Goal: Task Accomplishment & Management: Complete application form

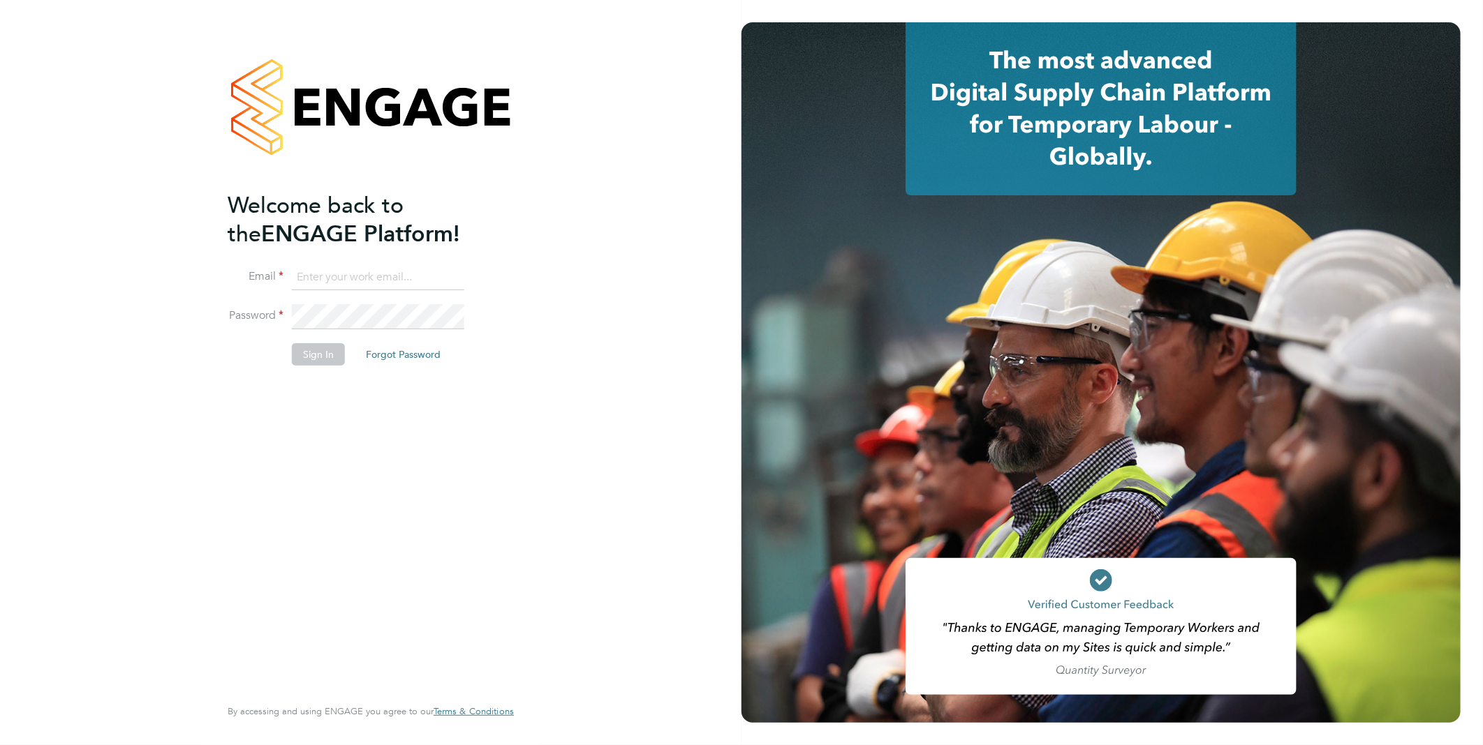
type input "vistry@caval.co.uk"
click at [301, 356] on button "Sign In" at bounding box center [318, 354] width 53 height 22
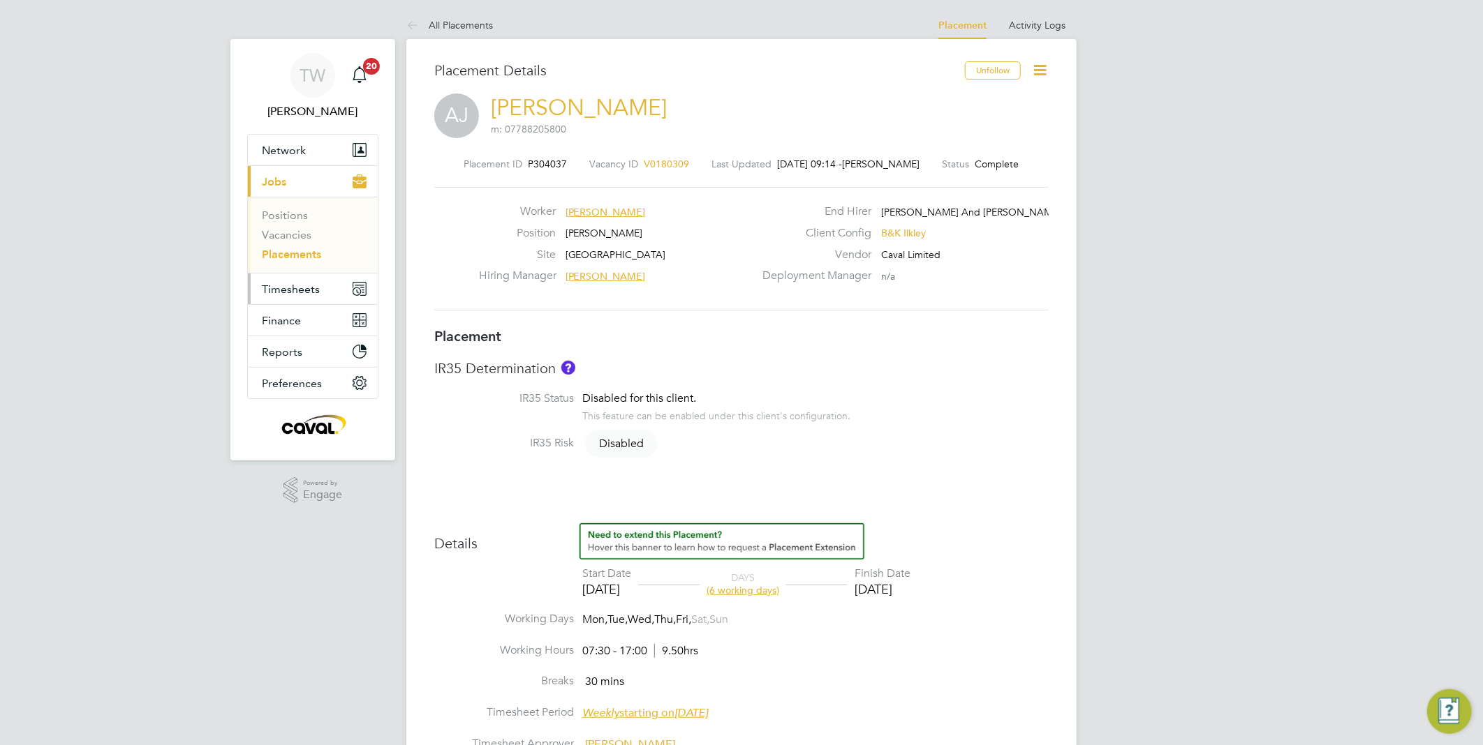
click at [295, 283] on span "Timesheets" at bounding box center [291, 289] width 58 height 13
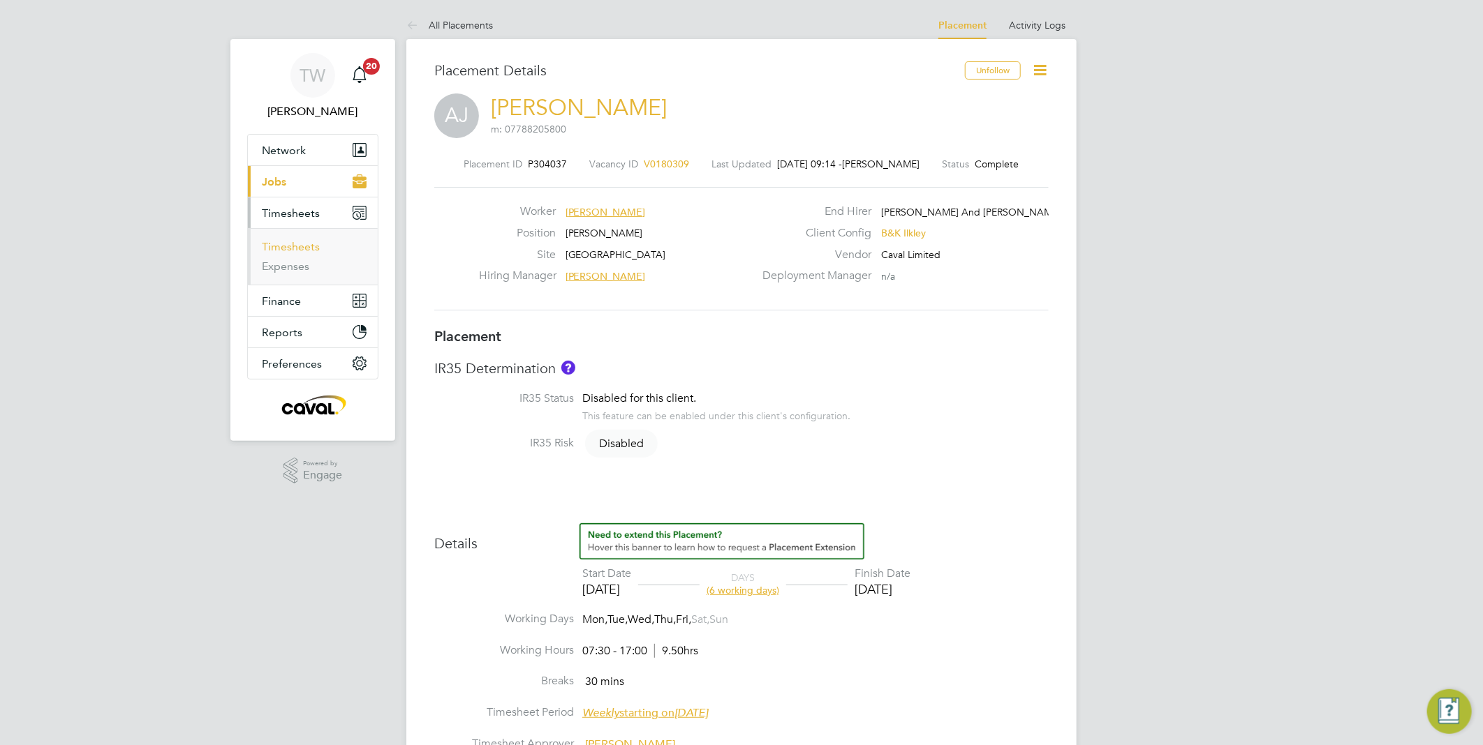
click at [295, 246] on link "Timesheets" at bounding box center [291, 246] width 58 height 13
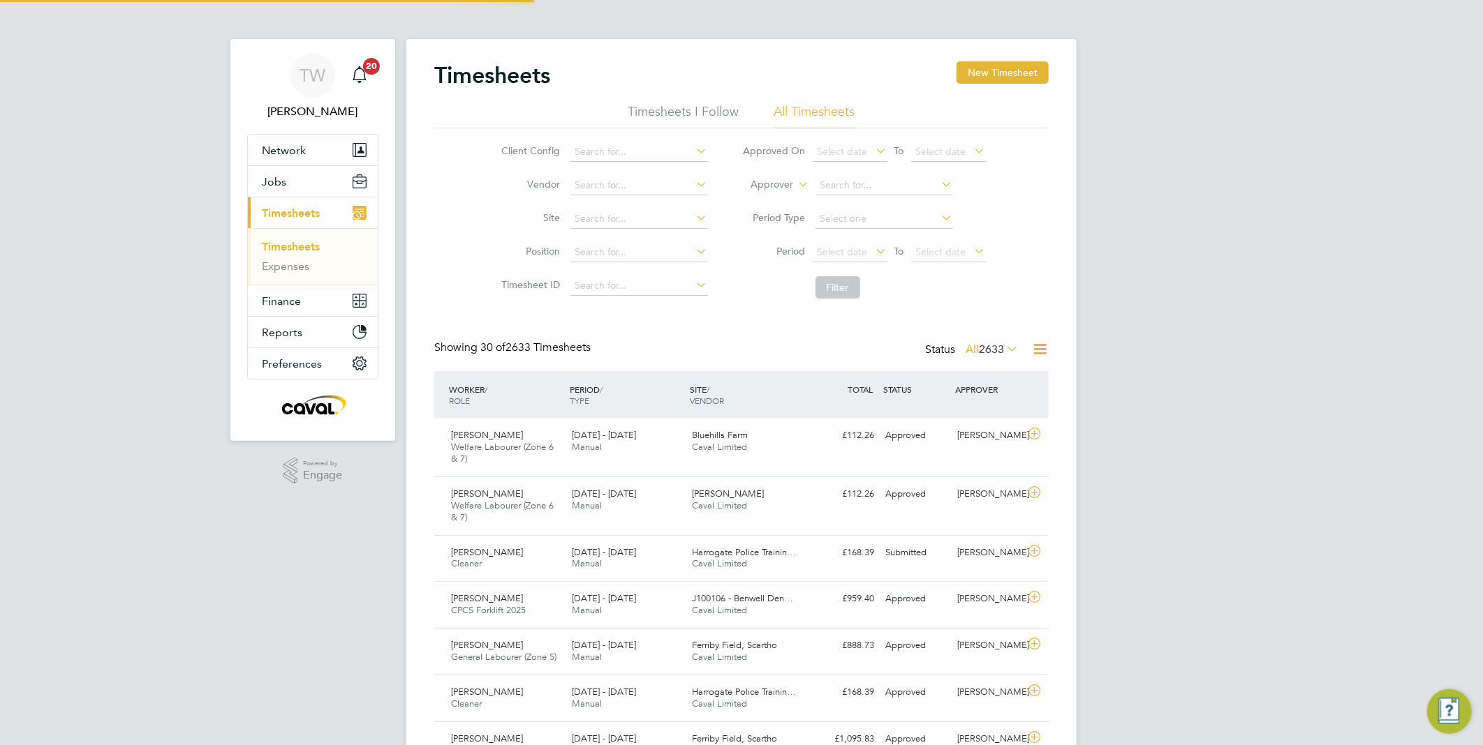
scroll to position [7, 8]
click at [921, 507] on div "[PERSON_NAME] Welfare Labourer (Zone 6 & 7) [DATE] - [DATE] [DATE] - [DATE] Man…" at bounding box center [741, 506] width 614 height 59
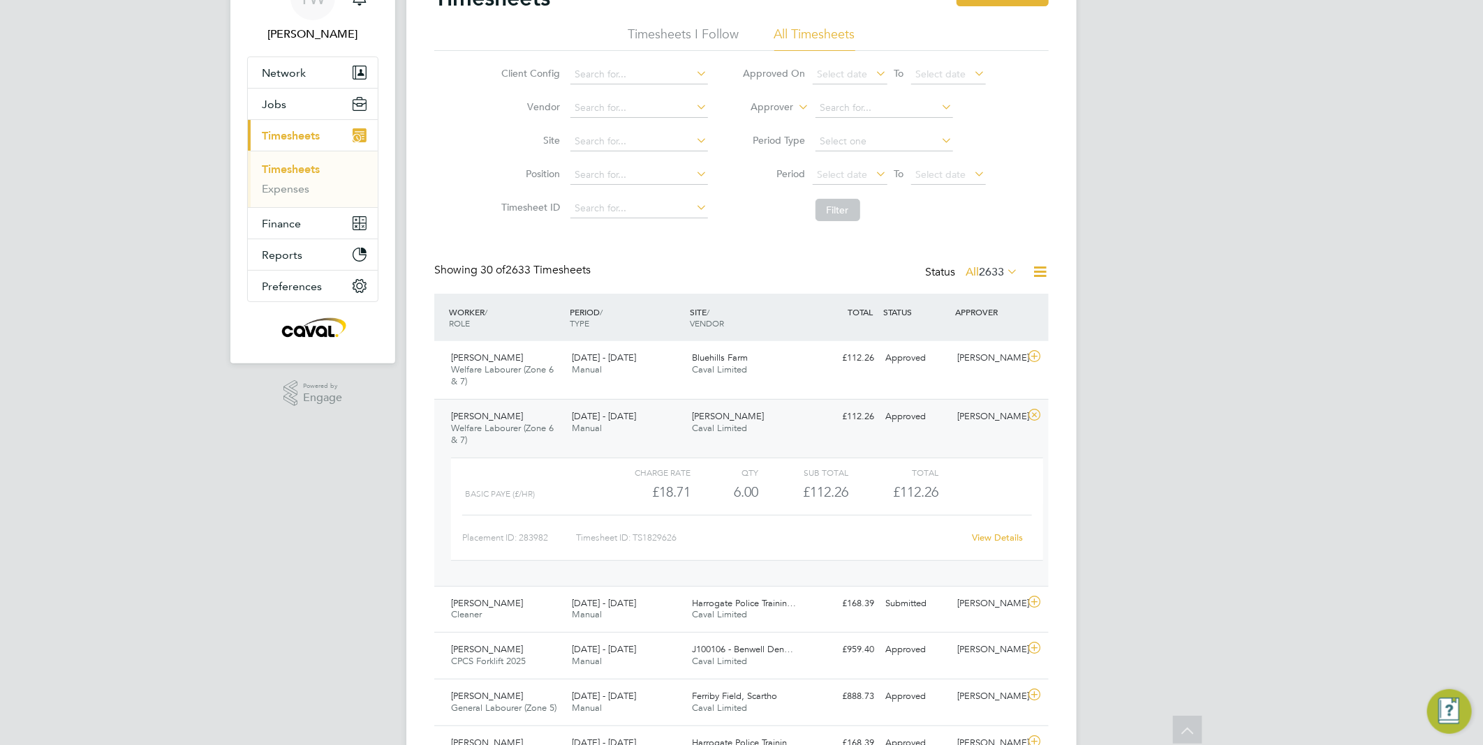
click at [1001, 535] on link "View Details" at bounding box center [997, 538] width 51 height 12
click at [782, 364] on div "Bluehills Farm Caval Limited" at bounding box center [747, 364] width 121 height 35
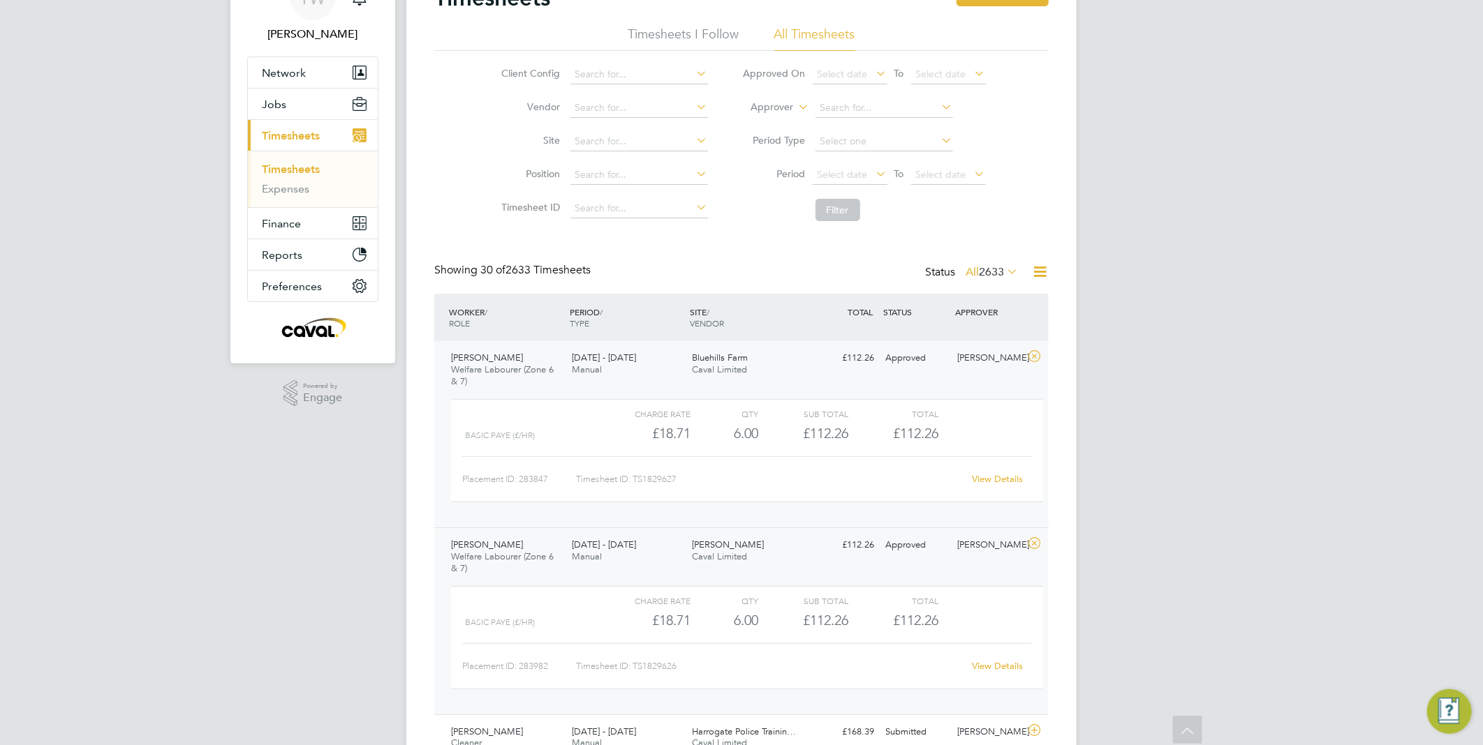
click at [1006, 477] on link "View Details" at bounding box center [997, 479] width 51 height 12
click at [288, 166] on link "Timesheets" at bounding box center [291, 169] width 58 height 13
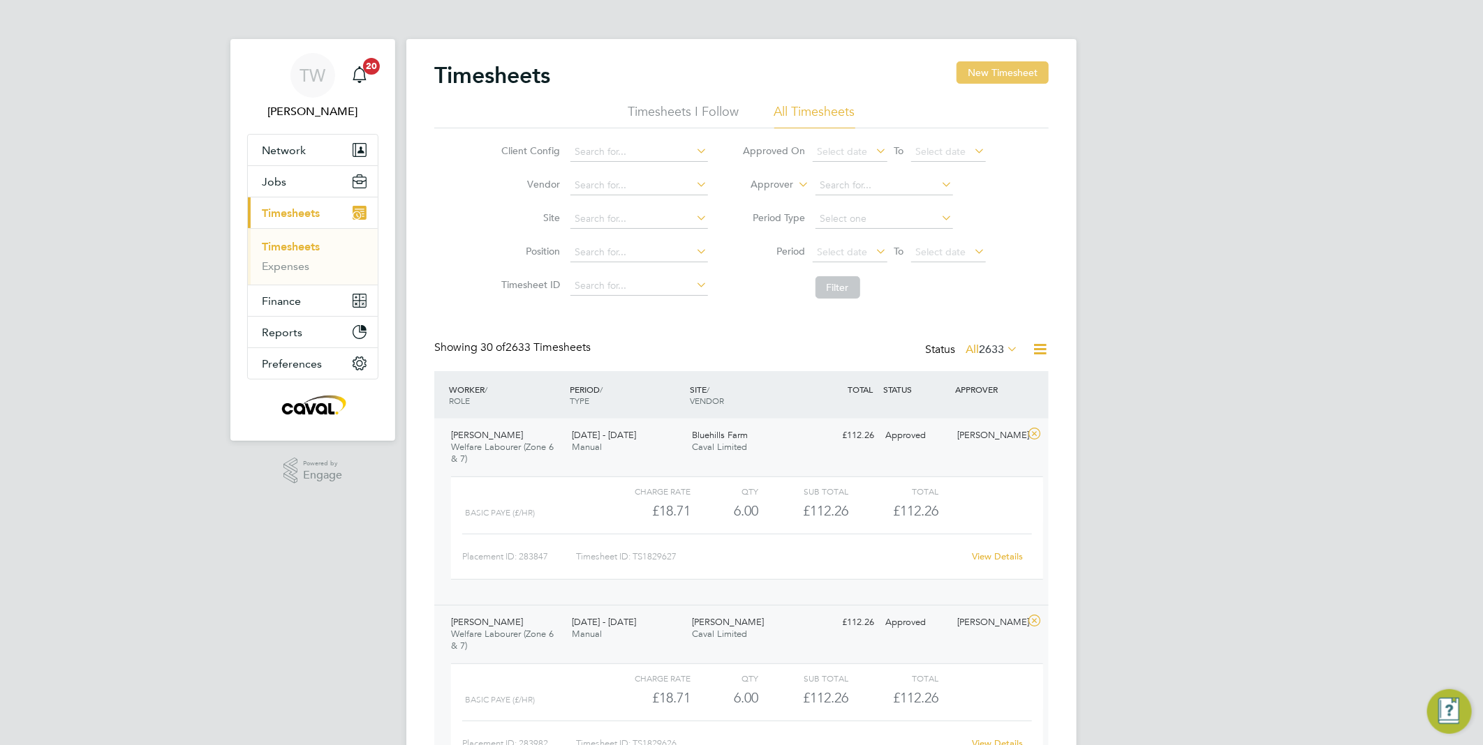
click at [995, 71] on button "New Timesheet" at bounding box center [1002, 72] width 92 height 22
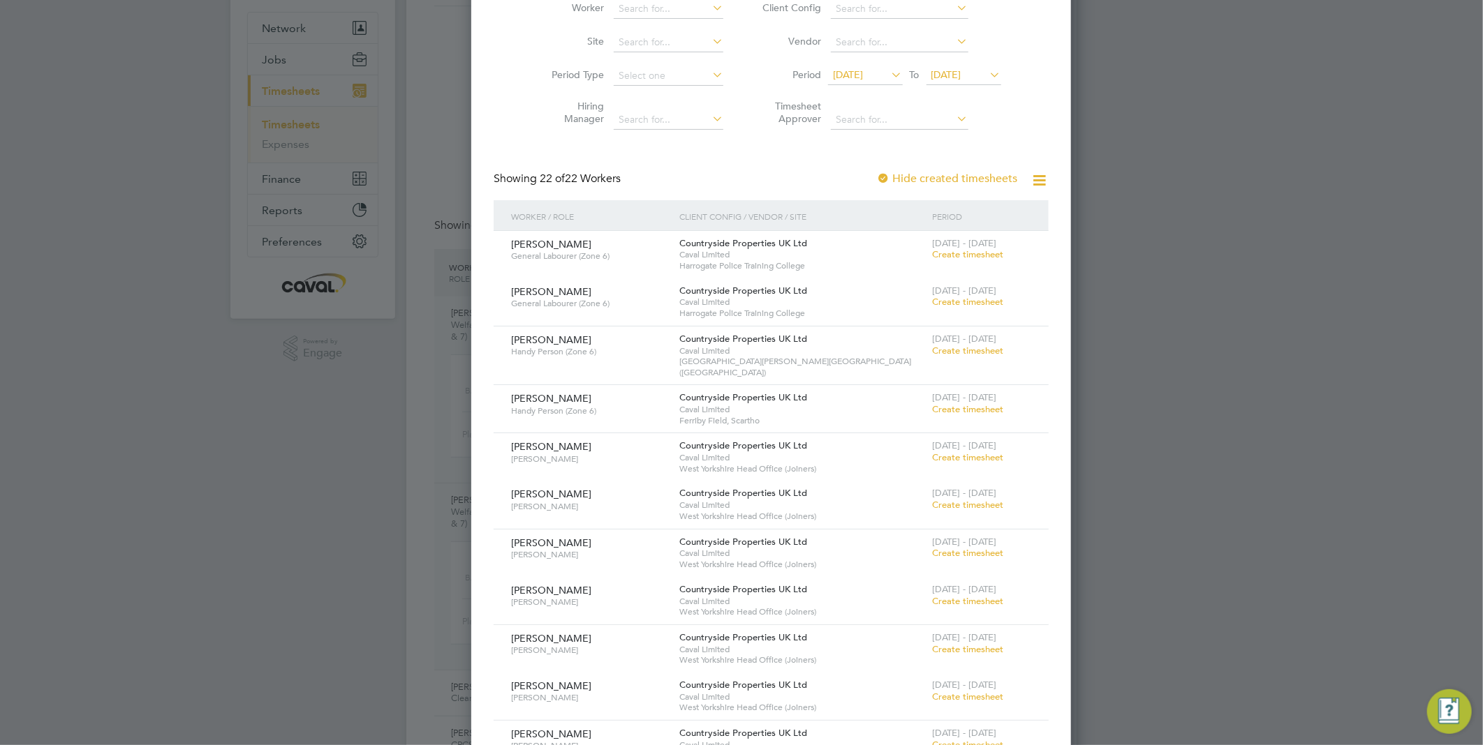
scroll to position [54, 0]
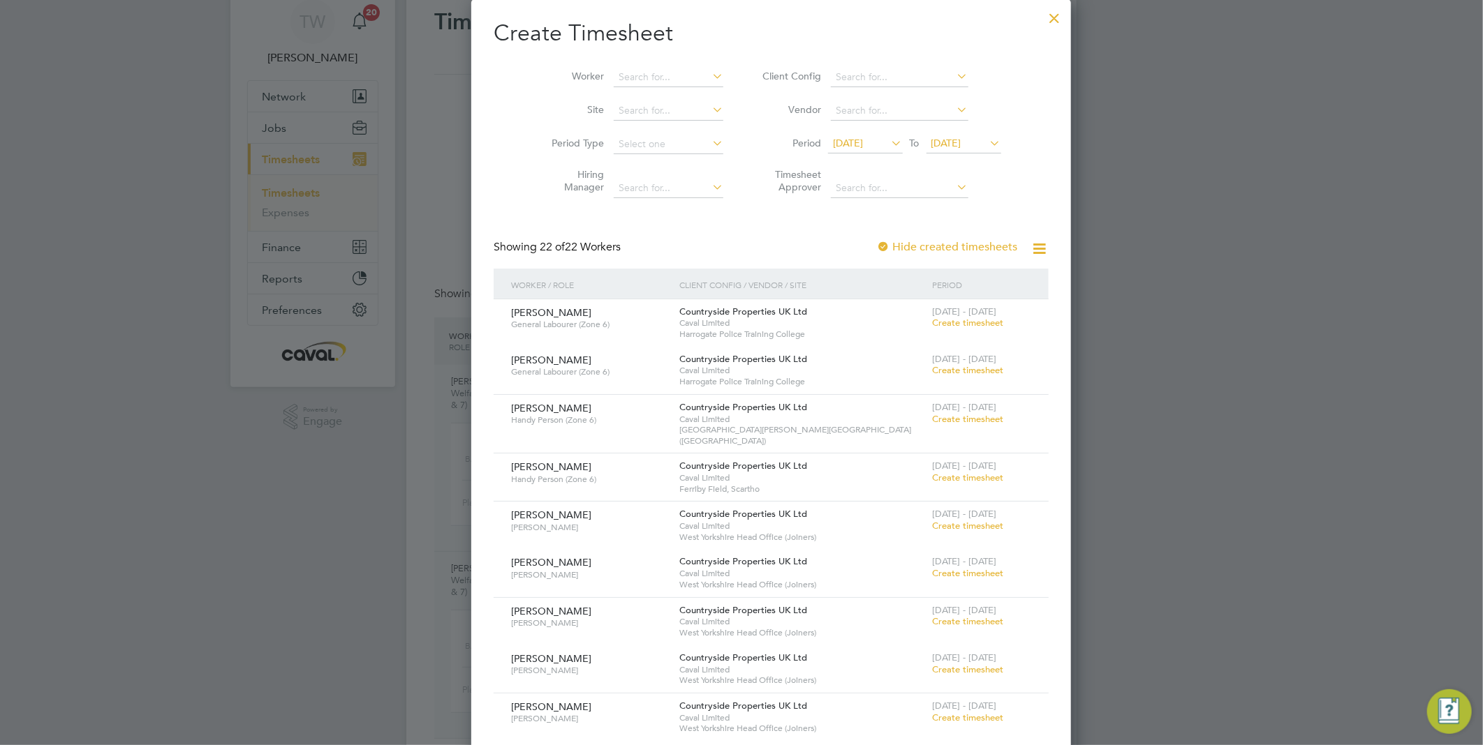
click at [616, 96] on li "Site" at bounding box center [631, 111] width 217 height 34
click at [627, 75] on input at bounding box center [669, 78] width 110 height 20
click at [630, 94] on li "[PERSON_NAME]" at bounding box center [674, 96] width 182 height 19
type input "[PERSON_NAME]"
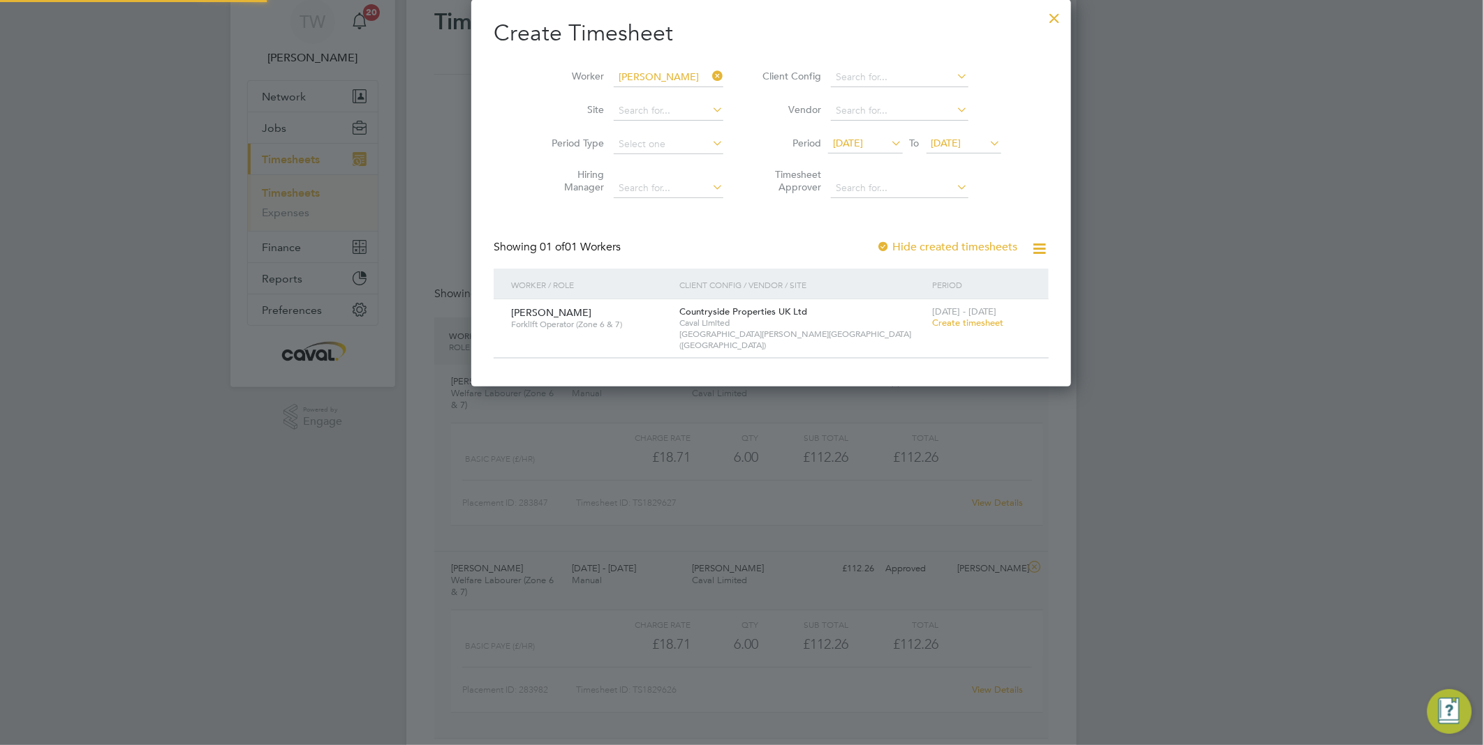
scroll to position [377, 540]
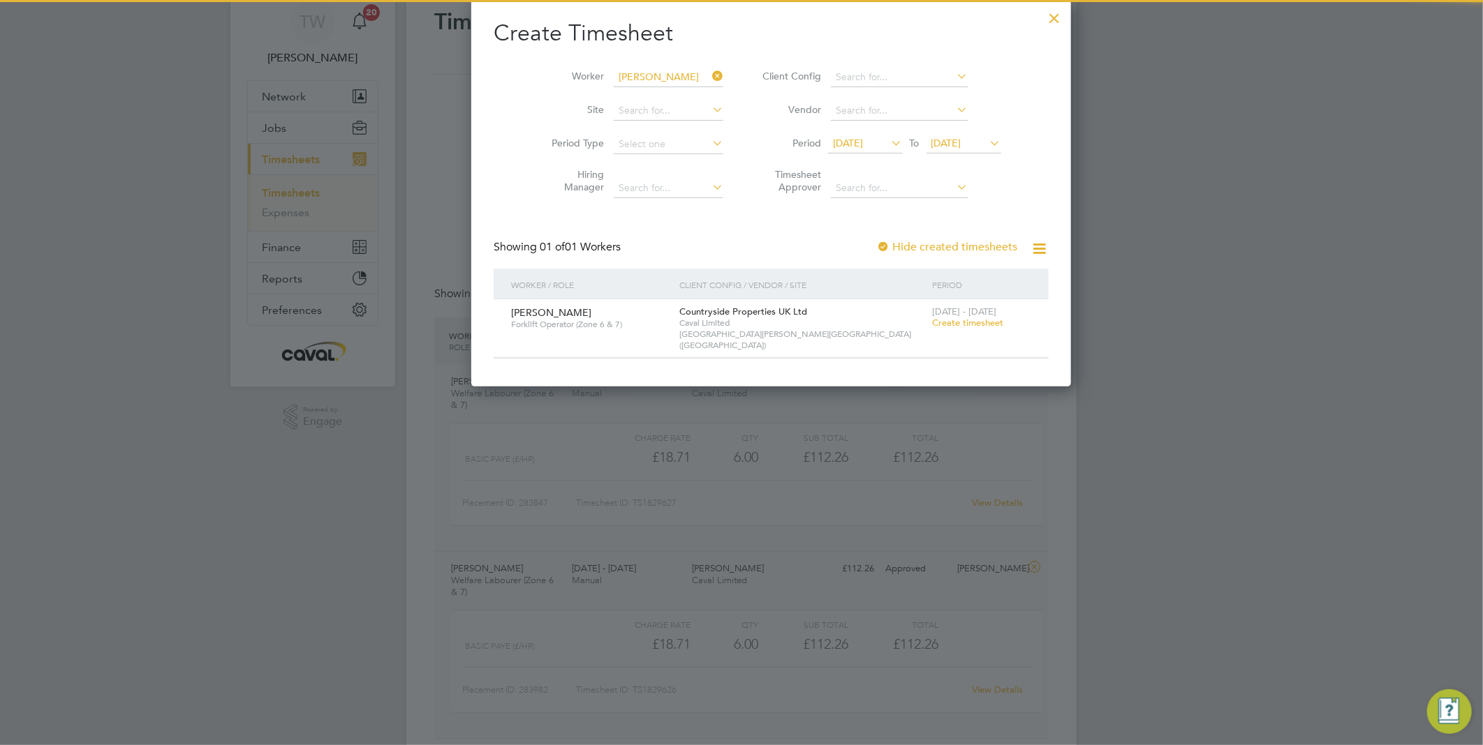
click at [932, 319] on span "Create timesheet" at bounding box center [967, 323] width 71 height 12
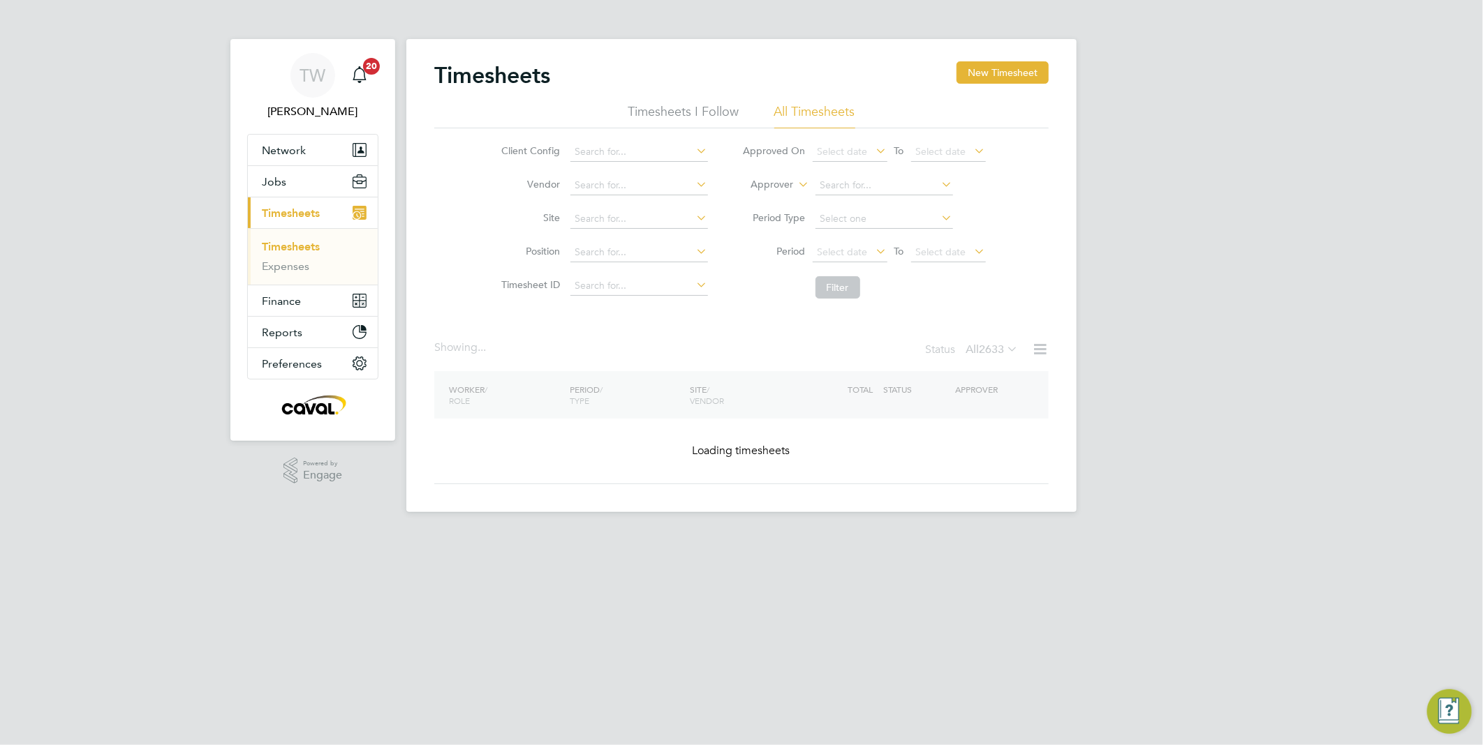
scroll to position [0, 0]
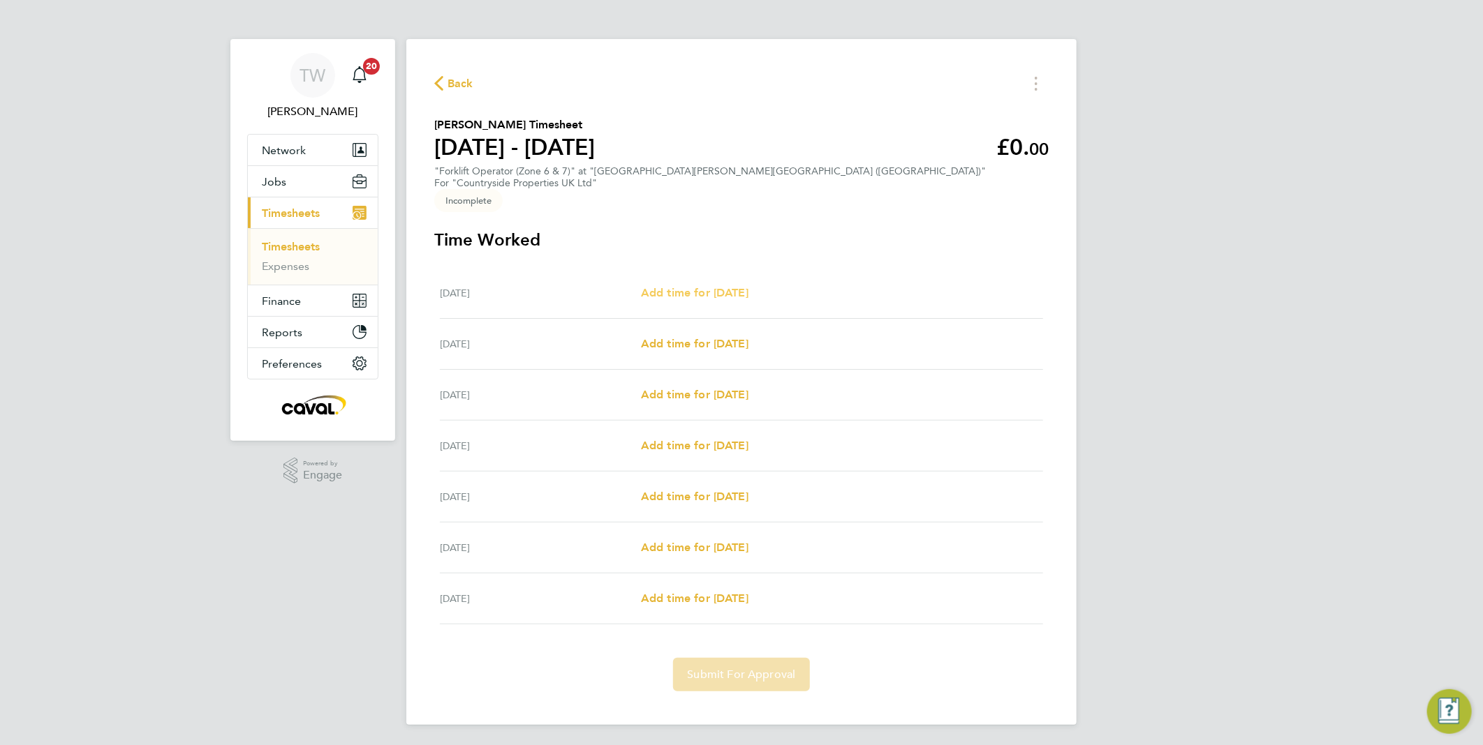
click at [706, 286] on span "Add time for [DATE]" at bounding box center [694, 292] width 107 height 13
select select "30"
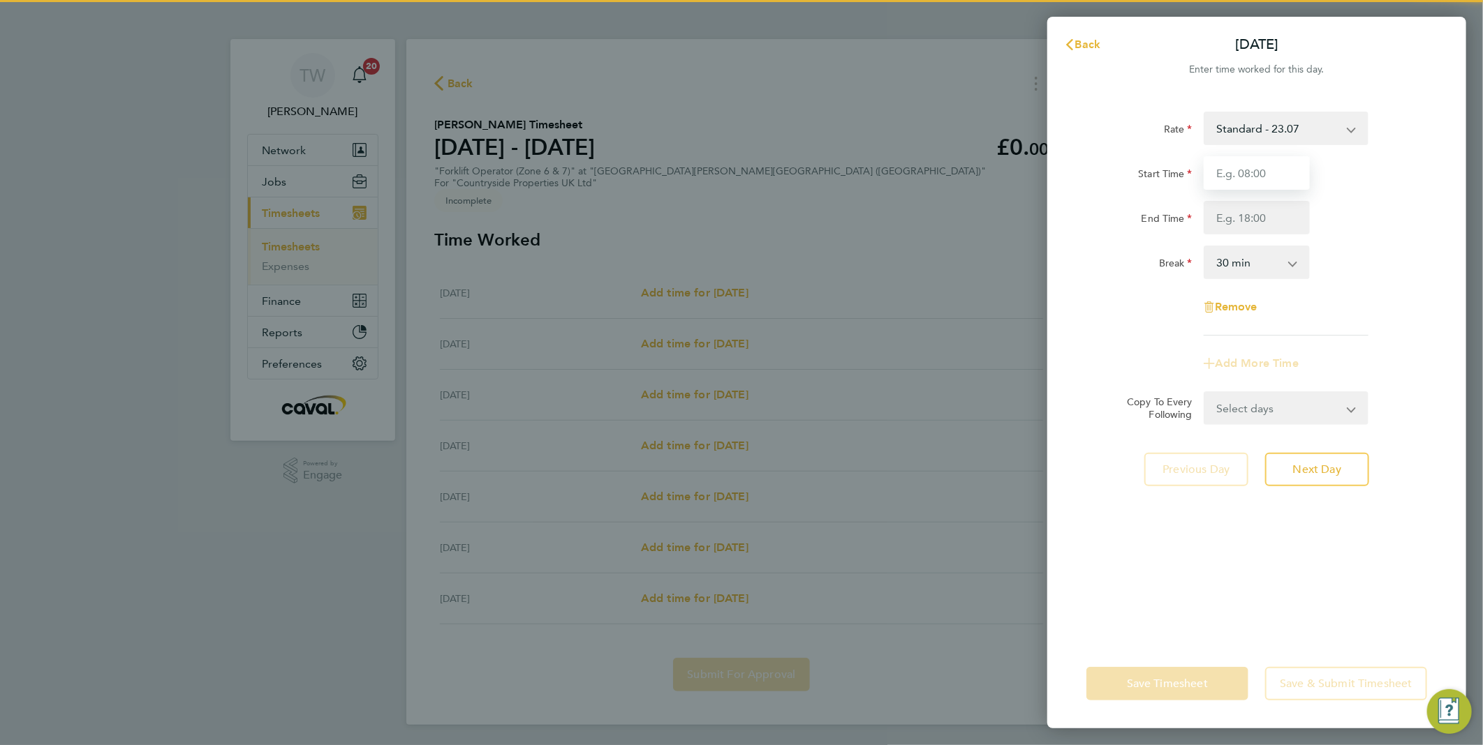
click at [1253, 170] on input "Start Time" at bounding box center [1256, 173] width 106 height 34
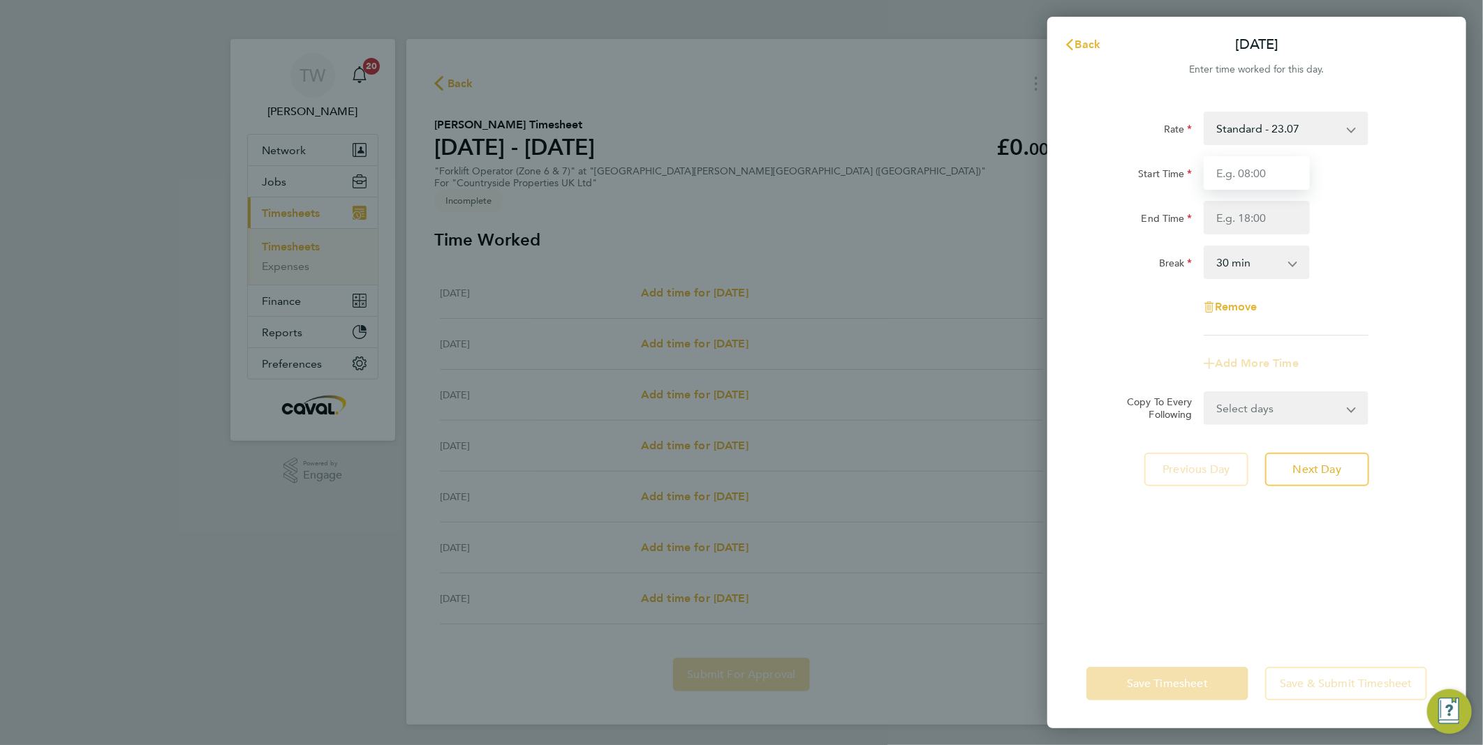
type input "07:30"
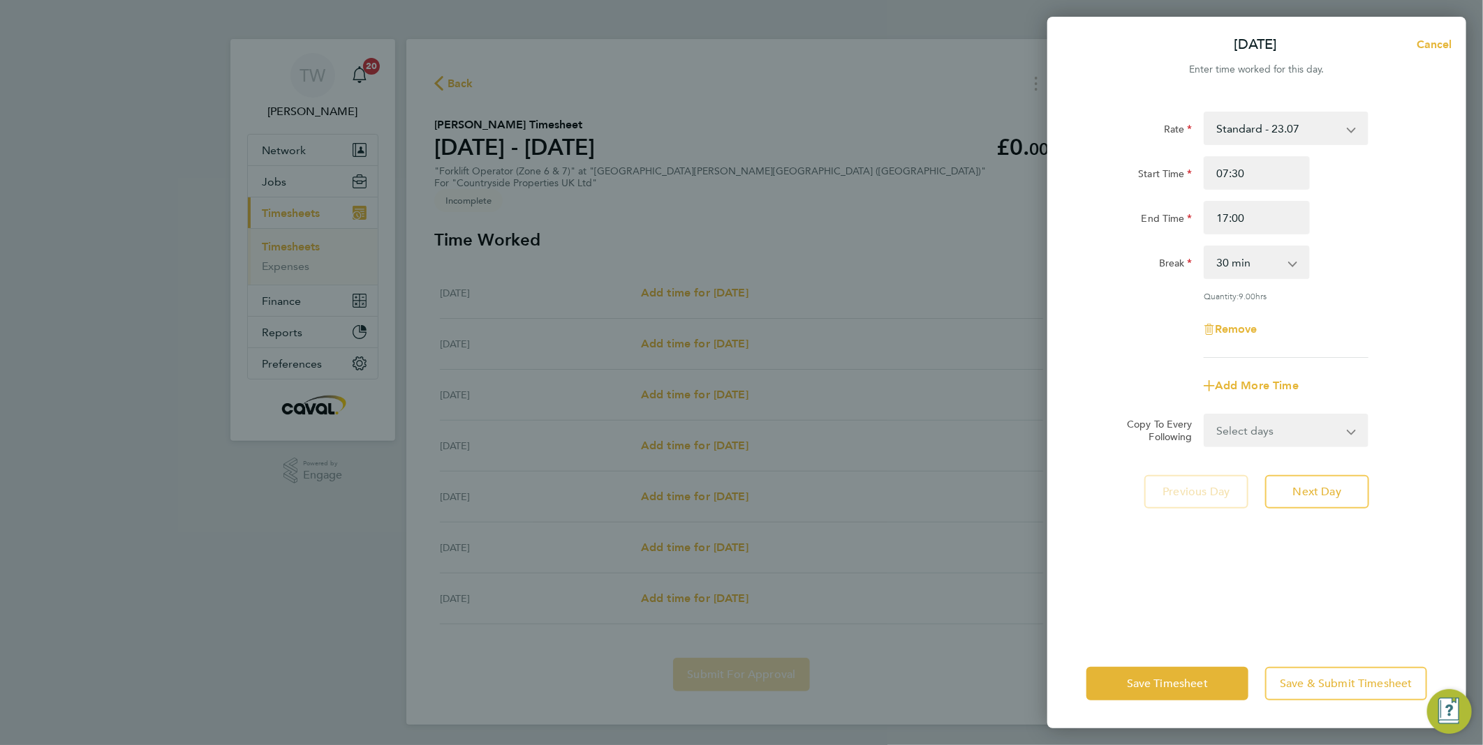
click at [1362, 246] on div "Break 0 min 15 min 30 min 45 min 60 min 75 min 90 min" at bounding box center [1256, 263] width 352 height 34
click at [1224, 218] on input "17:00" at bounding box center [1256, 218] width 106 height 34
click at [1226, 218] on input "17:00" at bounding box center [1256, 218] width 106 height 34
click at [1267, 225] on input "17:00" at bounding box center [1256, 218] width 106 height 34
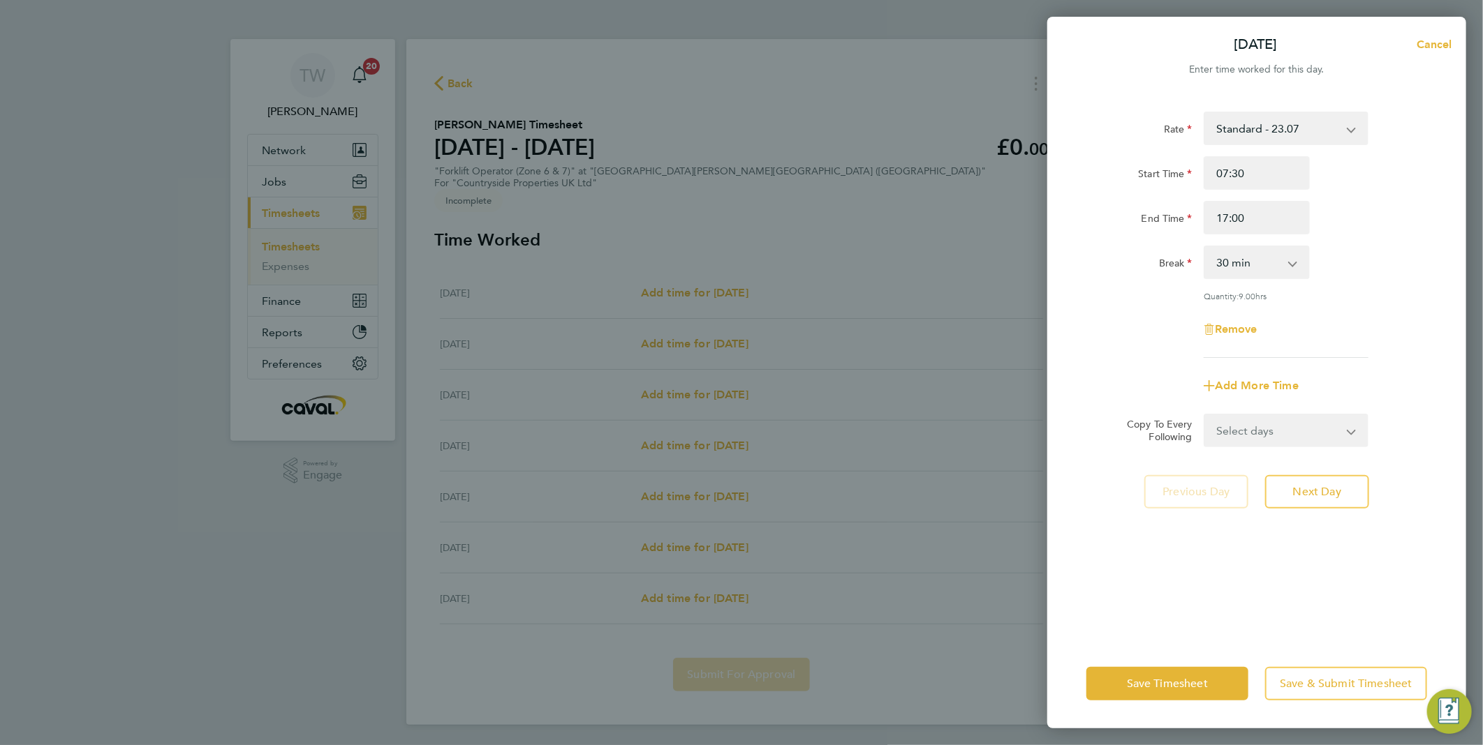
click at [1350, 224] on div "End Time 17:00" at bounding box center [1256, 218] width 352 height 34
click at [1254, 269] on select "0 min 15 min 30 min 45 min 60 min 75 min 90 min" at bounding box center [1248, 262] width 87 height 31
click at [1366, 293] on div "Quantity: 9.00 hrs" at bounding box center [1285, 295] width 165 height 11
click at [1261, 218] on input "17:00" at bounding box center [1256, 218] width 106 height 34
click at [1219, 218] on input "17:00" at bounding box center [1256, 218] width 106 height 34
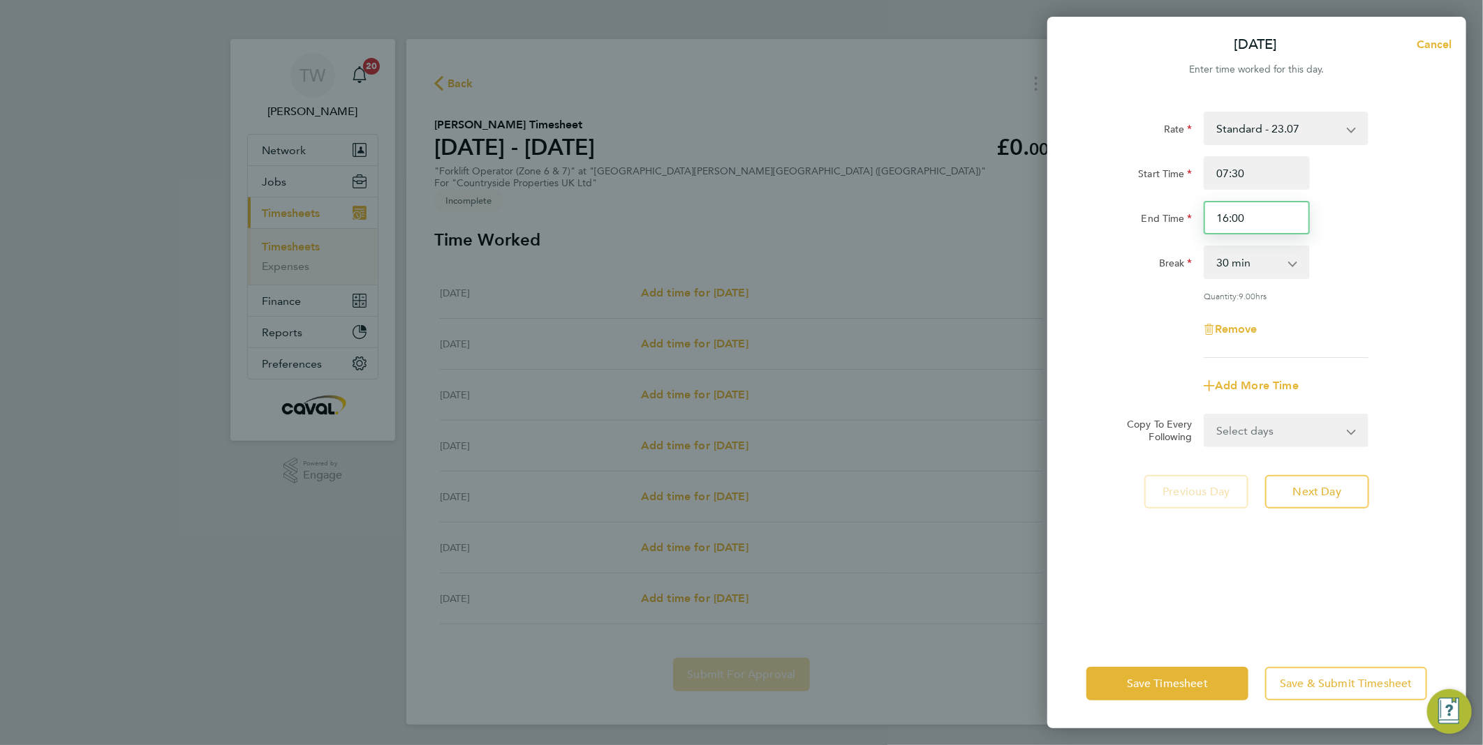
type input "16:00"
click at [1369, 247] on div "Break 0 min 15 min 30 min 45 min 60 min 75 min 90 min" at bounding box center [1256, 263] width 352 height 34
click at [1321, 491] on span "Next Day" at bounding box center [1317, 492] width 48 height 14
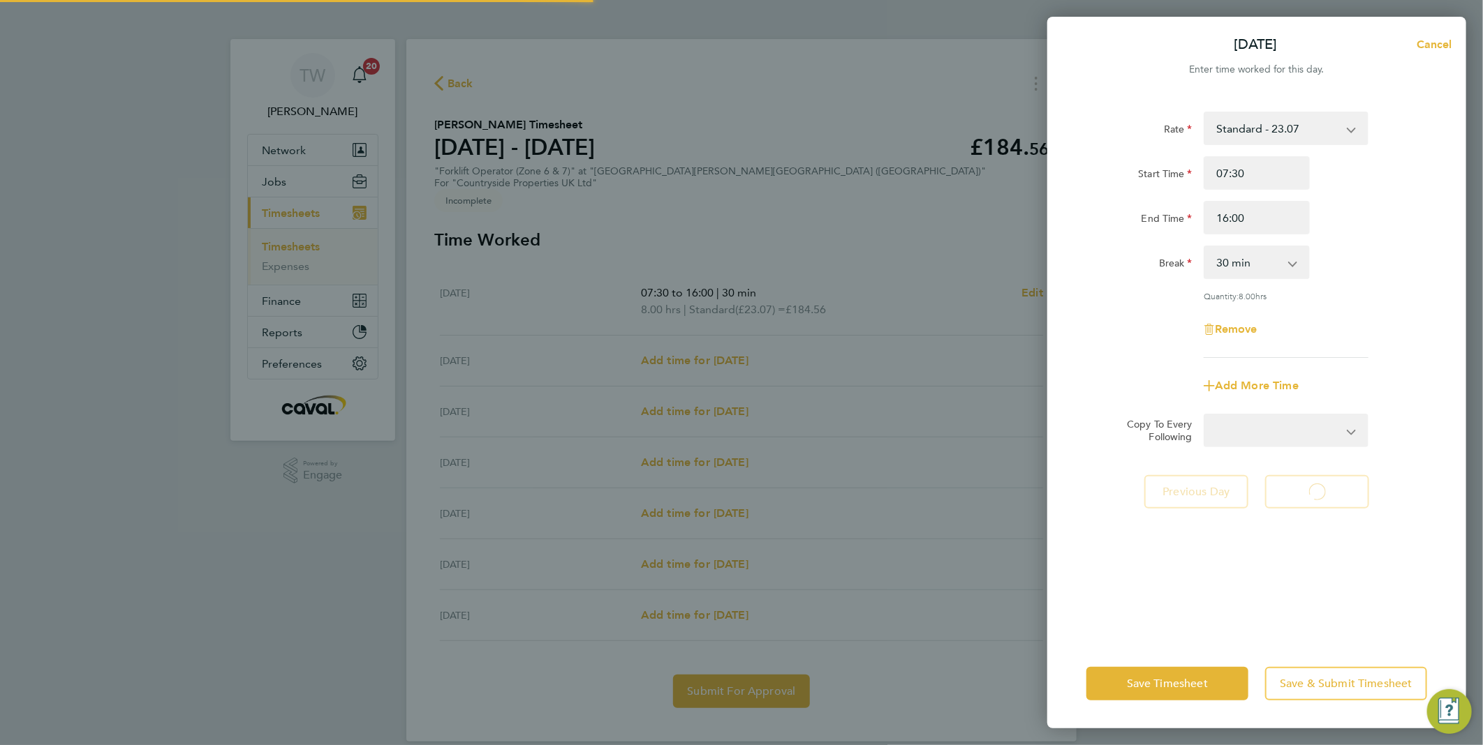
select select "30"
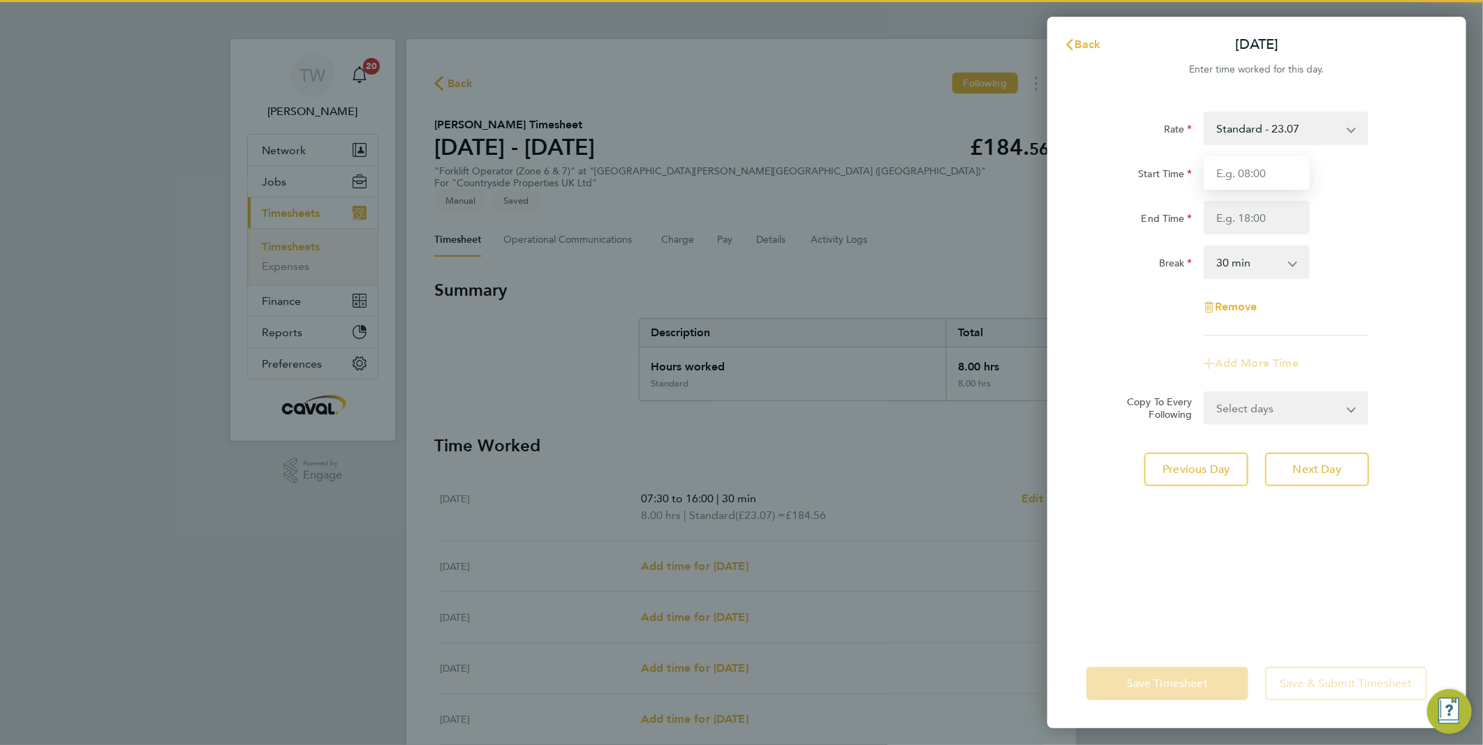
click at [1261, 180] on input "Start Time" at bounding box center [1256, 173] width 106 height 34
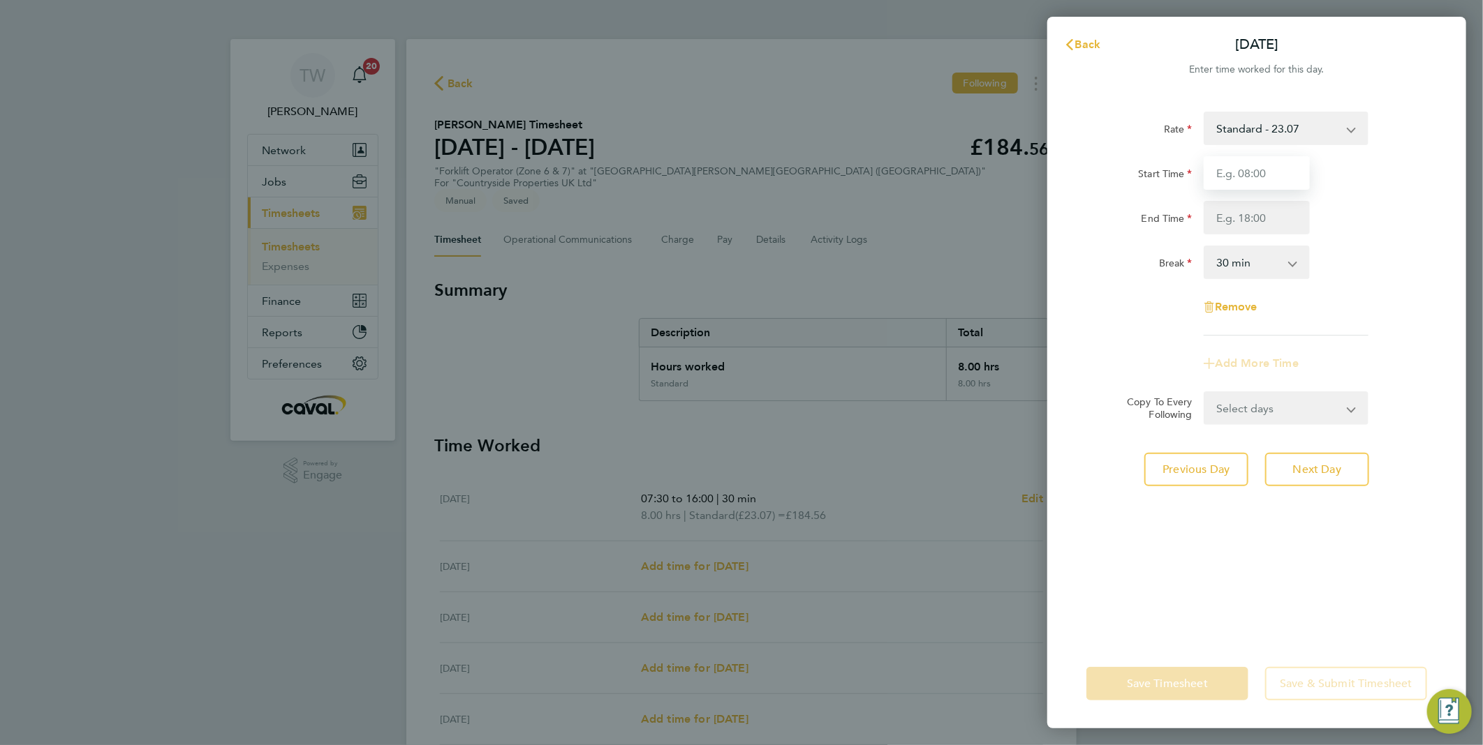
type input "07:30"
type input "16:00"
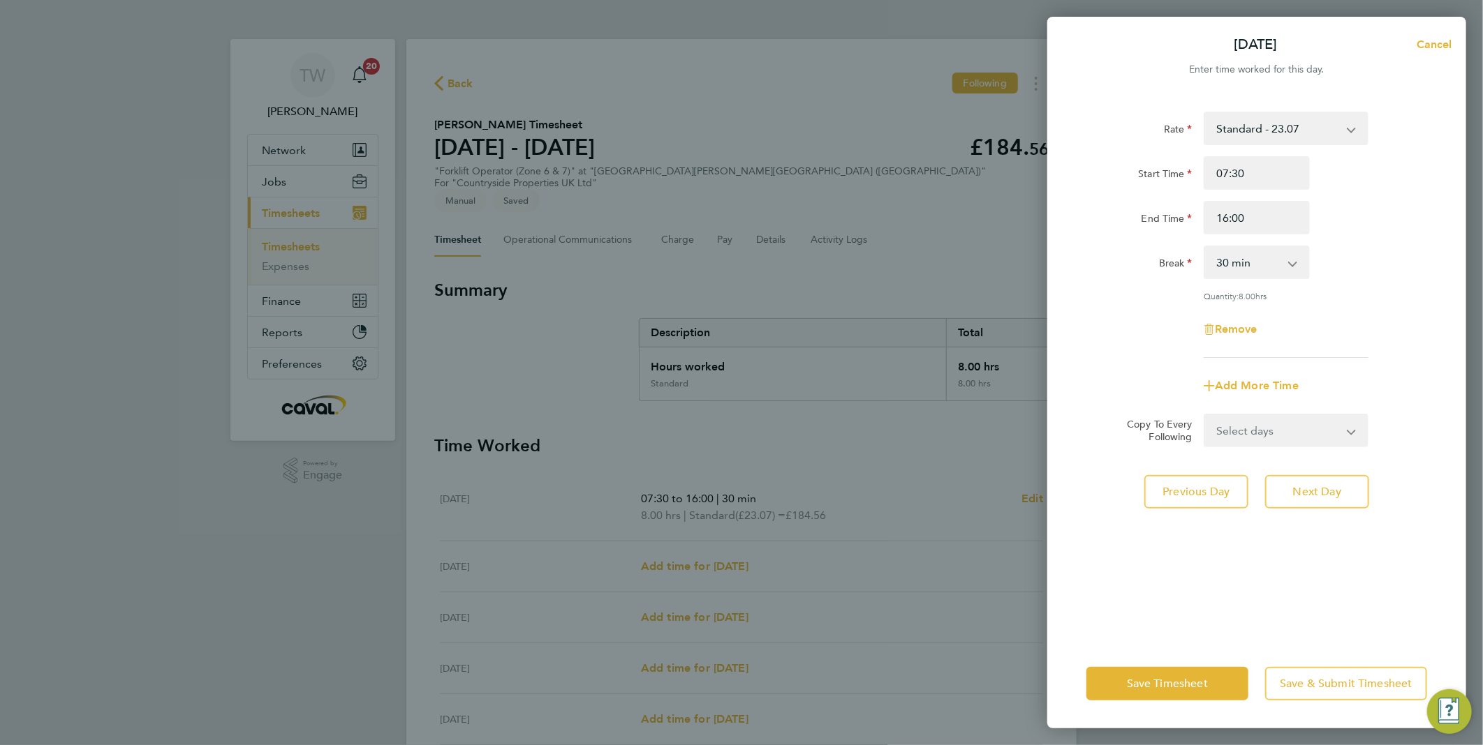
click at [1383, 282] on div "Rate Standard - 23.07 Start Time 07:30 End Time 16:00 Break 0 min 15 min 30 min…" at bounding box center [1256, 235] width 341 height 246
click at [1333, 482] on button "Next Day" at bounding box center [1317, 492] width 104 height 34
select select "30"
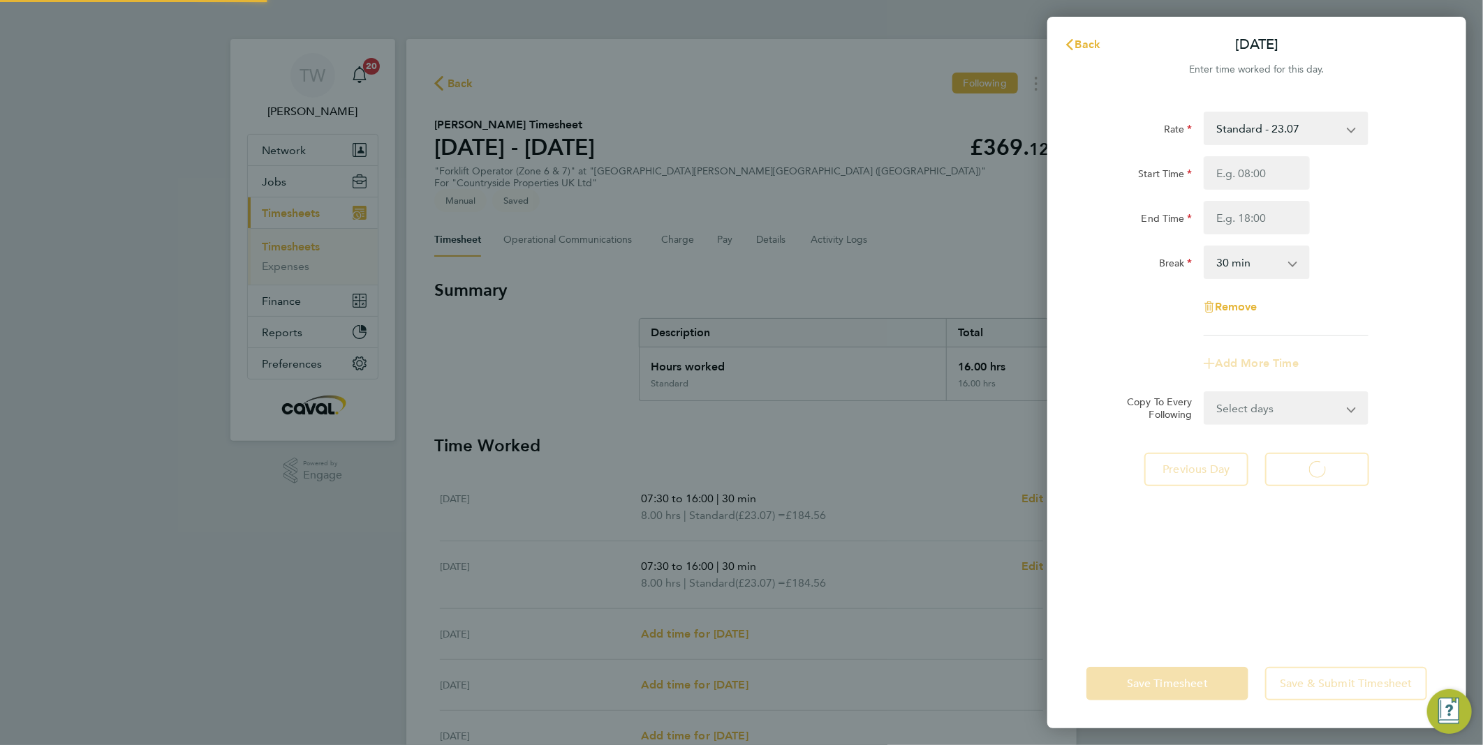
select select "30"
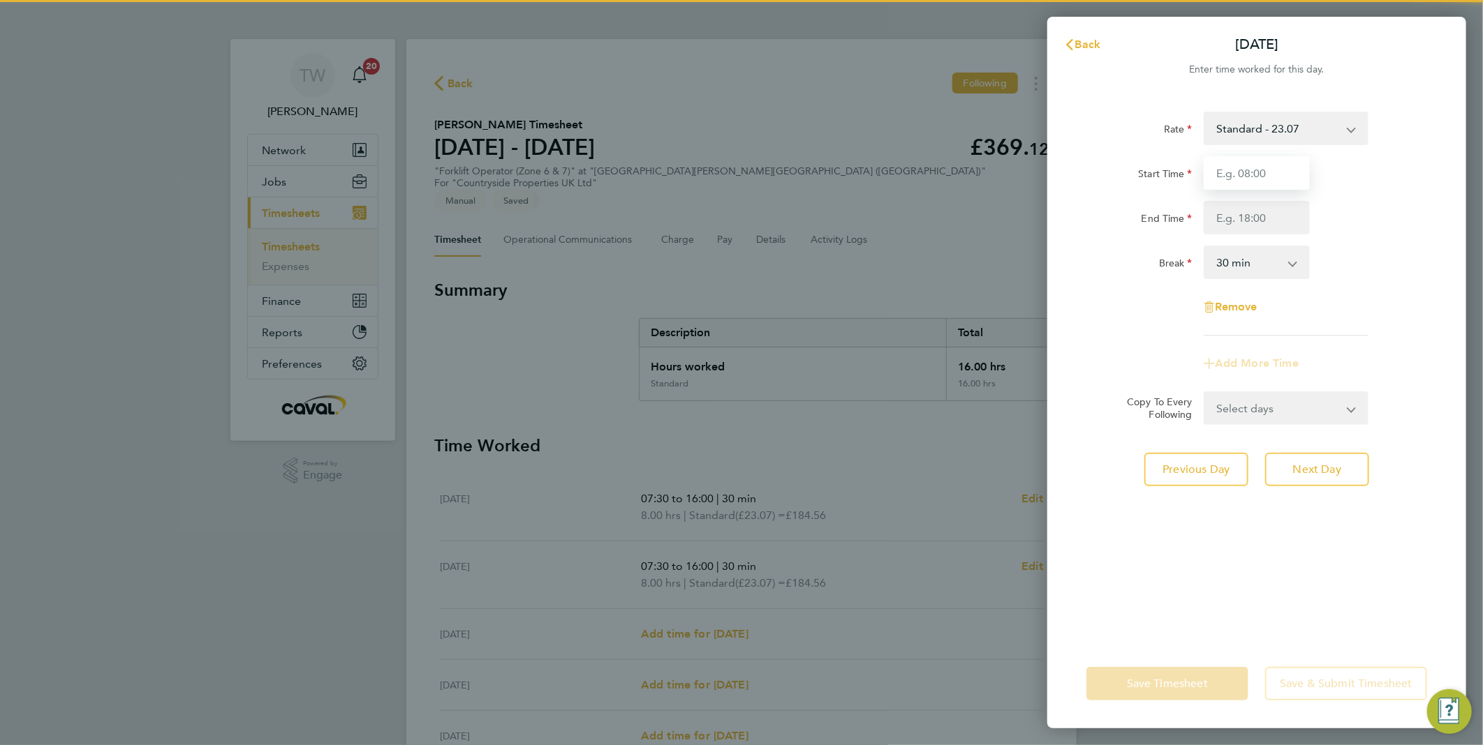
click at [1287, 175] on input "Start Time" at bounding box center [1256, 173] width 106 height 34
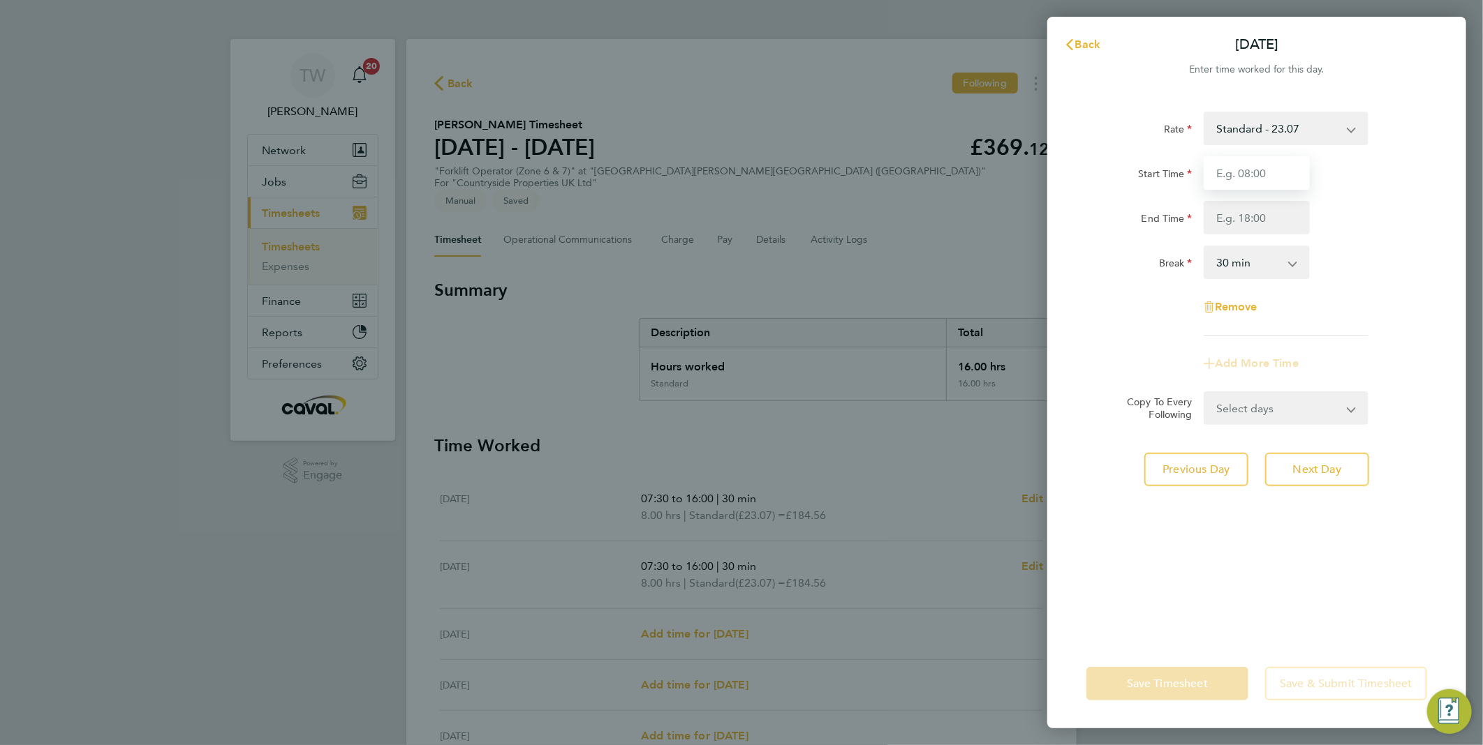
type input "07:30"
type input "16:00"
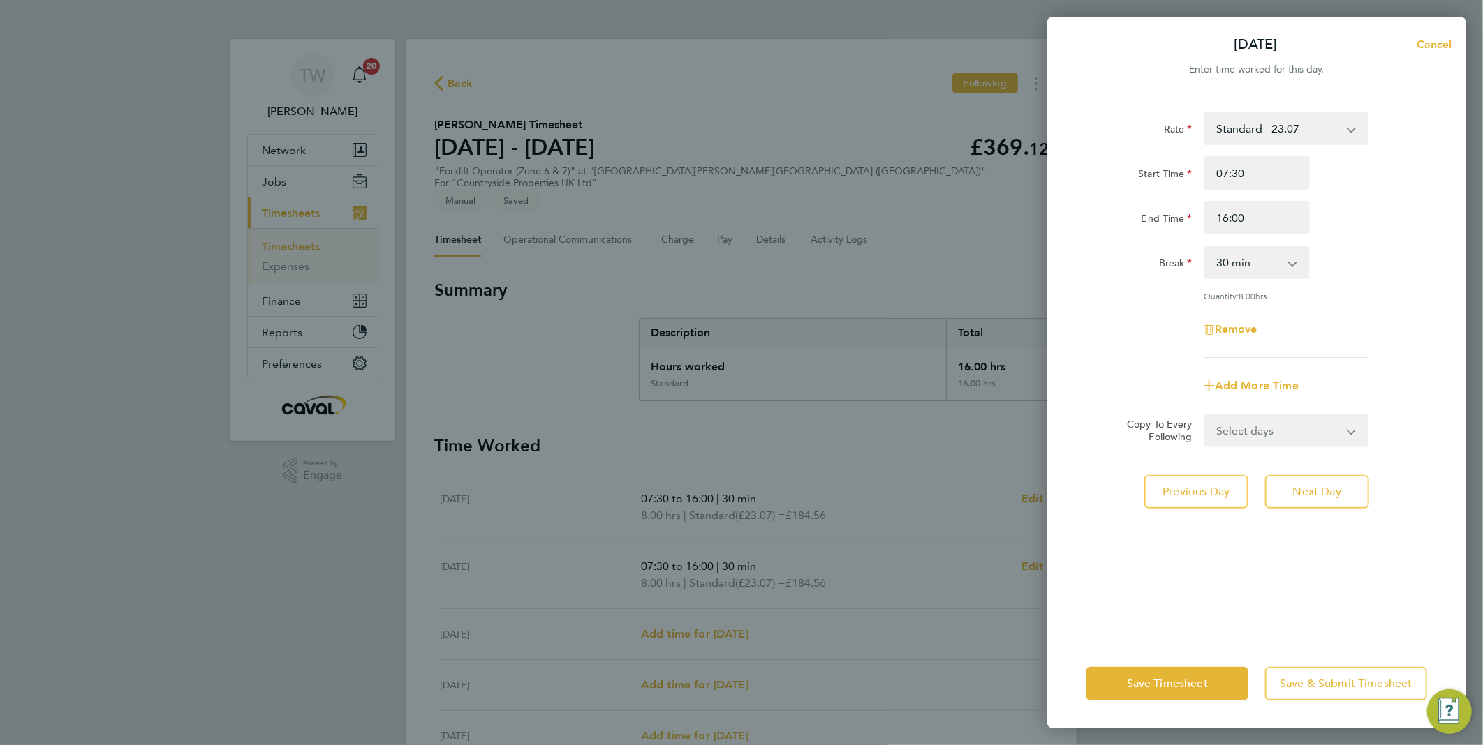
click at [1374, 270] on div "Break 0 min 15 min 30 min 45 min 60 min 75 min 90 min" at bounding box center [1256, 263] width 352 height 34
click at [1302, 485] on span "Next Day" at bounding box center [1317, 492] width 48 height 14
select select "30"
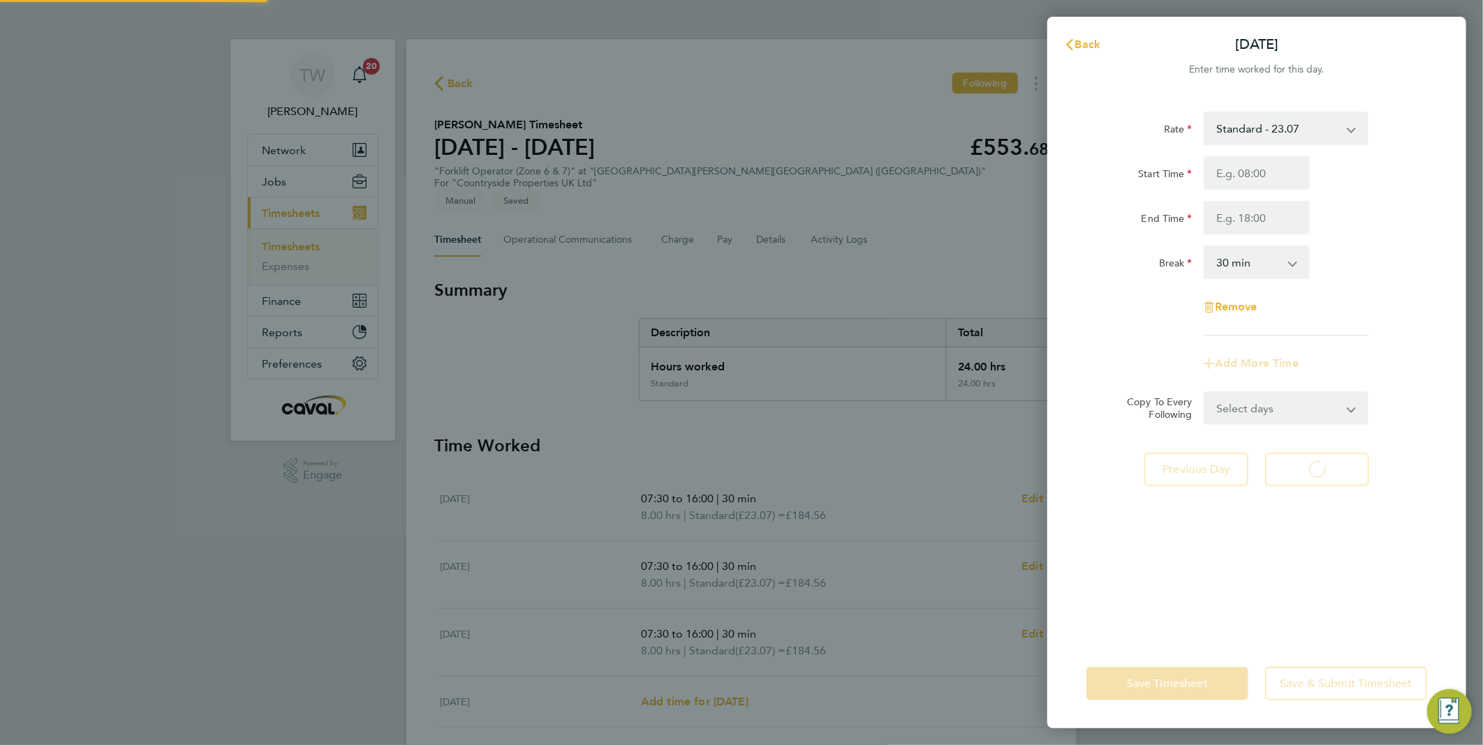
select select "30"
click at [1261, 177] on input "Start Time" at bounding box center [1256, 173] width 106 height 34
type input "07:30"
type input "16:00"
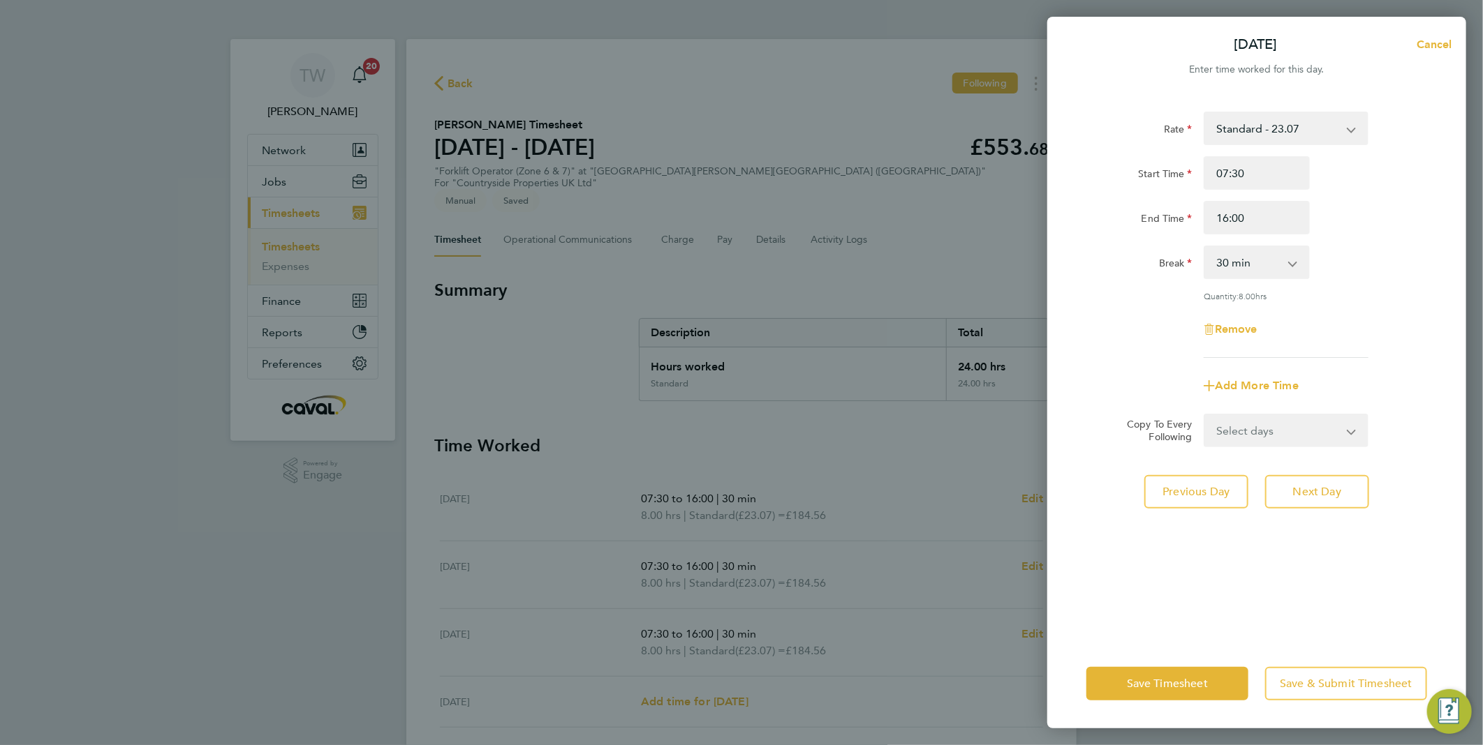
click at [1383, 273] on div "Break 0 min 15 min 30 min 45 min 60 min 75 min 90 min" at bounding box center [1256, 263] width 352 height 34
click at [1324, 491] on span "Next Day" at bounding box center [1317, 492] width 48 height 14
select select "30"
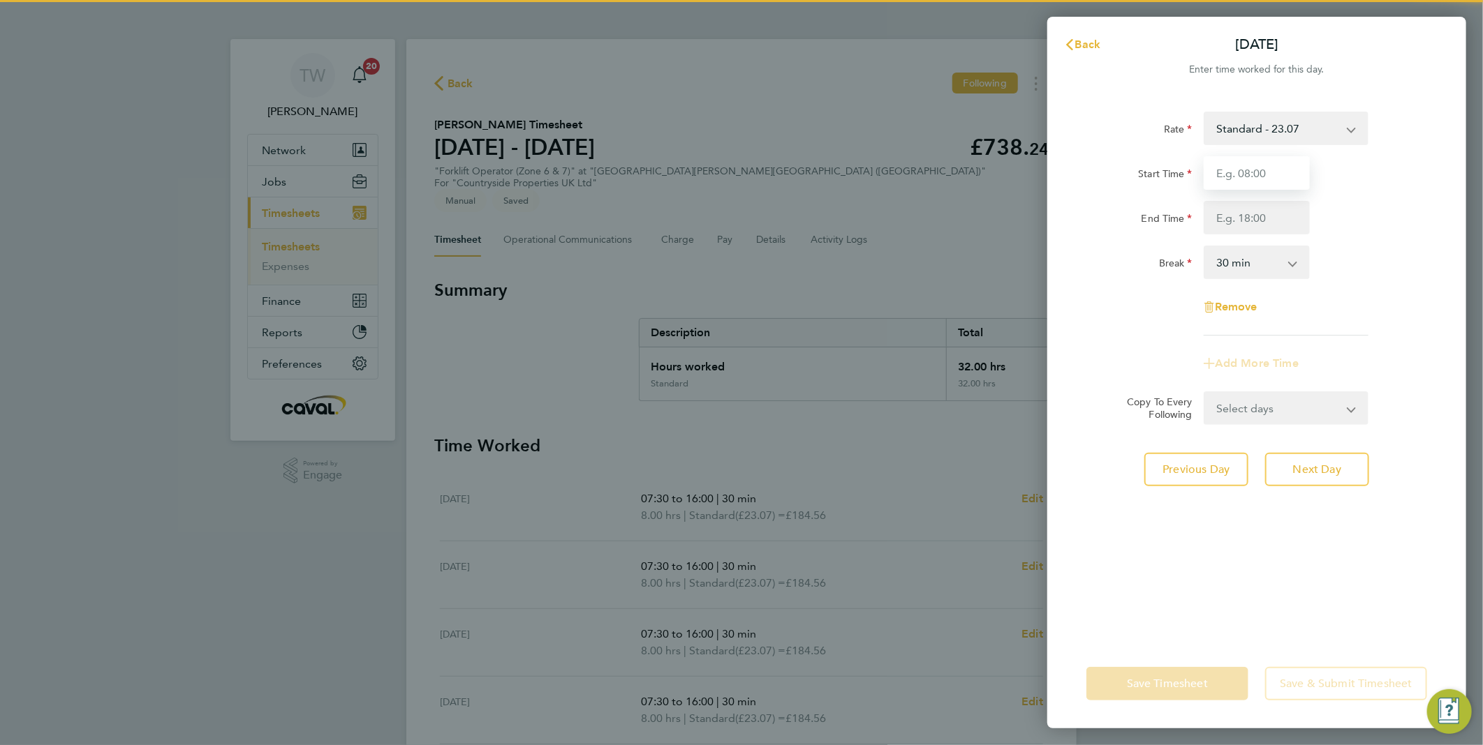
click at [1268, 179] on input "Start Time" at bounding box center [1256, 173] width 106 height 34
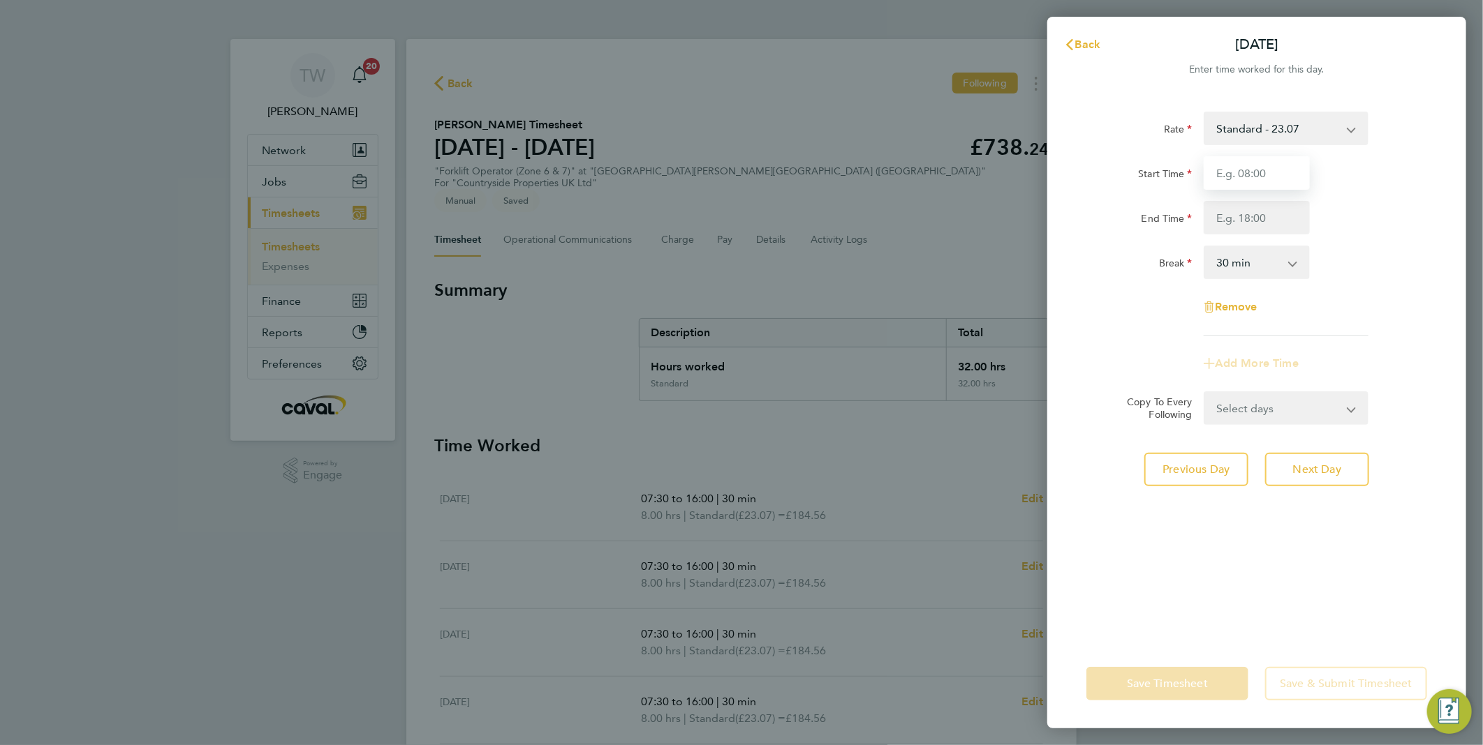
type input "07:30"
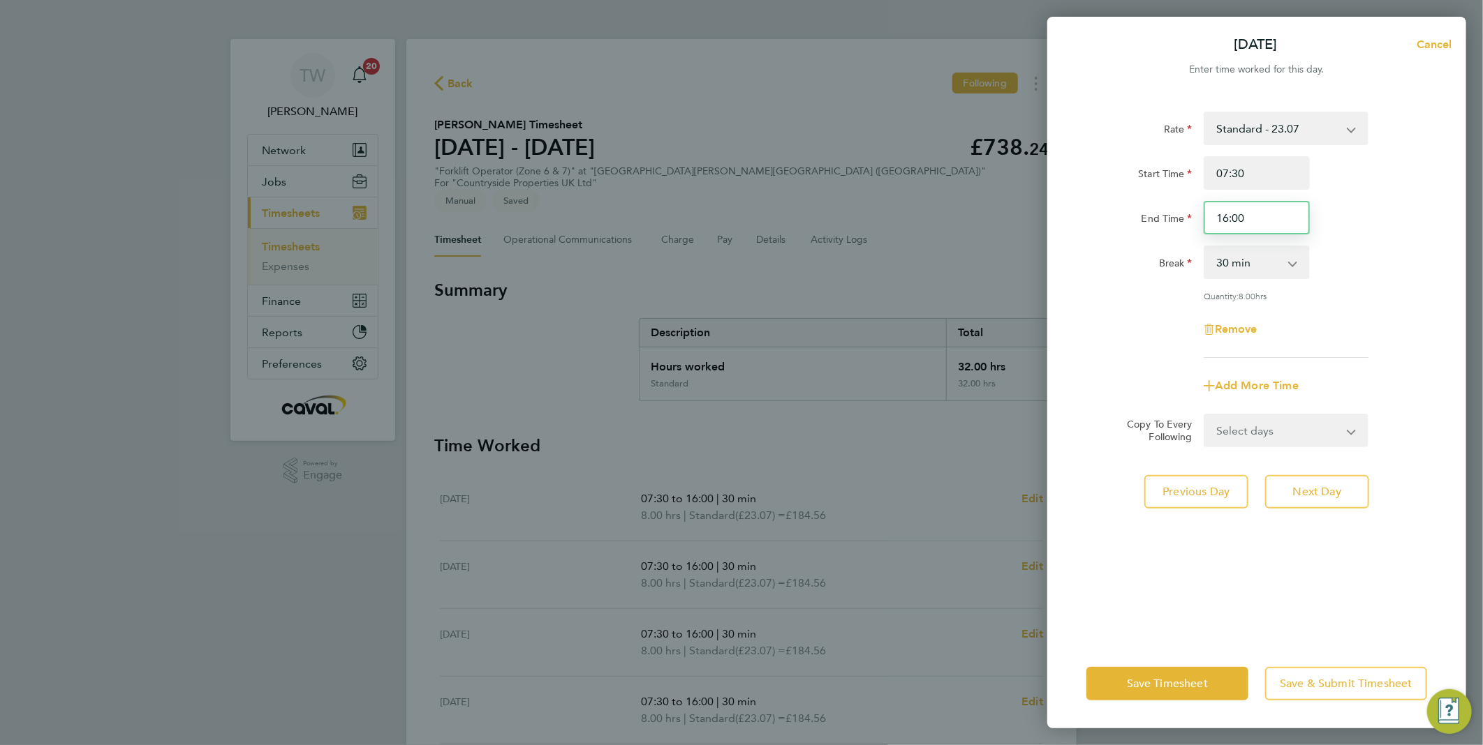
click at [1223, 220] on input "16:00" at bounding box center [1256, 218] width 106 height 34
type input "14:00"
drag, startPoint x: 1411, startPoint y: 234, endPoint x: 1408, endPoint y: 263, distance: 29.5
click at [1412, 234] on div "End Time 14:00" at bounding box center [1256, 218] width 352 height 34
click at [1206, 678] on span "Save Timesheet" at bounding box center [1167, 684] width 81 height 14
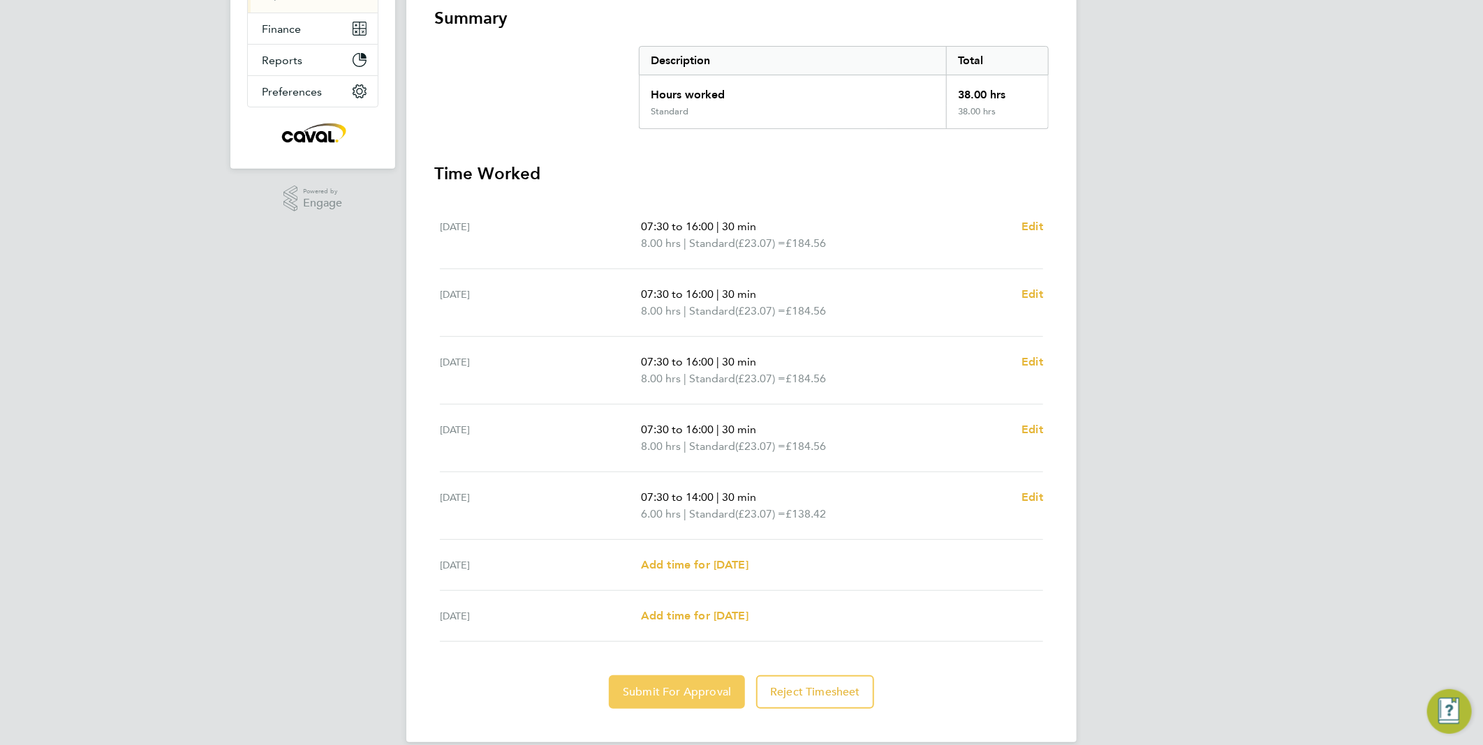
click at [672, 676] on button "Submit For Approval" at bounding box center [677, 693] width 136 height 34
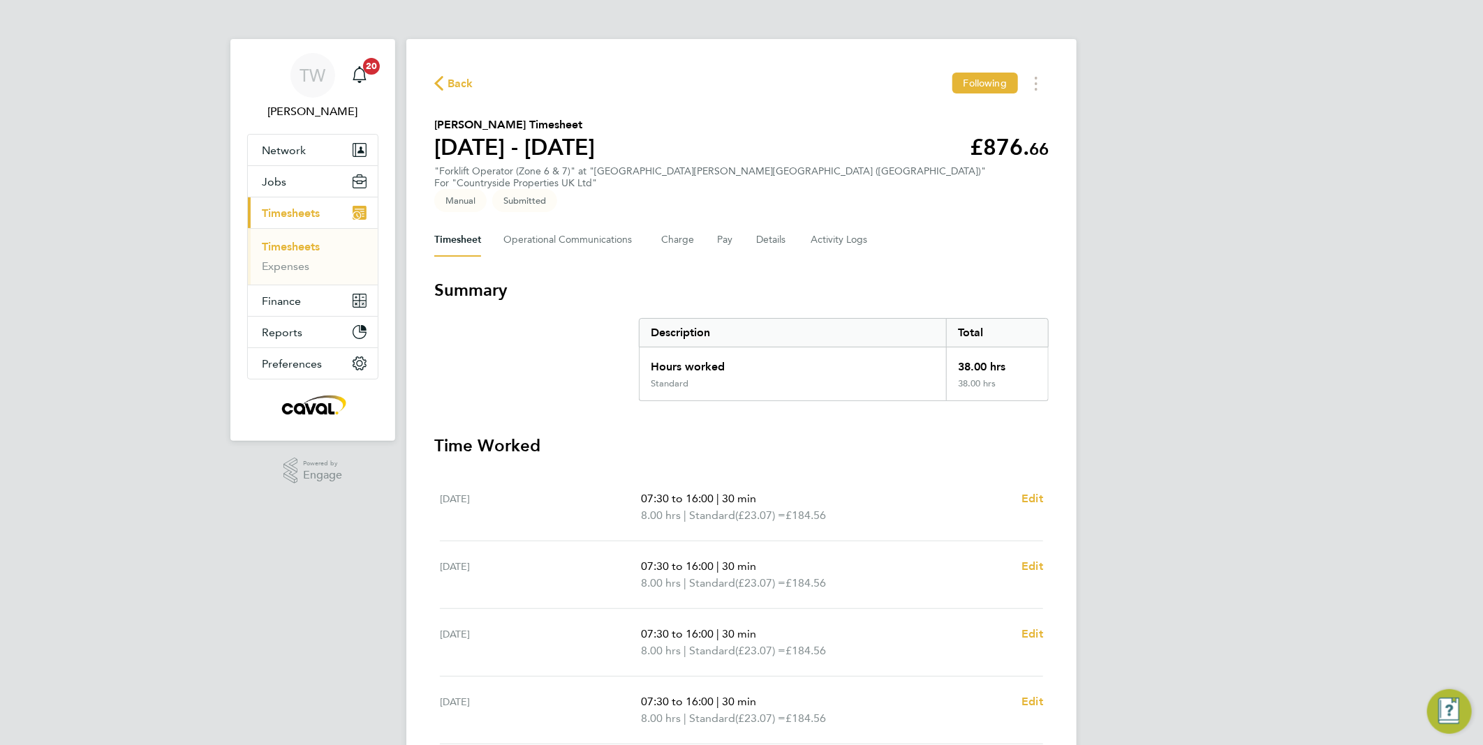
click at [301, 248] on link "Timesheets" at bounding box center [291, 246] width 58 height 13
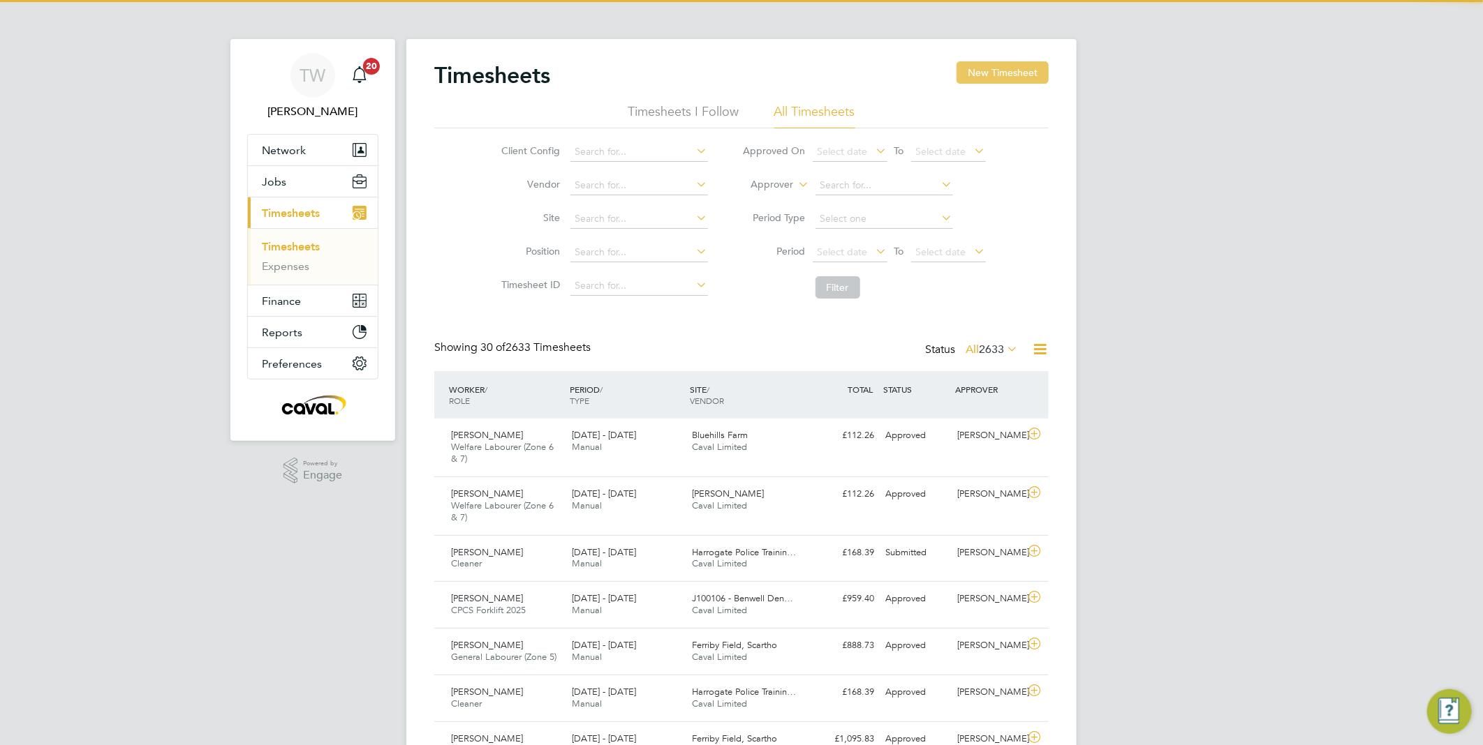
scroll to position [35, 121]
click at [1022, 73] on button "New Timesheet" at bounding box center [1002, 72] width 92 height 22
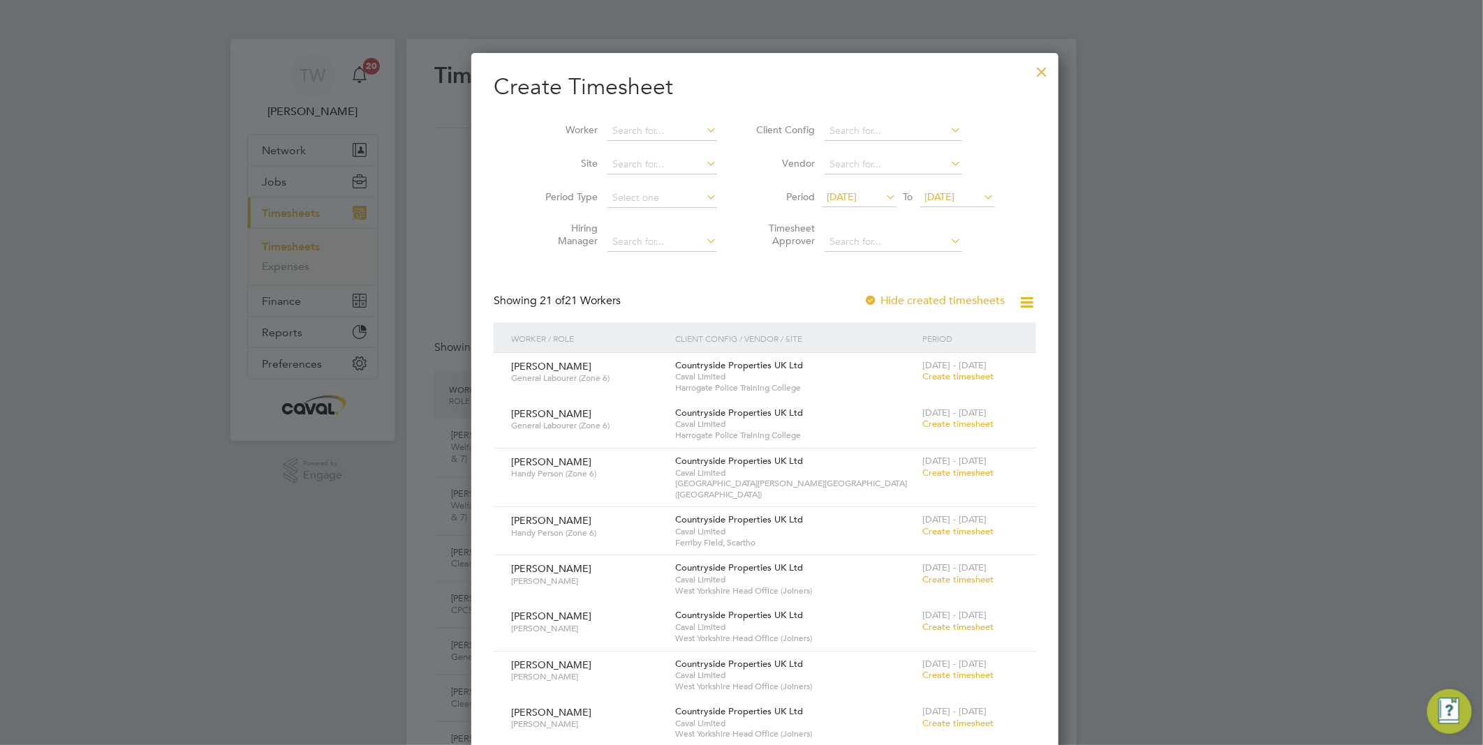
click at [952, 470] on span "Create timesheet" at bounding box center [957, 473] width 71 height 12
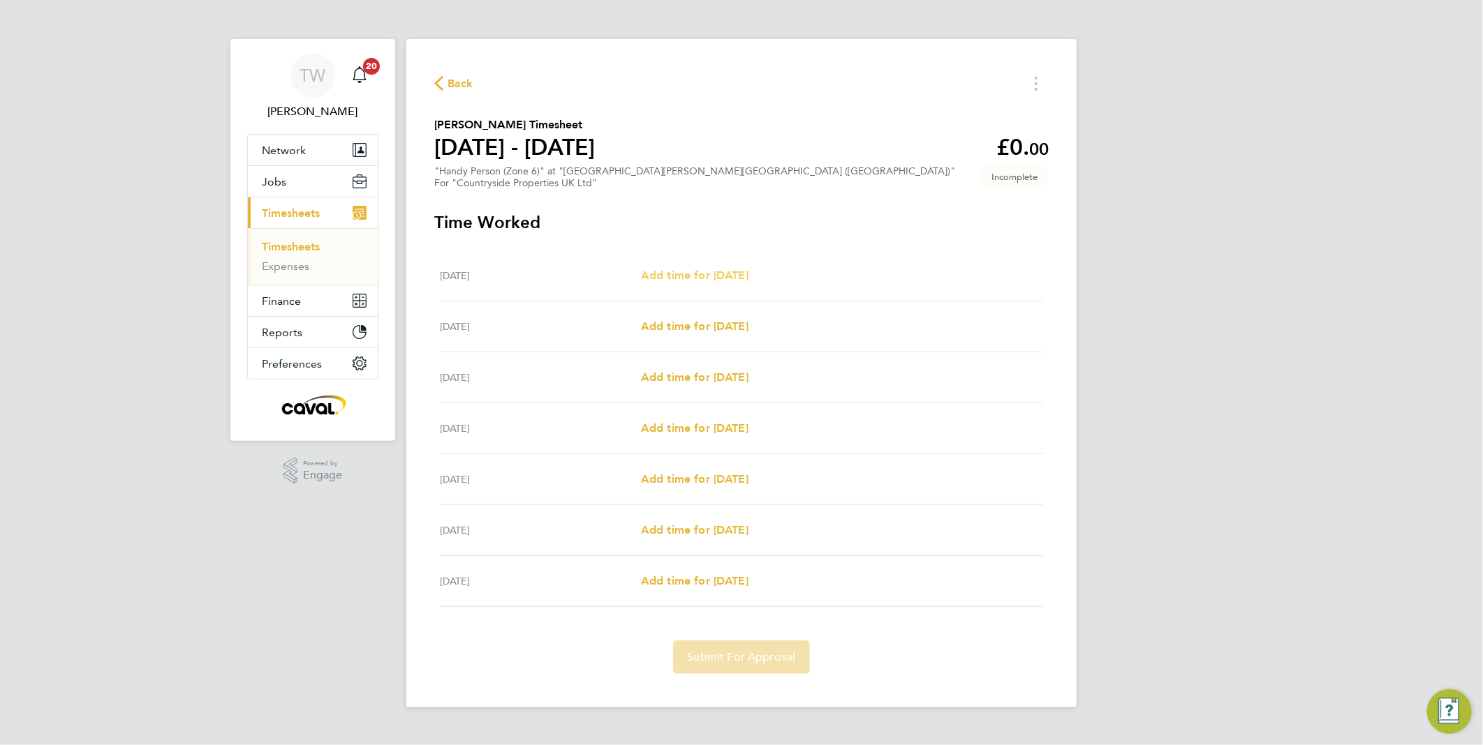
click at [696, 275] on span "Add time for [DATE]" at bounding box center [694, 275] width 107 height 13
select select "30"
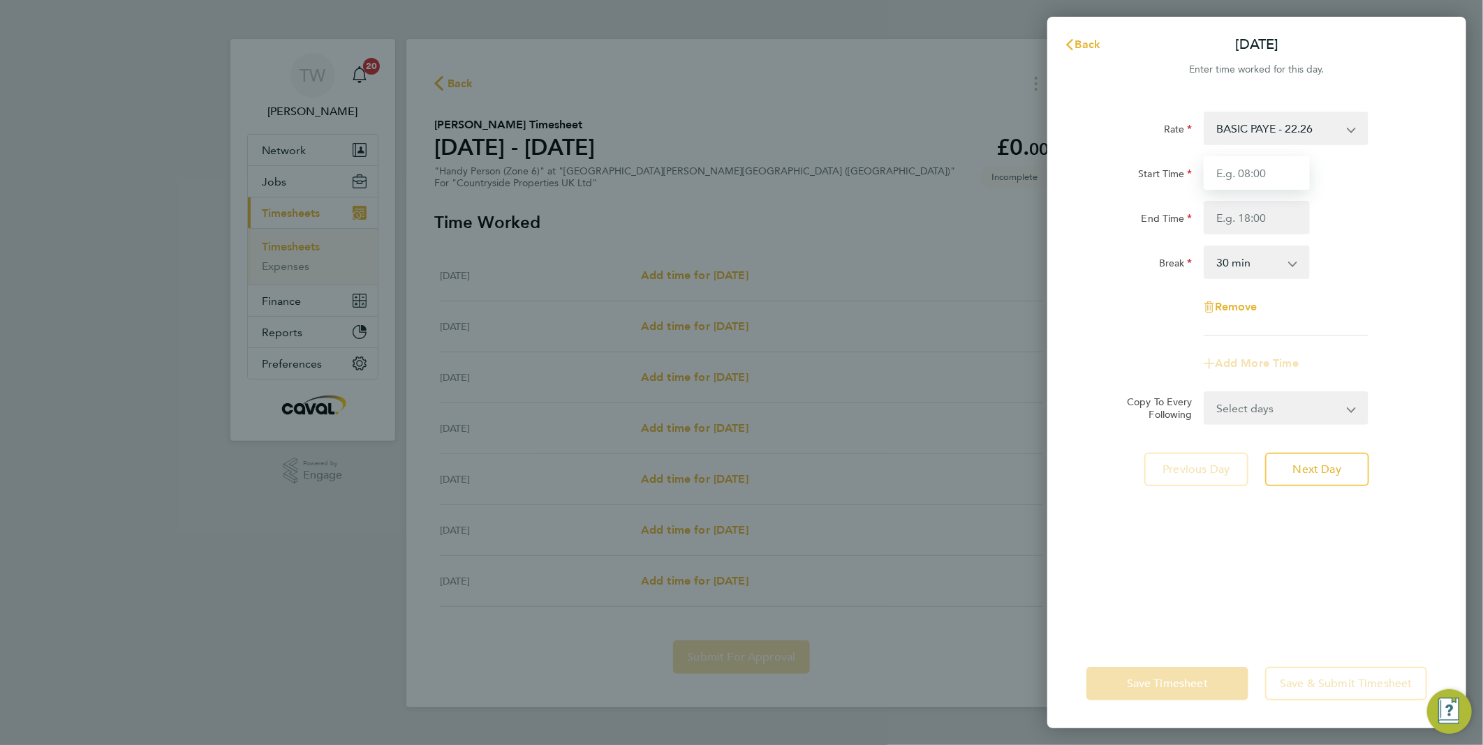
click at [1277, 184] on input "Start Time" at bounding box center [1256, 173] width 106 height 34
type input "07:30"
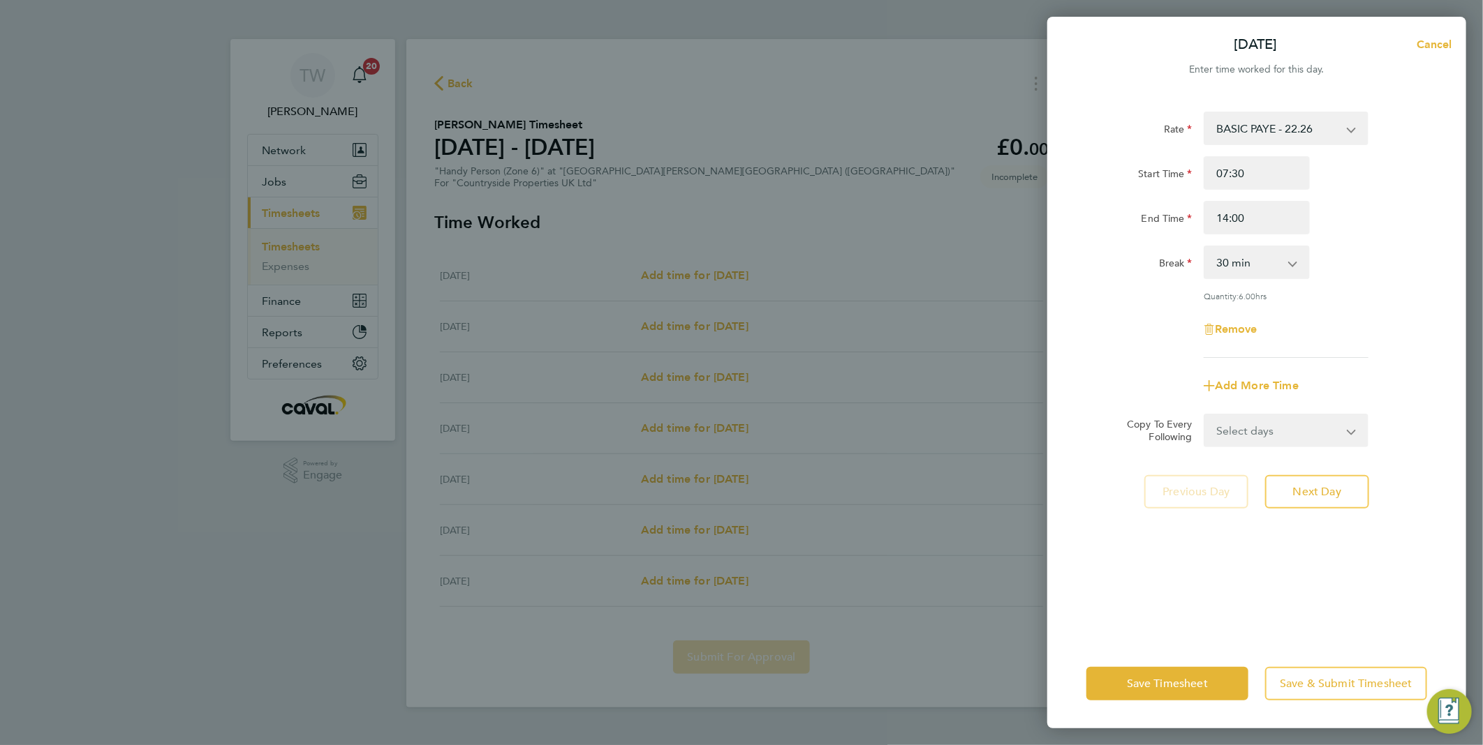
click at [1337, 265] on div "Break 0 min 15 min 30 min 45 min 60 min 75 min 90 min" at bounding box center [1256, 263] width 352 height 34
click at [1221, 218] on input "14:00" at bounding box center [1256, 218] width 106 height 34
type input "16:00"
click at [1387, 268] on div "Break 0 min 15 min 30 min 45 min 60 min 75 min 90 min" at bounding box center [1256, 263] width 352 height 34
click at [1308, 489] on span "Next Day" at bounding box center [1317, 492] width 48 height 14
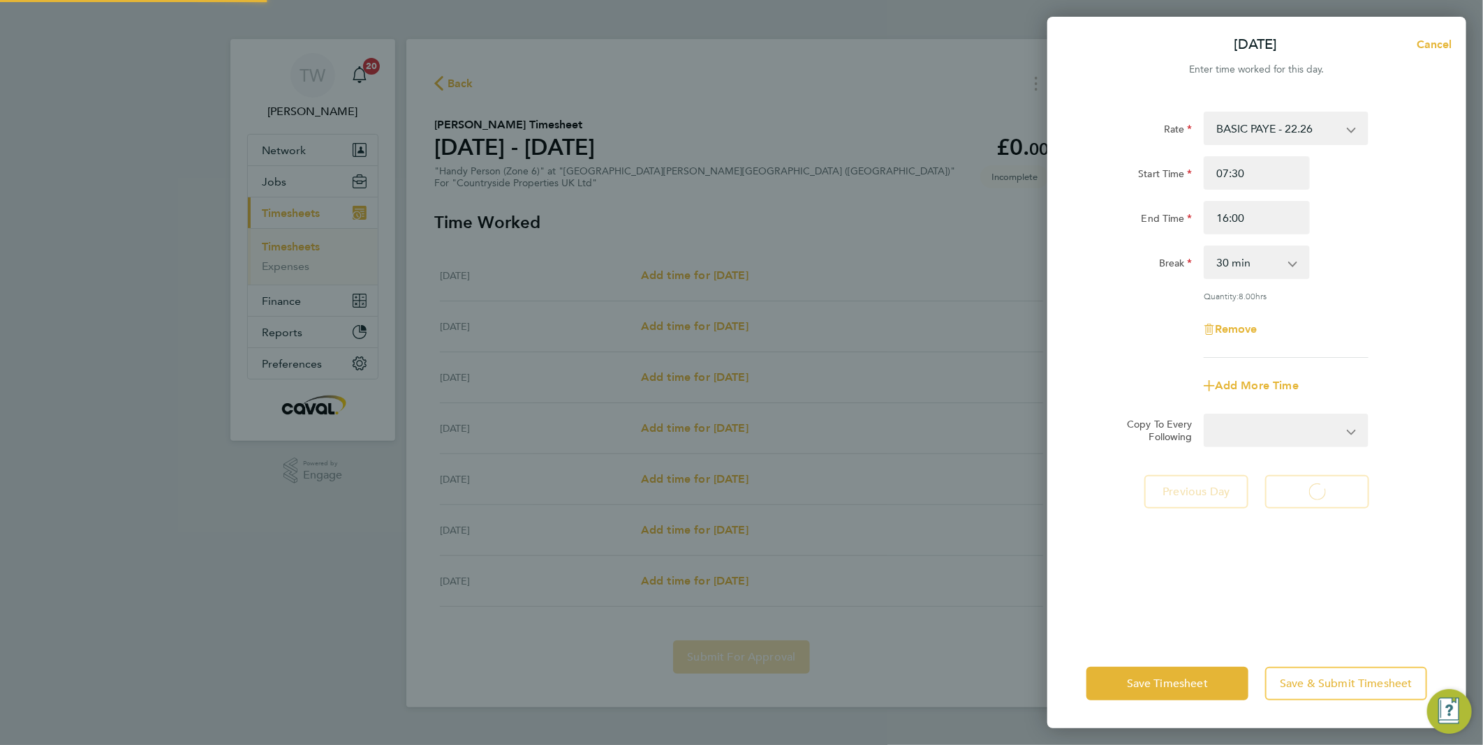
select select "30"
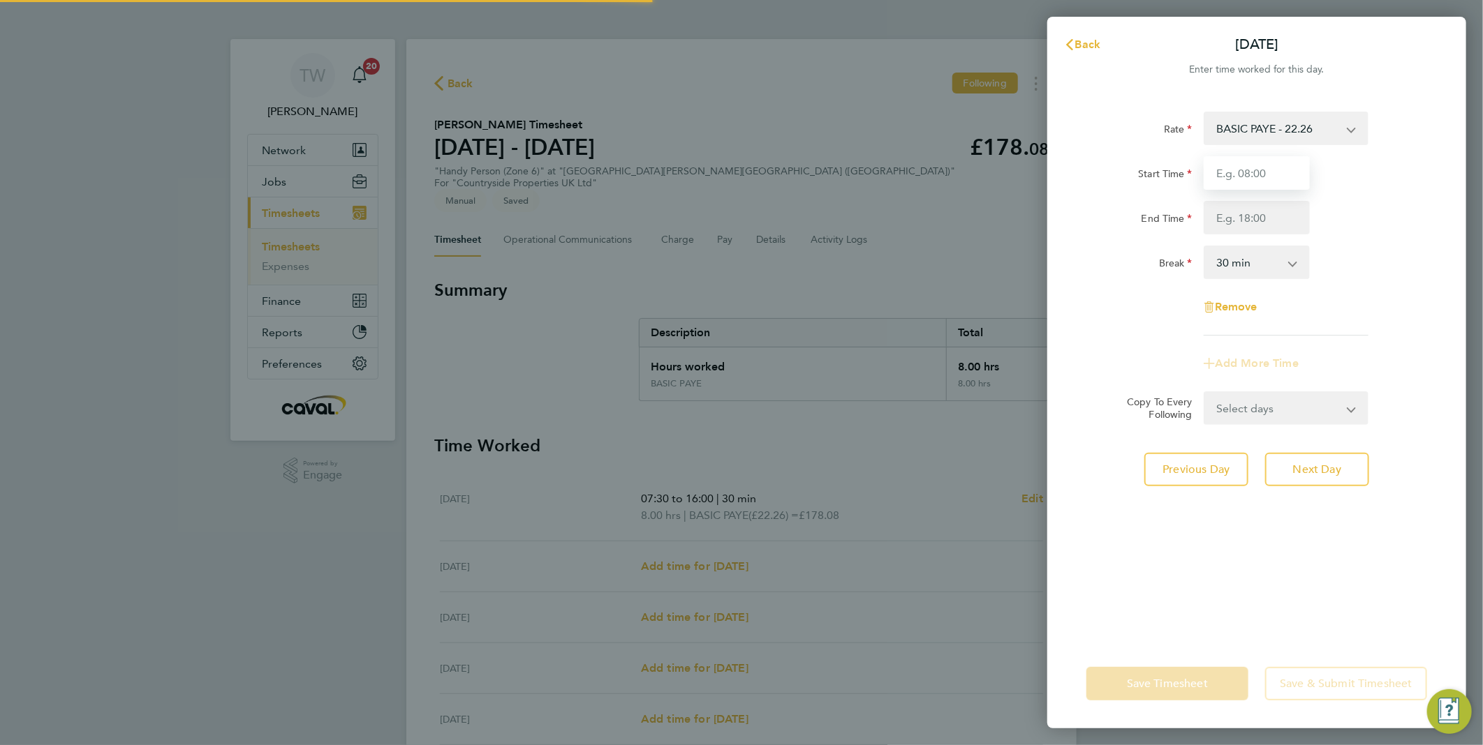
click at [1263, 177] on input "Start Time" at bounding box center [1256, 173] width 106 height 34
type input "07:30"
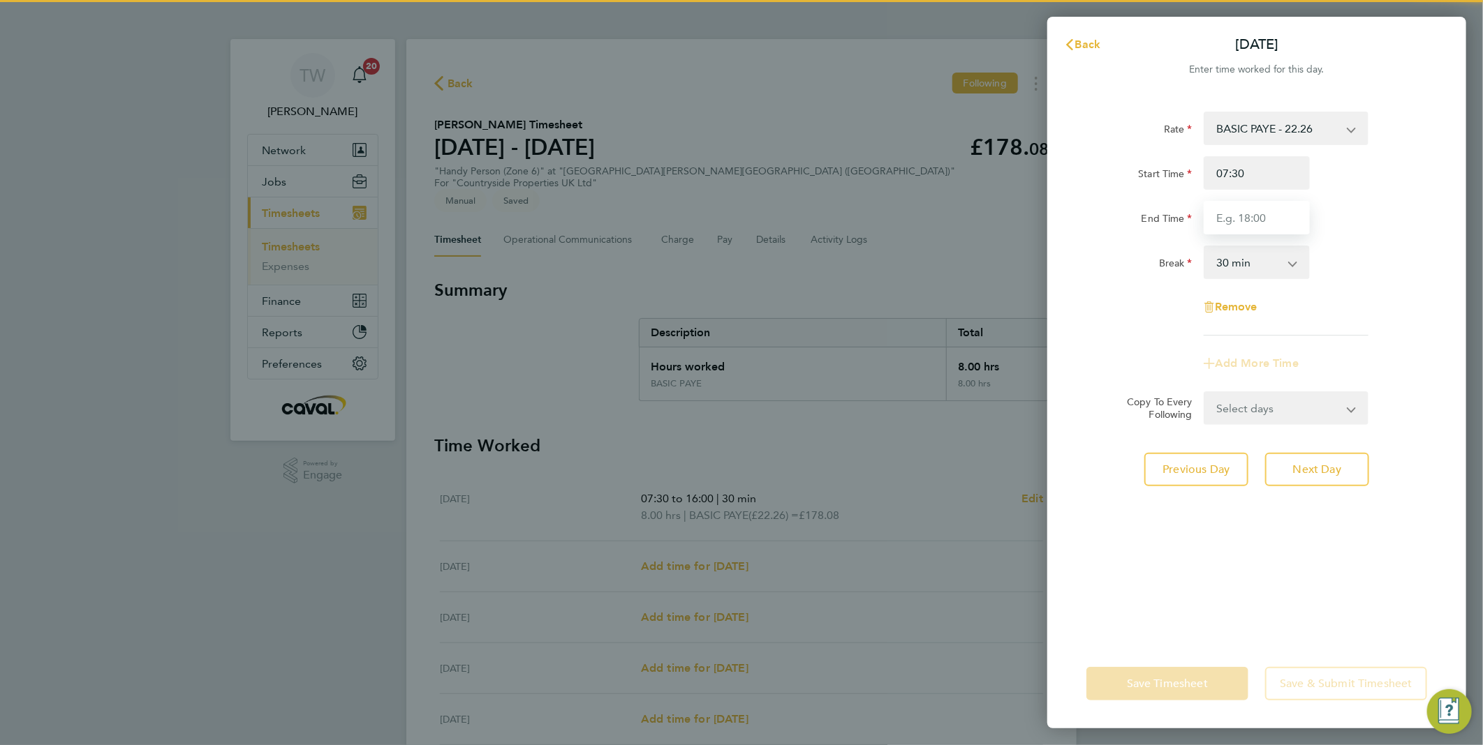
type input "16:00"
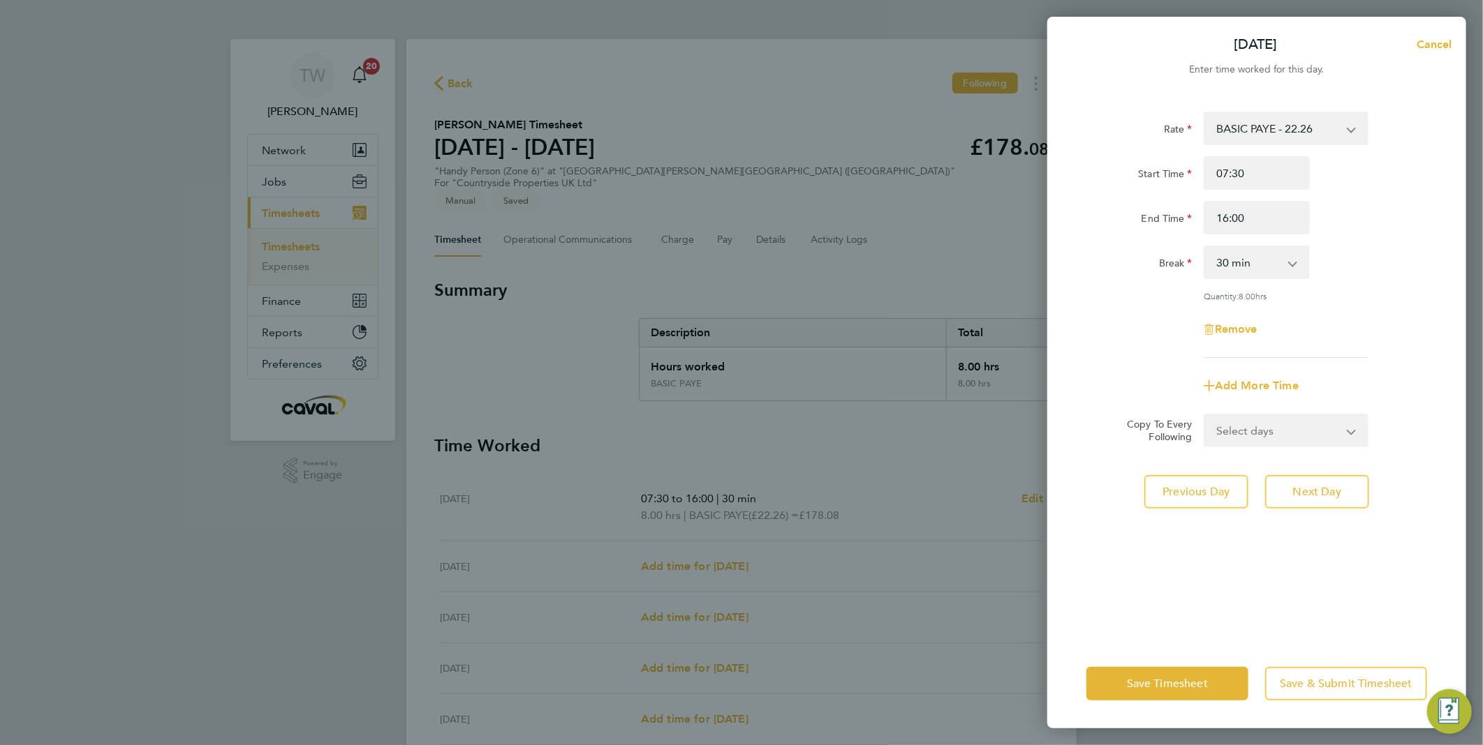
click at [1325, 316] on div "Remove" at bounding box center [1256, 330] width 352 height 34
click at [1337, 485] on span "Next Day" at bounding box center [1317, 492] width 48 height 14
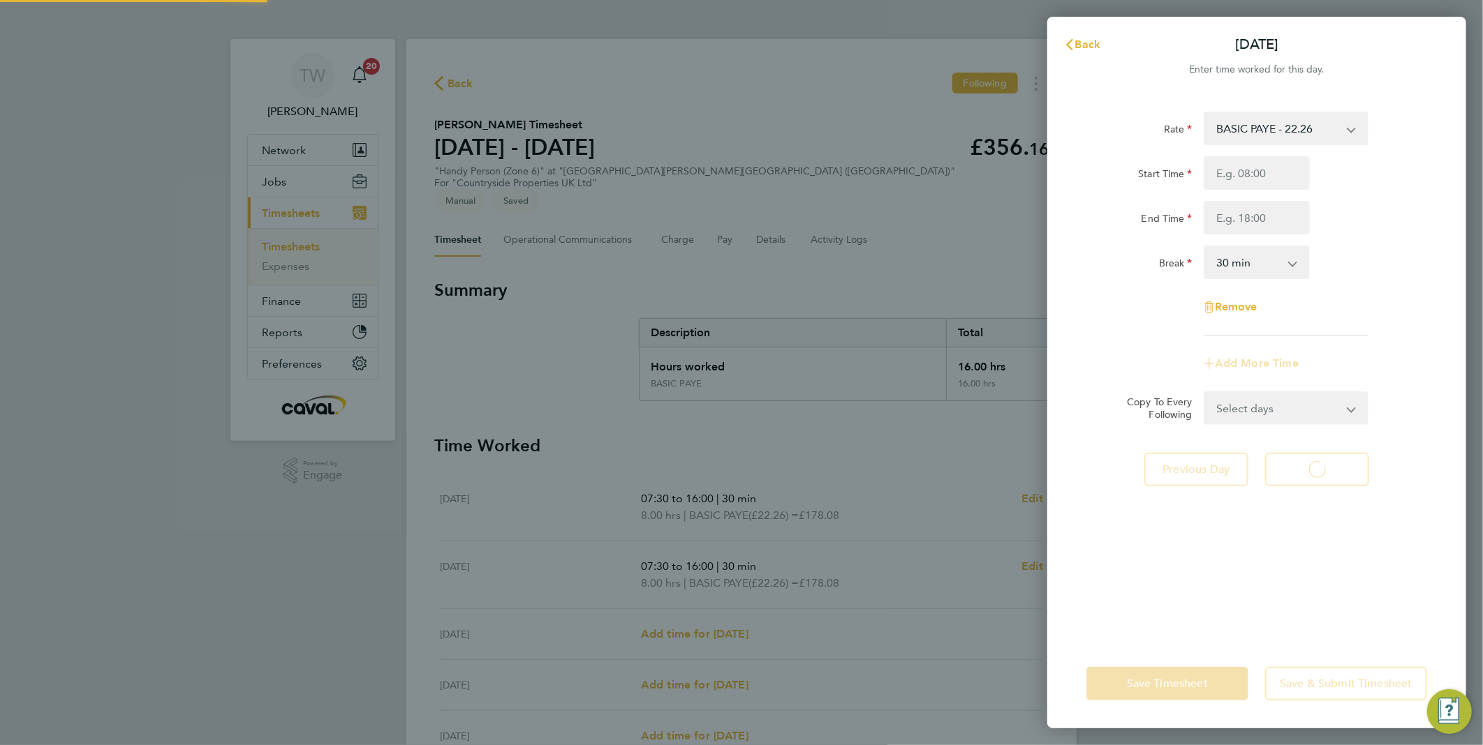
select select "30"
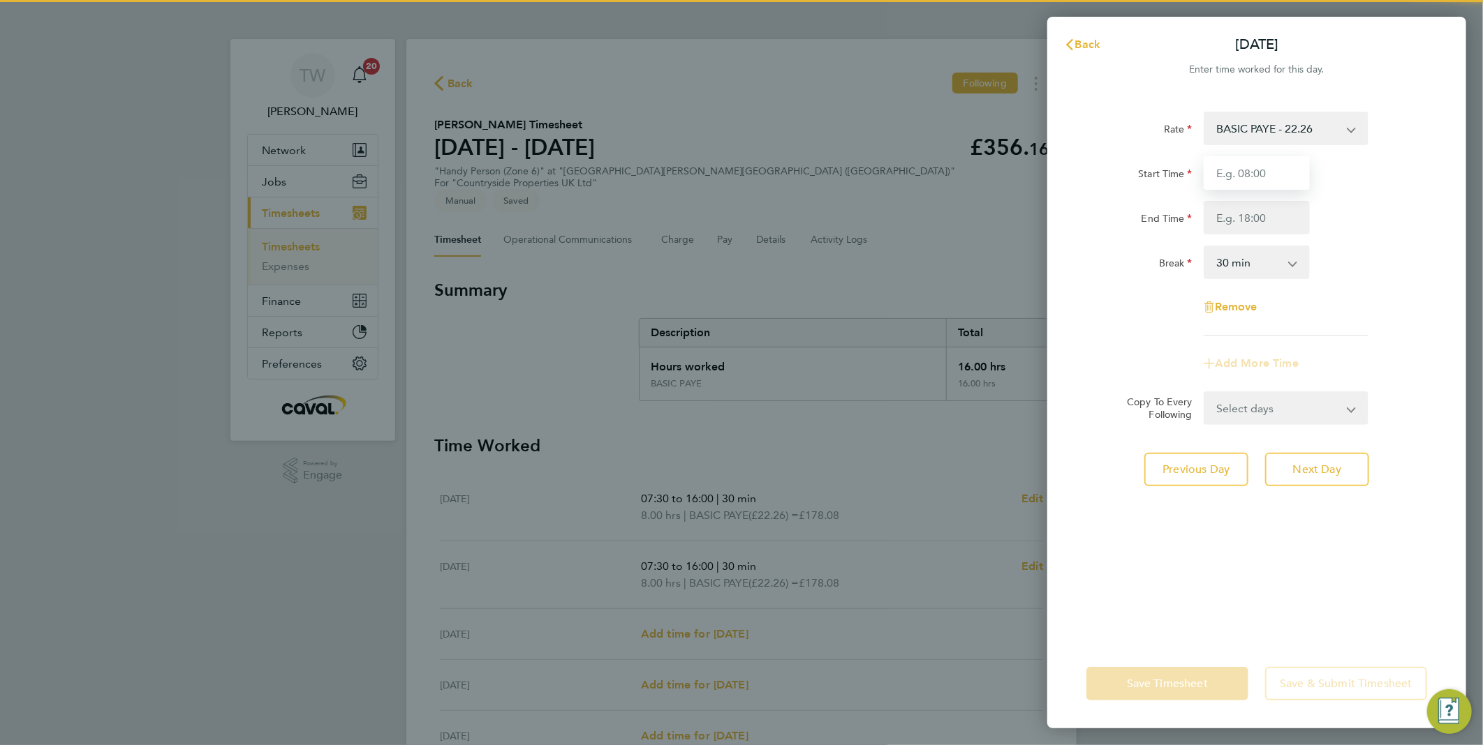
click at [1276, 181] on input "Start Time" at bounding box center [1256, 173] width 106 height 34
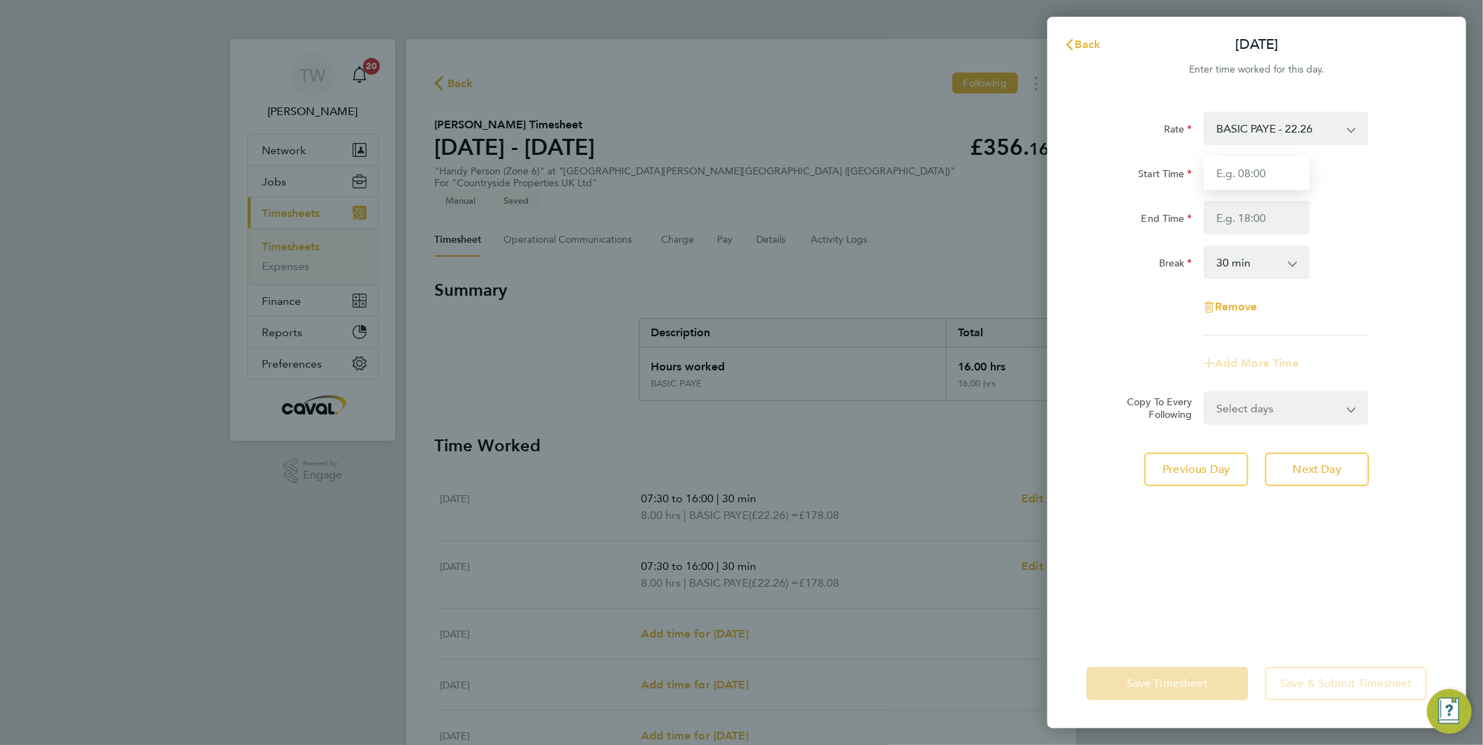
type input "07:30"
type input "16:00"
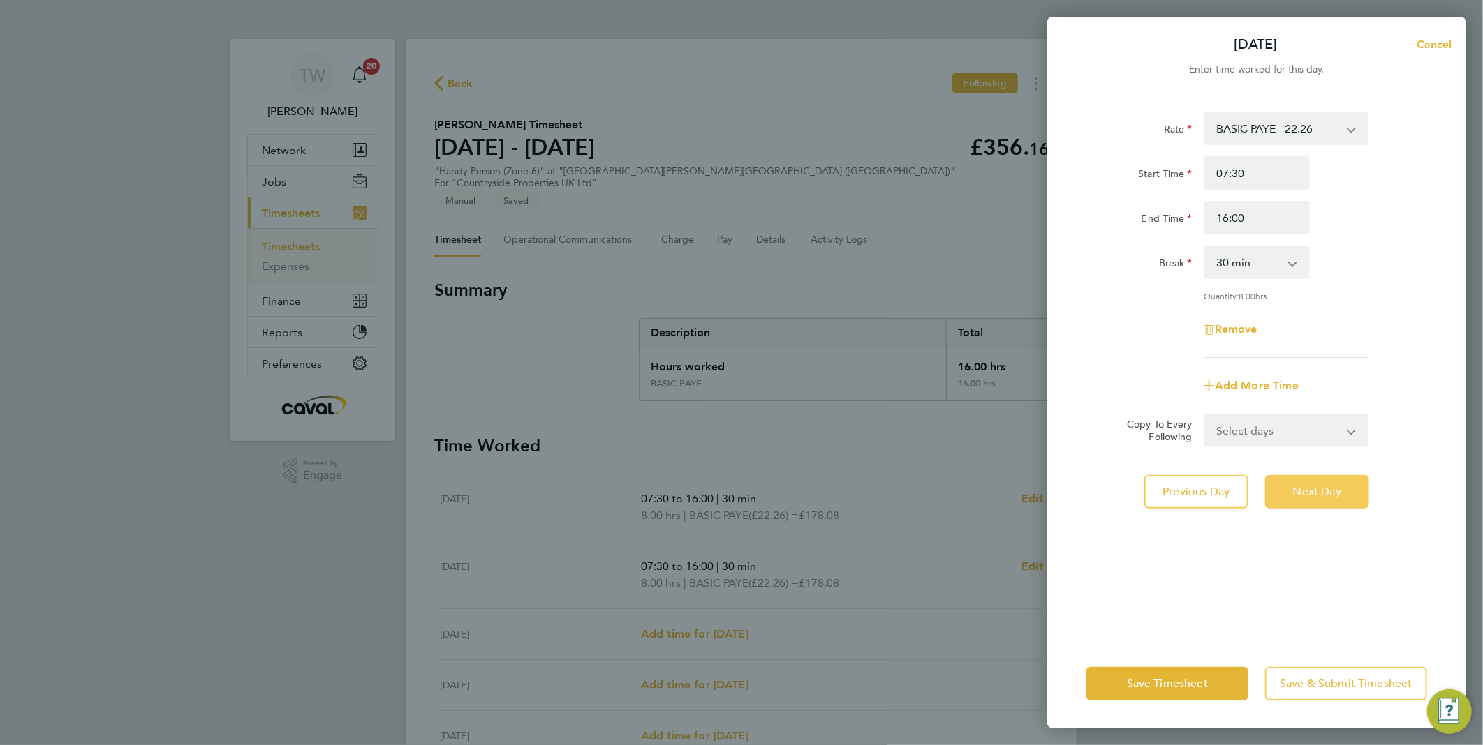
click at [1322, 485] on span "Next Day" at bounding box center [1317, 492] width 48 height 14
select select "30"
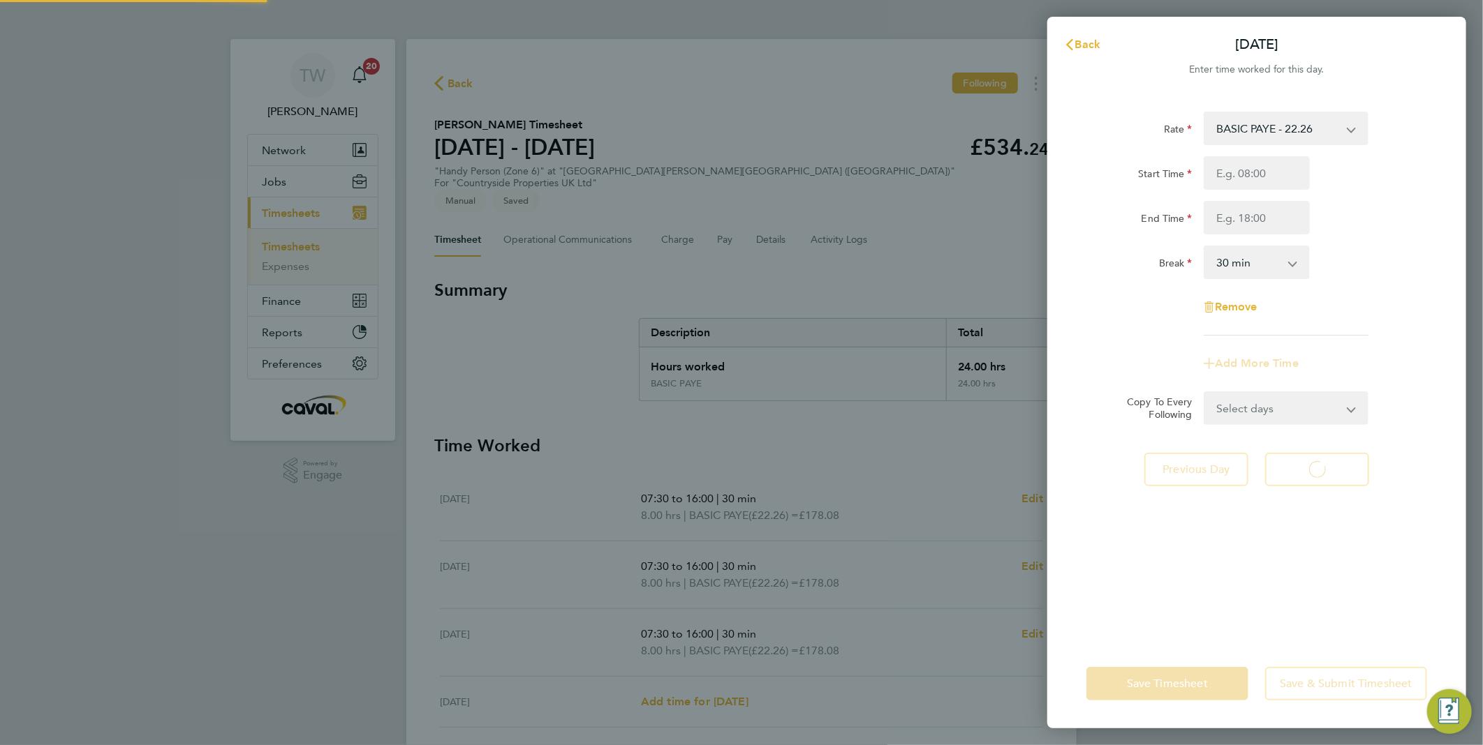
select select "30"
click at [1247, 177] on input "Start Time" at bounding box center [1256, 173] width 106 height 34
type input "07:30"
type input "16:00"
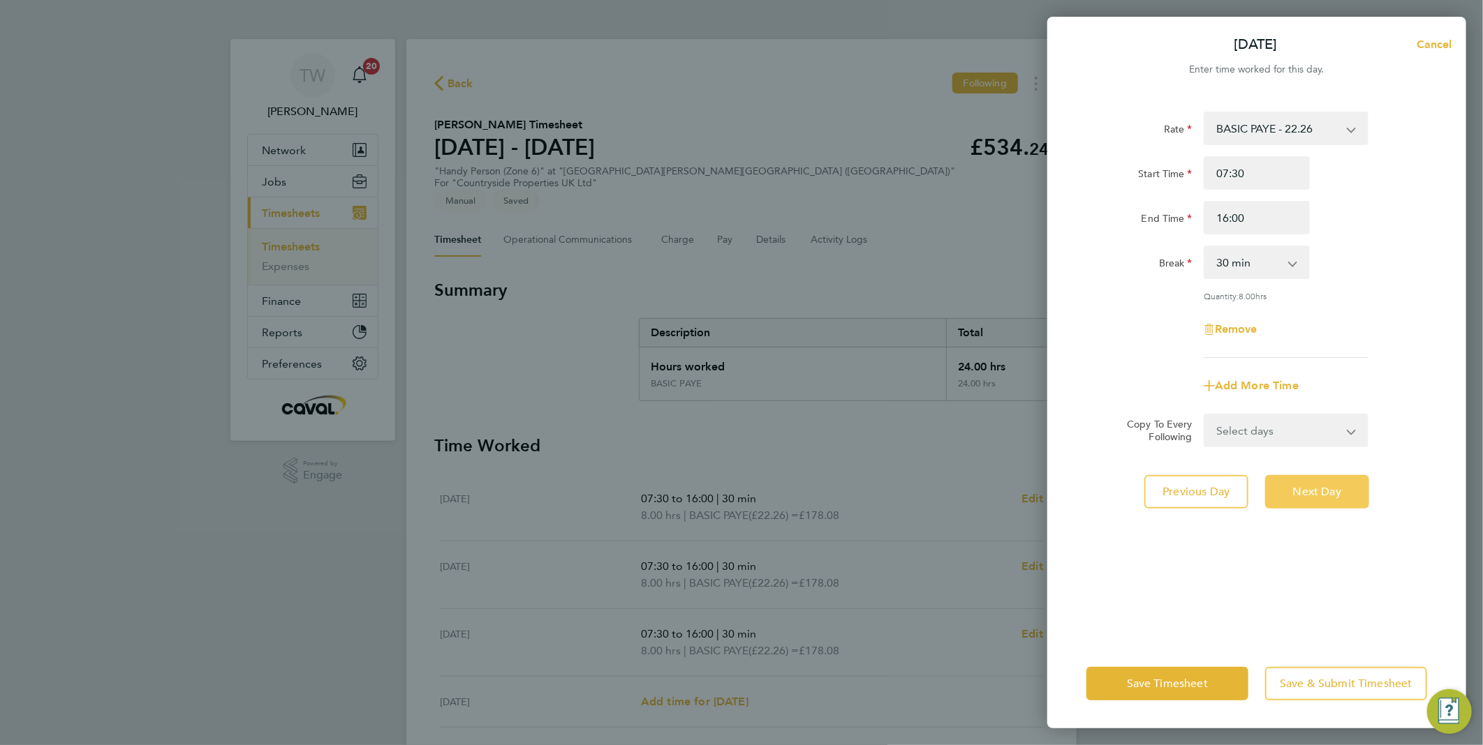
click at [1321, 487] on span "Next Day" at bounding box center [1317, 492] width 48 height 14
select select "30"
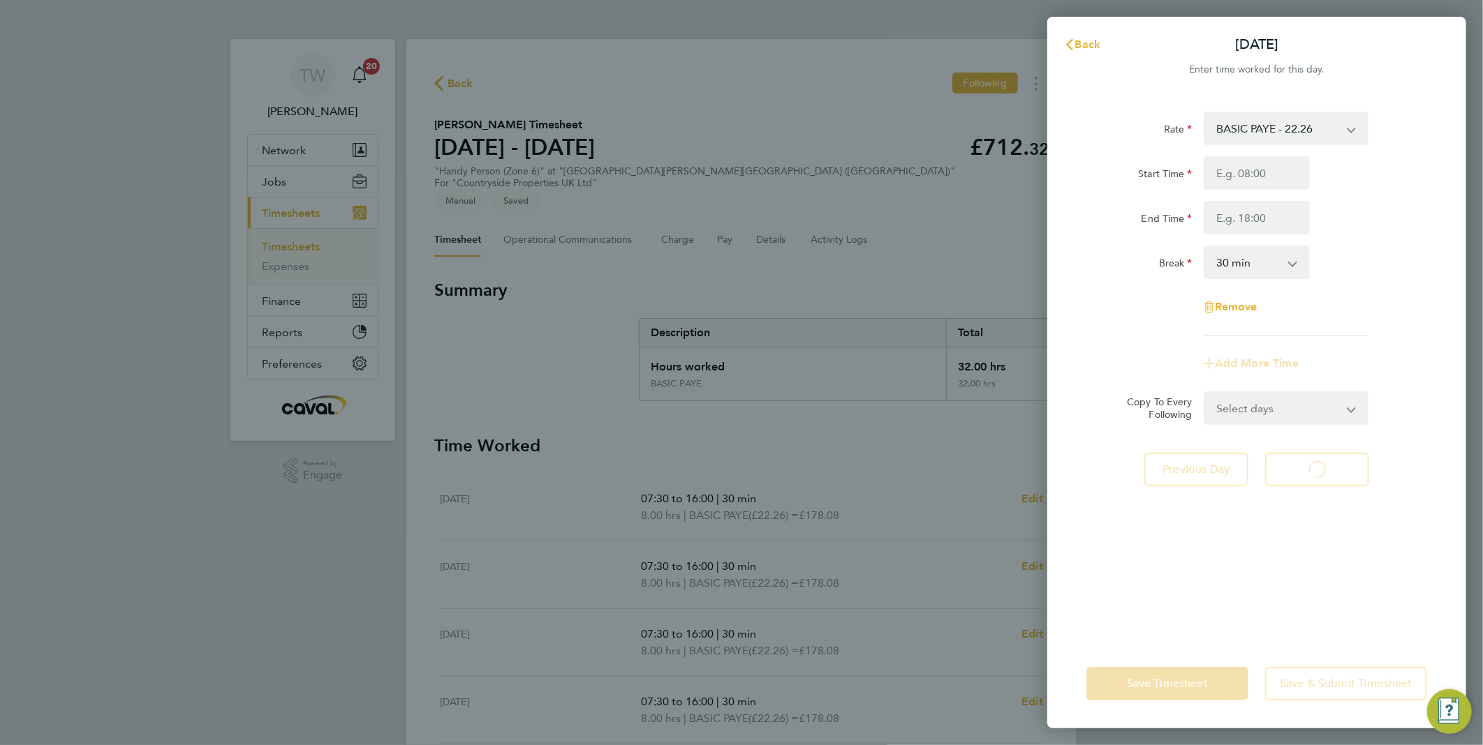
select select "30"
click at [1235, 170] on input "Start Time" at bounding box center [1256, 173] width 106 height 34
type input "07:30"
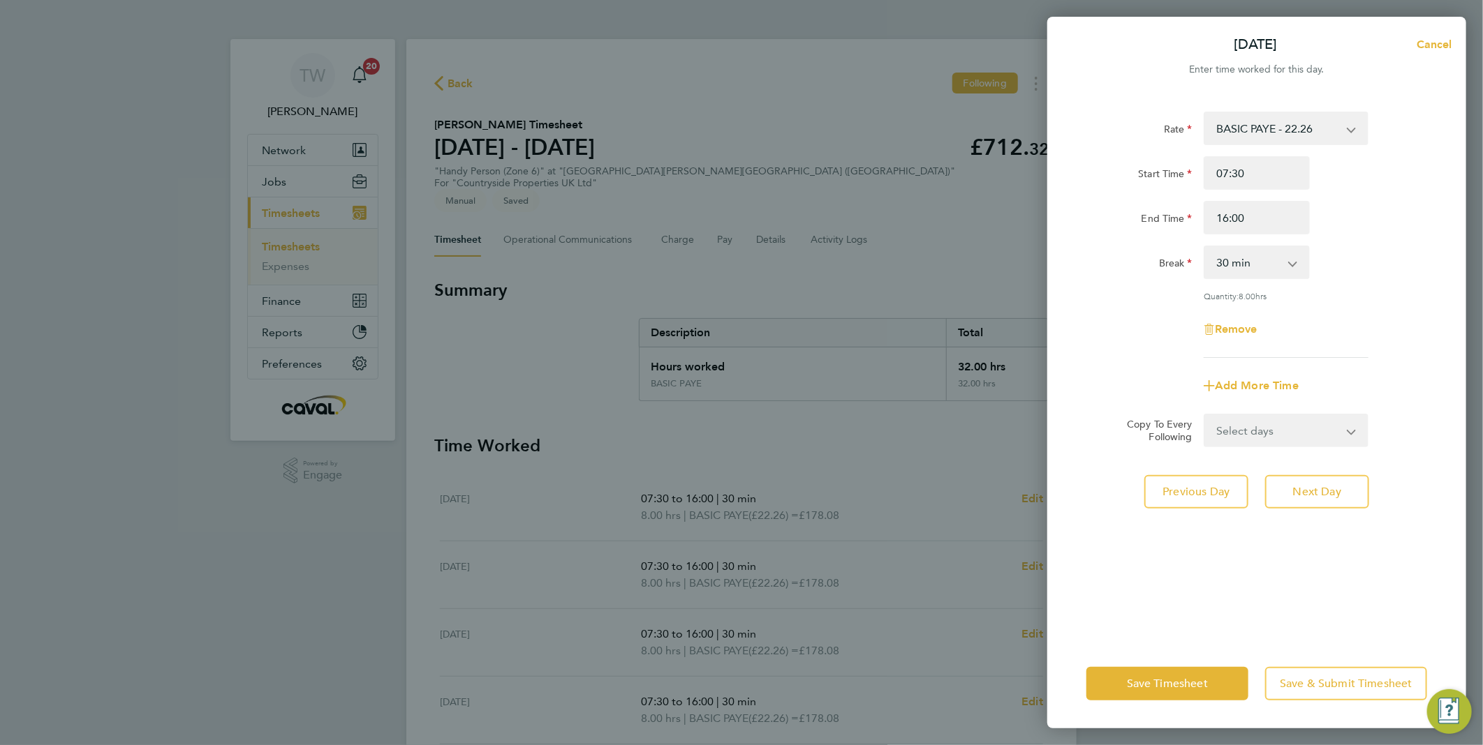
click at [1350, 260] on div "Break 0 min 15 min 30 min 45 min 60 min 75 min 90 min" at bounding box center [1256, 263] width 352 height 34
click at [1229, 225] on input "16:00" at bounding box center [1256, 218] width 106 height 34
type input "15:00"
click at [1335, 232] on div "End Time 15:00" at bounding box center [1256, 218] width 352 height 34
click at [1212, 678] on button "Save Timesheet" at bounding box center [1167, 684] width 162 height 34
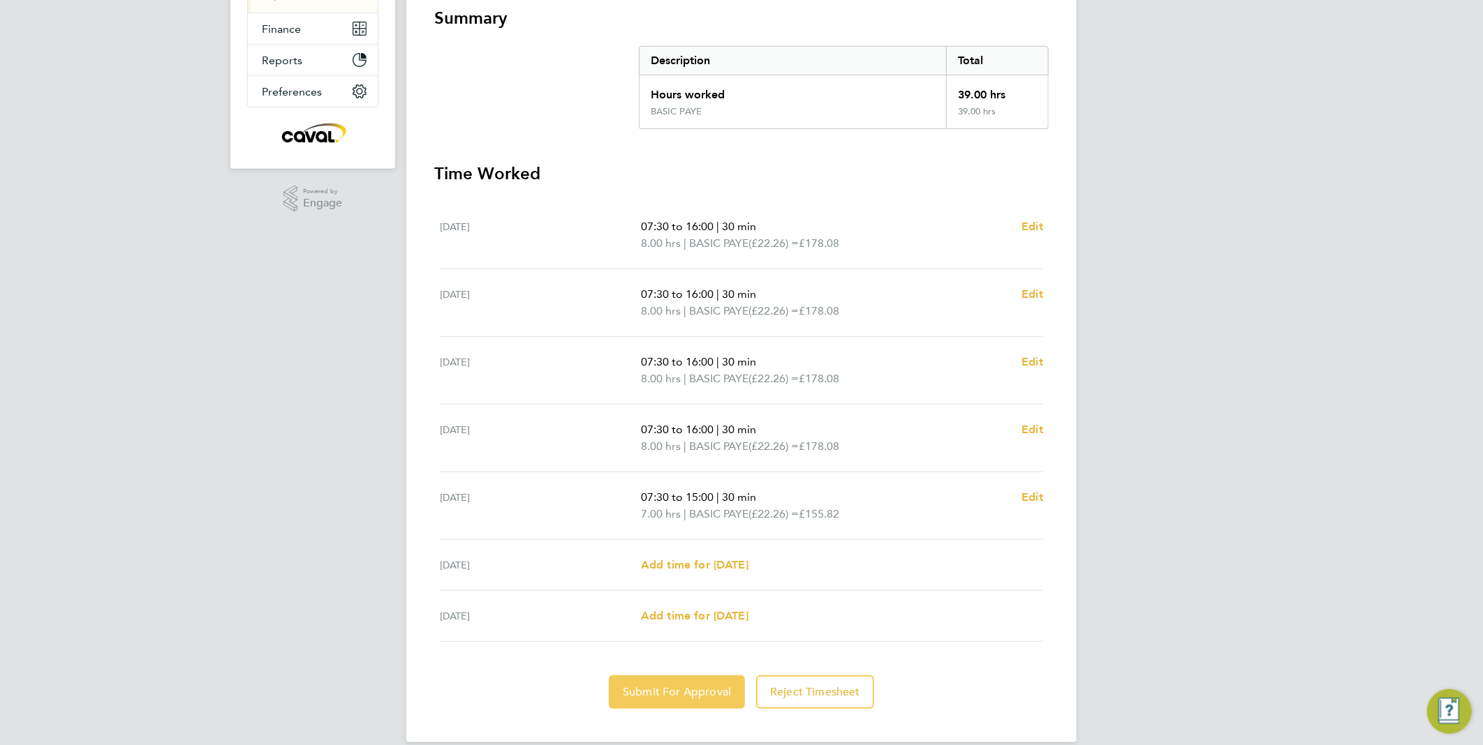
click at [665, 676] on button "Submit For Approval" at bounding box center [677, 693] width 136 height 34
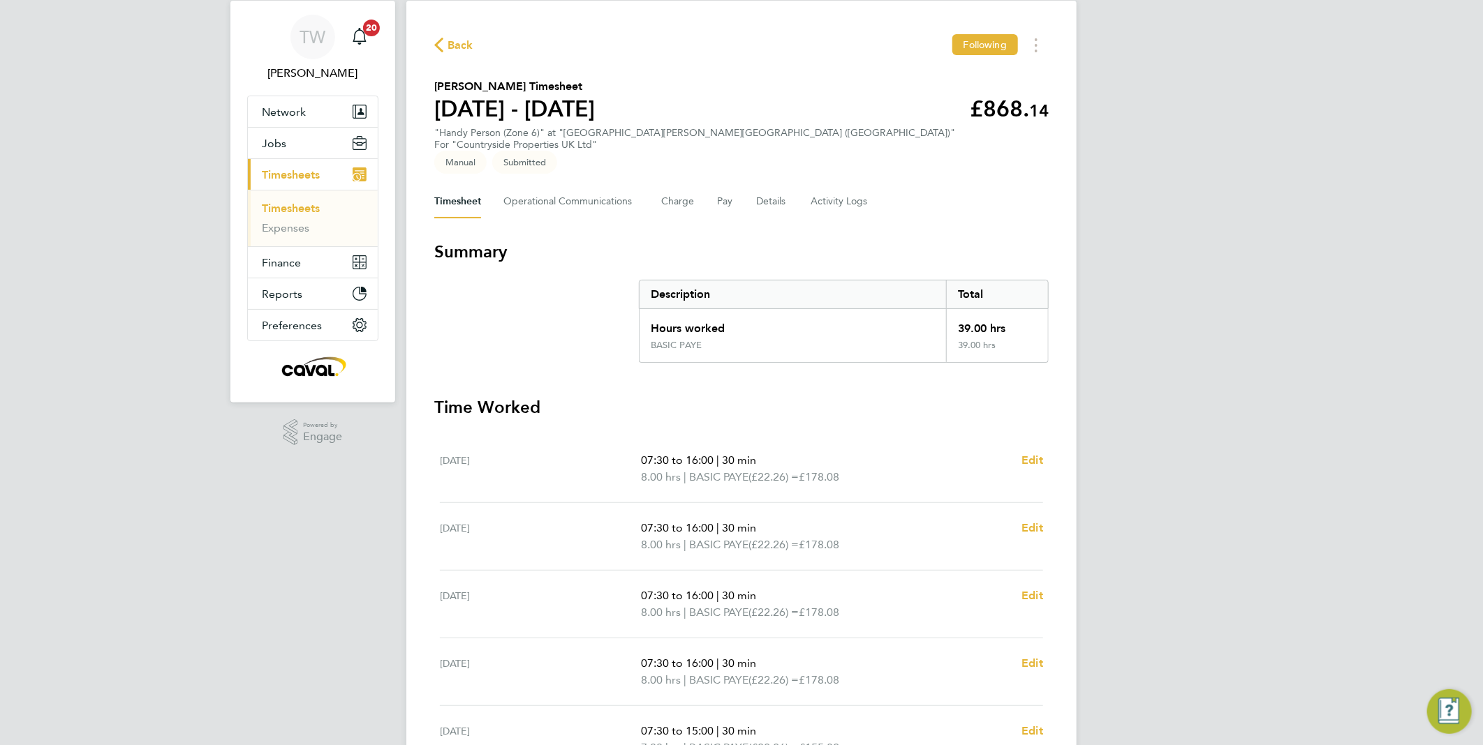
click at [311, 205] on link "Timesheets" at bounding box center [291, 208] width 58 height 13
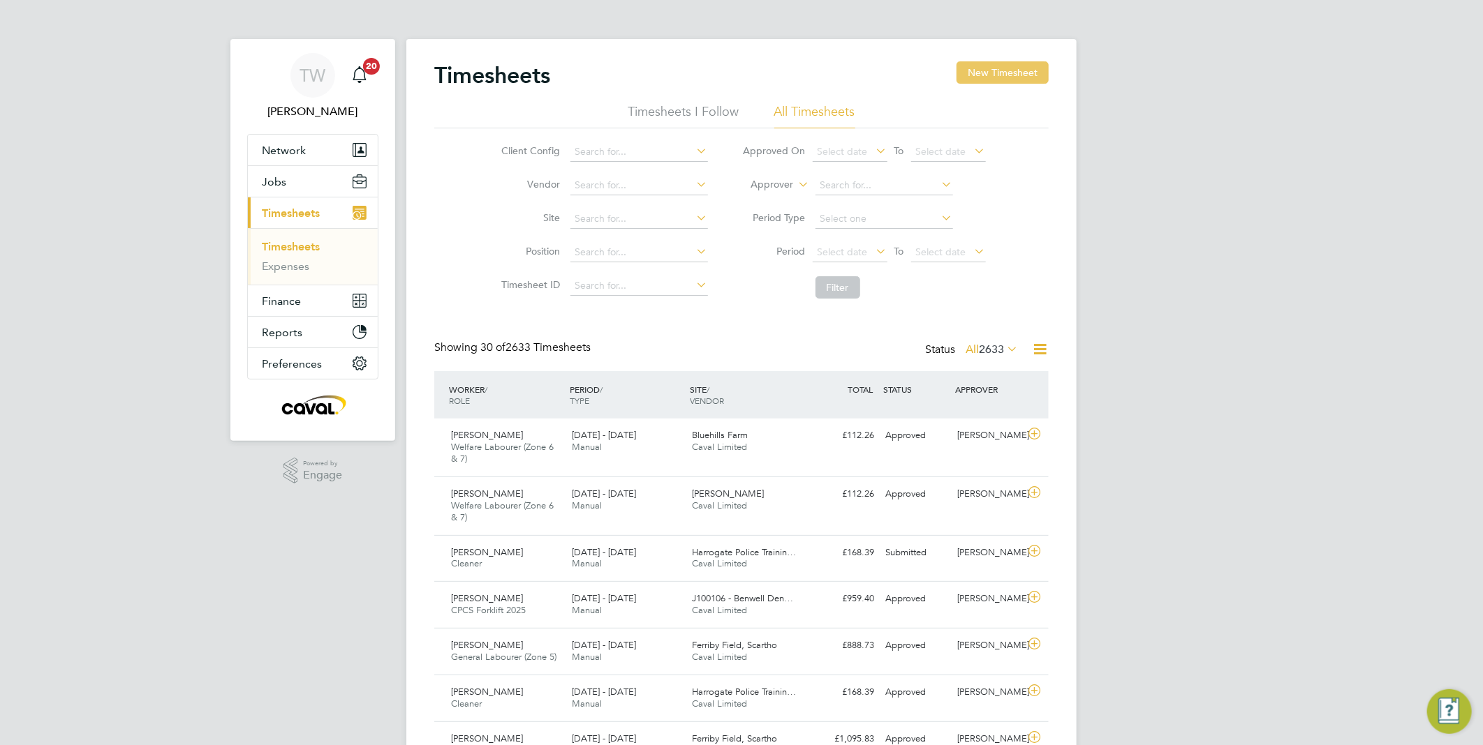
click at [1002, 73] on button "New Timesheet" at bounding box center [1002, 72] width 92 height 22
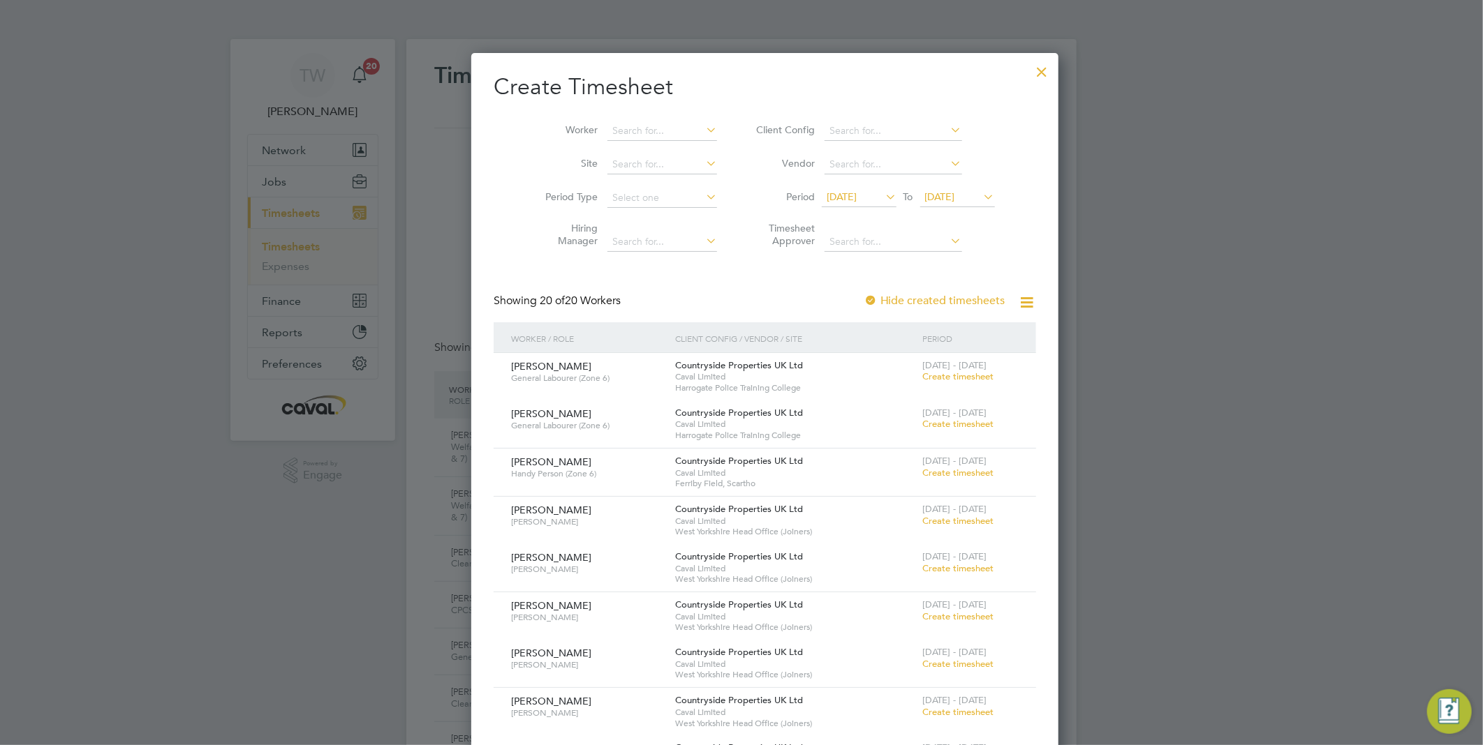
click at [920, 204] on span "[DATE]" at bounding box center [957, 197] width 75 height 19
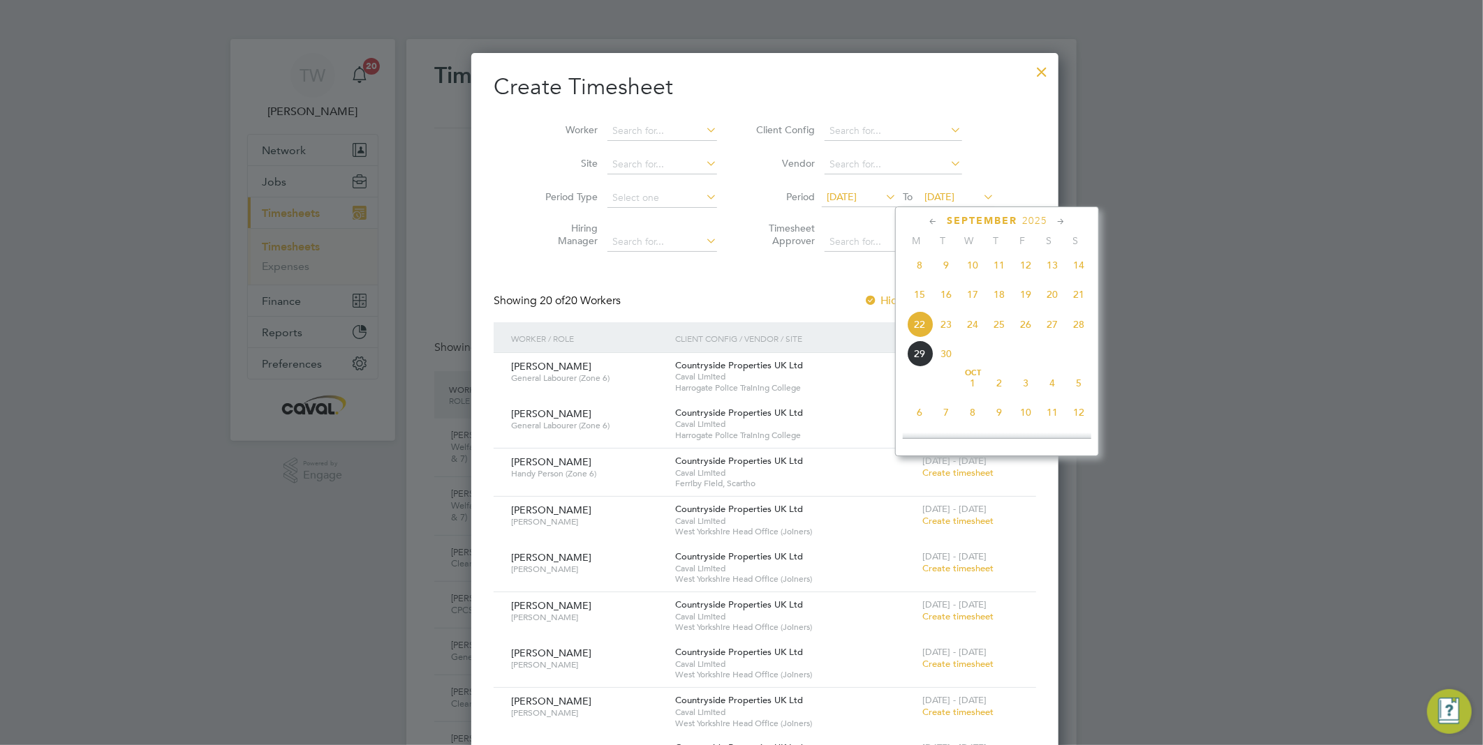
click at [1078, 325] on span "28" at bounding box center [1078, 324] width 27 height 27
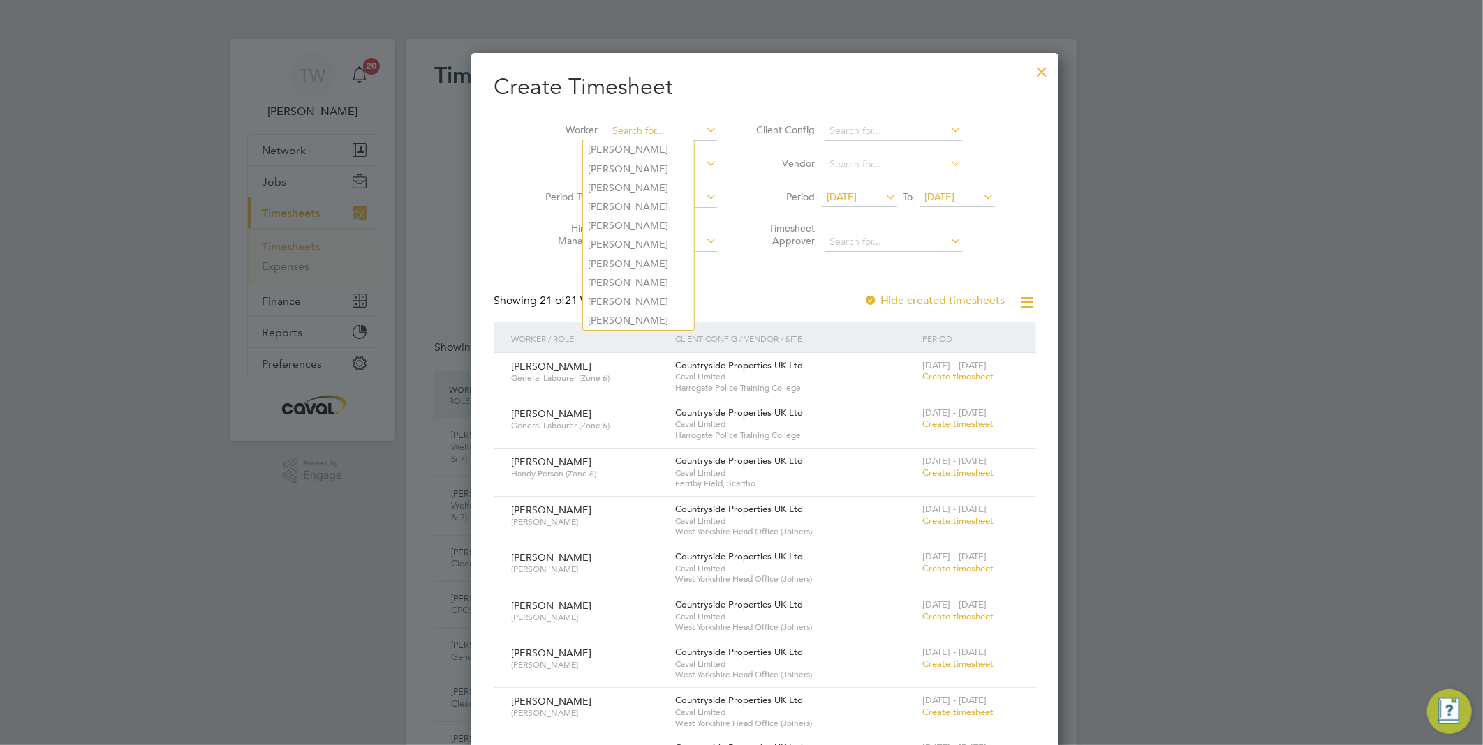
click at [607, 135] on input at bounding box center [662, 131] width 110 height 20
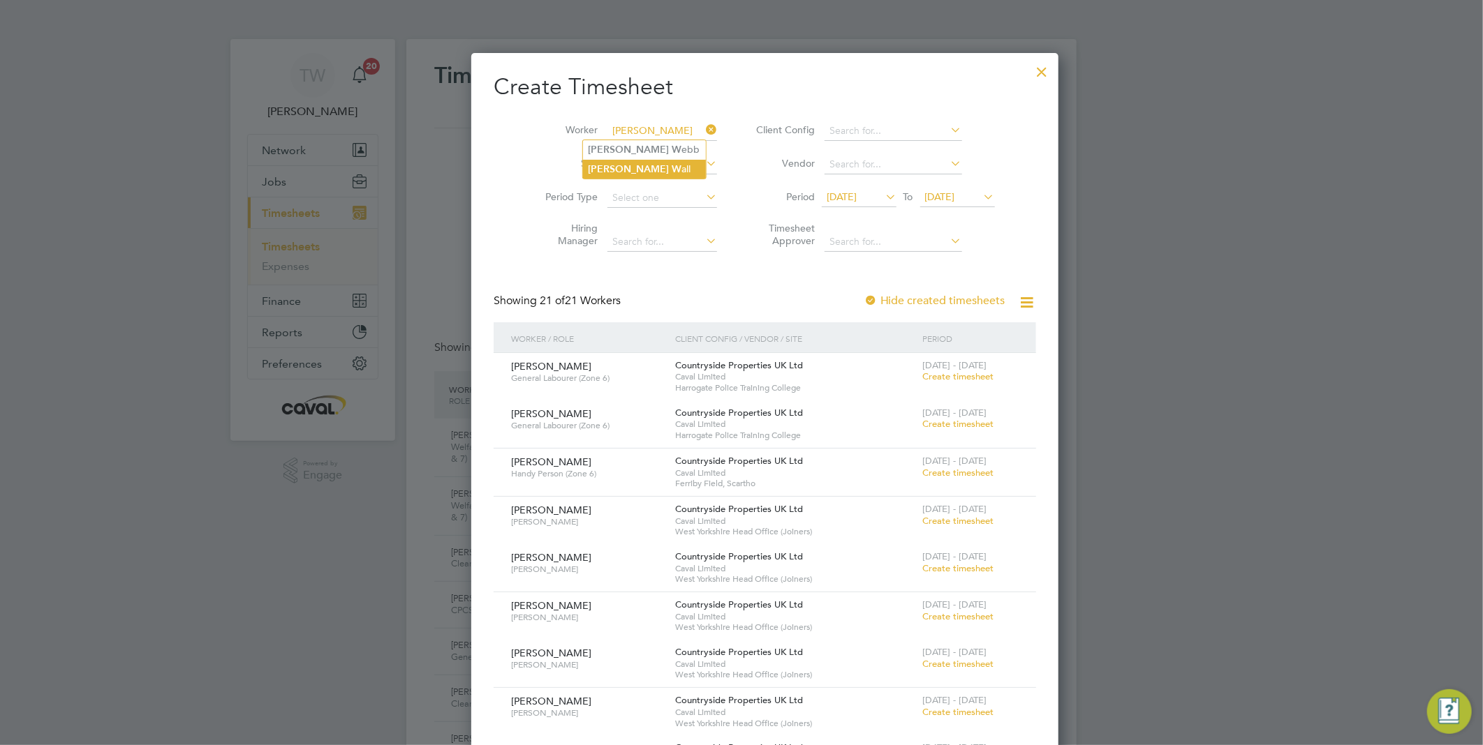
click at [672, 170] on b "W" at bounding box center [677, 169] width 10 height 12
type input "[PERSON_NAME]"
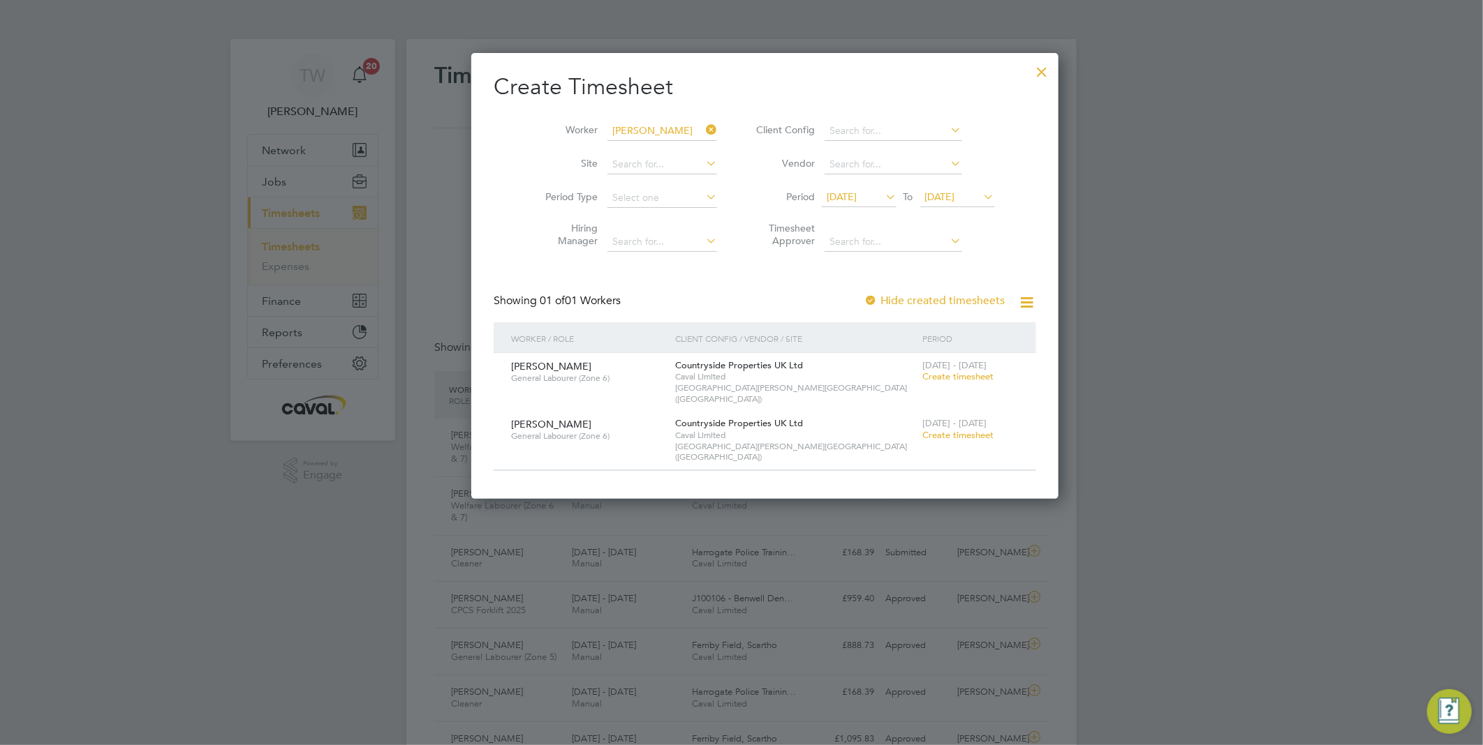
click at [922, 429] on span "Create timesheet" at bounding box center [957, 435] width 71 height 12
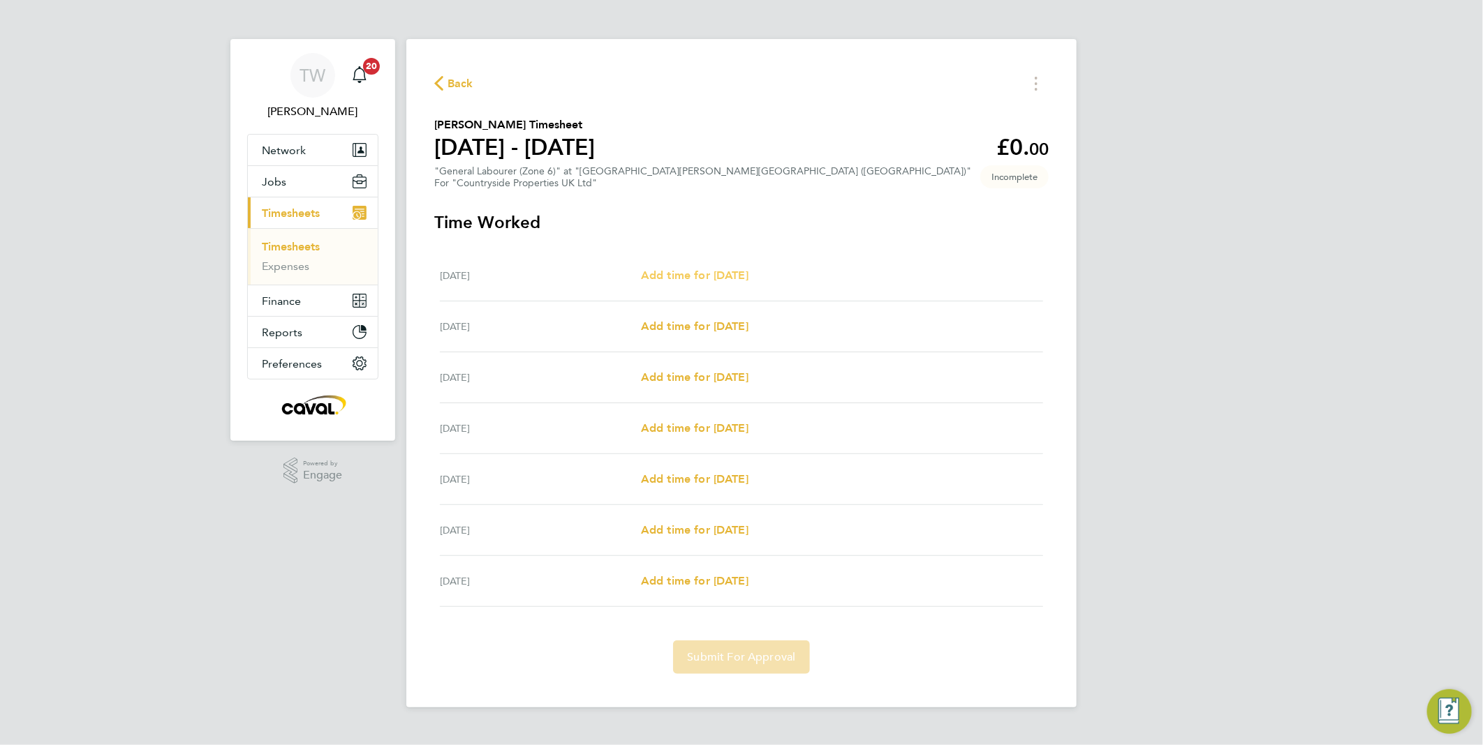
click at [673, 269] on span "Add time for [DATE]" at bounding box center [694, 275] width 107 height 13
select select "30"
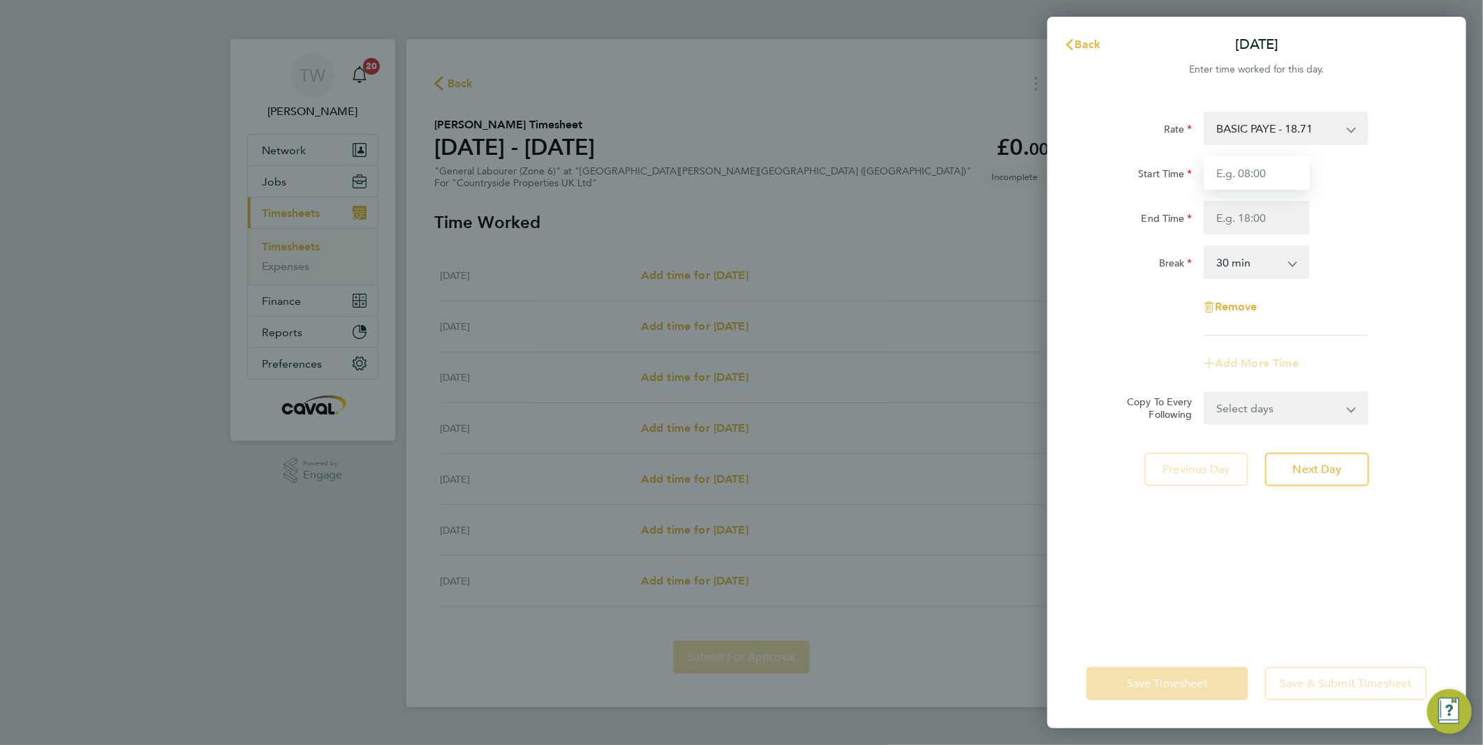
drag, startPoint x: 1265, startPoint y: 170, endPoint x: 1269, endPoint y: 184, distance: 14.6
click at [1265, 170] on input "Start Time" at bounding box center [1256, 173] width 106 height 34
type input "07:30"
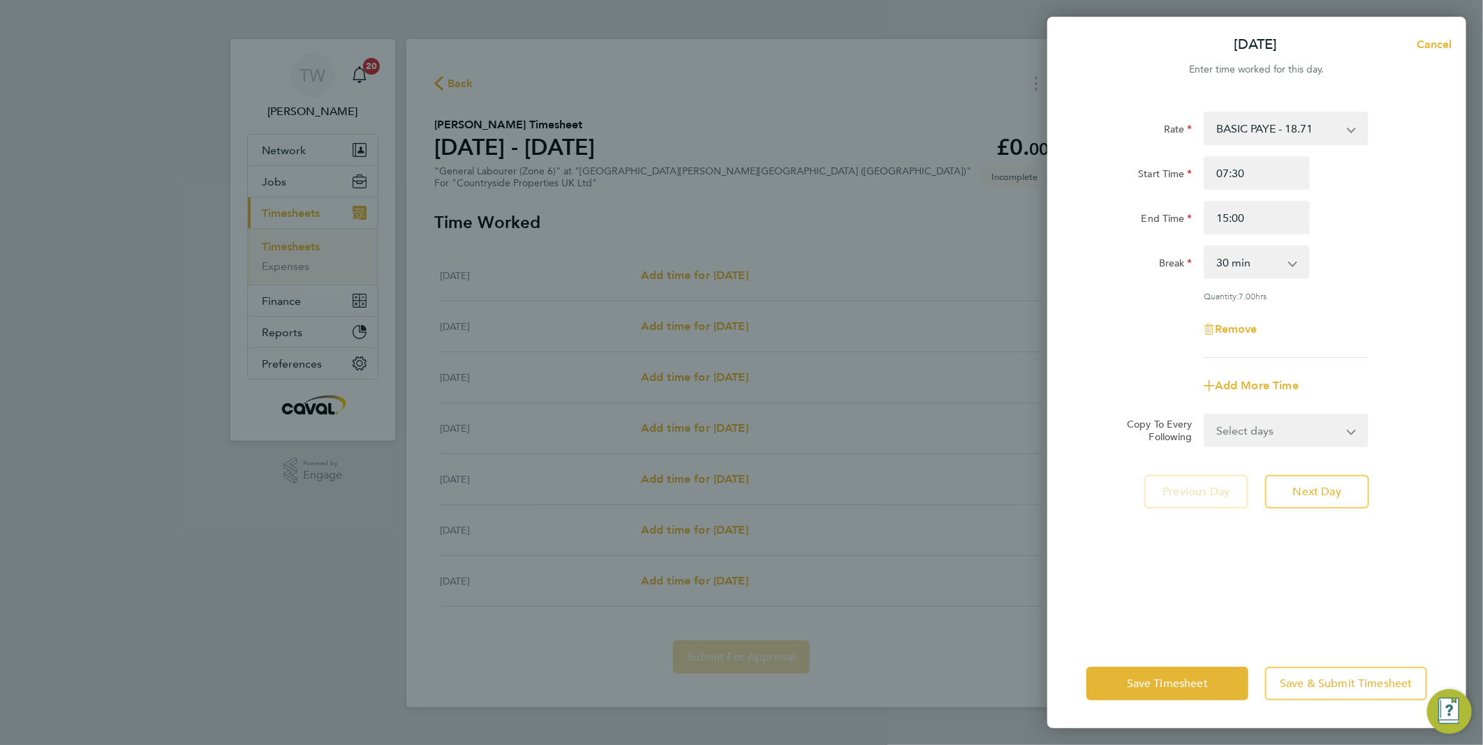
click at [1345, 276] on div "Break 0 min 15 min 30 min 45 min 60 min 75 min 90 min" at bounding box center [1256, 263] width 352 height 34
click at [1225, 218] on input "15:00" at bounding box center [1256, 218] width 106 height 34
click at [1372, 283] on div "Rate BASIC PAYE - 18.71 Start Time 07:30 End Time 16:00 Break 0 min 15 min 30 m…" at bounding box center [1256, 235] width 341 height 246
click at [1234, 216] on input "16:00" at bounding box center [1256, 218] width 106 height 34
type input "16:30"
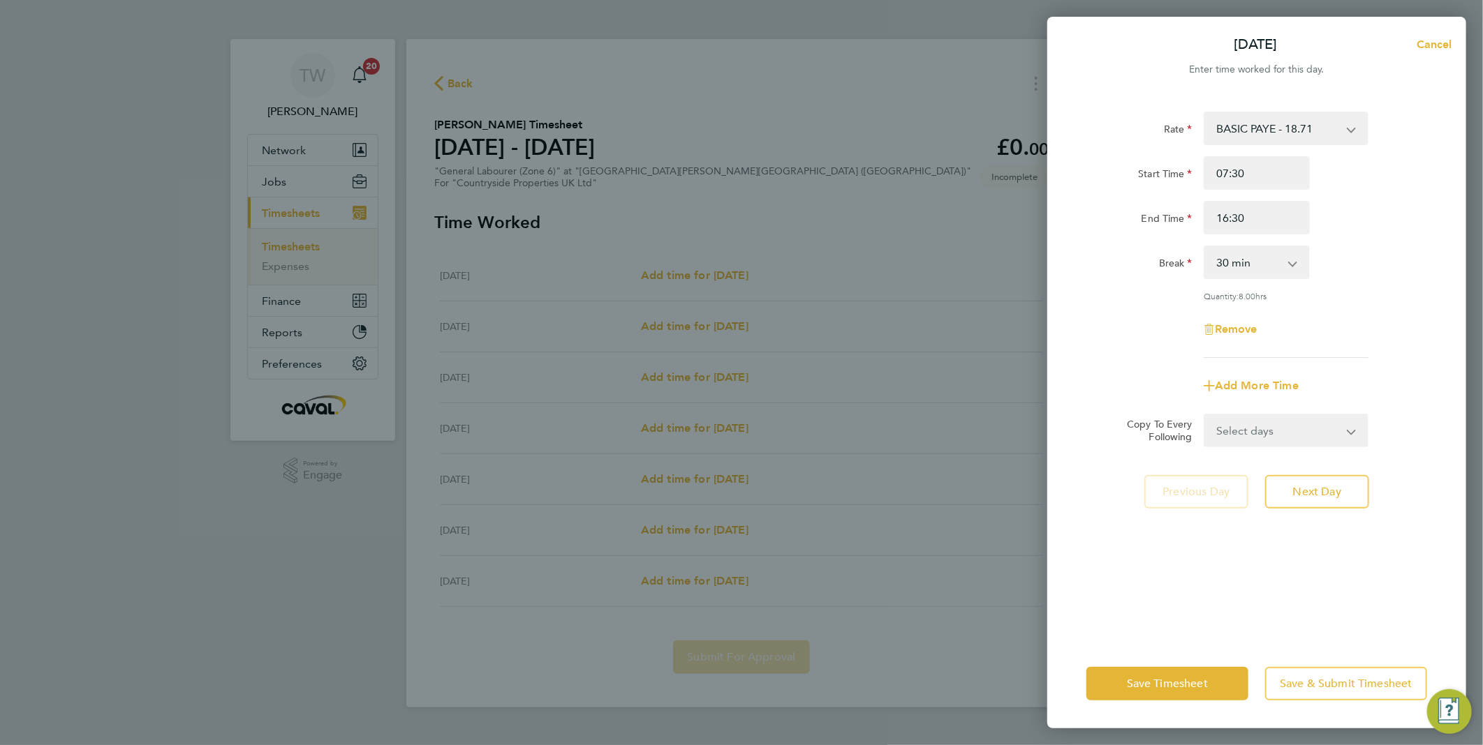
click at [1380, 274] on div "Break 0 min 15 min 30 min 45 min 60 min 75 min 90 min" at bounding box center [1256, 263] width 352 height 34
click at [1319, 493] on span "Next Day" at bounding box center [1317, 492] width 48 height 14
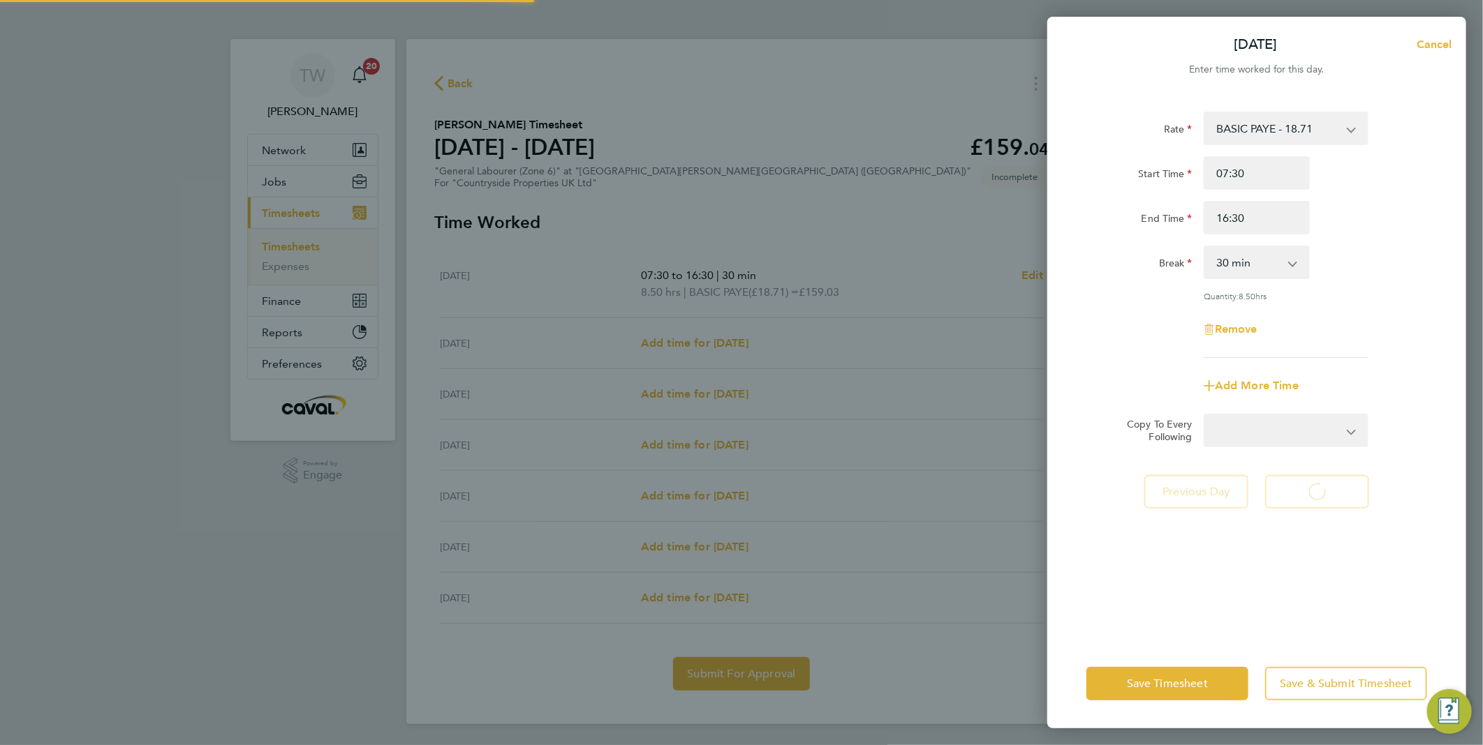
select select "30"
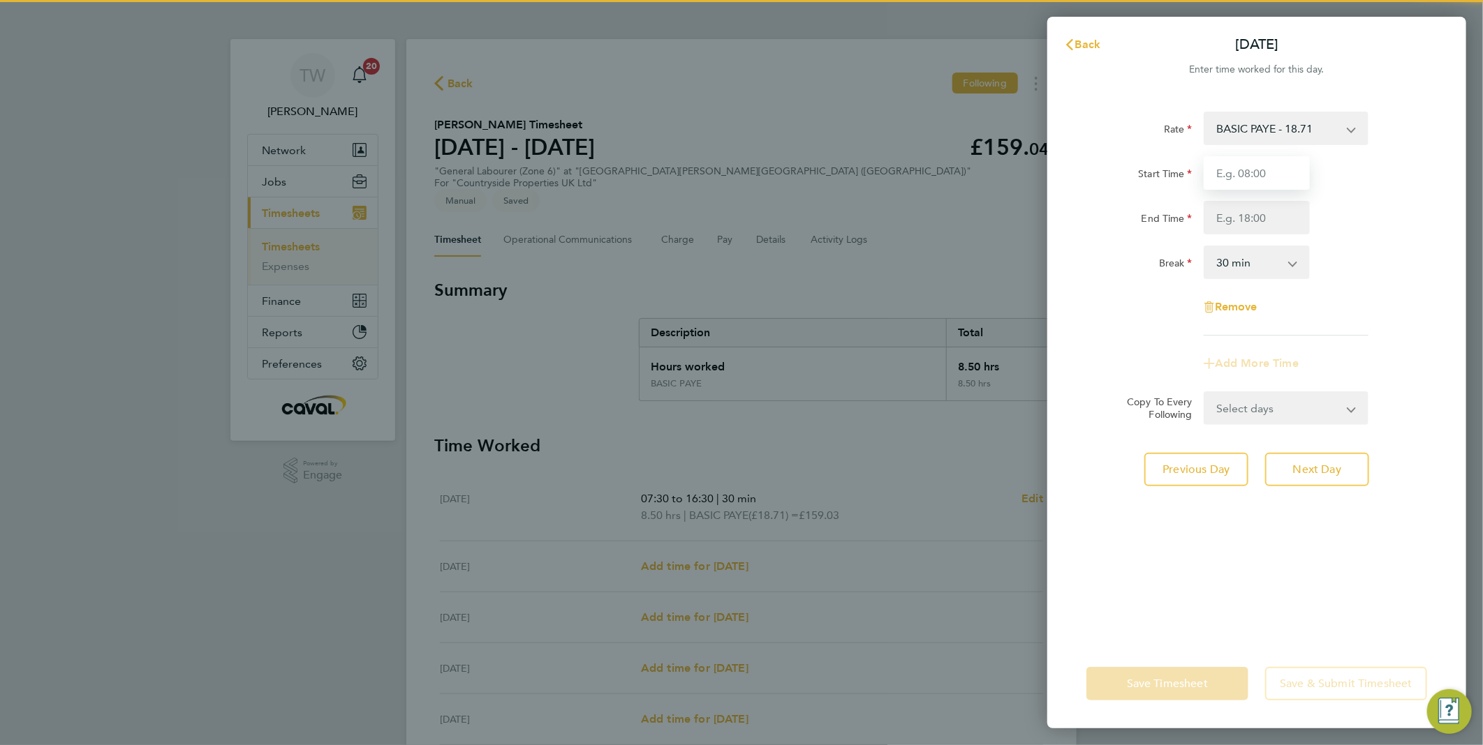
click at [1281, 179] on input "Start Time" at bounding box center [1256, 173] width 106 height 34
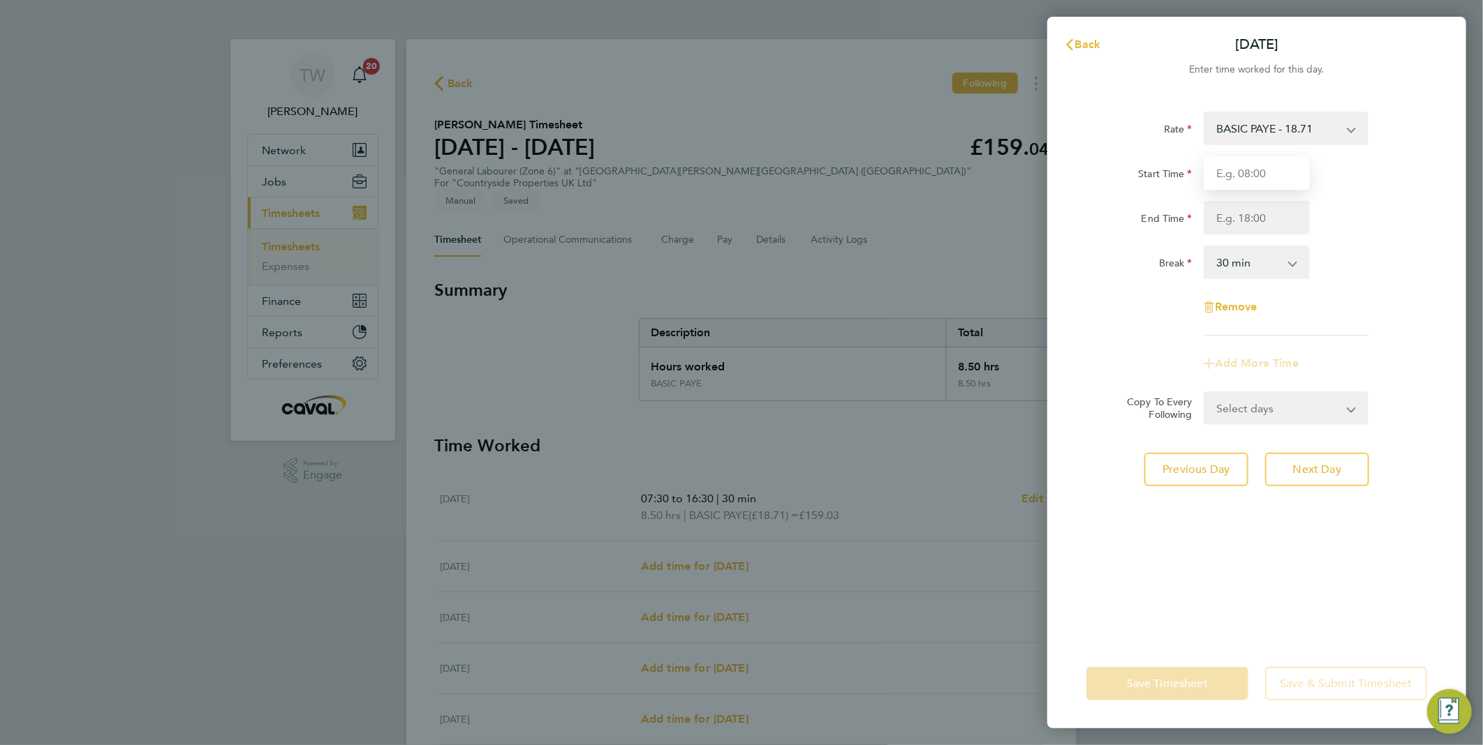
type input "07:30"
type input "16:30"
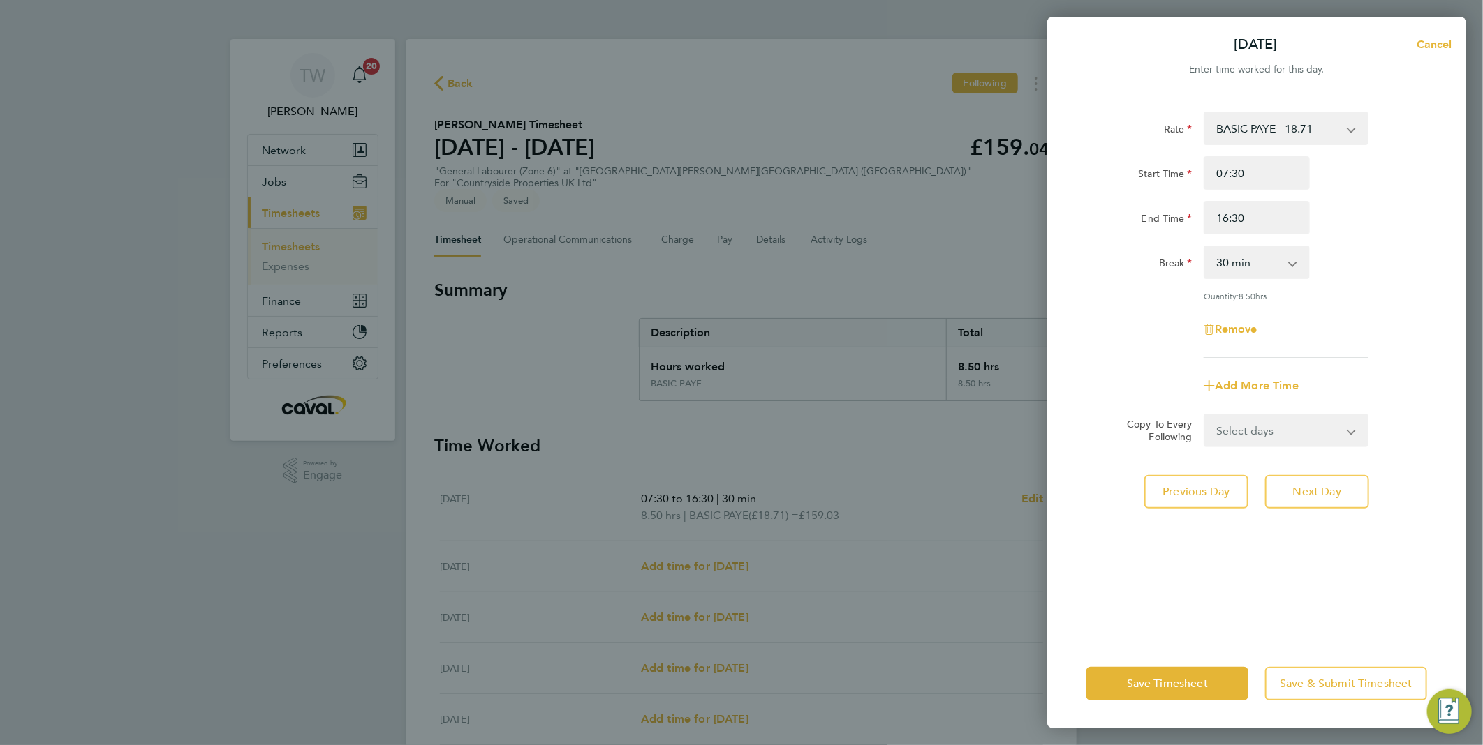
click at [1275, 247] on select "0 min 15 min 30 min 45 min 60 min 75 min 90 min" at bounding box center [1248, 262] width 87 height 31
click at [1417, 322] on div "Remove" at bounding box center [1256, 330] width 352 height 34
click at [1316, 493] on span "Next Day" at bounding box center [1317, 492] width 48 height 14
select select "30"
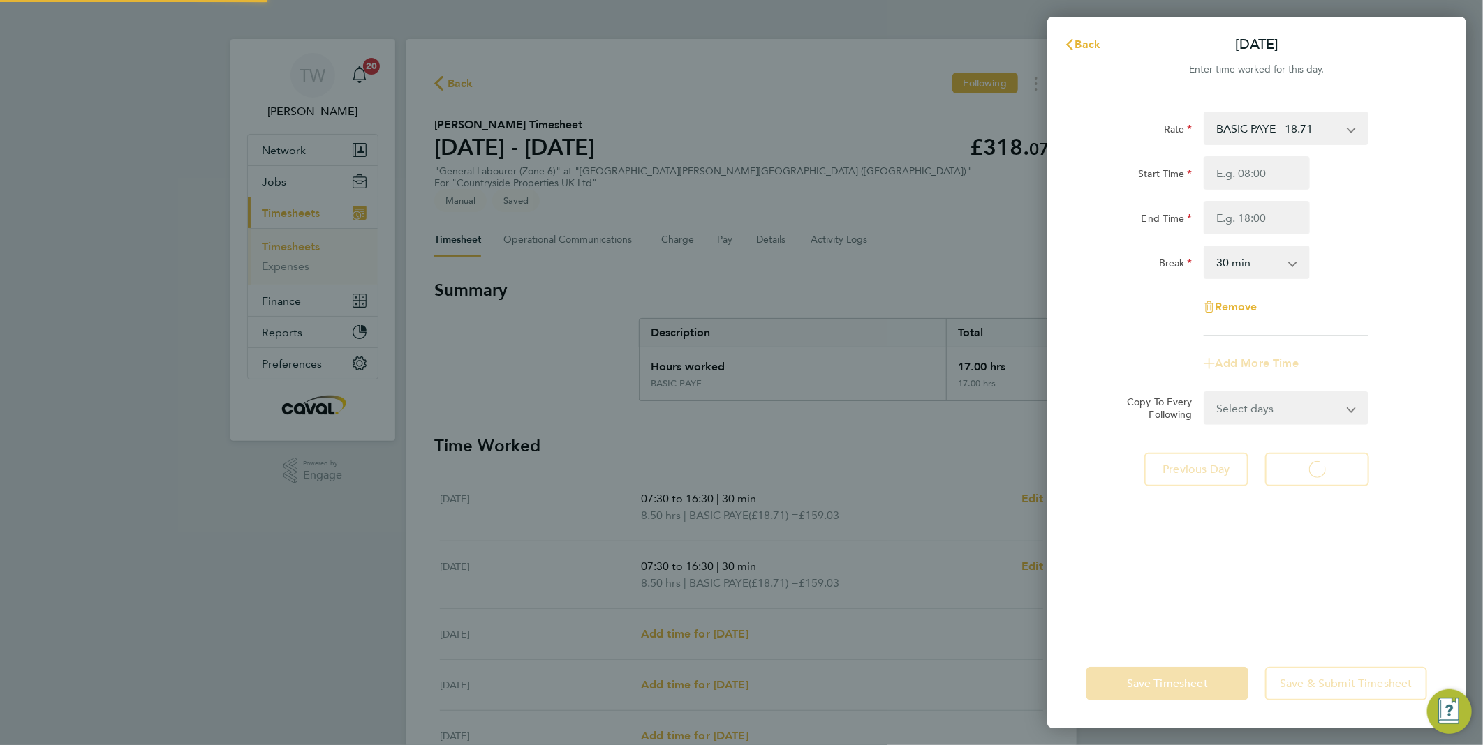
select select "30"
click at [1284, 177] on input "Start Time" at bounding box center [1256, 173] width 106 height 34
type input "07:30"
type input "16:30"
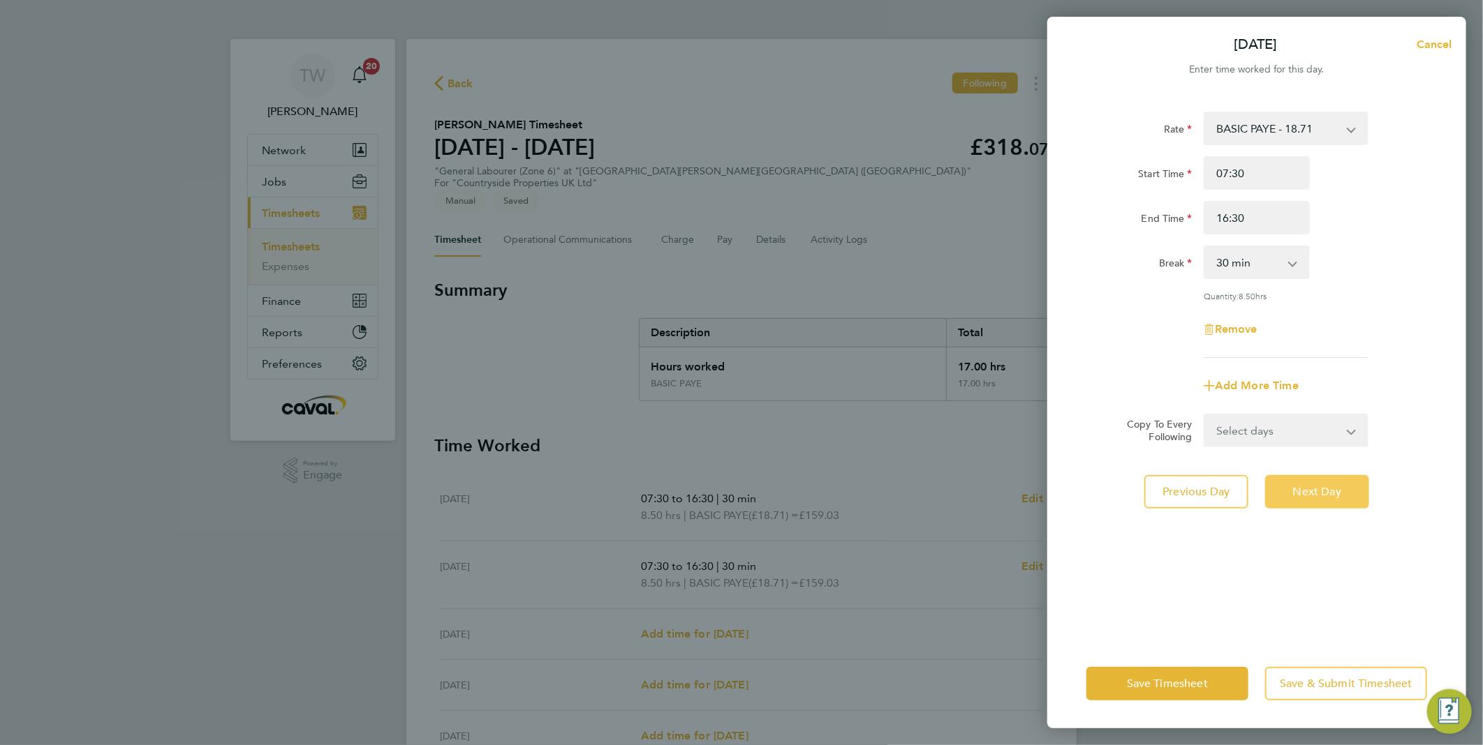
click at [1328, 491] on span "Next Day" at bounding box center [1317, 492] width 48 height 14
select select "30"
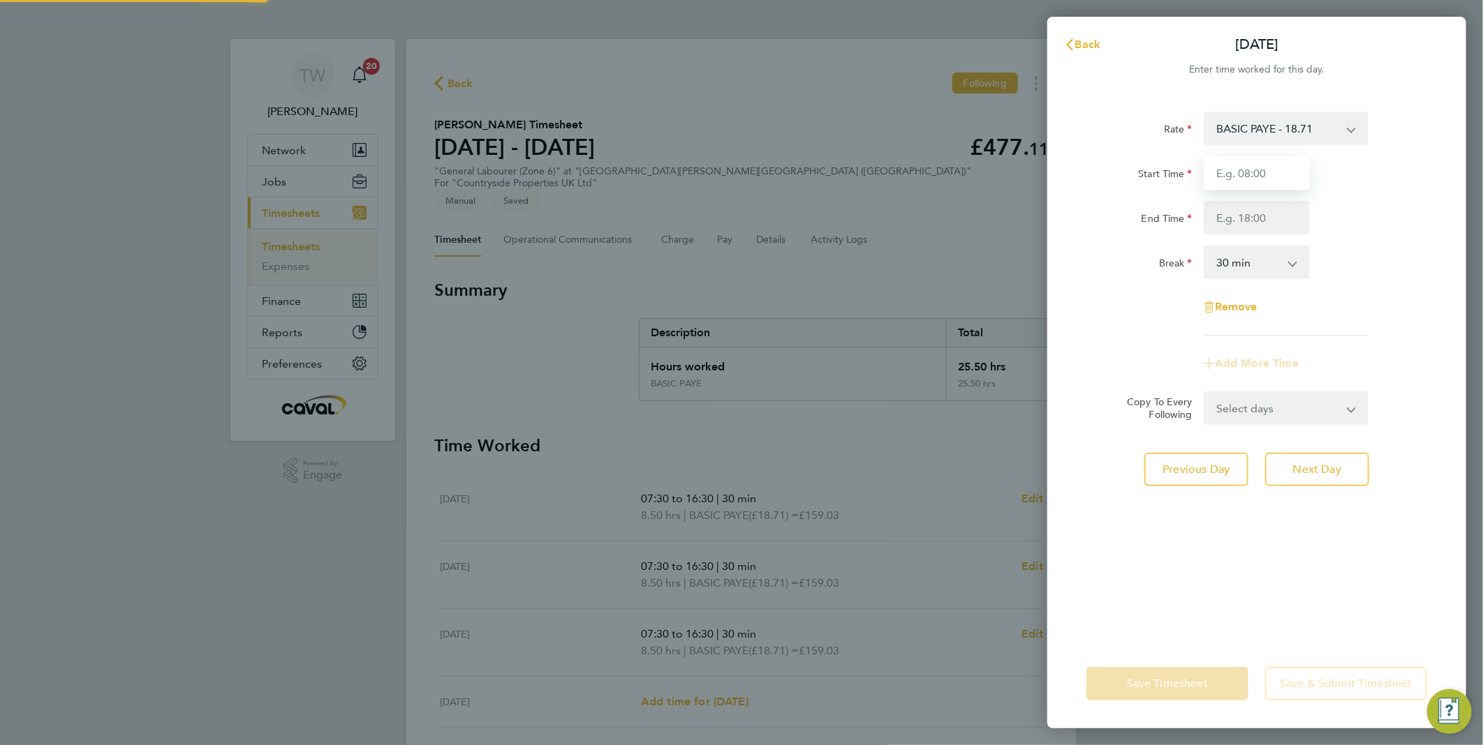
click at [1273, 178] on input "Start Time" at bounding box center [1256, 173] width 106 height 34
type input "07:30"
type input "16:30"
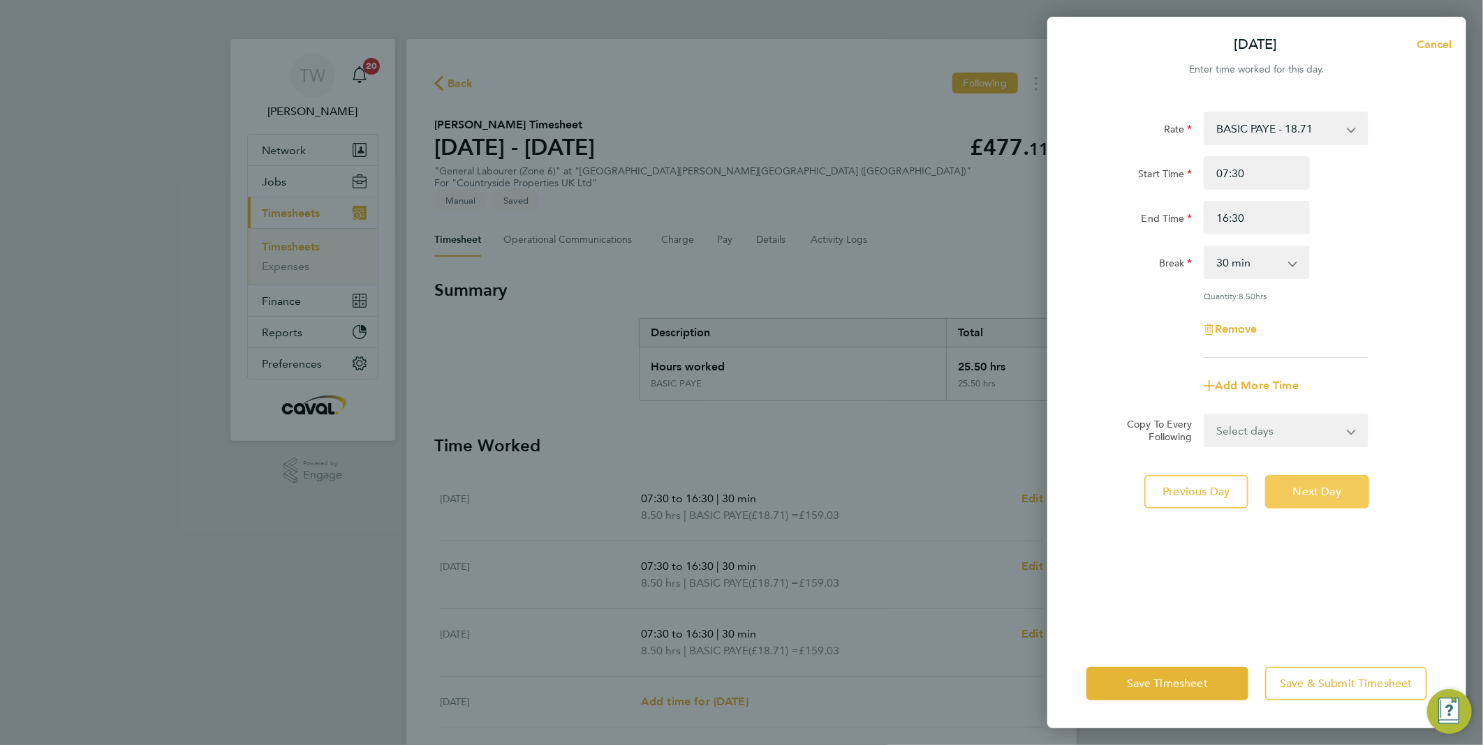
click at [1311, 485] on span "Next Day" at bounding box center [1317, 492] width 48 height 14
select select "30"
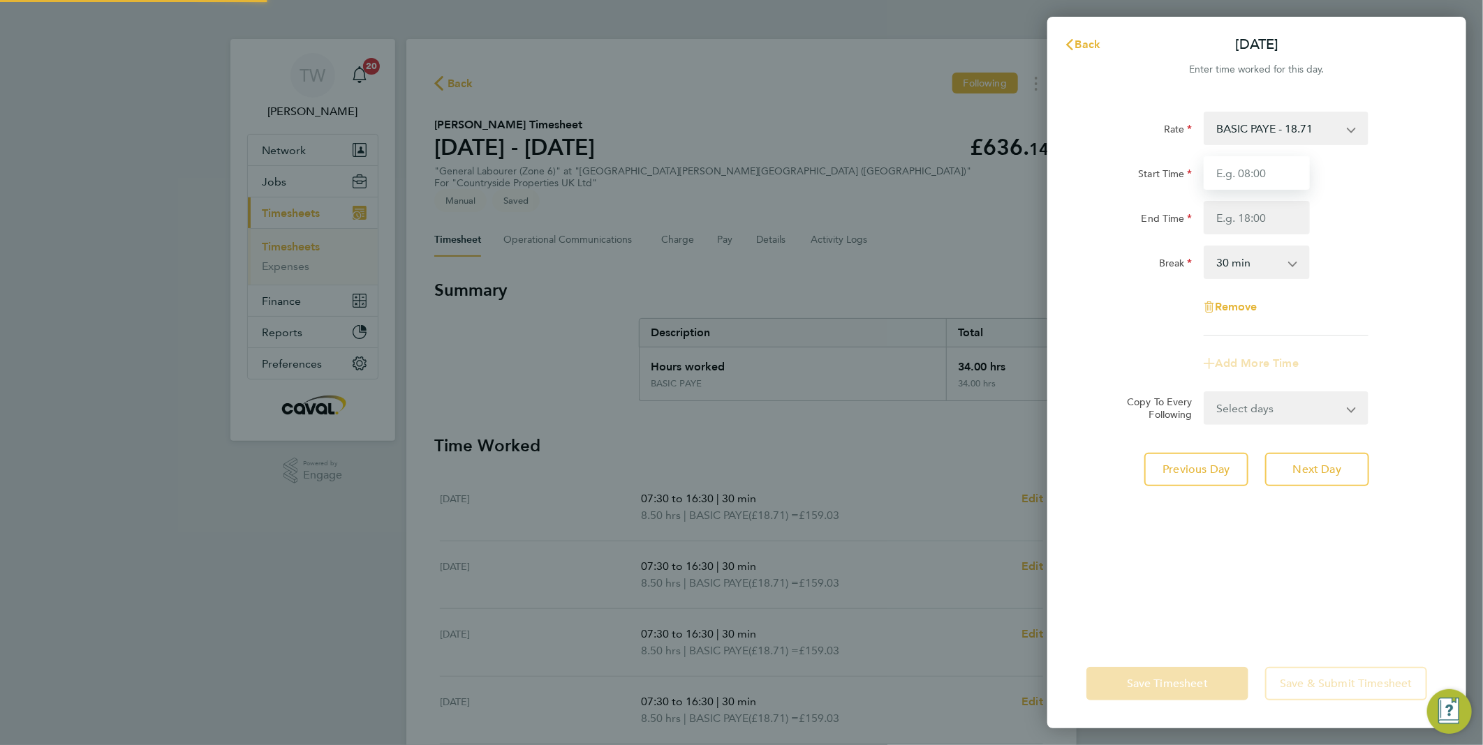
click at [1280, 169] on input "Start Time" at bounding box center [1256, 173] width 106 height 34
type input "07:30"
type input "16:30"
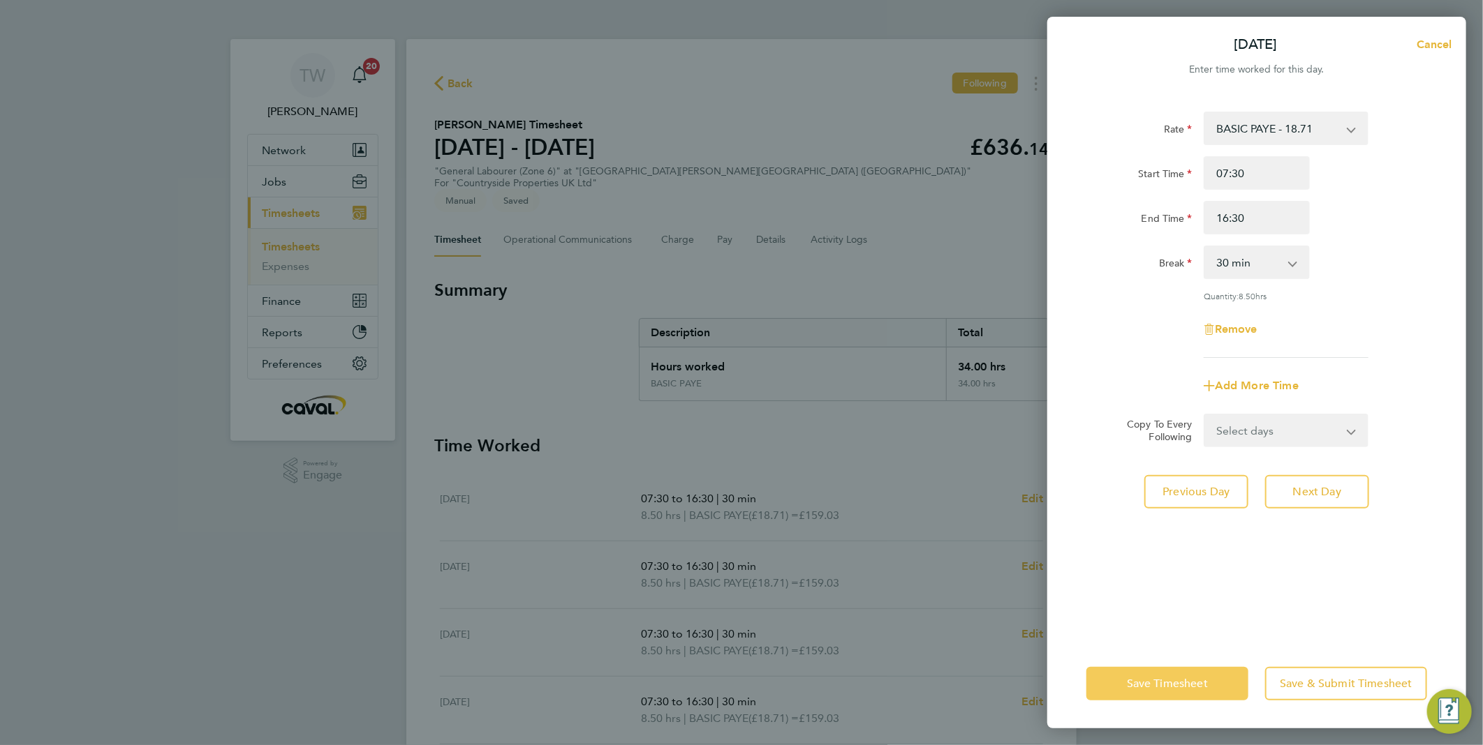
click at [1196, 682] on span "Save Timesheet" at bounding box center [1167, 684] width 81 height 14
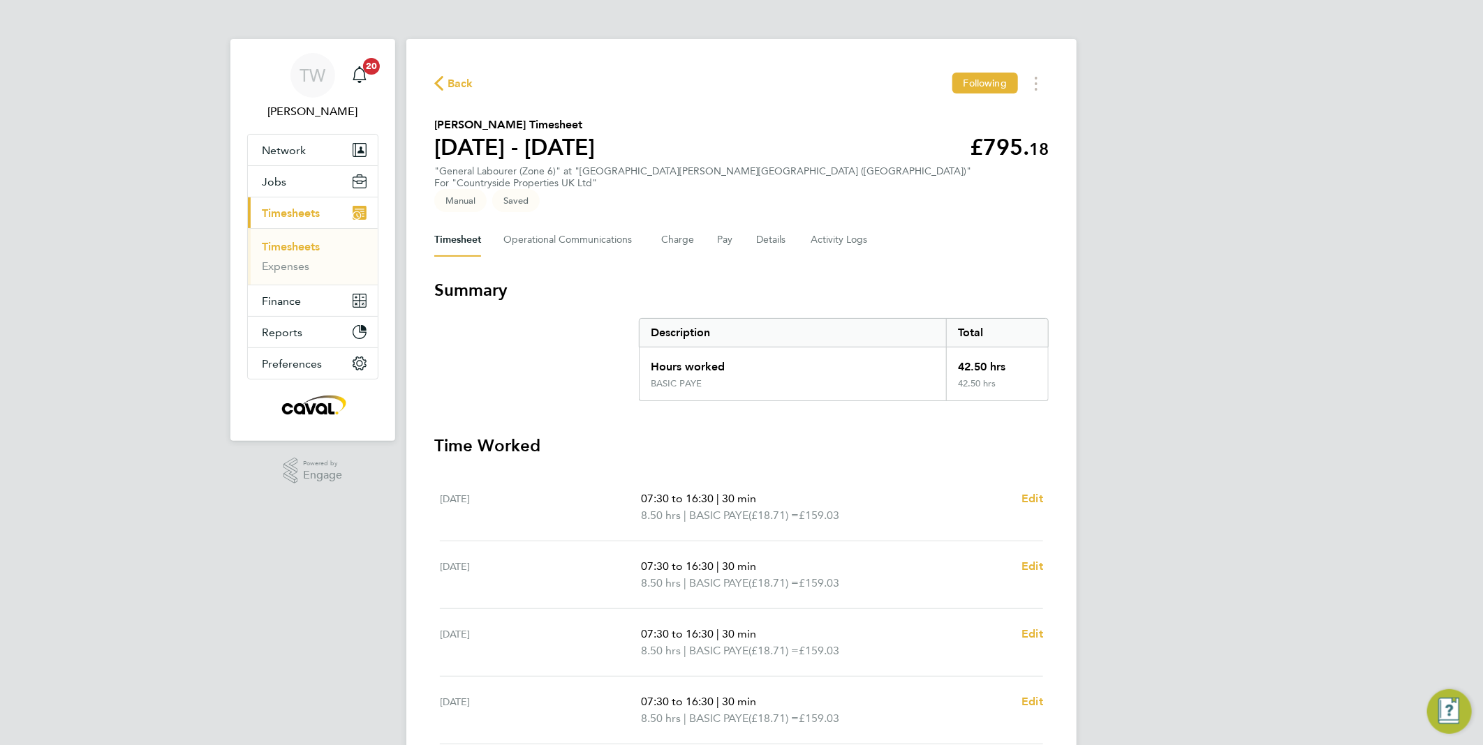
click at [1203, 462] on div "TW [PERSON_NAME] Notifications 20 Applications: Network Team Members Businesses…" at bounding box center [741, 518] width 1483 height 1037
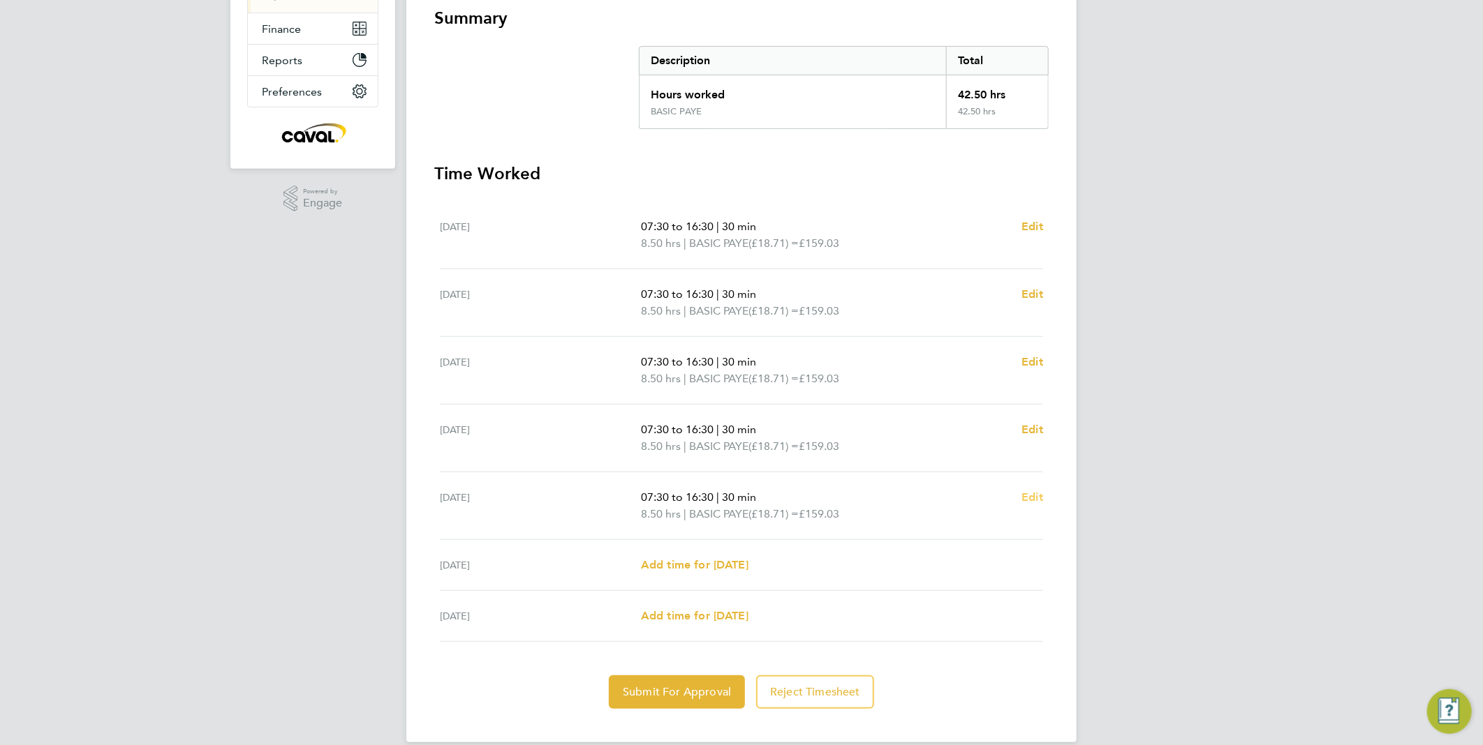
click at [1036, 491] on span "Edit" at bounding box center [1032, 497] width 22 height 13
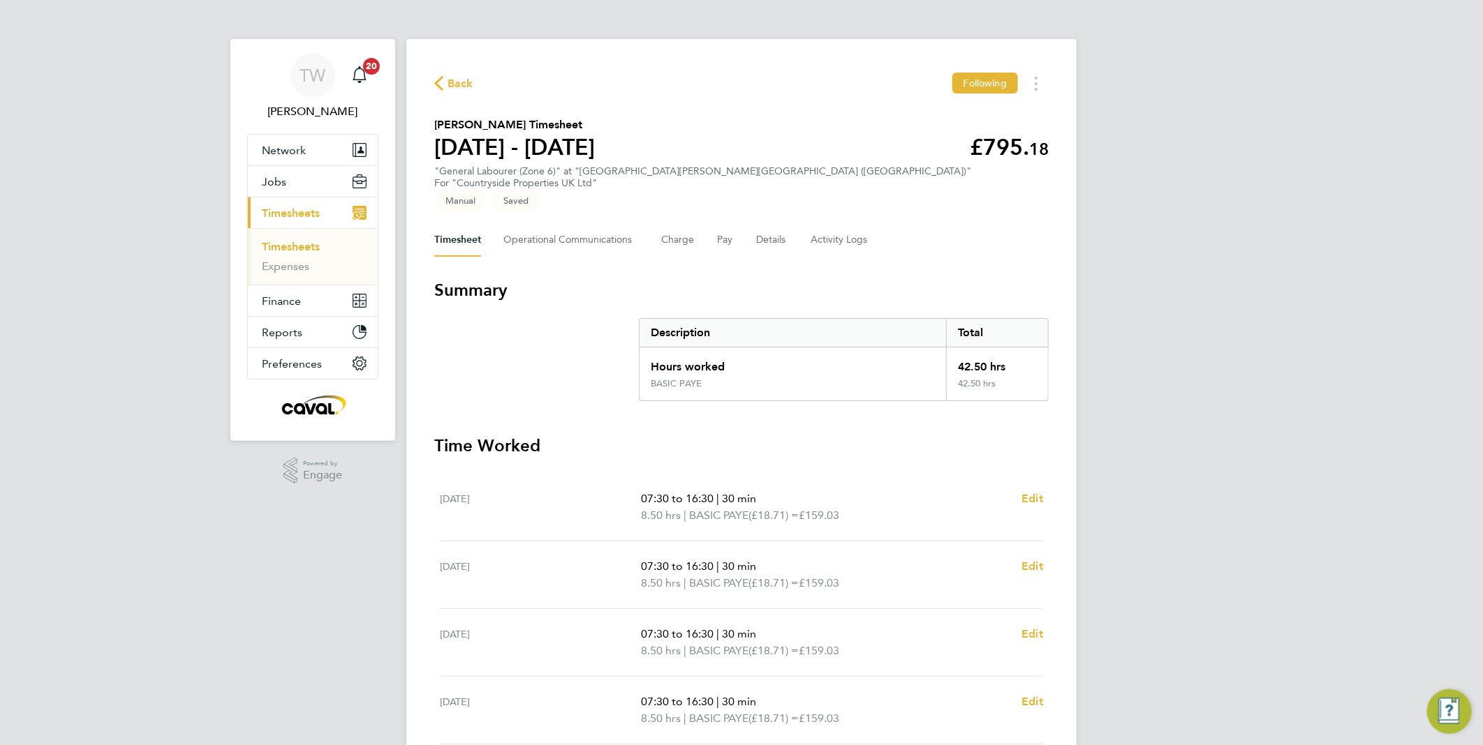
select select "30"
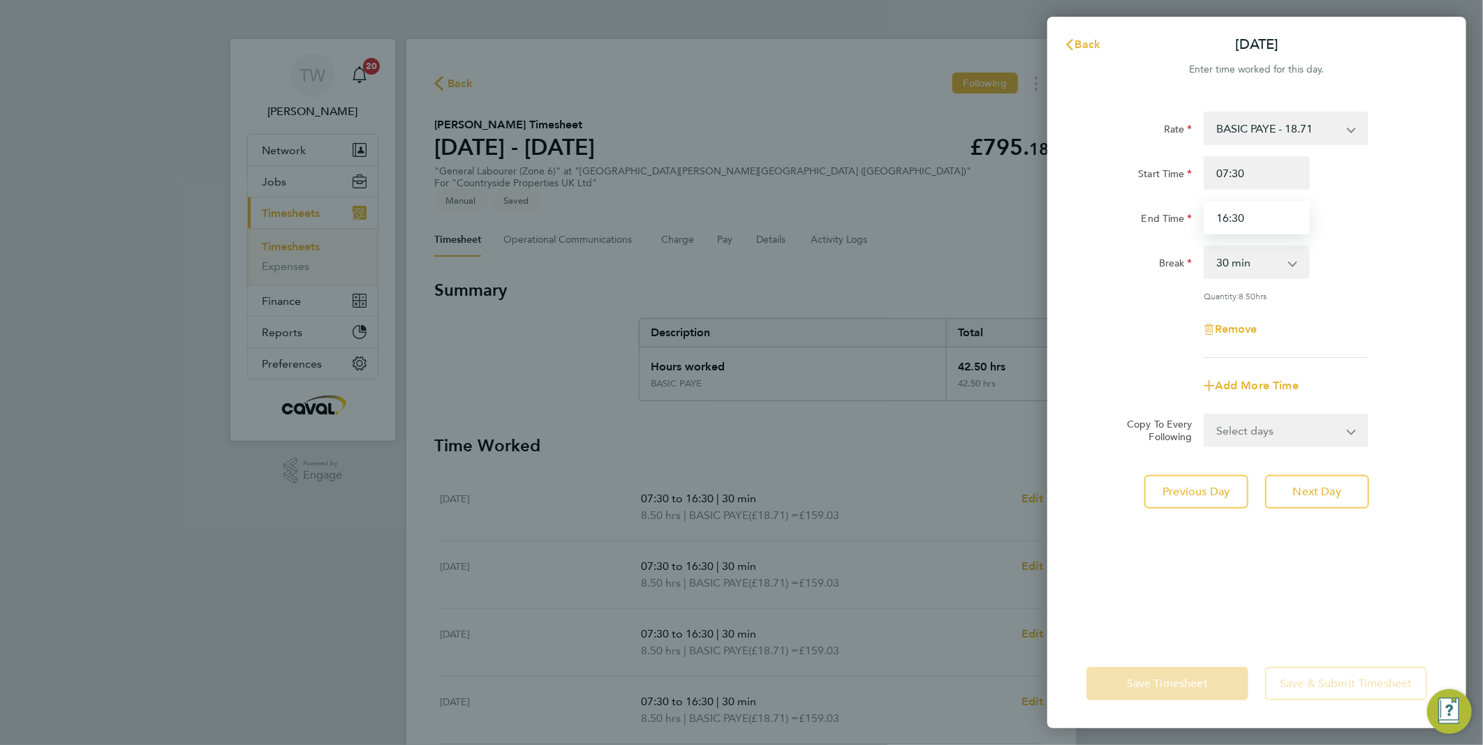
click at [1235, 217] on input "16:30" at bounding box center [1256, 218] width 106 height 34
type input "16:00"
click at [1367, 261] on div "Break 0 min 15 min 30 min 45 min 60 min 75 min 90 min" at bounding box center [1256, 263] width 352 height 34
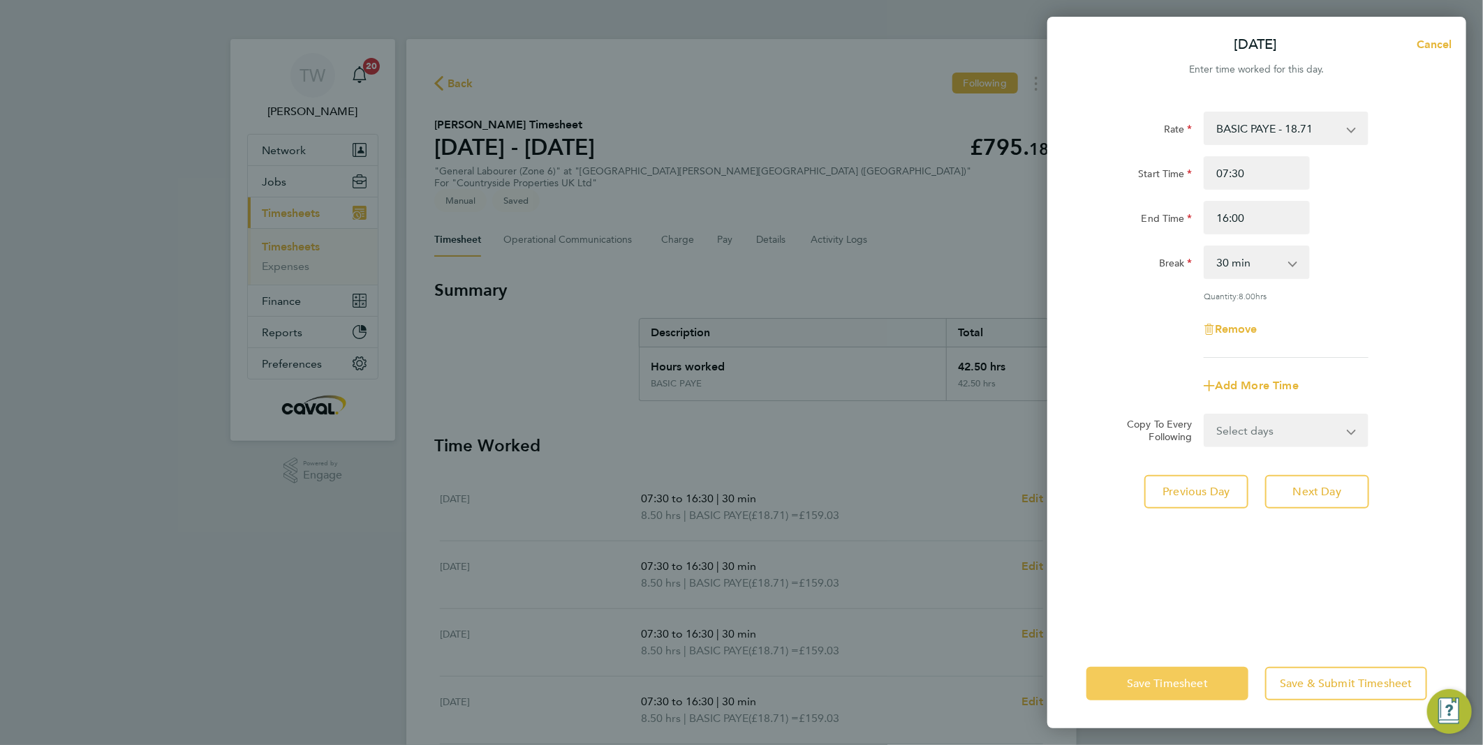
click at [1208, 688] on button "Save Timesheet" at bounding box center [1167, 684] width 162 height 34
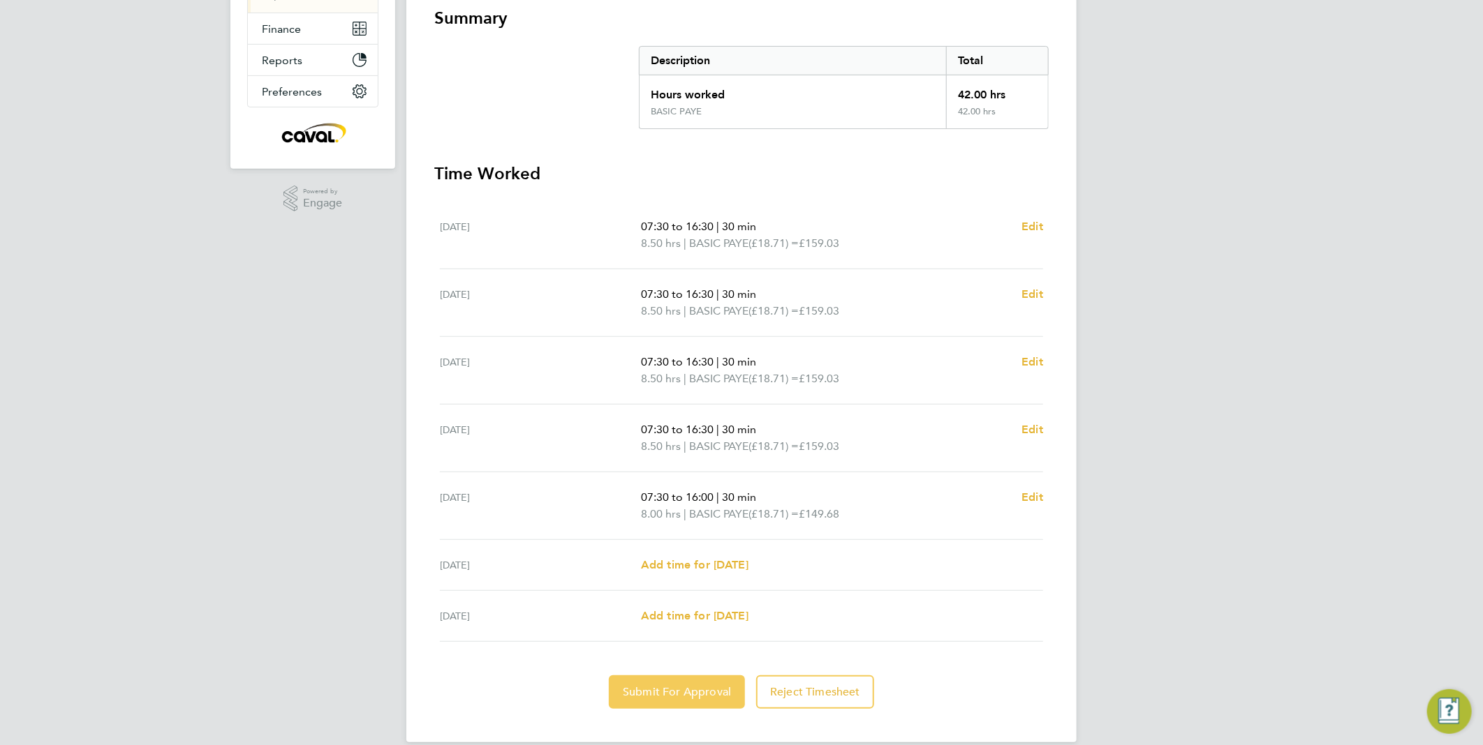
click at [689, 685] on span "Submit For Approval" at bounding box center [677, 692] width 108 height 14
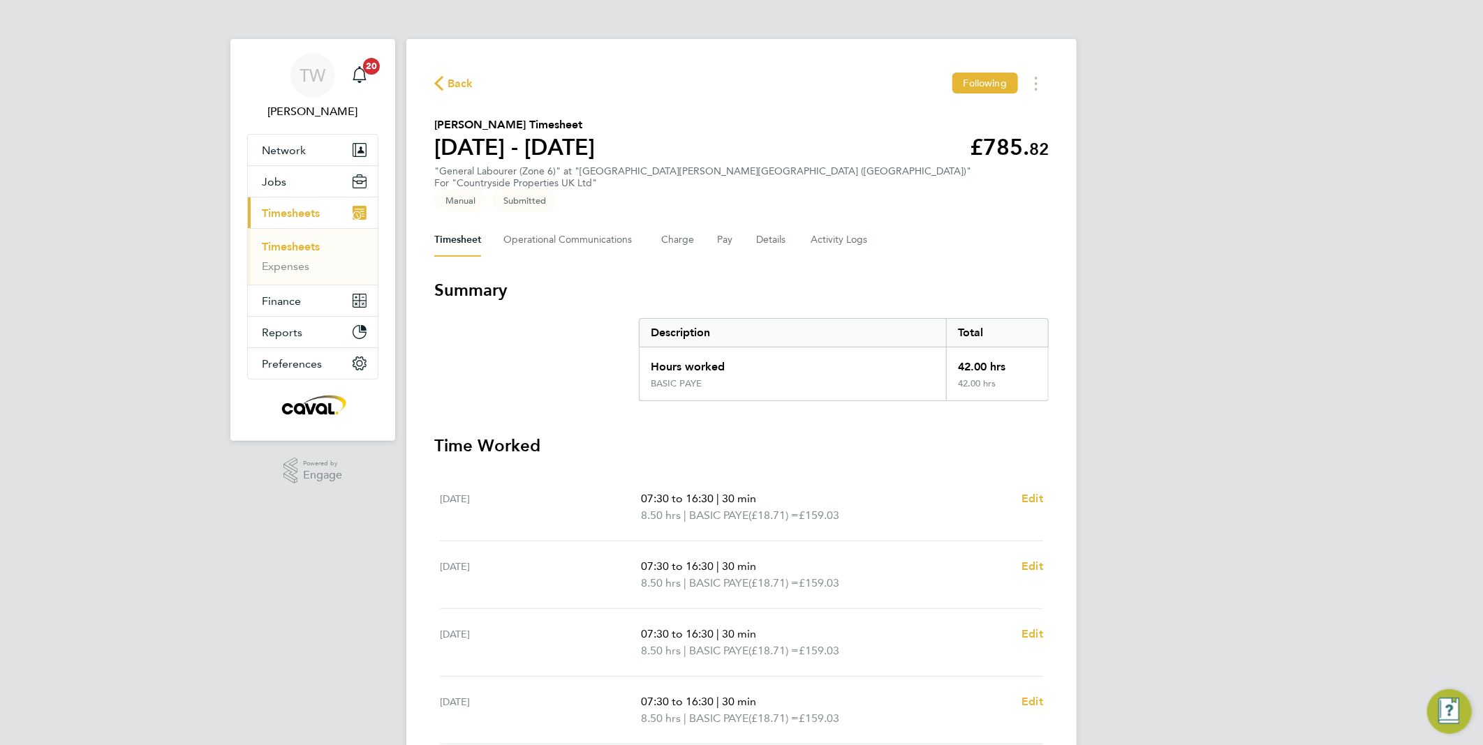
click at [293, 249] on link "Timesheets" at bounding box center [291, 246] width 58 height 13
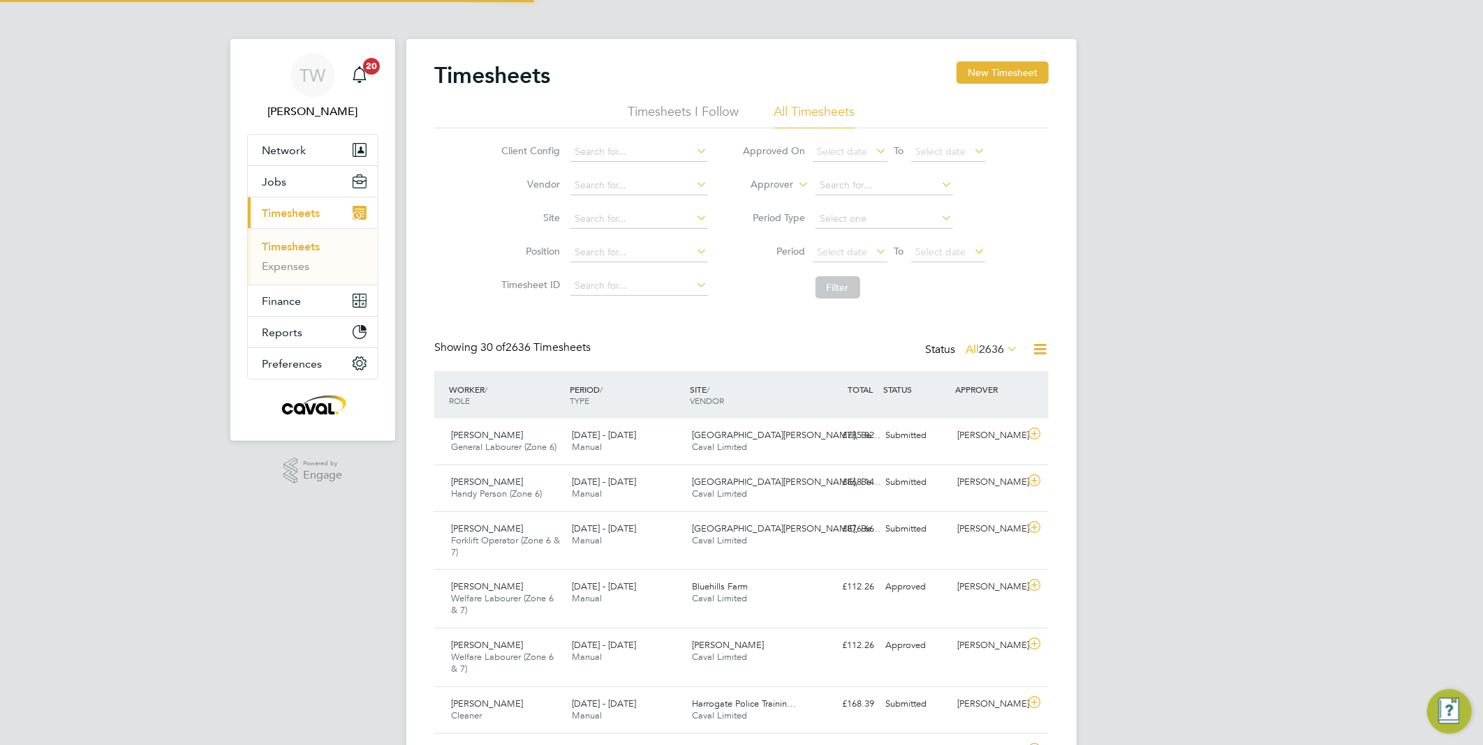
scroll to position [47, 121]
click at [1020, 79] on button "New Timesheet" at bounding box center [1002, 72] width 92 height 22
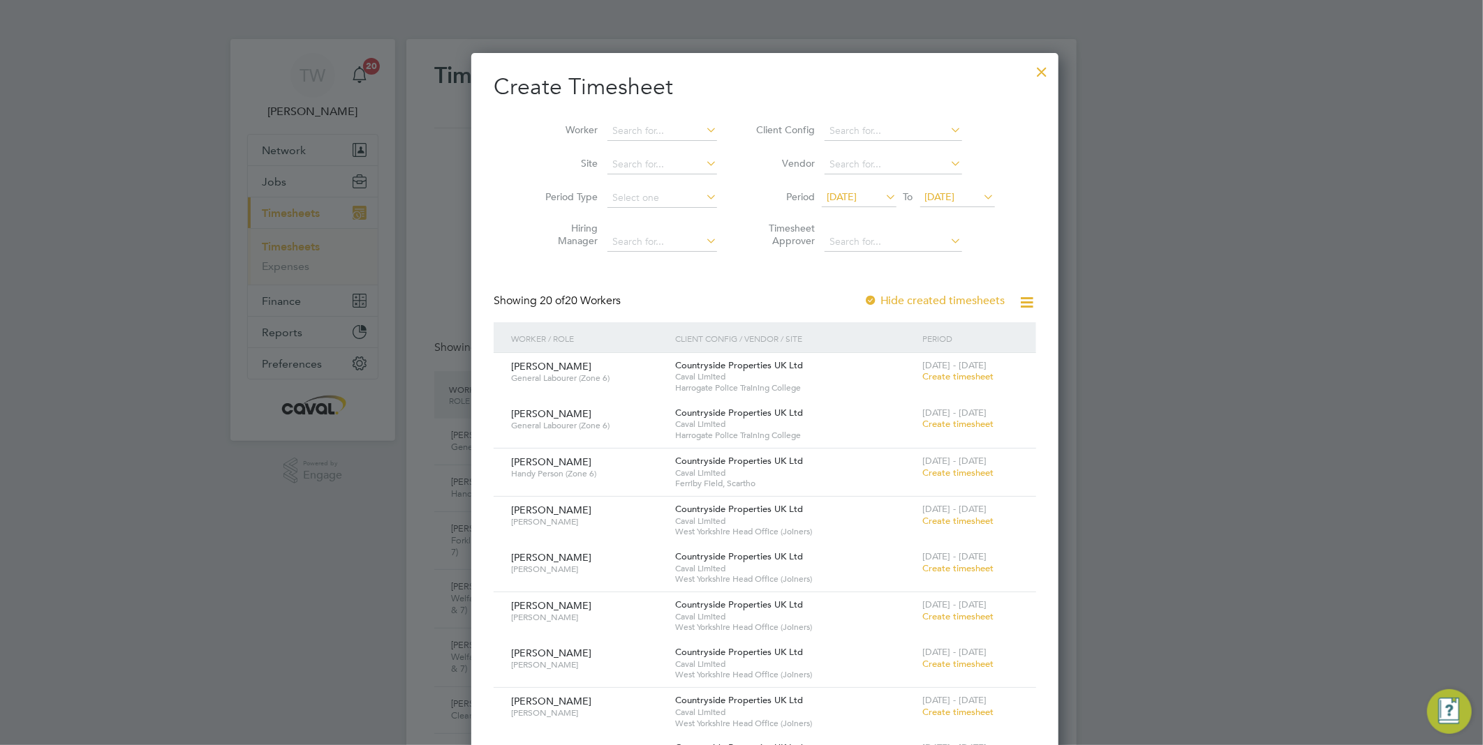
click at [941, 198] on span "[DATE]" at bounding box center [940, 197] width 30 height 13
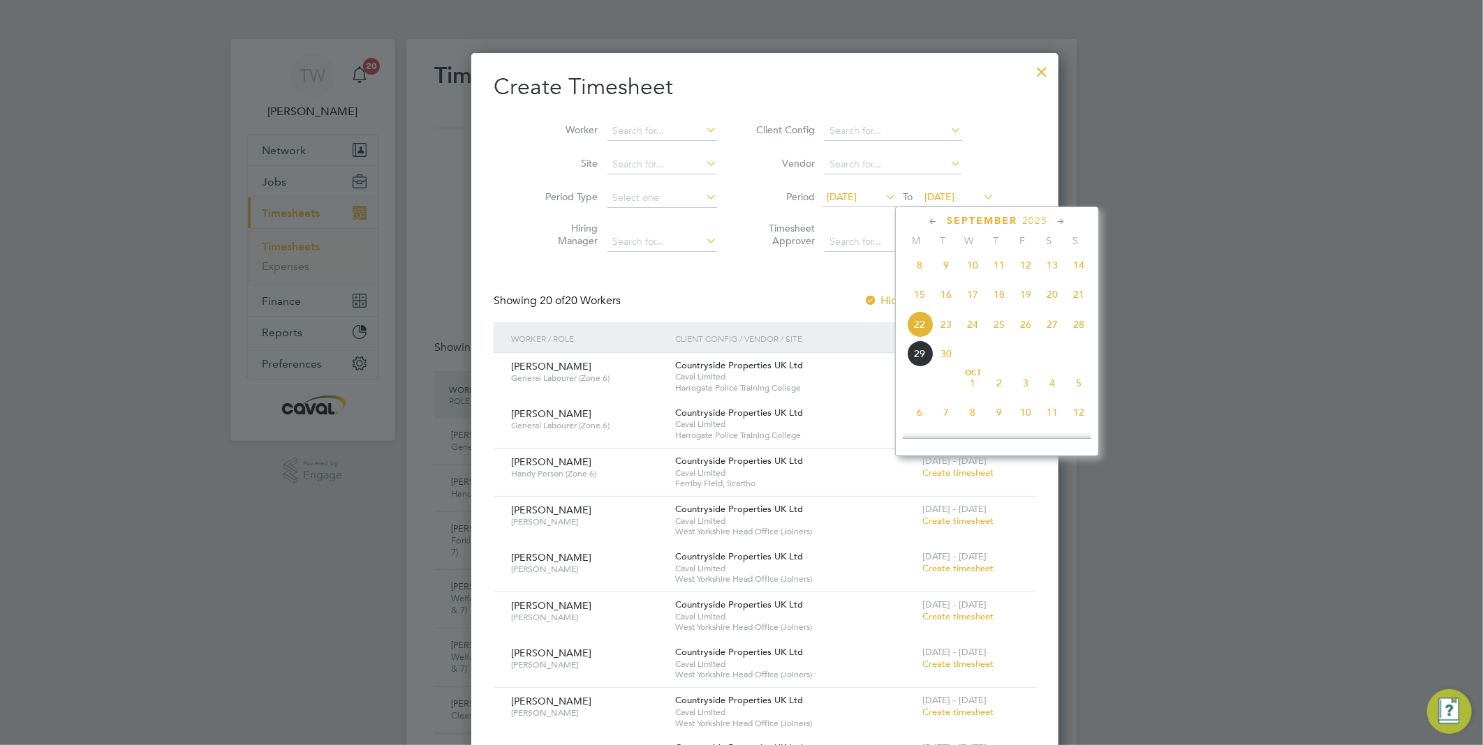
click at [1077, 332] on span "28" at bounding box center [1078, 324] width 27 height 27
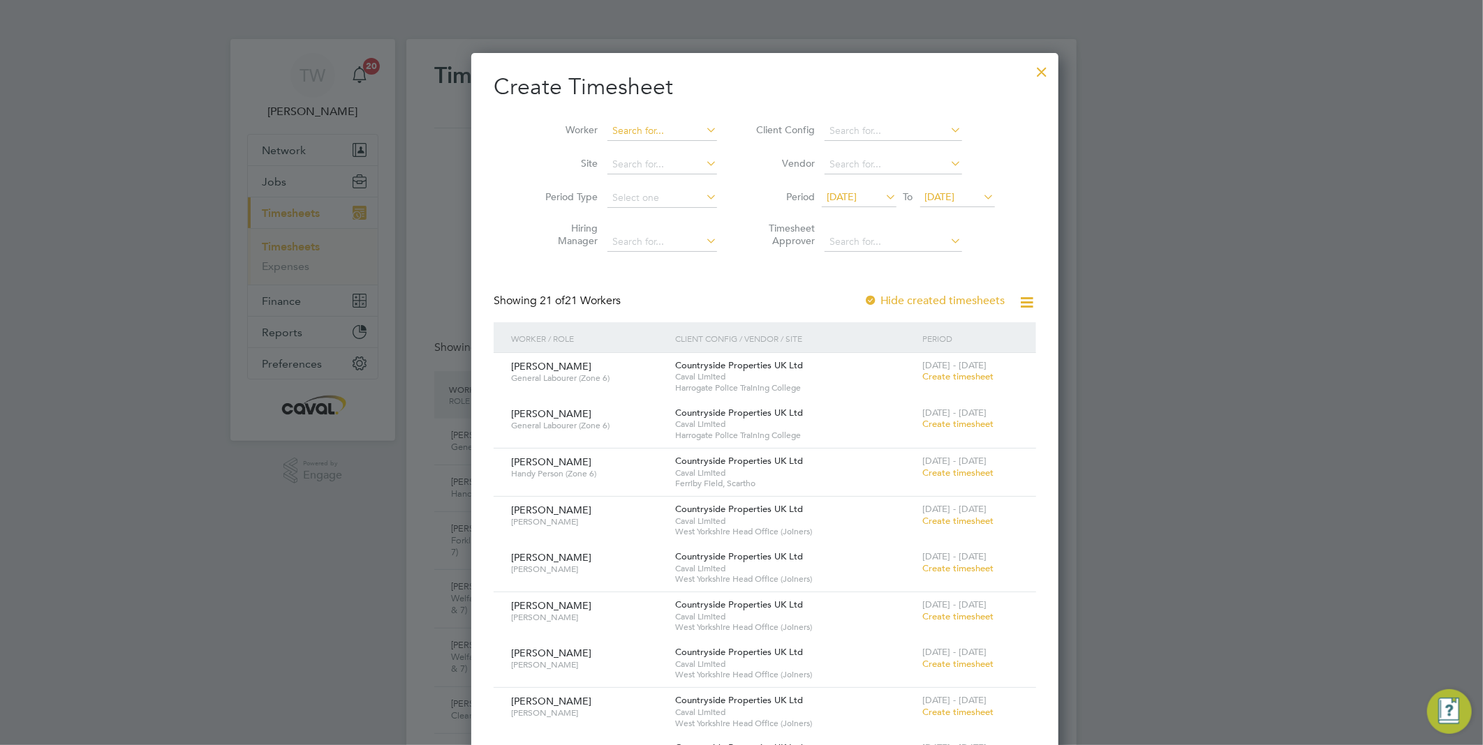
click at [658, 121] on input at bounding box center [662, 131] width 110 height 20
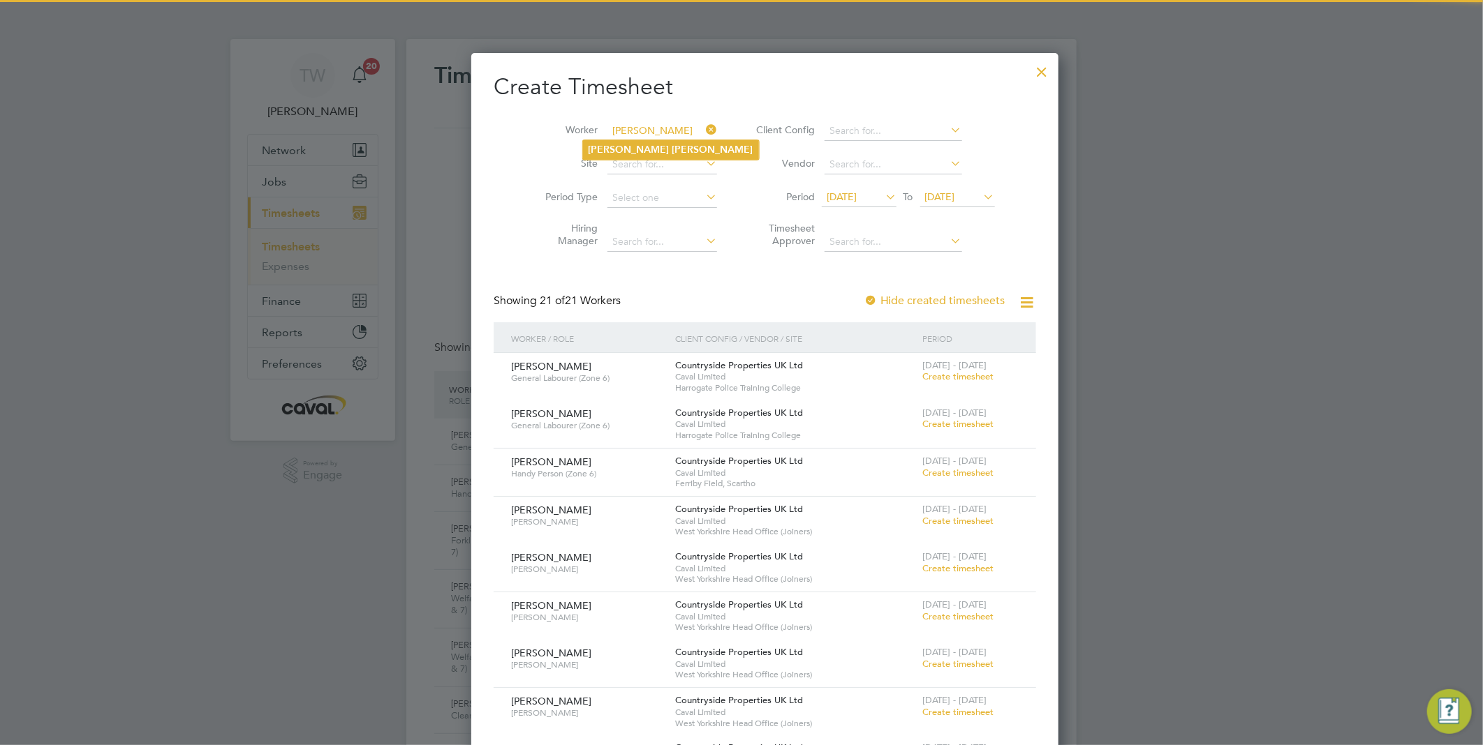
click at [650, 150] on li "[PERSON_NAME]" at bounding box center [671, 149] width 176 height 19
type input "[PERSON_NAME]"
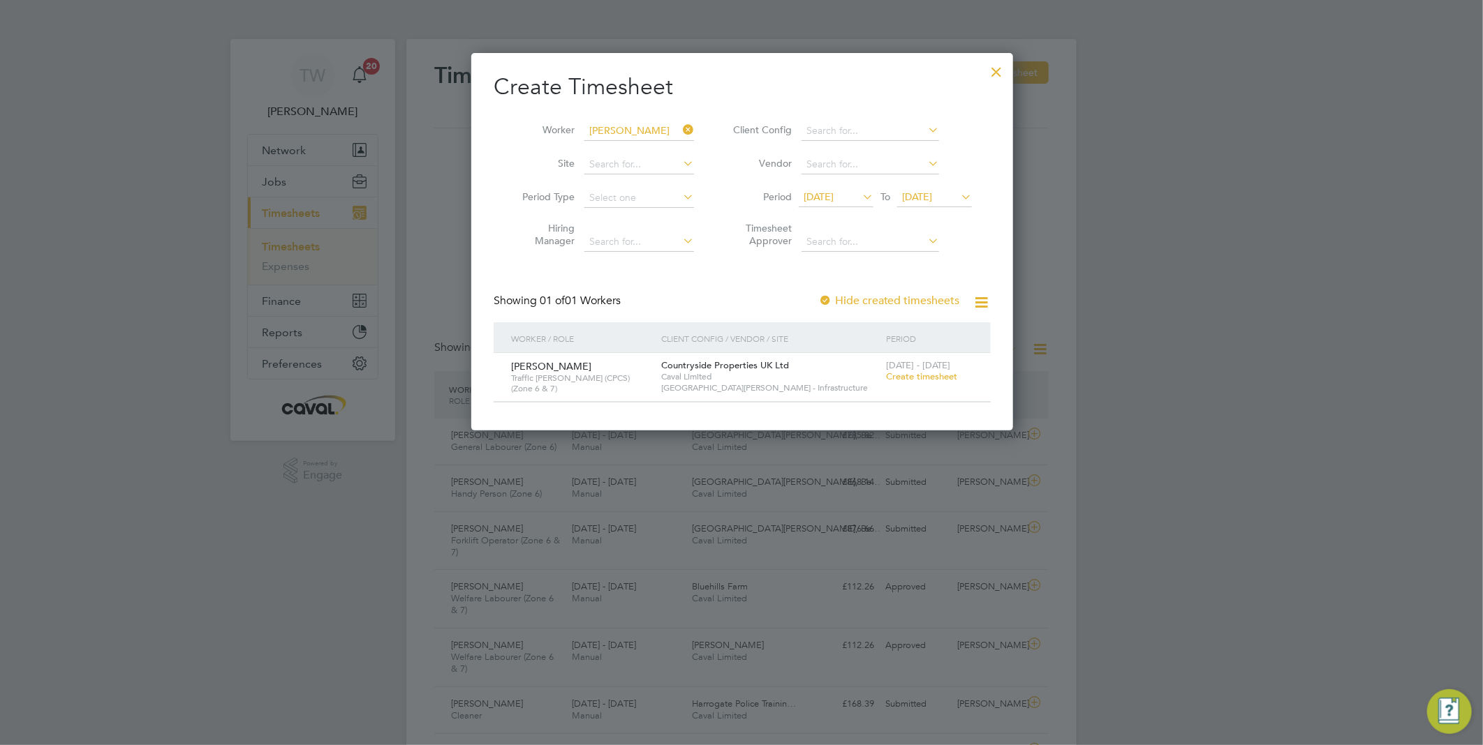
click at [927, 378] on span "Create timesheet" at bounding box center [921, 377] width 71 height 12
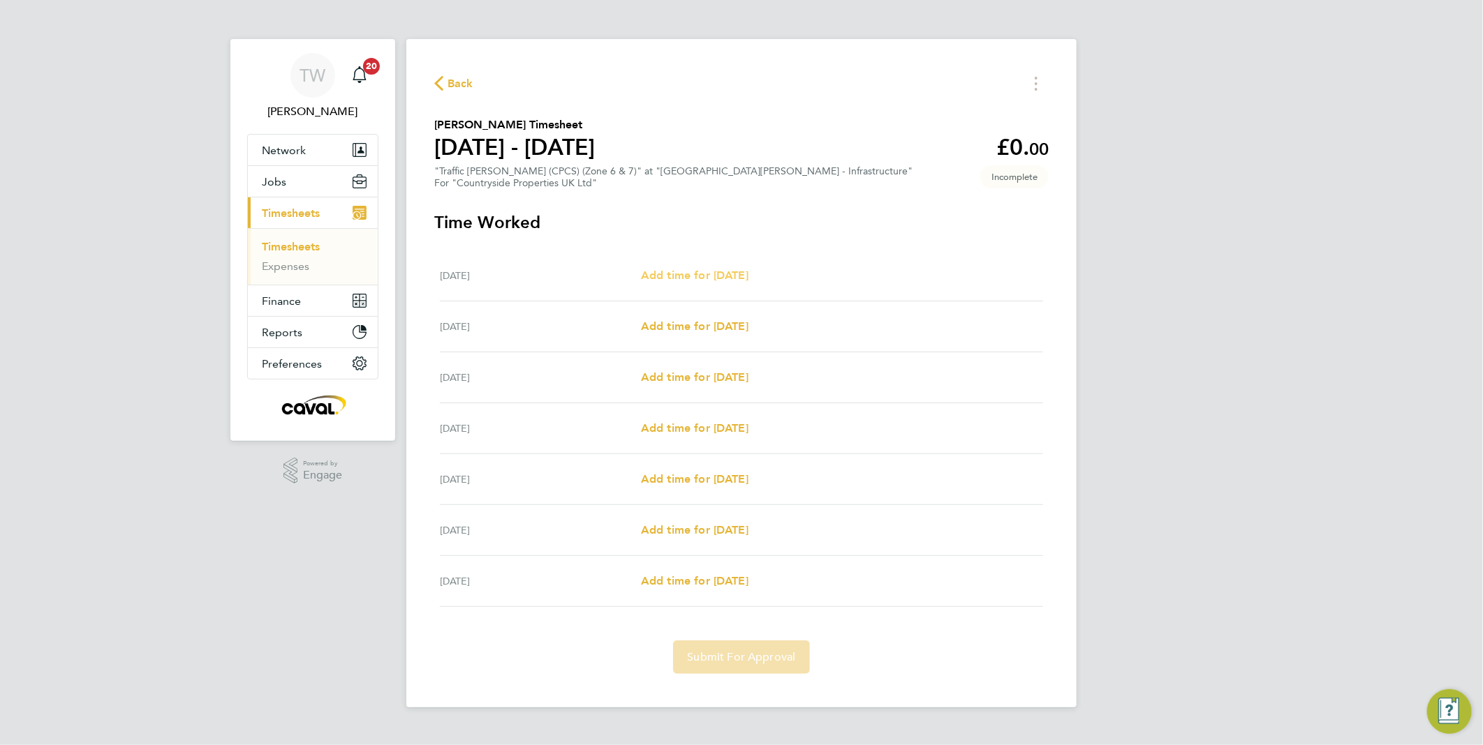
click at [722, 269] on span "Add time for [DATE]" at bounding box center [694, 275] width 107 height 13
select select "30"
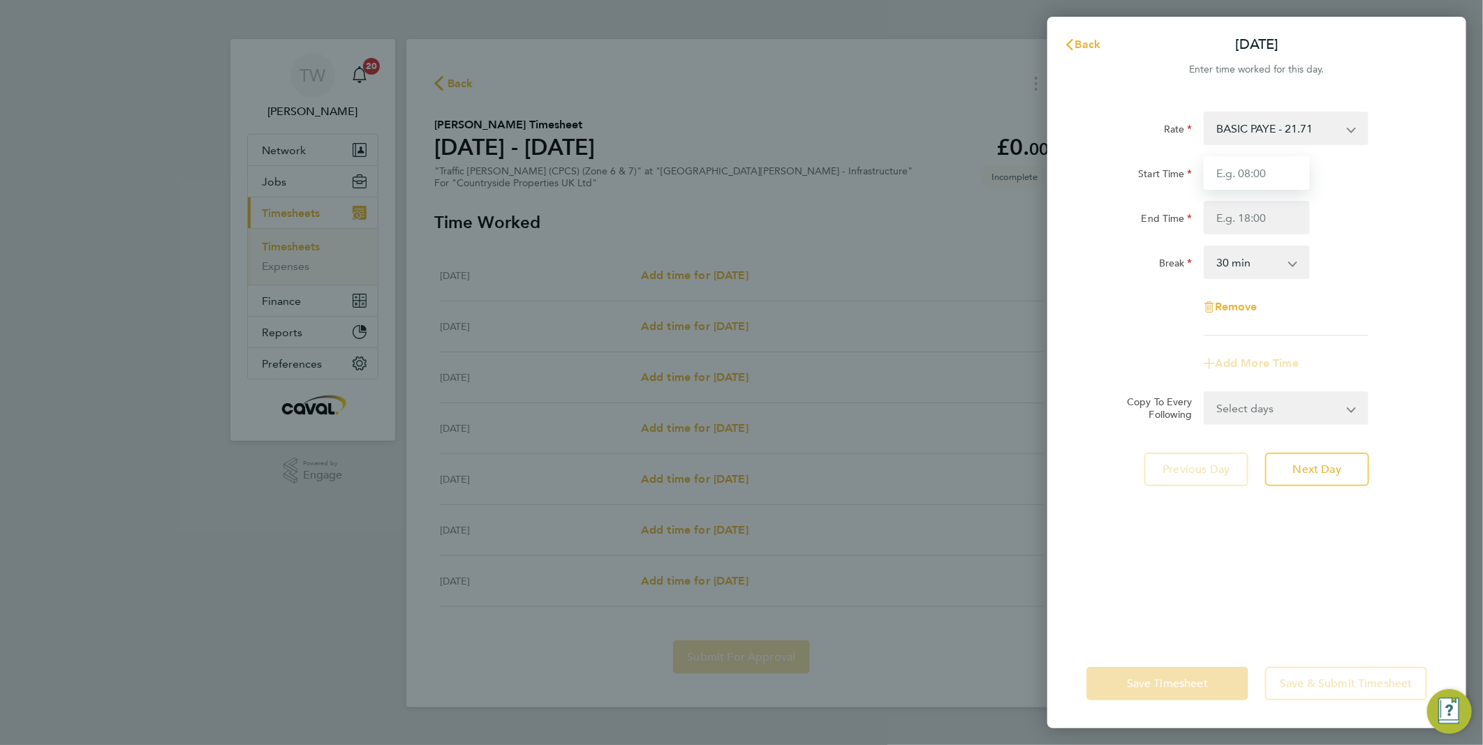
click at [1277, 166] on input "Start Time" at bounding box center [1256, 173] width 106 height 34
type input "07:30"
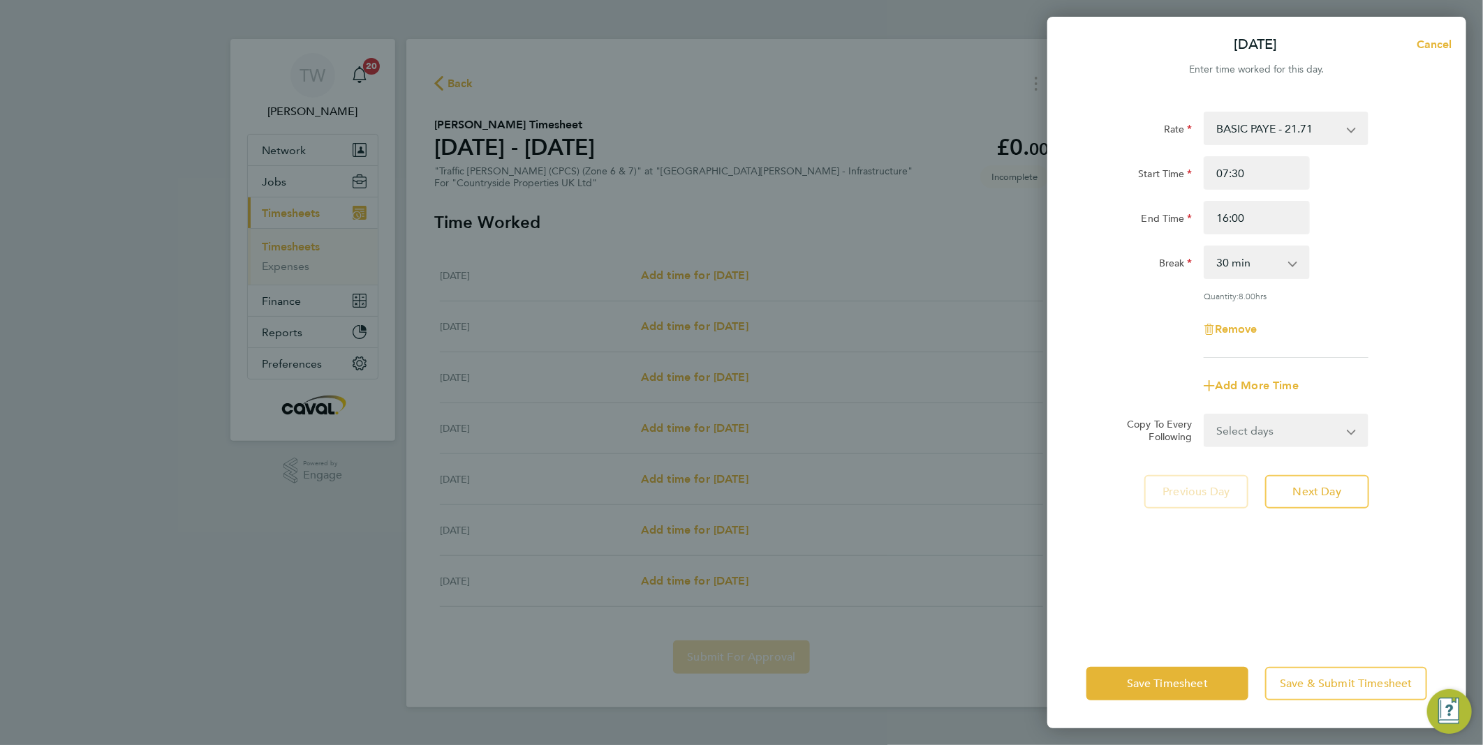
click at [1389, 270] on div "Break 0 min 15 min 30 min 45 min 60 min 75 min 90 min" at bounding box center [1256, 263] width 352 height 34
click at [1226, 214] on input "16:00" at bounding box center [1256, 218] width 106 height 34
type input "17:00"
click at [1391, 261] on div "Break 0 min 15 min 30 min 45 min 60 min 75 min 90 min" at bounding box center [1256, 263] width 352 height 34
click at [1347, 482] on button "Next Day" at bounding box center [1317, 492] width 104 height 34
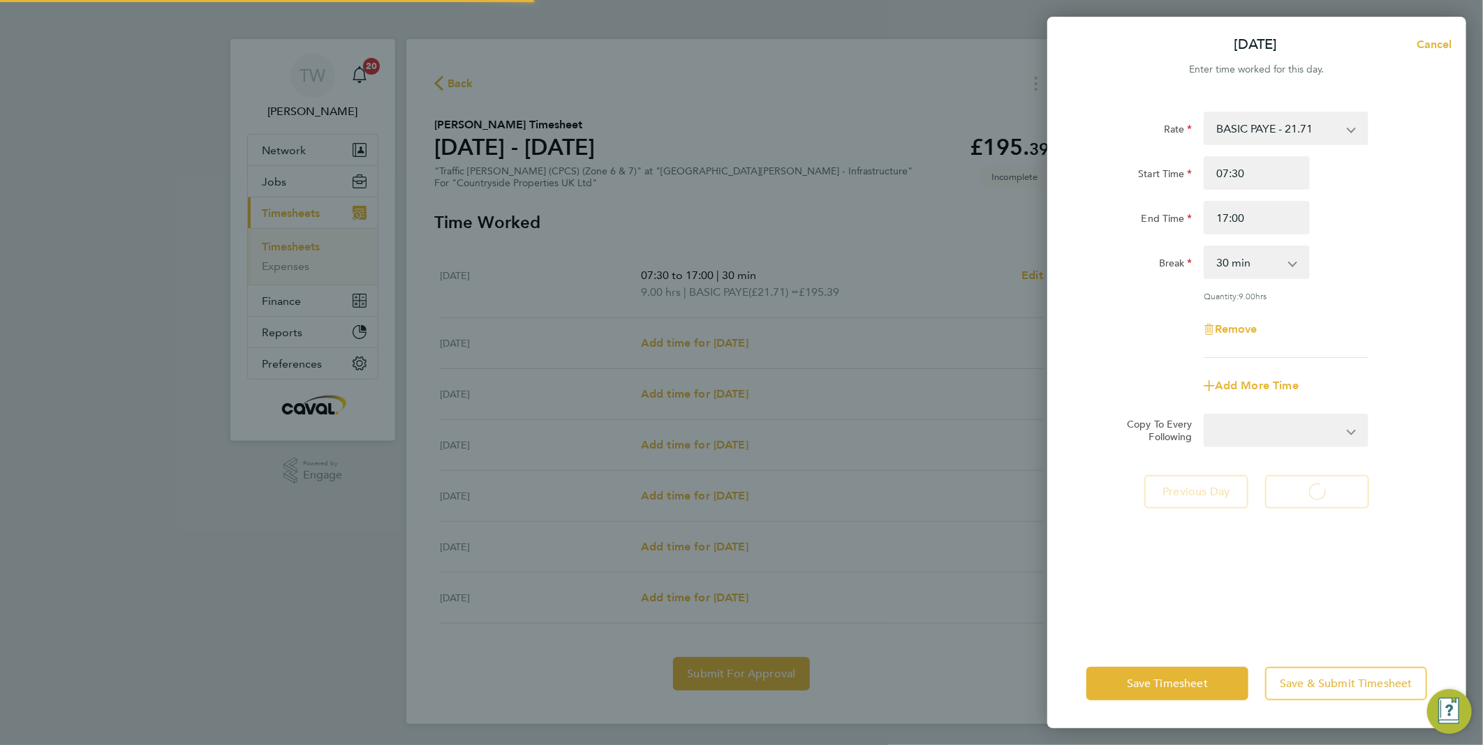
select select "30"
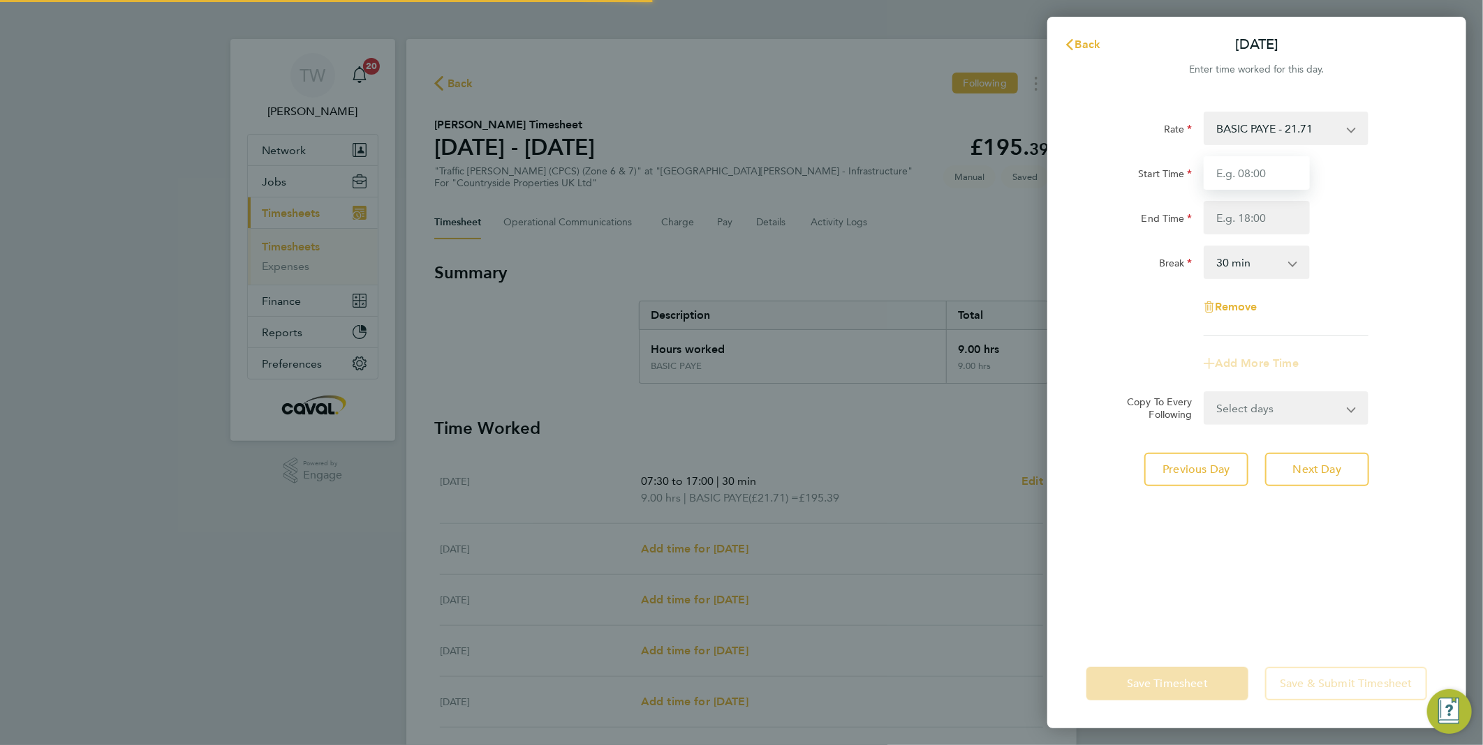
click at [1243, 171] on input "Start Time" at bounding box center [1256, 173] width 106 height 34
type input "07:30"
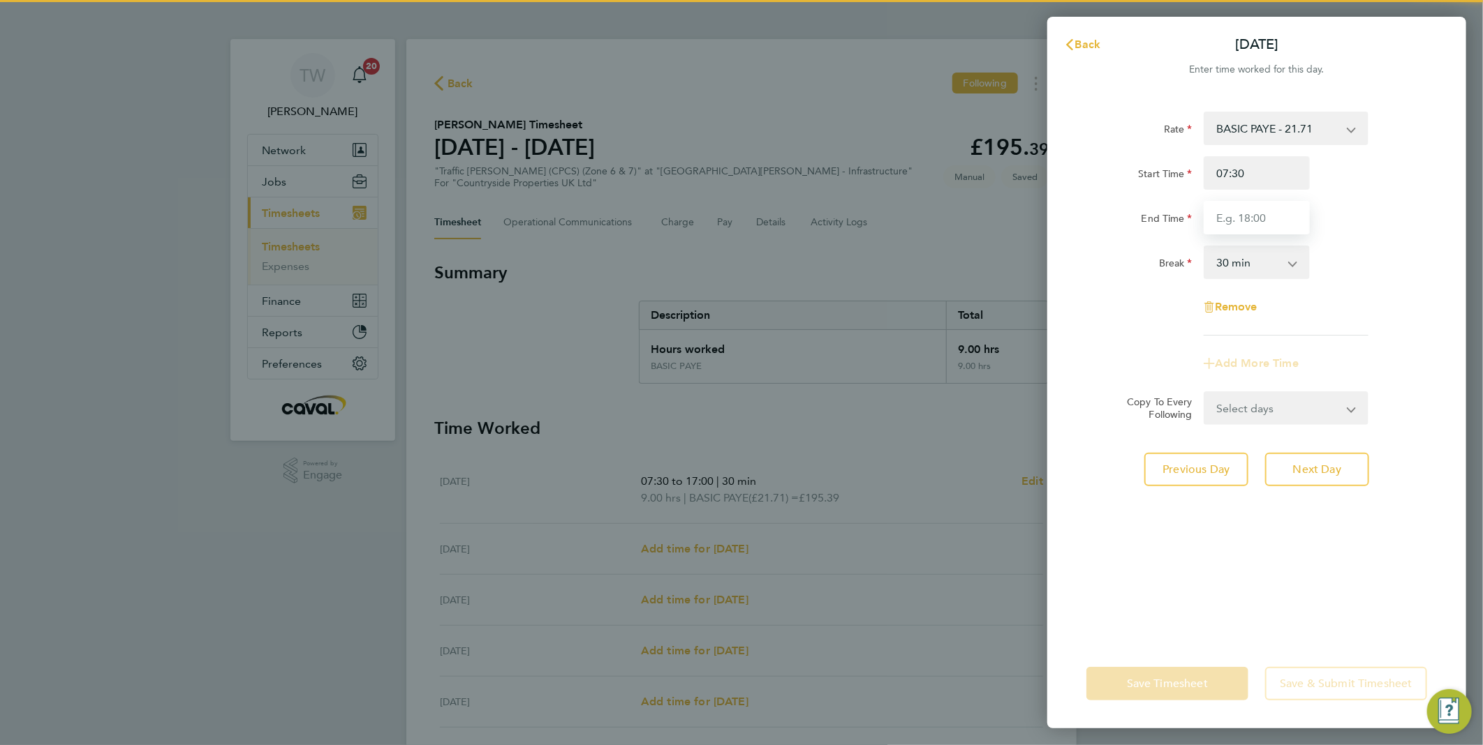
type input "17:00"
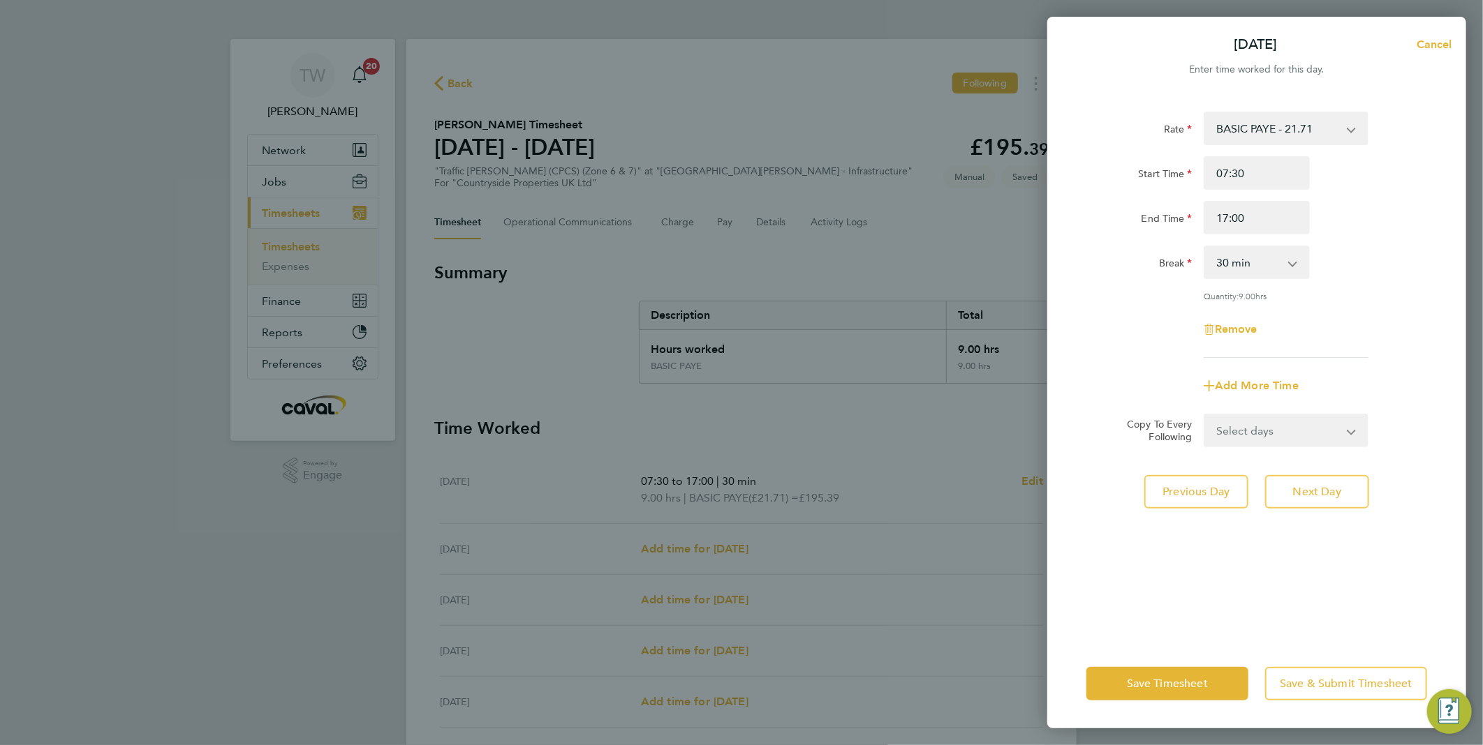
click at [1375, 286] on div "Rate BASIC PAYE - 21.71 Start Time 07:30 End Time 17:00 Break 0 min 15 min 30 m…" at bounding box center [1256, 235] width 341 height 246
click at [1309, 489] on span "Next Day" at bounding box center [1317, 492] width 48 height 14
select select "30"
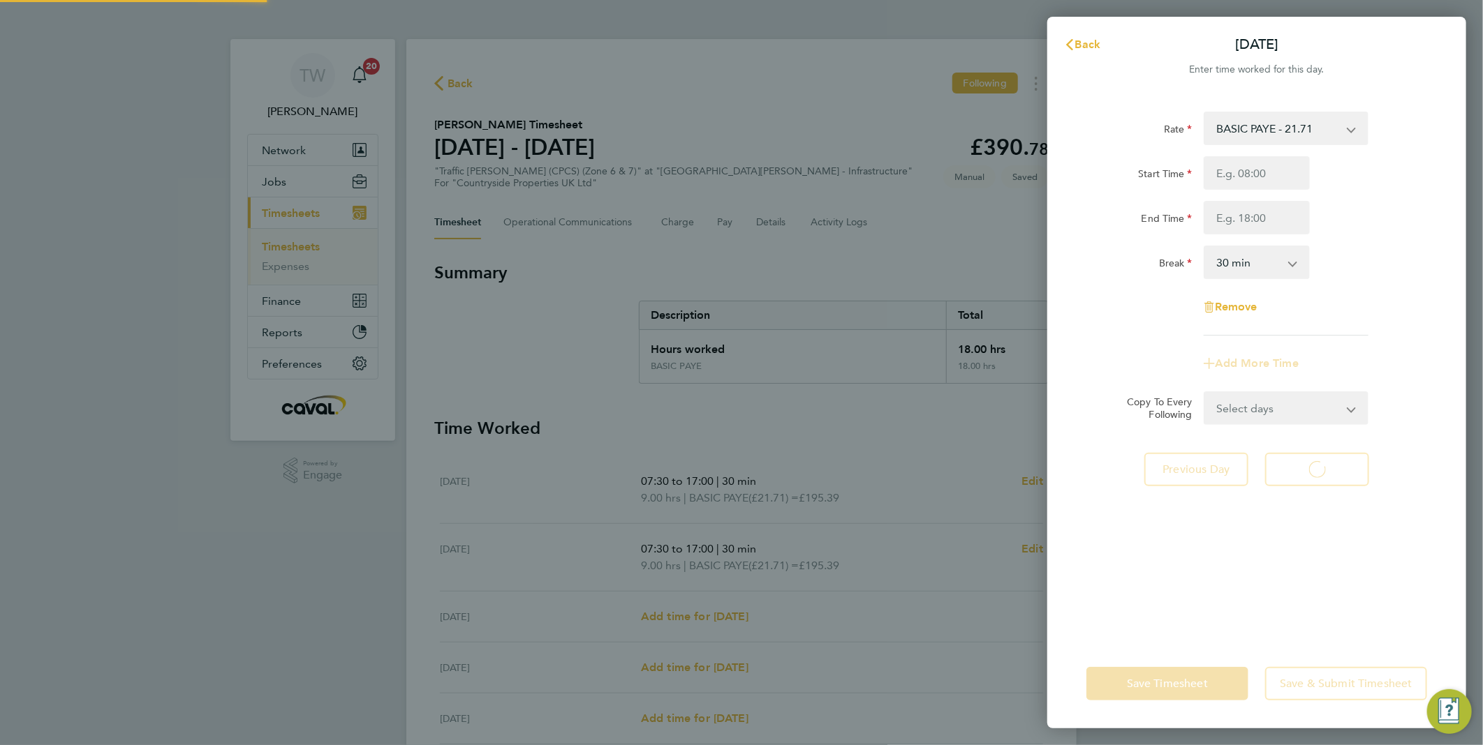
select select "30"
drag, startPoint x: 1291, startPoint y: 205, endPoint x: 1291, endPoint y: 185, distance: 20.2
click at [1291, 185] on input "Start Time" at bounding box center [1256, 173] width 106 height 34
type input "07:30"
type input "17:00"
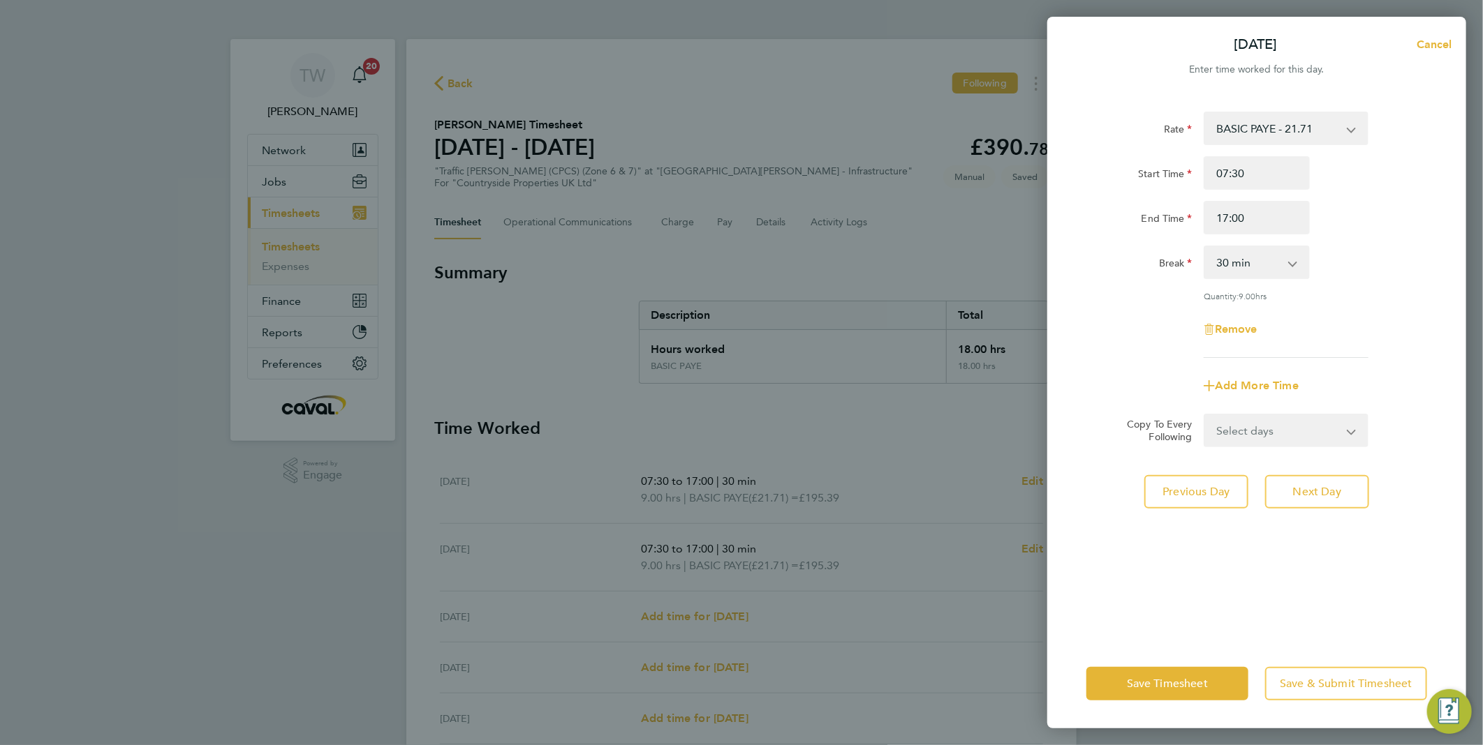
click at [1353, 332] on div "Remove" at bounding box center [1256, 330] width 352 height 34
click at [1329, 480] on button "Next Day" at bounding box center [1317, 492] width 104 height 34
select select "30"
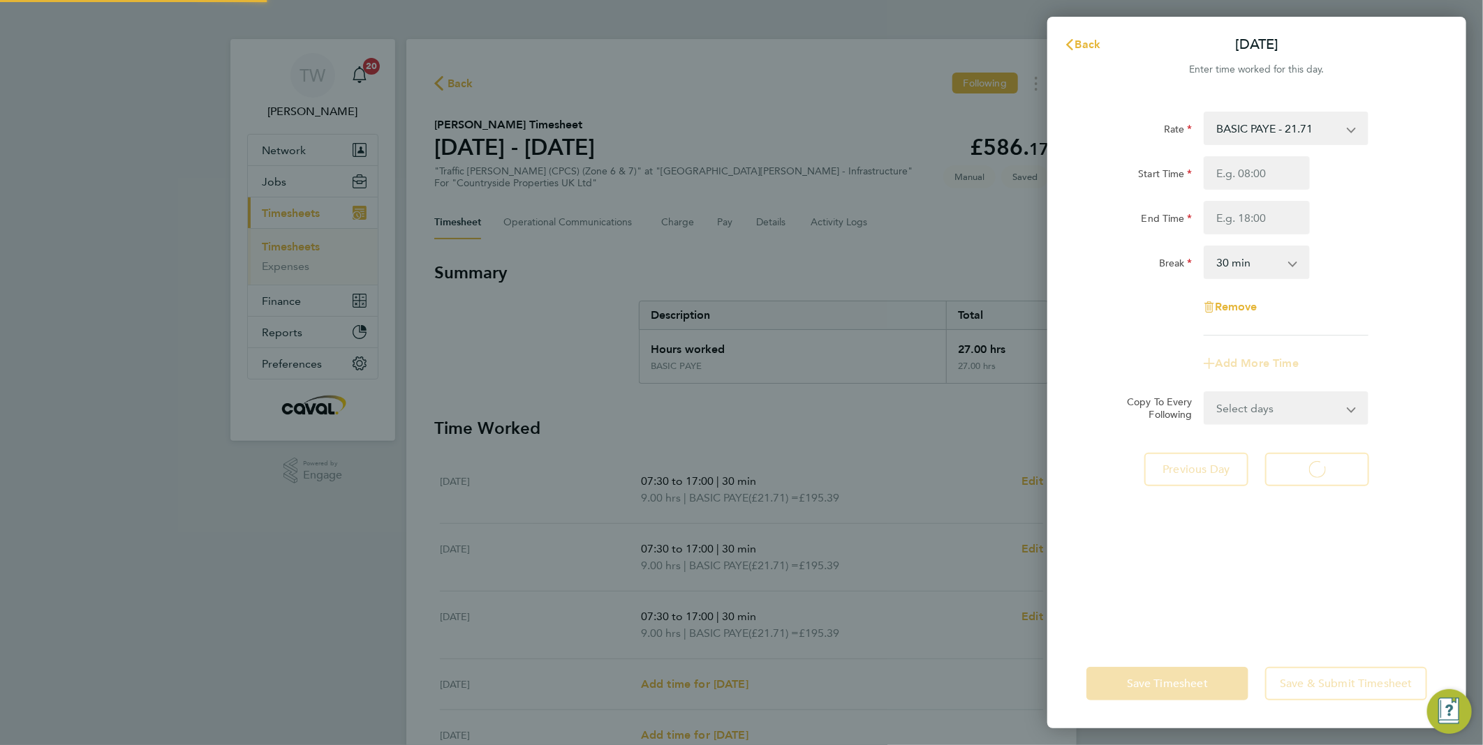
select select "30"
drag, startPoint x: 1288, startPoint y: 168, endPoint x: 1286, endPoint y: 183, distance: 14.8
click at [1288, 168] on input "Start Time" at bounding box center [1256, 173] width 106 height 34
type input "07:30"
type input "17:00"
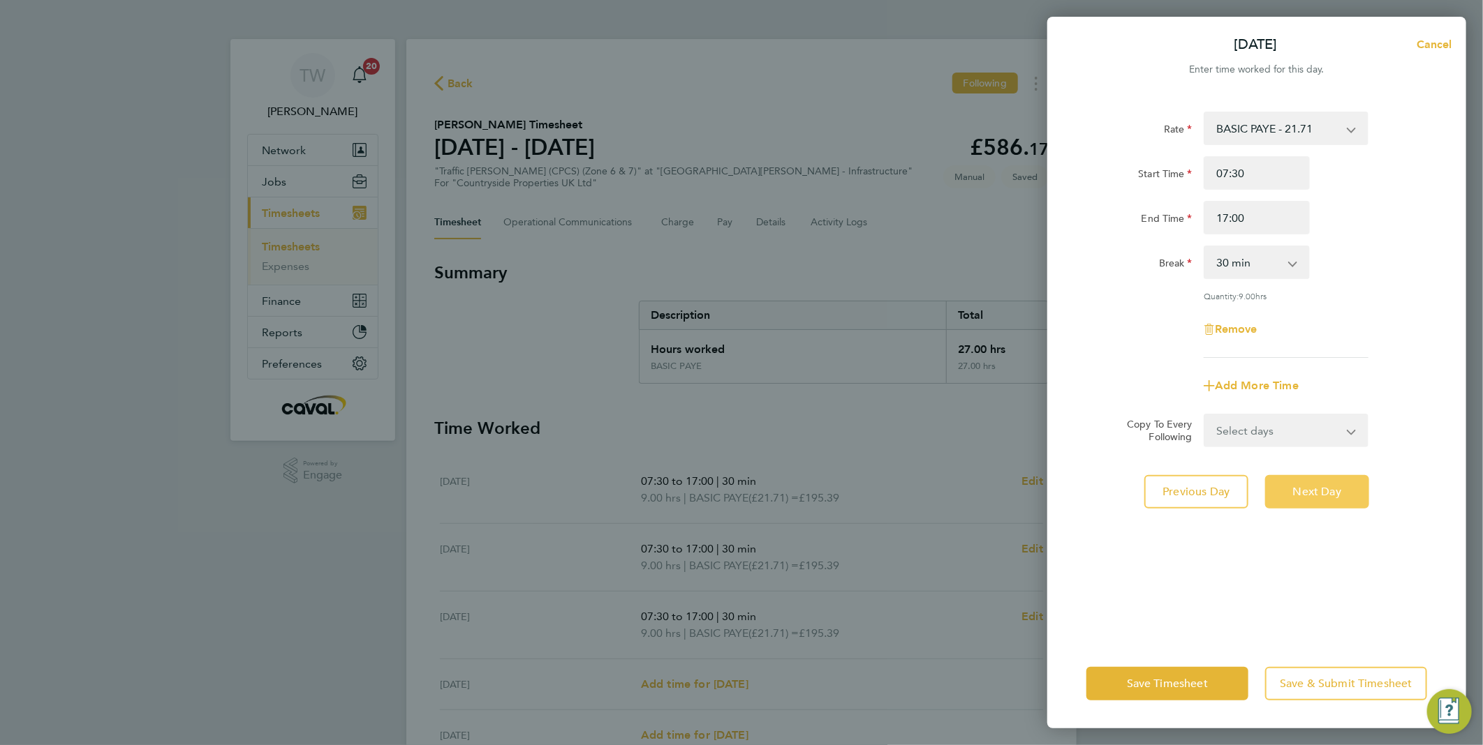
click at [1339, 475] on button "Next Day" at bounding box center [1317, 492] width 104 height 34
select select "30"
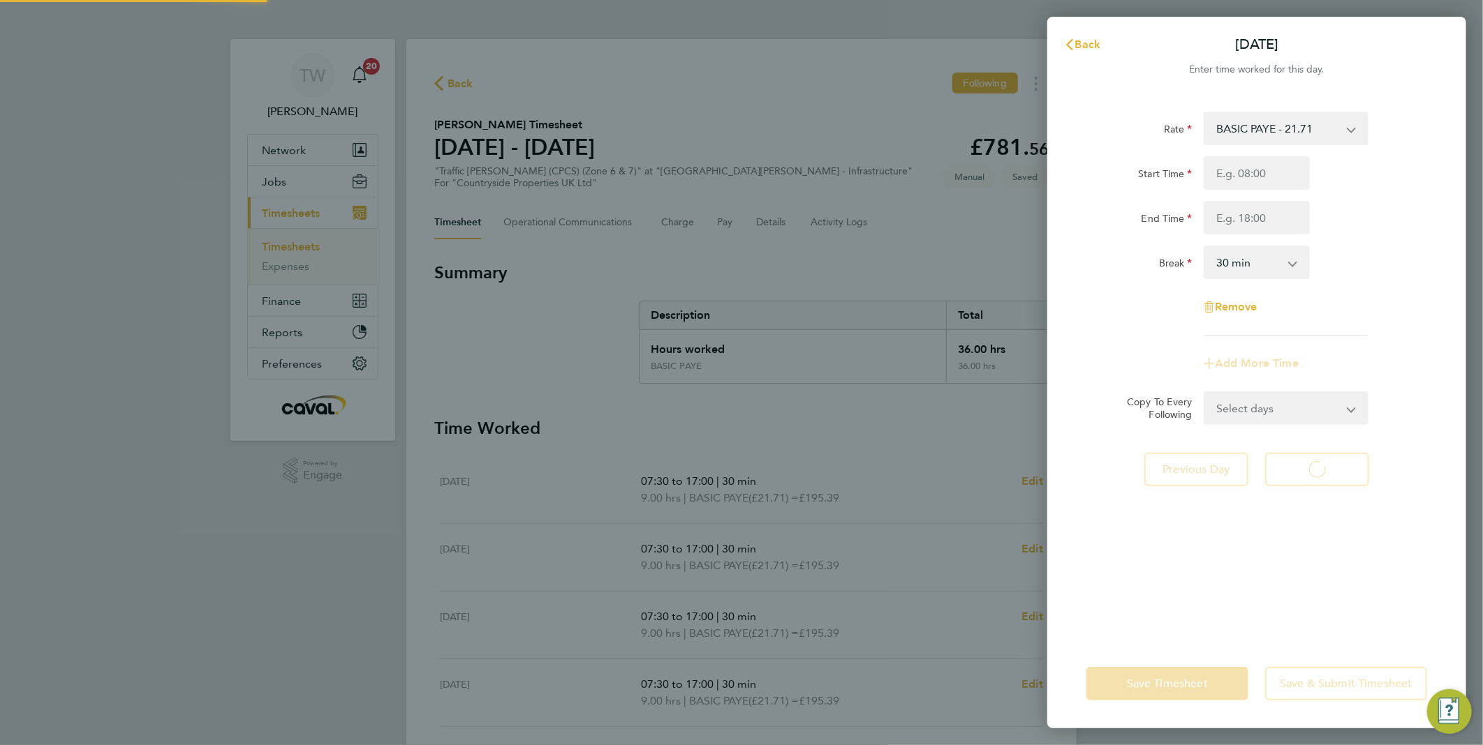
select select "30"
drag, startPoint x: 1268, startPoint y: 165, endPoint x: 1268, endPoint y: 179, distance: 14.7
click at [1268, 165] on input "Start Time" at bounding box center [1256, 173] width 106 height 34
type input "07:30"
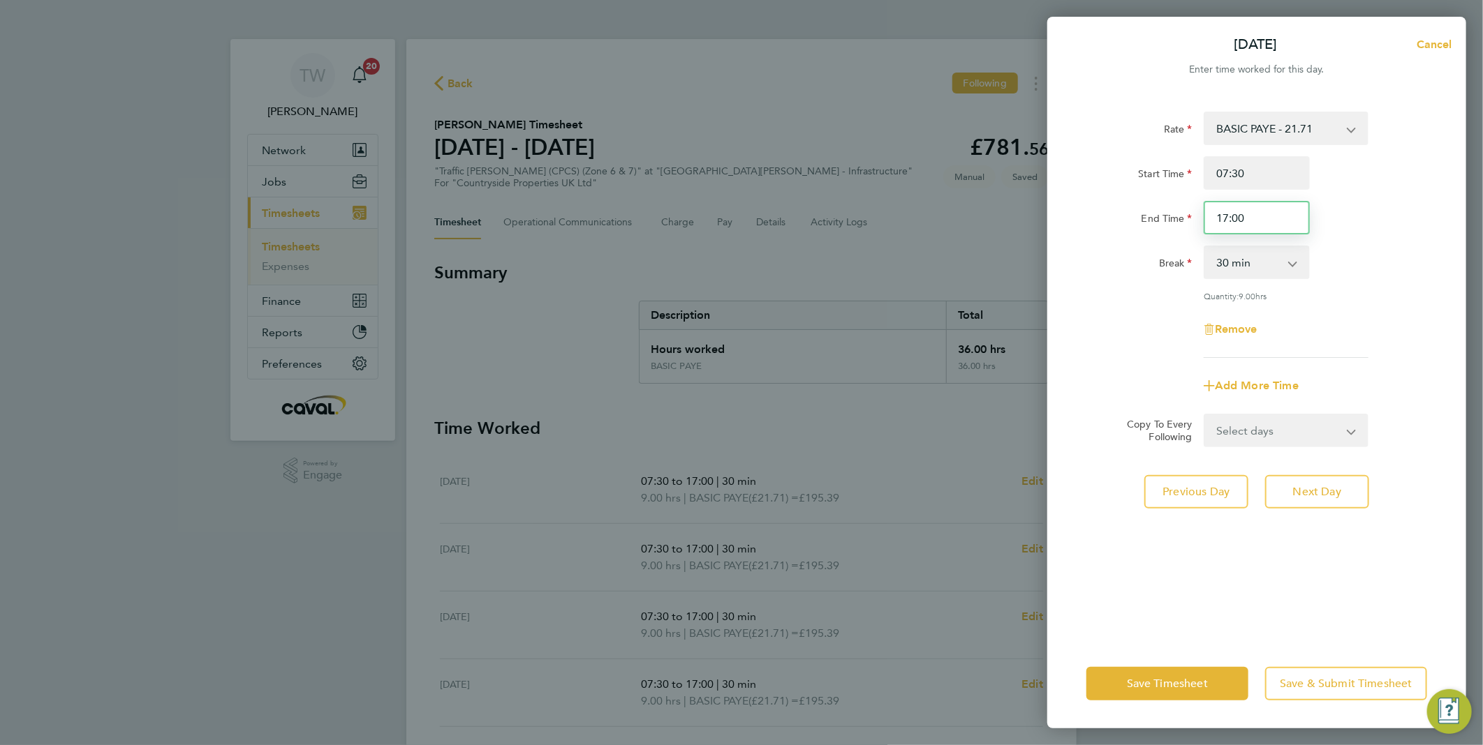
click at [1222, 219] on input "17:00" at bounding box center [1256, 218] width 106 height 34
type input "15:00"
click at [1348, 234] on div "End Time 15:00" at bounding box center [1256, 218] width 352 height 34
click at [1222, 679] on button "Save Timesheet" at bounding box center [1167, 684] width 162 height 34
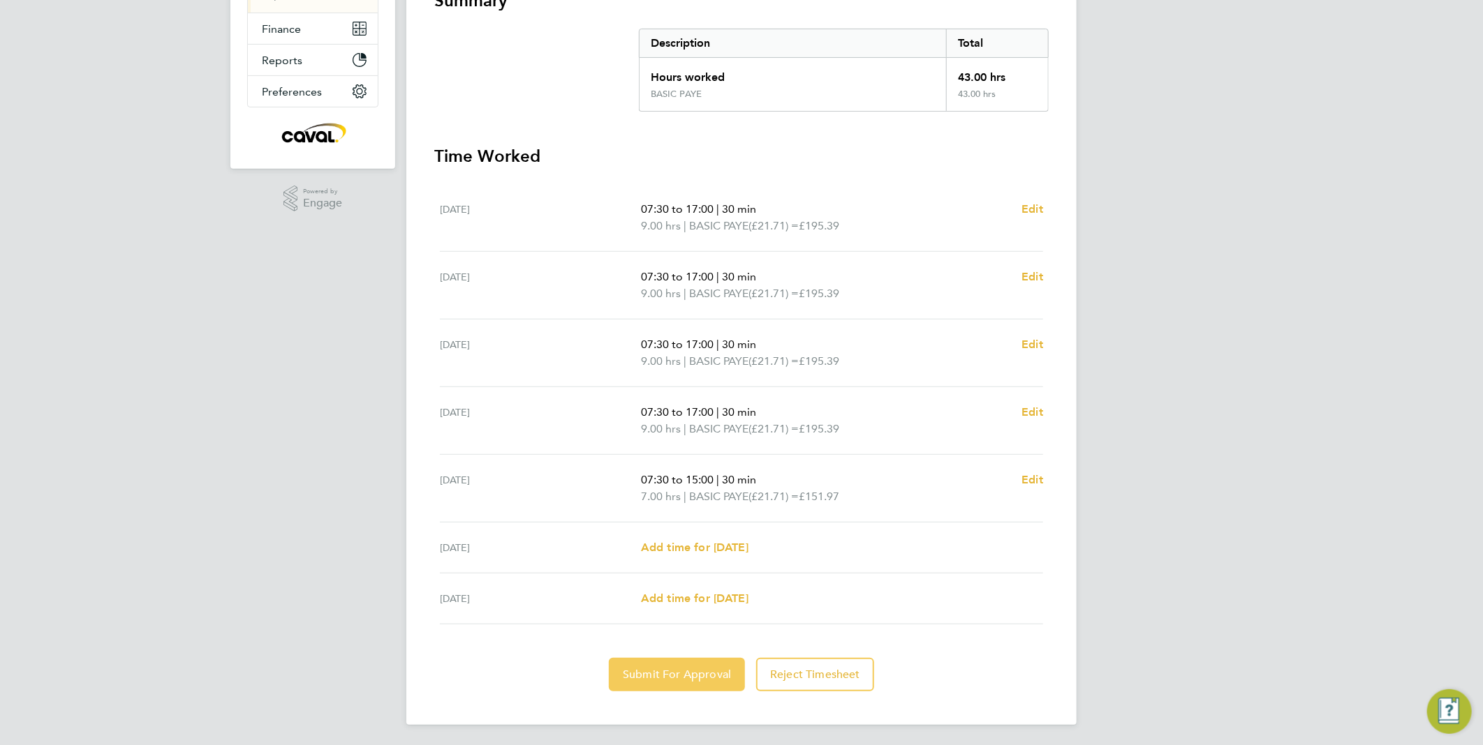
click at [701, 674] on span "Submit For Approval" at bounding box center [677, 675] width 108 height 14
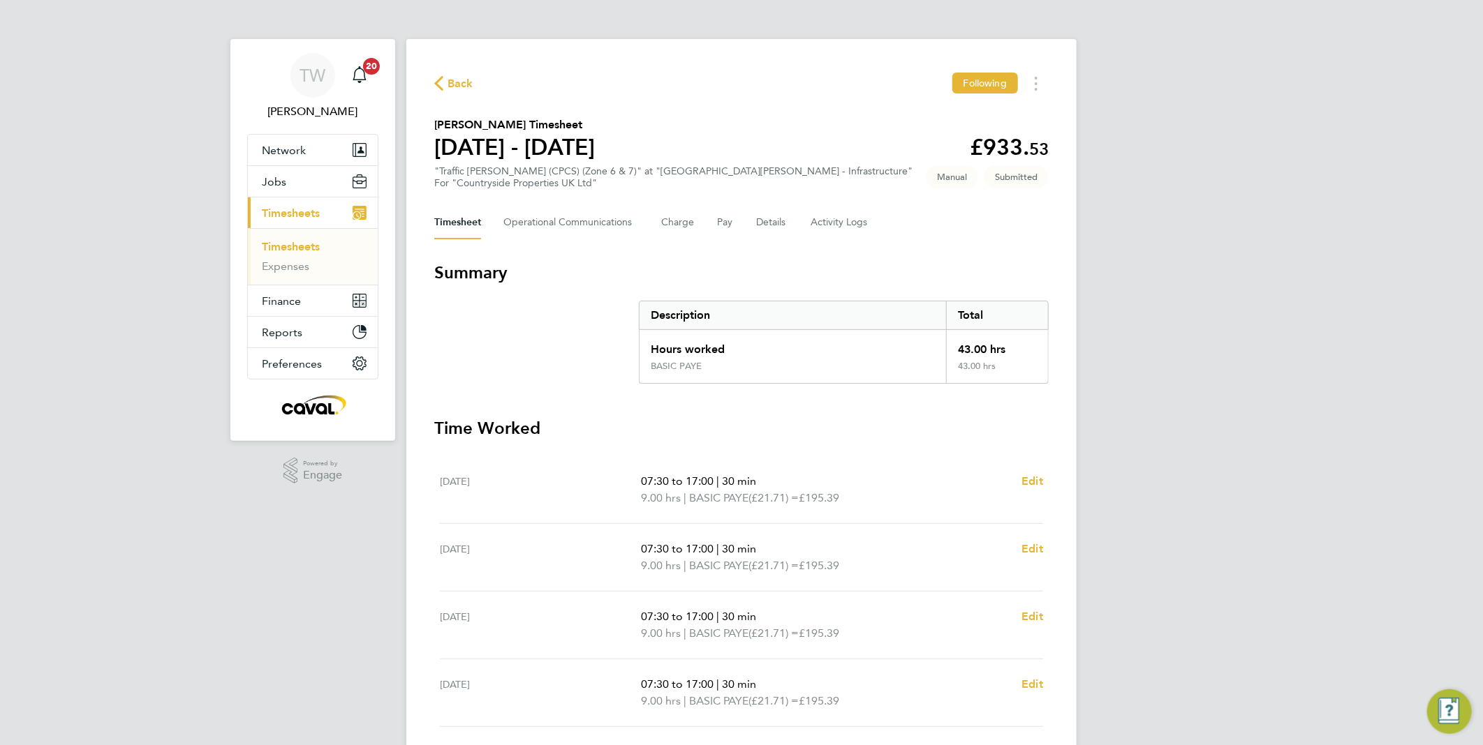
click at [285, 251] on link "Timesheets" at bounding box center [291, 246] width 58 height 13
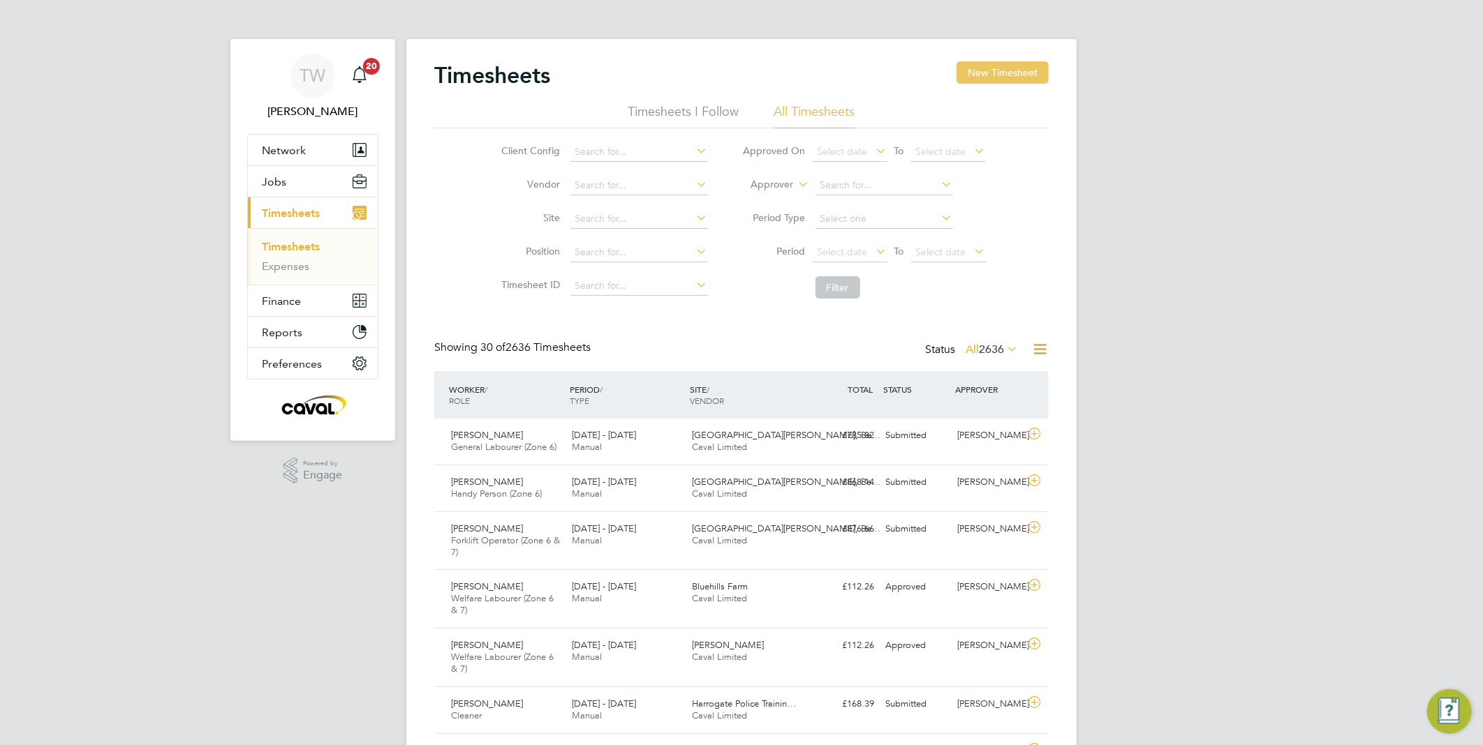
click at [1014, 68] on button "New Timesheet" at bounding box center [1002, 72] width 92 height 22
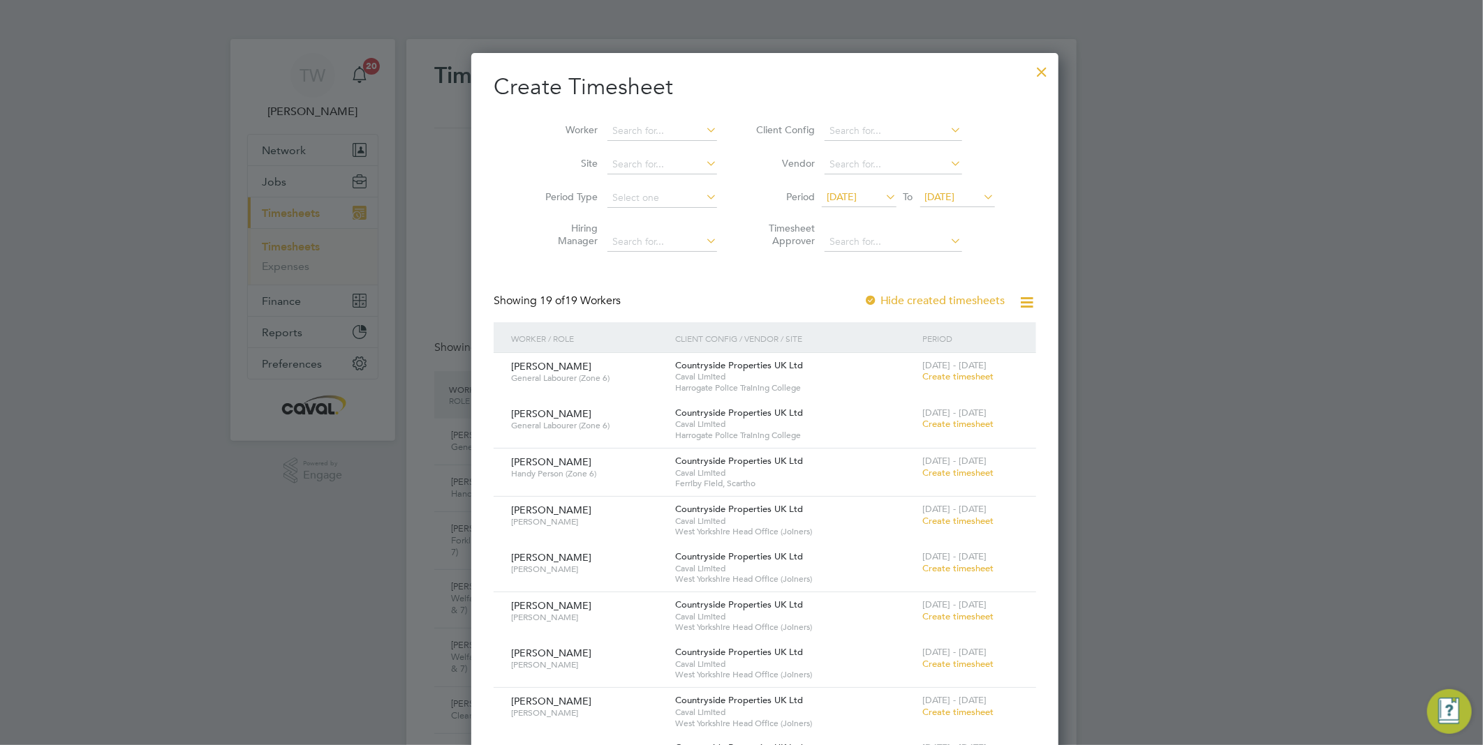
click at [939, 185] on li "Period [DATE] To [DATE]" at bounding box center [873, 198] width 278 height 34
click at [940, 191] on span "[DATE]" at bounding box center [940, 197] width 30 height 13
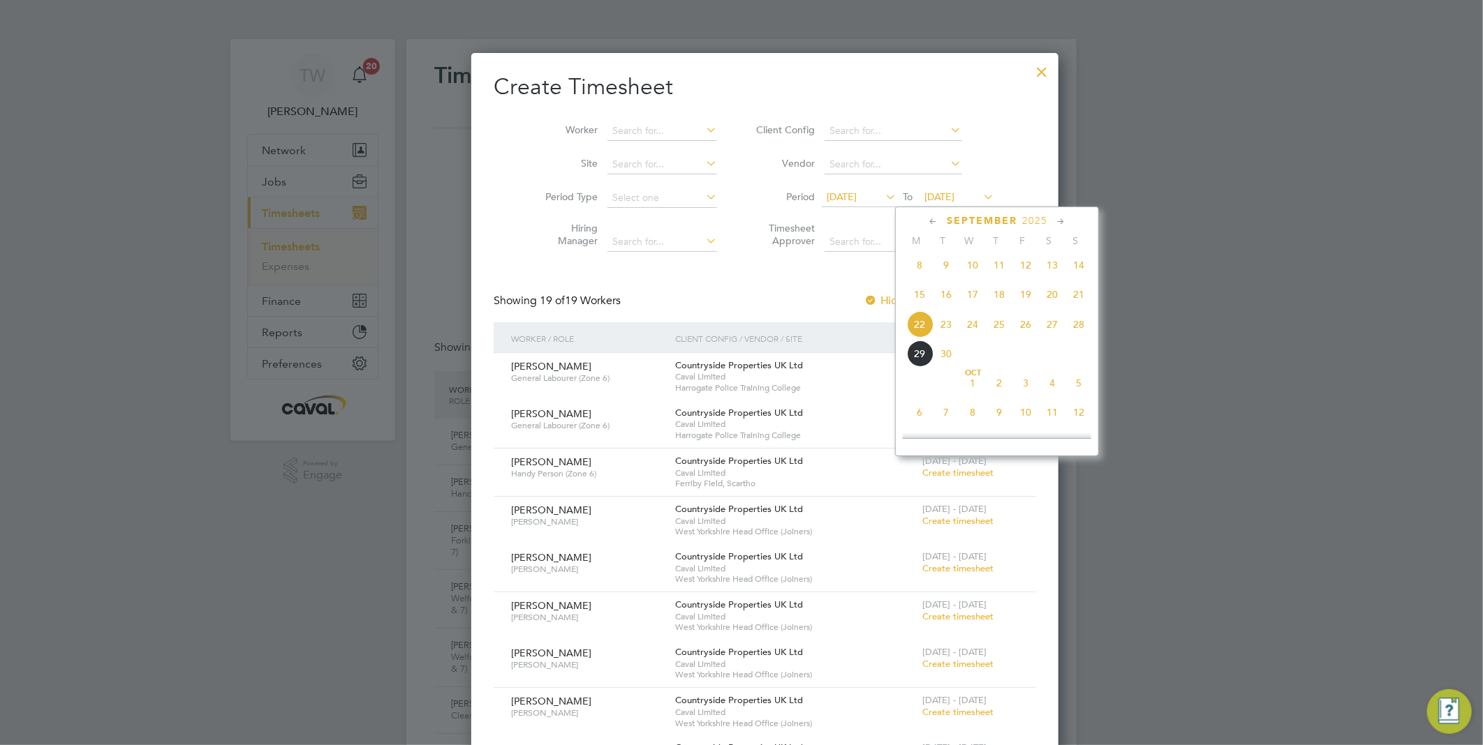
click at [1080, 330] on span "28" at bounding box center [1078, 324] width 27 height 27
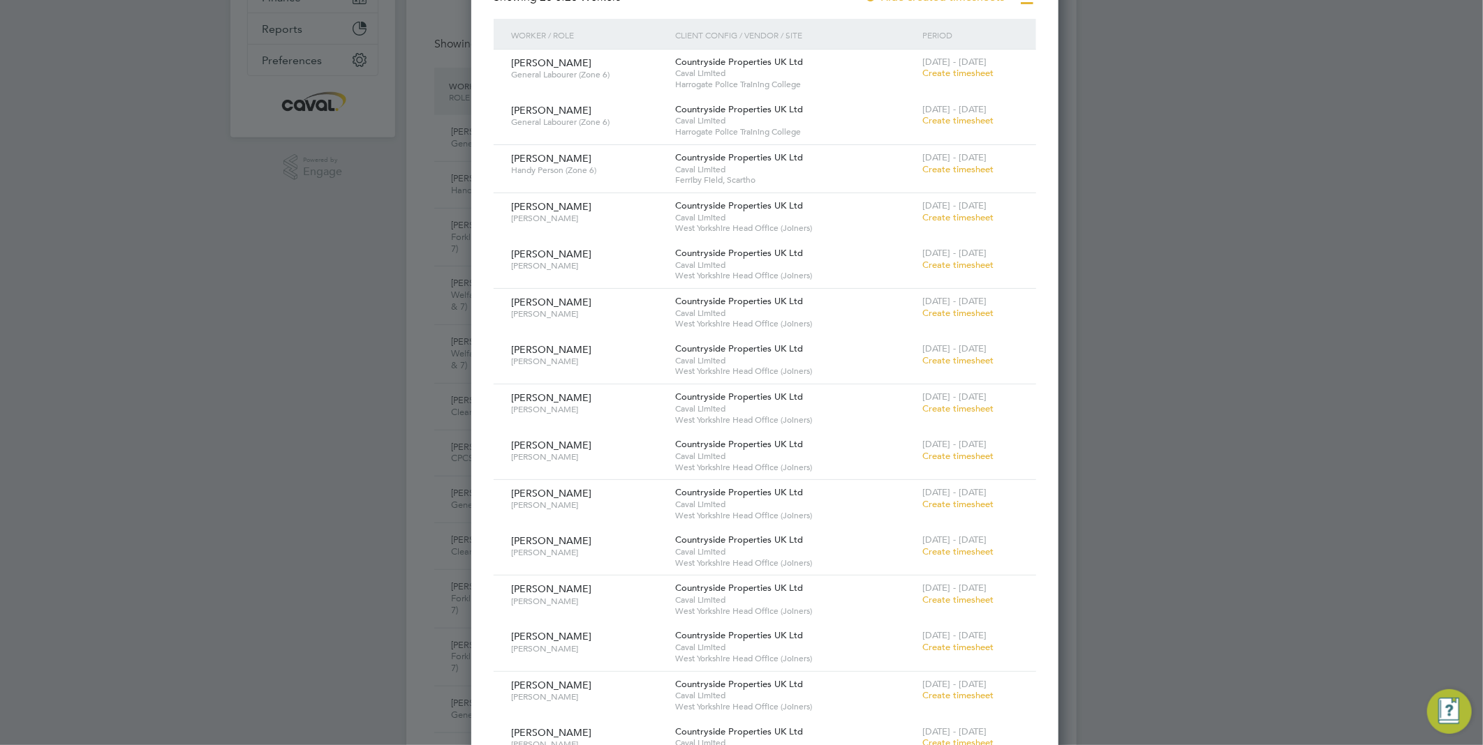
scroll to position [310, 0]
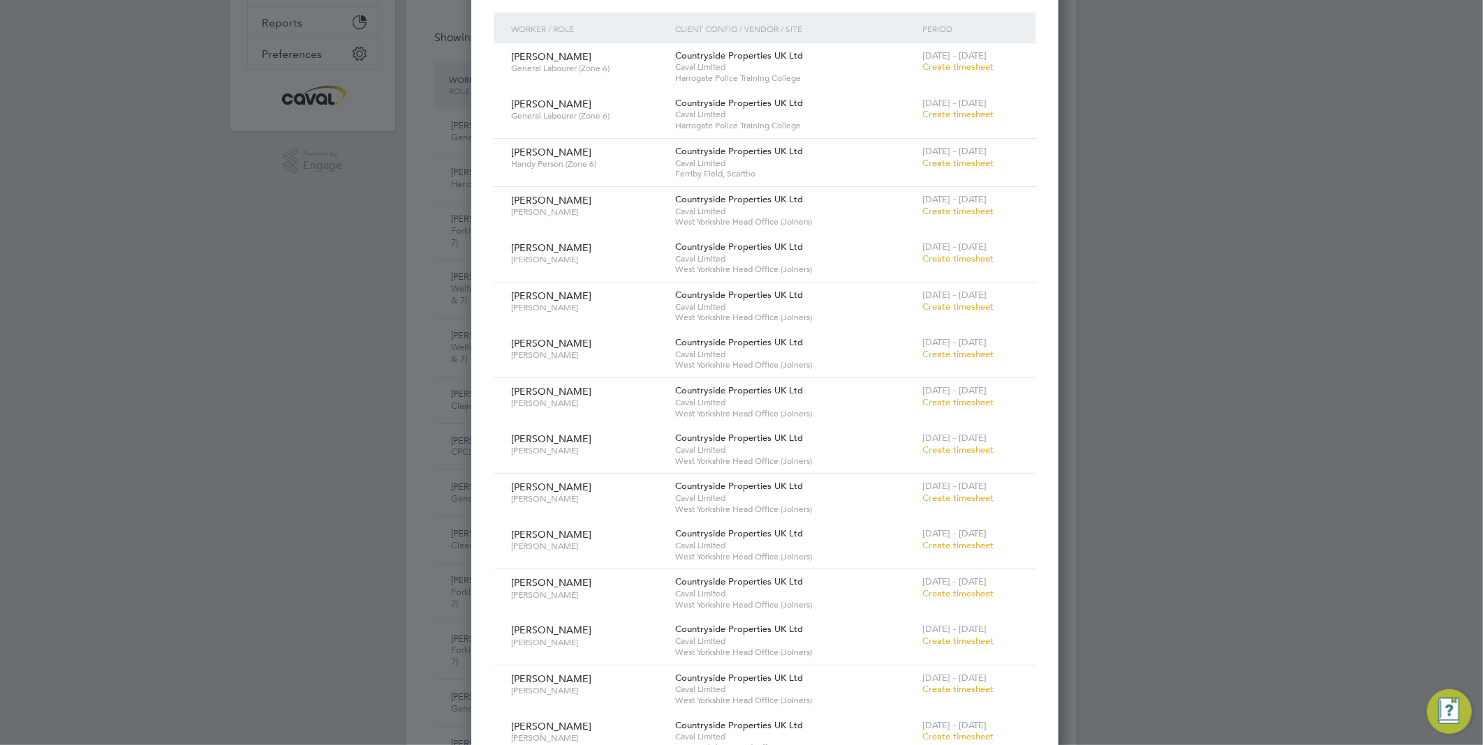
click at [993, 537] on div "Create Timesheet Worker Site Period Type Hiring Manager Client Config Vendor Pe…" at bounding box center [764, 656] width 587 height 1827
click at [987, 585] on div "[PERSON_NAME] Countryside Properties UK Ltd Caval Limited [GEOGRAPHIC_DATA] Hea…" at bounding box center [764, 593] width 542 height 47
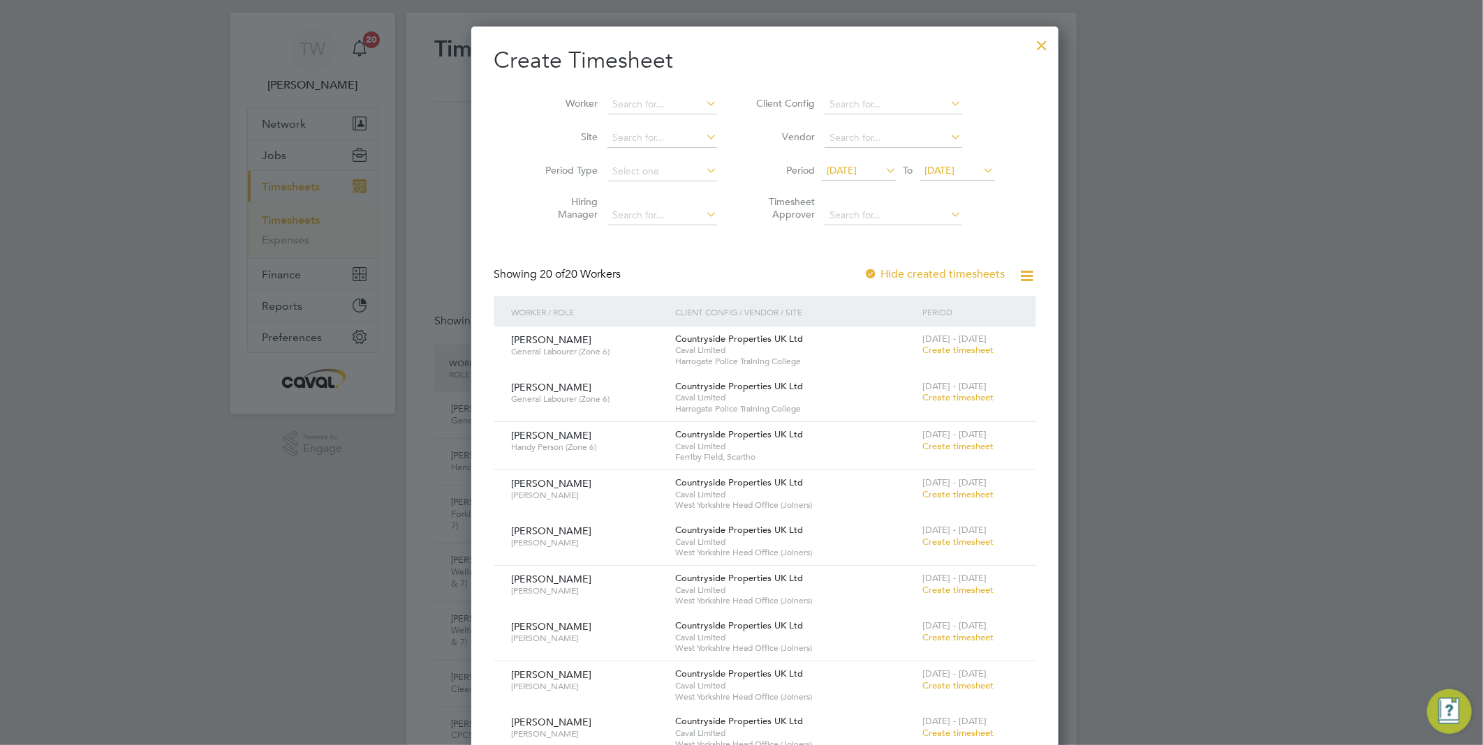
scroll to position [0, 0]
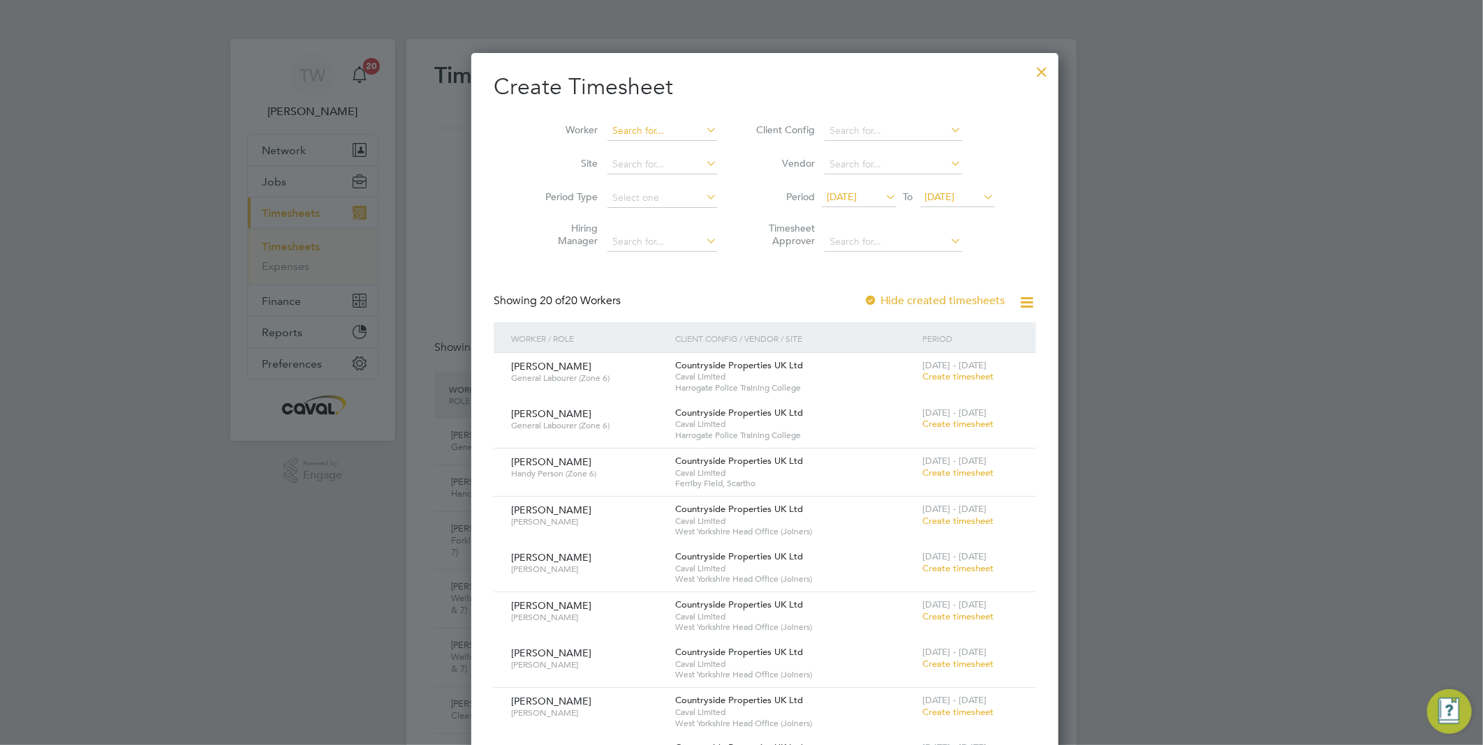
click at [611, 127] on input at bounding box center [662, 131] width 110 height 20
click at [629, 168] on li "Bri an [PERSON_NAME]" at bounding box center [643, 169] width 121 height 19
type input "[PERSON_NAME]"
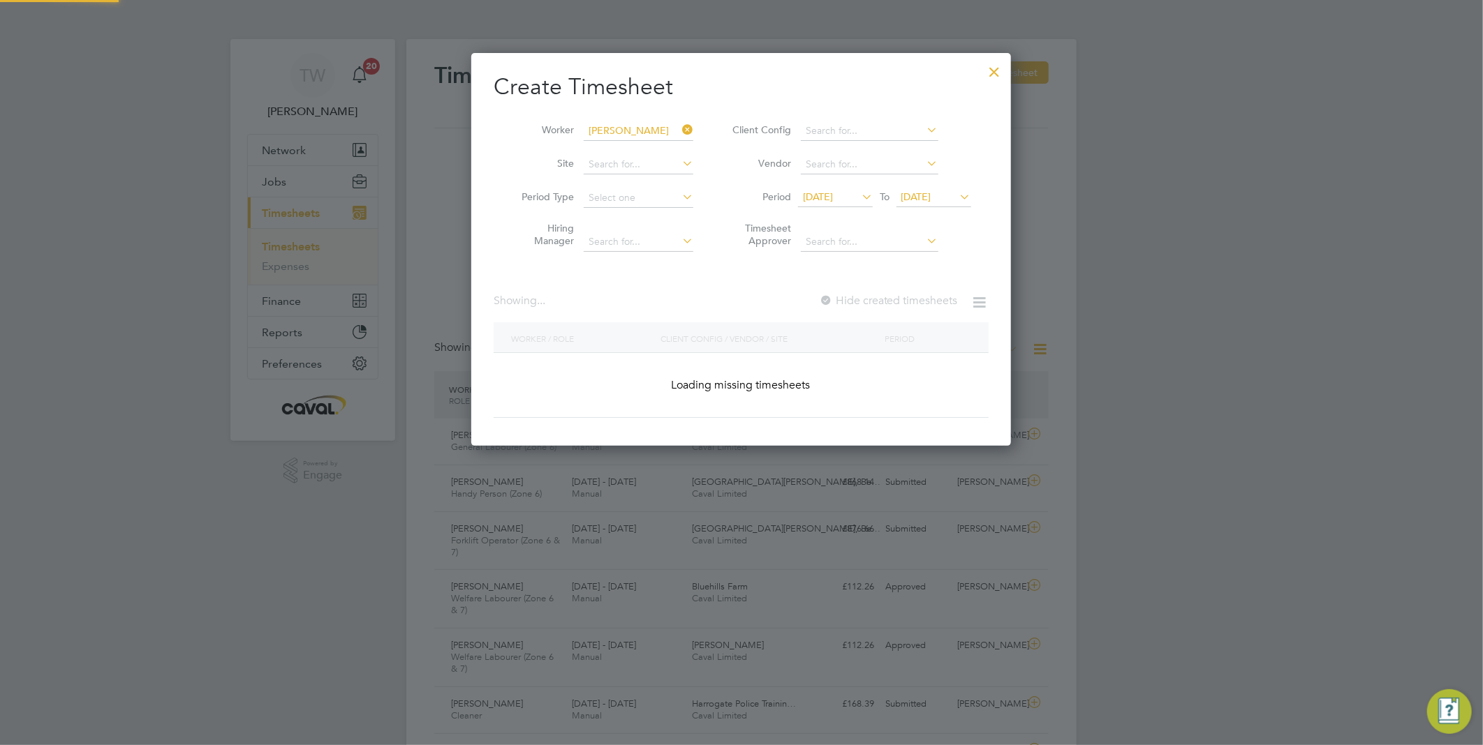
scroll to position [377, 540]
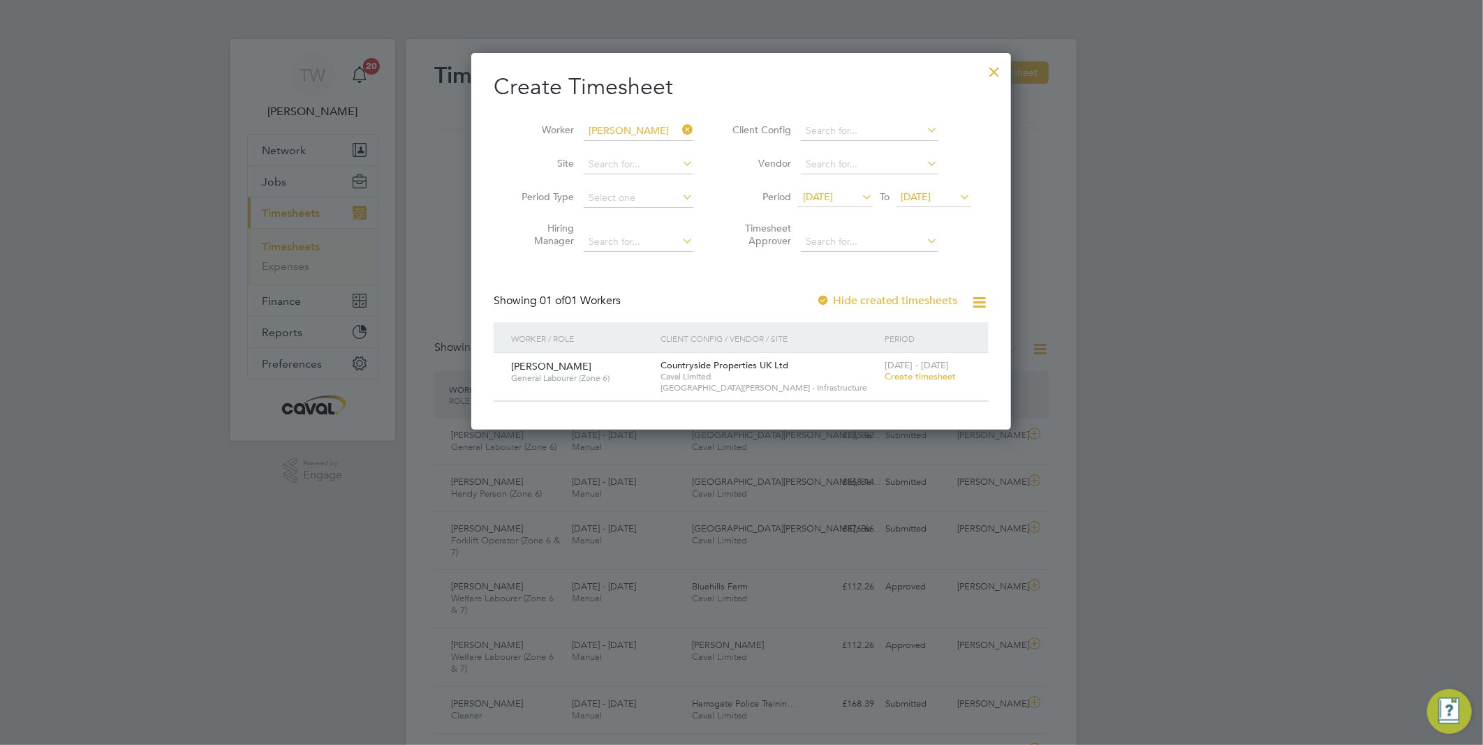
click at [925, 380] on span "Create timesheet" at bounding box center [919, 377] width 71 height 12
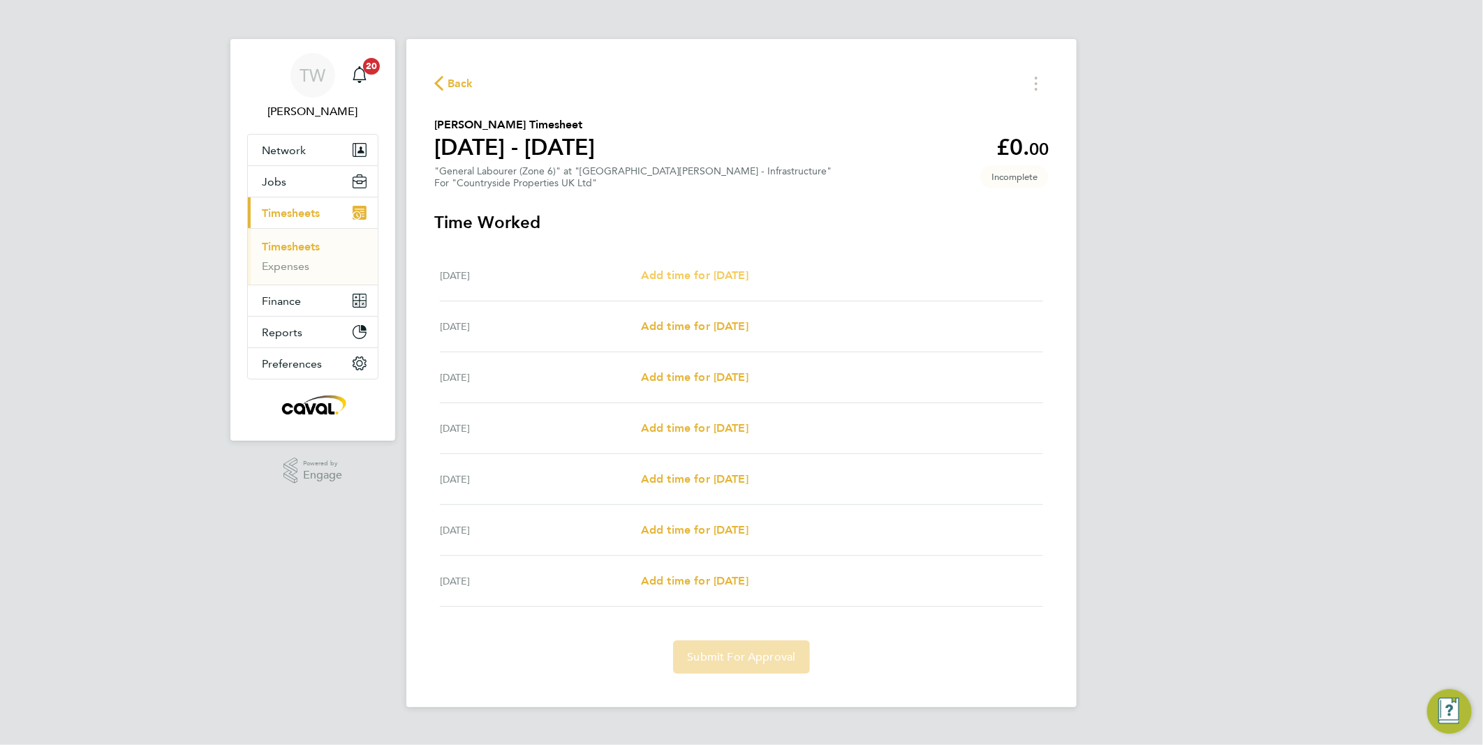
click at [725, 280] on span "Add time for [DATE]" at bounding box center [694, 275] width 107 height 13
select select "30"
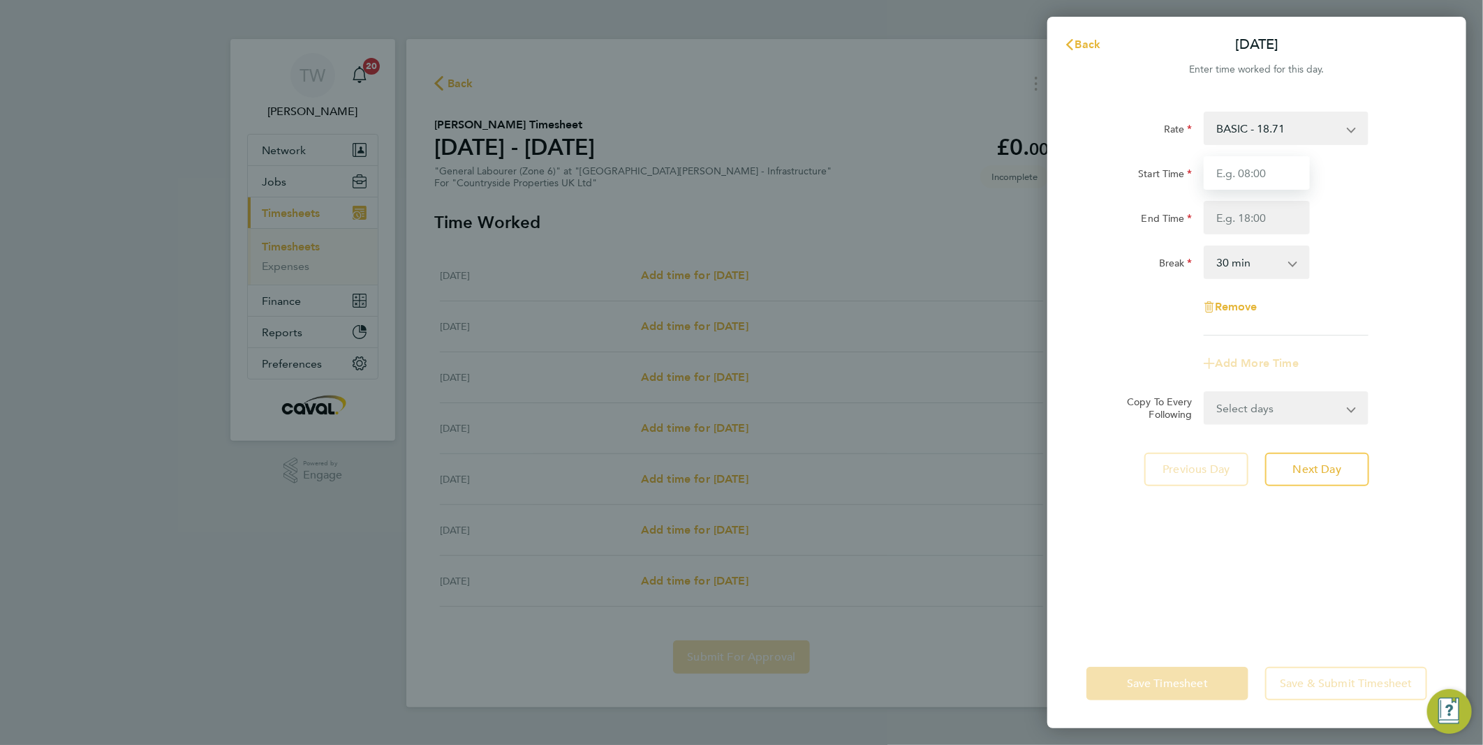
click at [1302, 175] on input "Start Time" at bounding box center [1256, 173] width 106 height 34
type input "07:30"
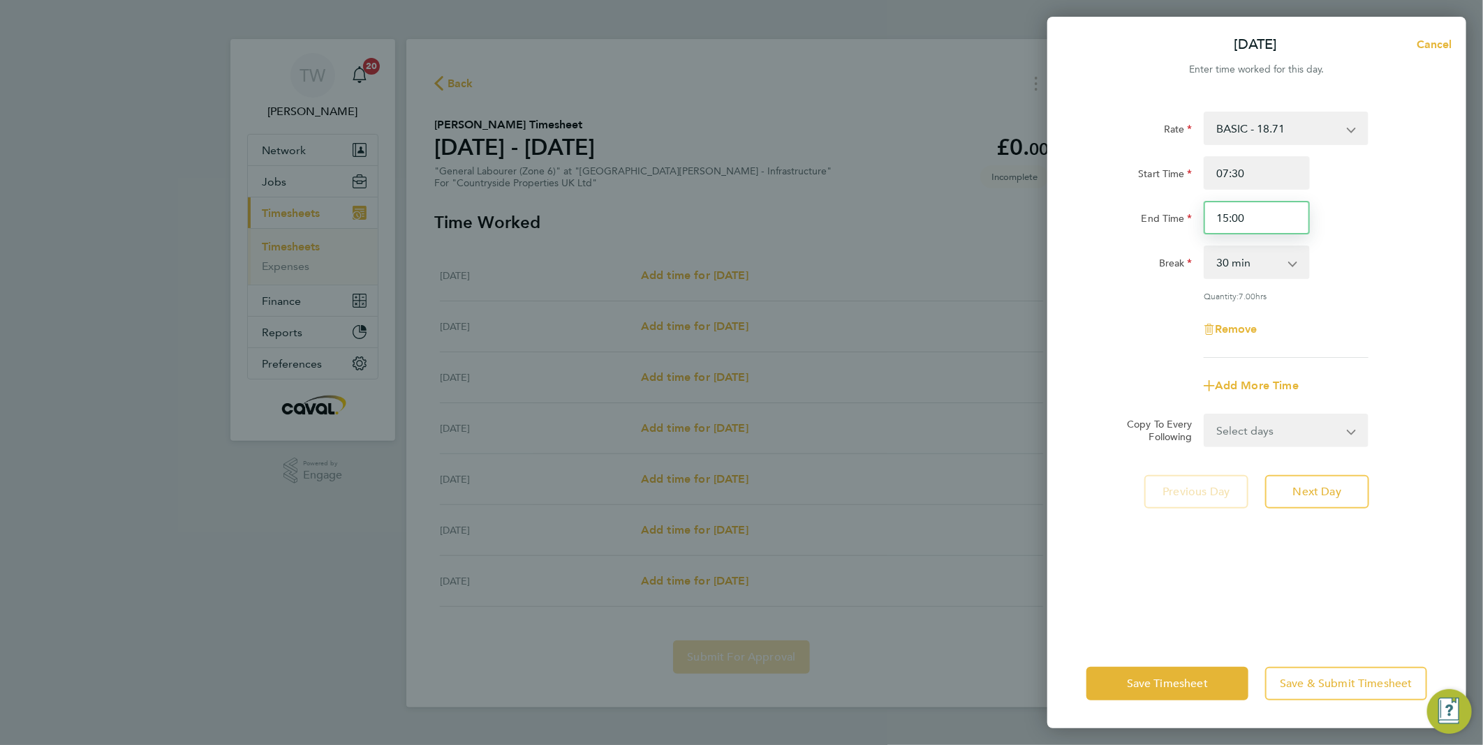
click at [1225, 221] on input "15:00" at bounding box center [1256, 218] width 106 height 34
type input "17:00"
click at [1390, 274] on div "Break 0 min 15 min 30 min 45 min 60 min 75 min 90 min" at bounding box center [1256, 263] width 352 height 34
click at [1332, 491] on span "Next Day" at bounding box center [1317, 492] width 48 height 14
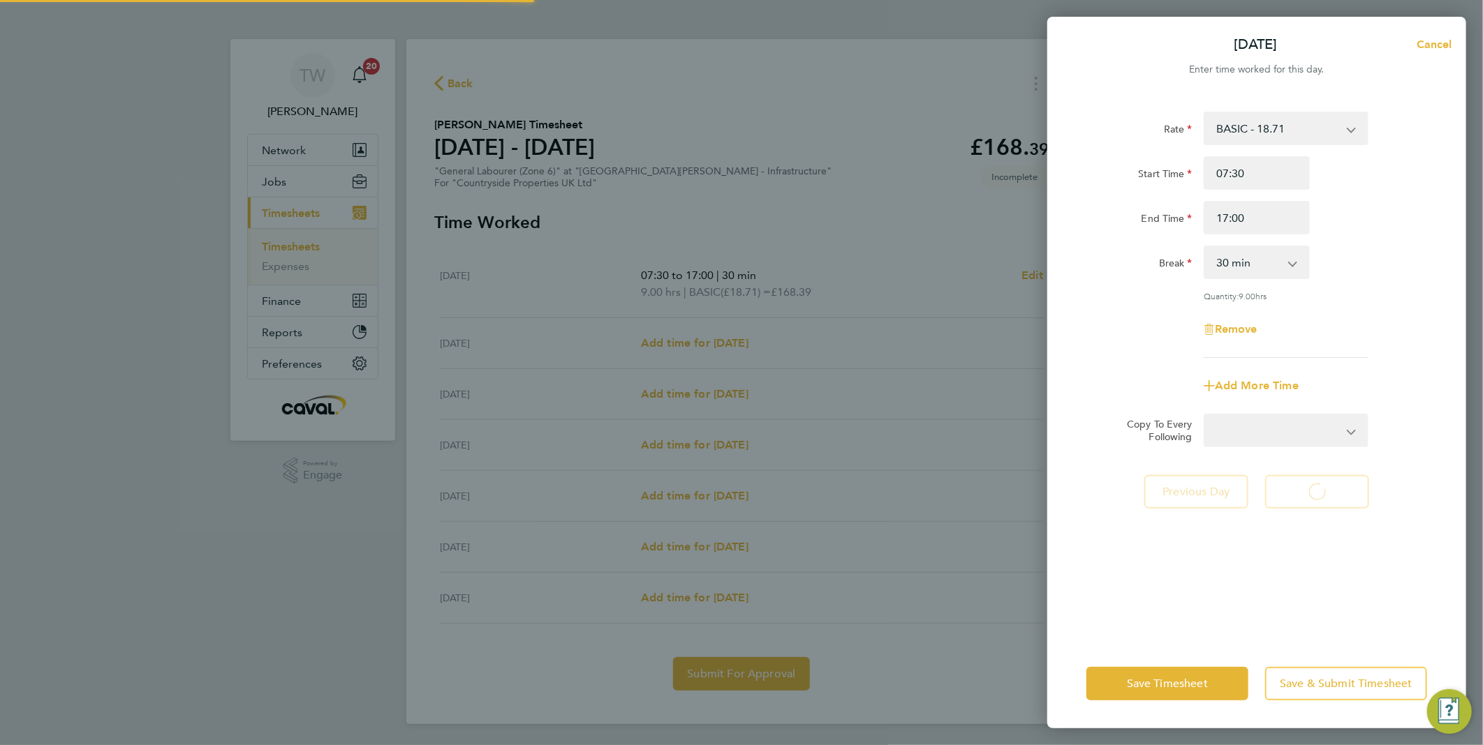
select select "30"
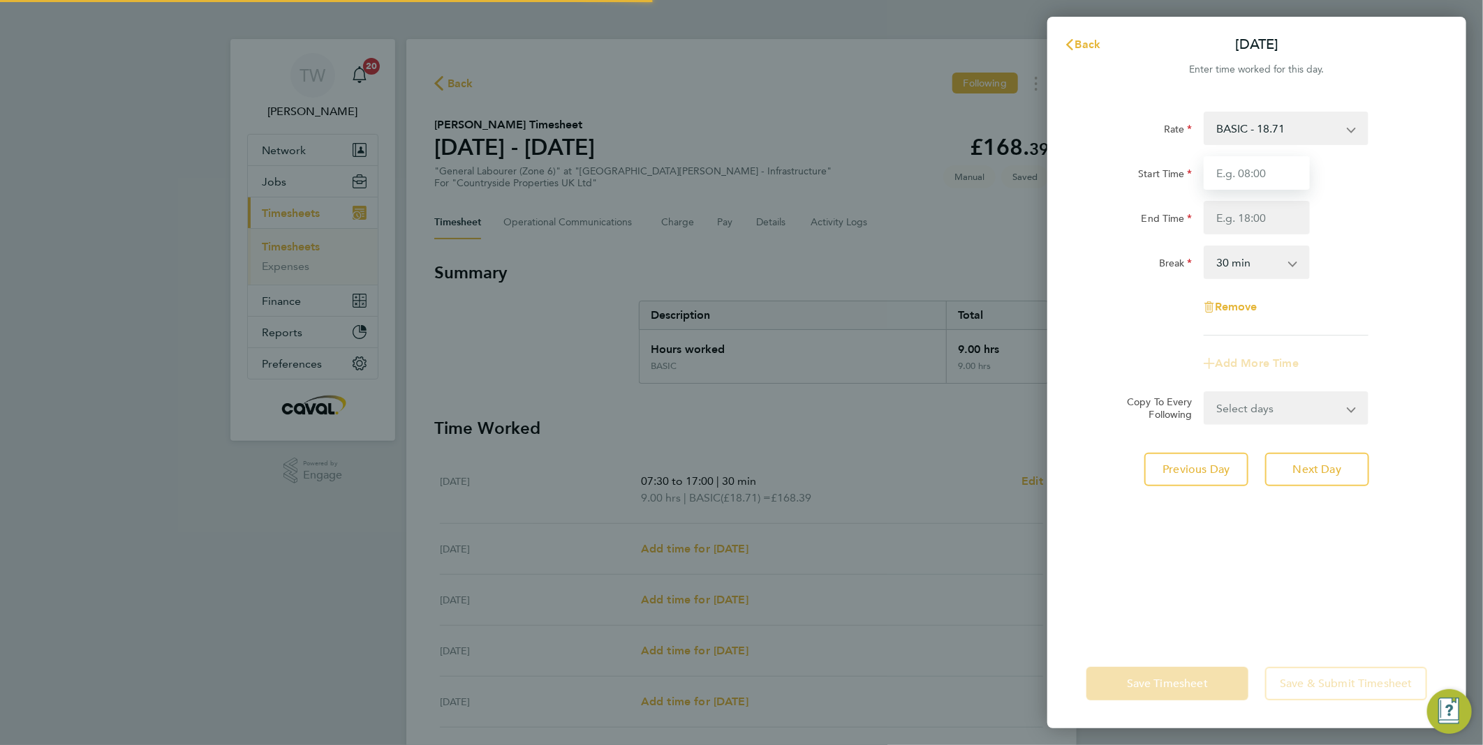
click at [1250, 180] on input "Start Time" at bounding box center [1256, 173] width 106 height 34
type input "07:30"
type input "17:00"
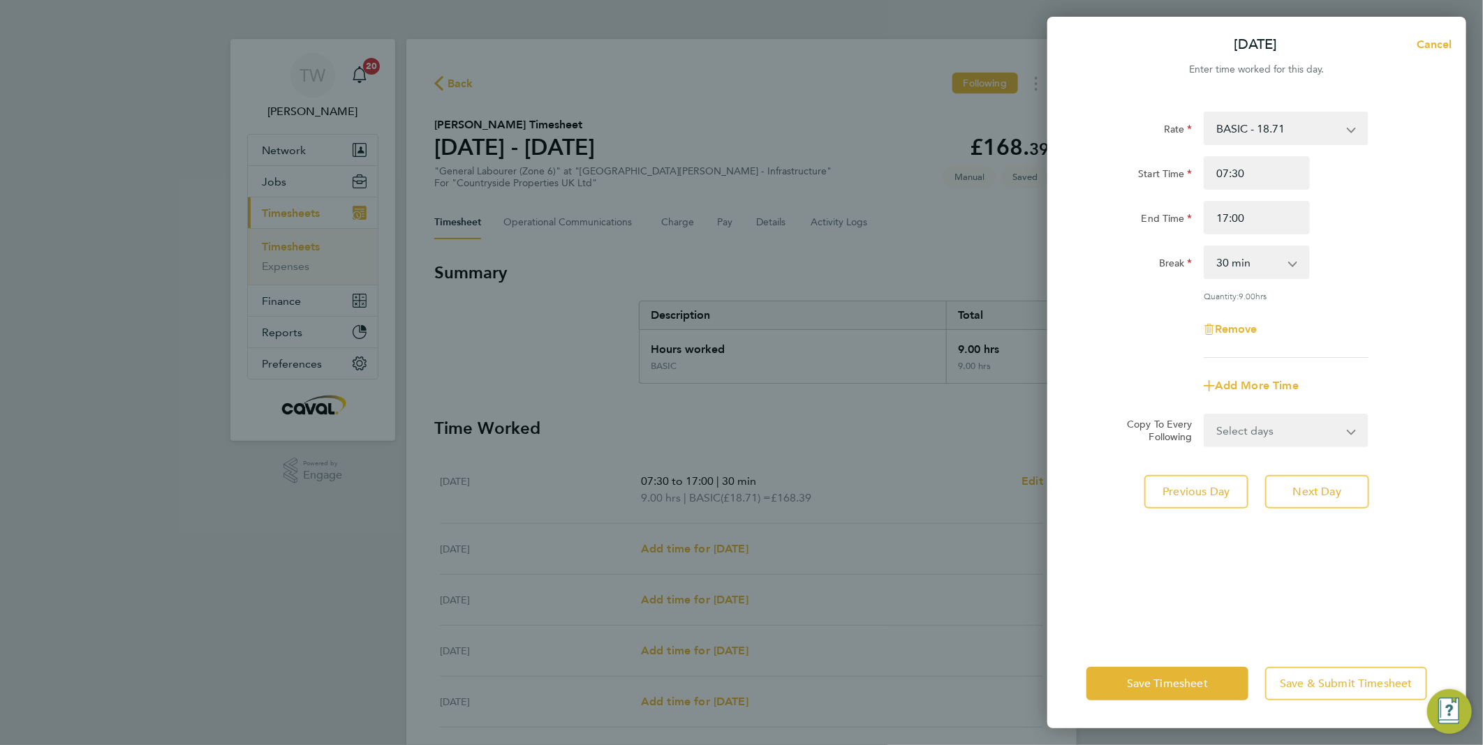
click at [1356, 247] on div "Break 0 min 15 min 30 min 45 min 60 min 75 min 90 min" at bounding box center [1256, 263] width 352 height 34
click at [1328, 490] on span "Next Day" at bounding box center [1317, 492] width 48 height 14
select select "30"
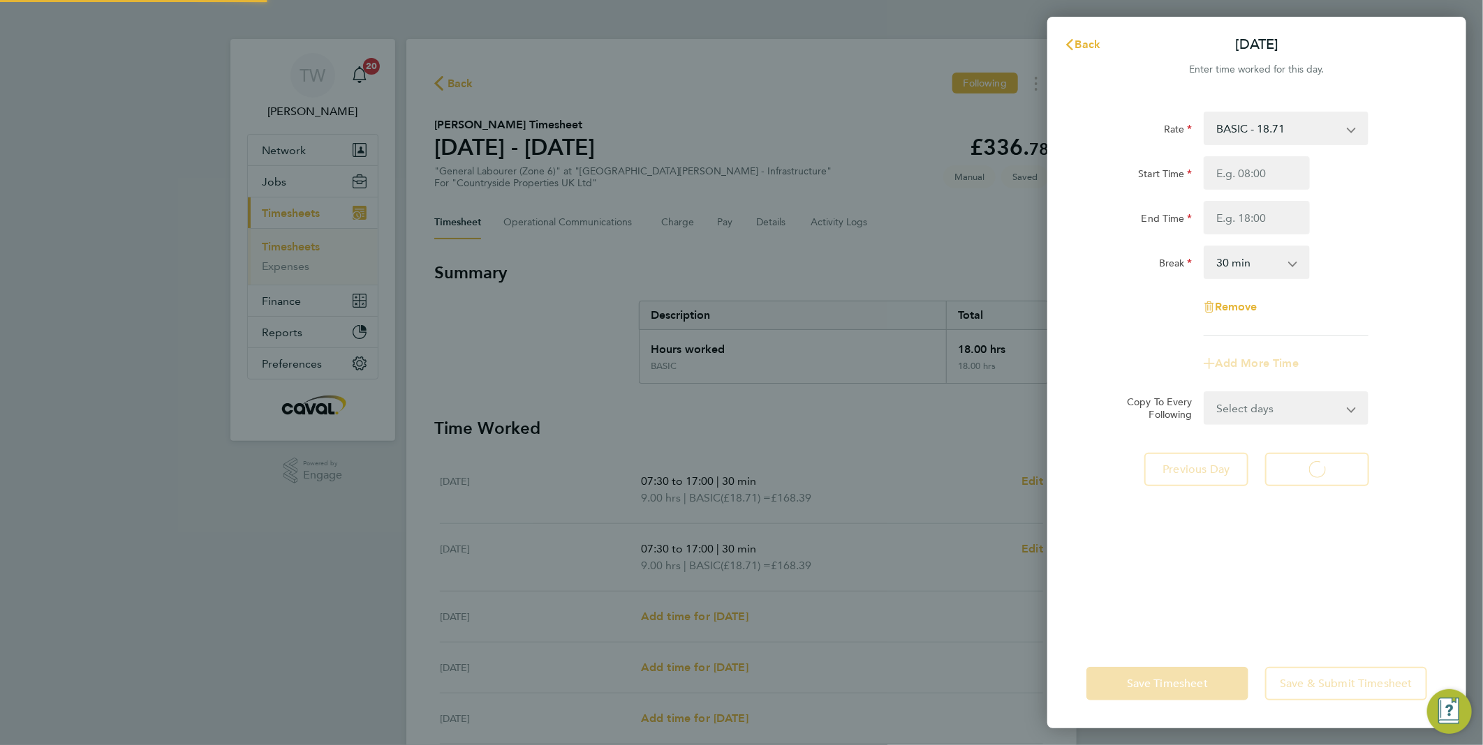
select select "30"
click at [1236, 183] on input "Start Time" at bounding box center [1256, 173] width 106 height 34
type input "07:30"
type input "17:00"
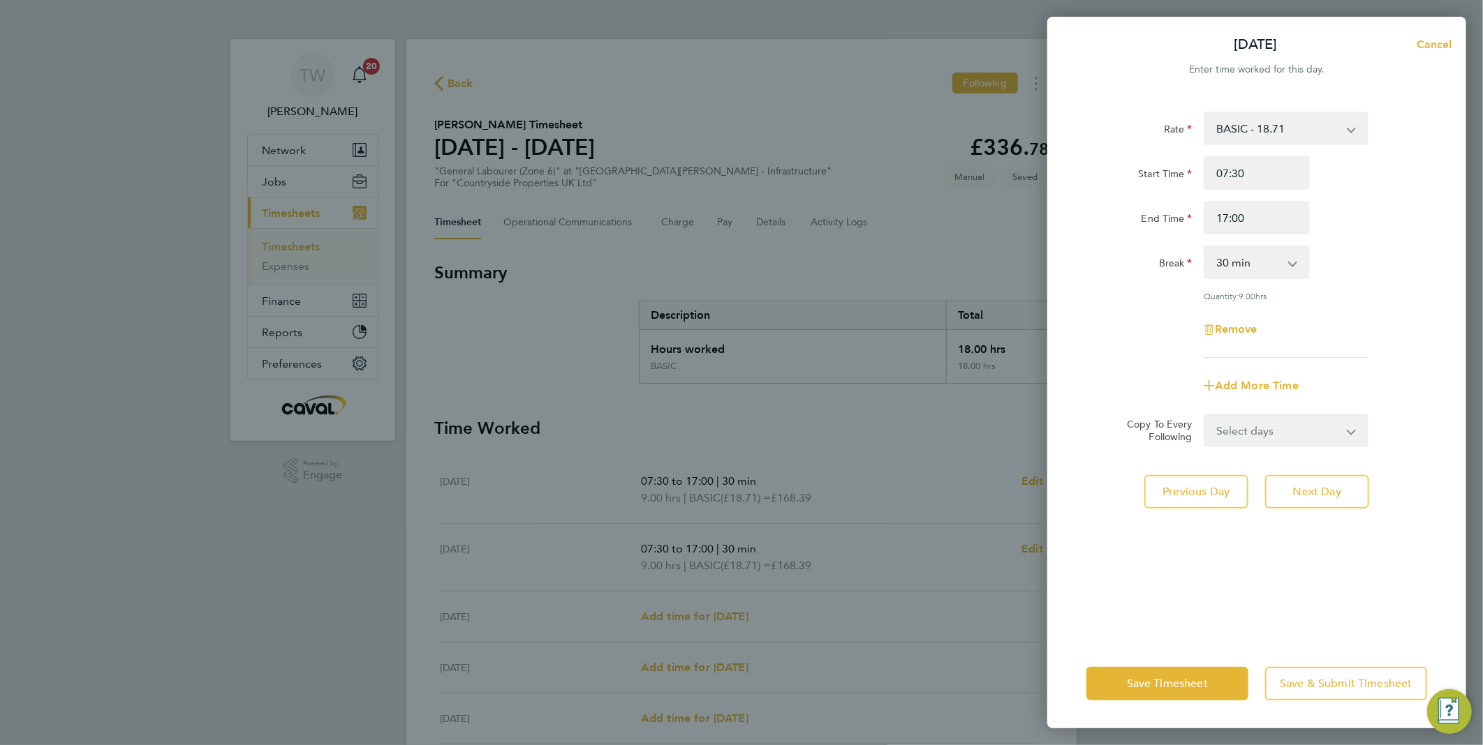
click at [1387, 271] on div "Break 0 min 15 min 30 min 45 min 60 min 75 min 90 min" at bounding box center [1256, 263] width 352 height 34
click at [1316, 480] on button "Next Day" at bounding box center [1317, 492] width 104 height 34
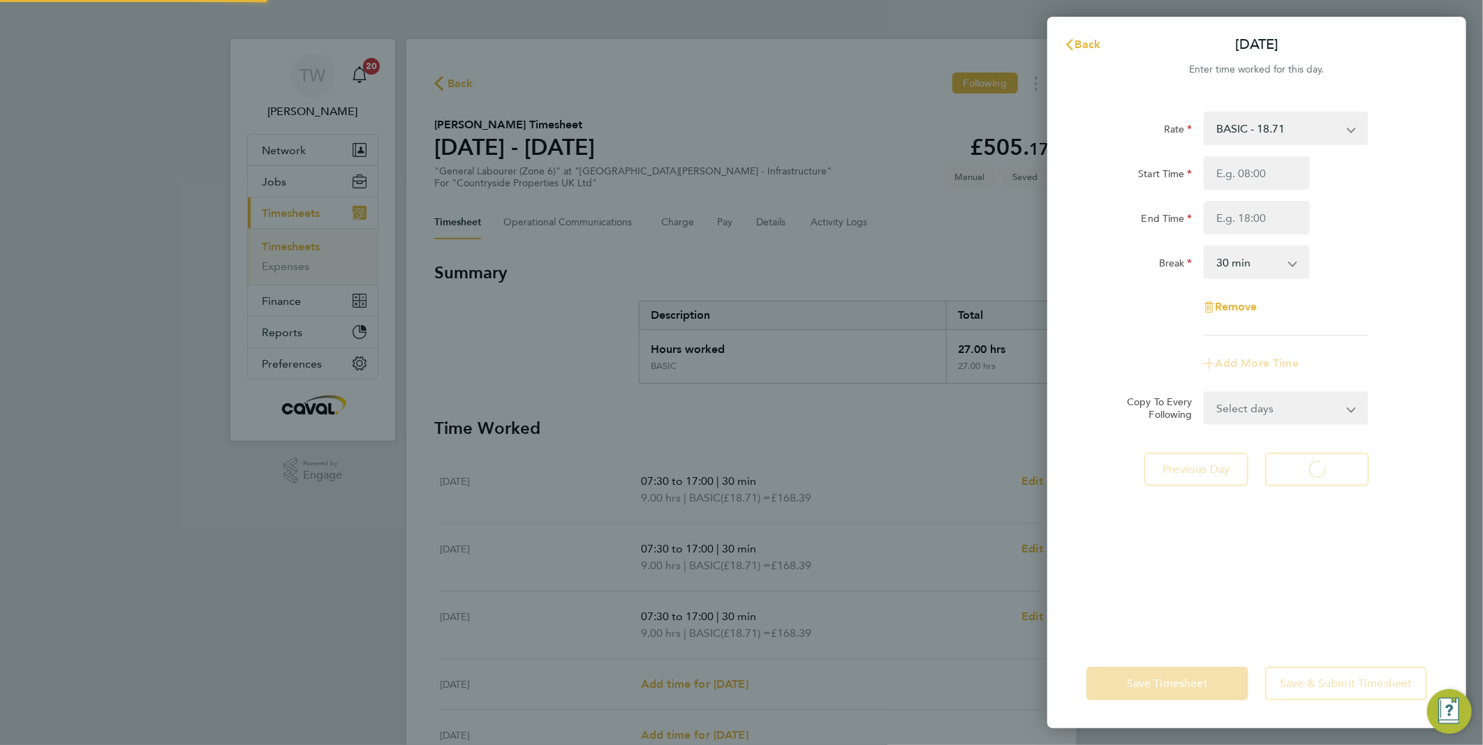
select select "30"
click at [1245, 175] on input "Start Time" at bounding box center [1256, 173] width 106 height 34
type input "07:30"
type input "17:00"
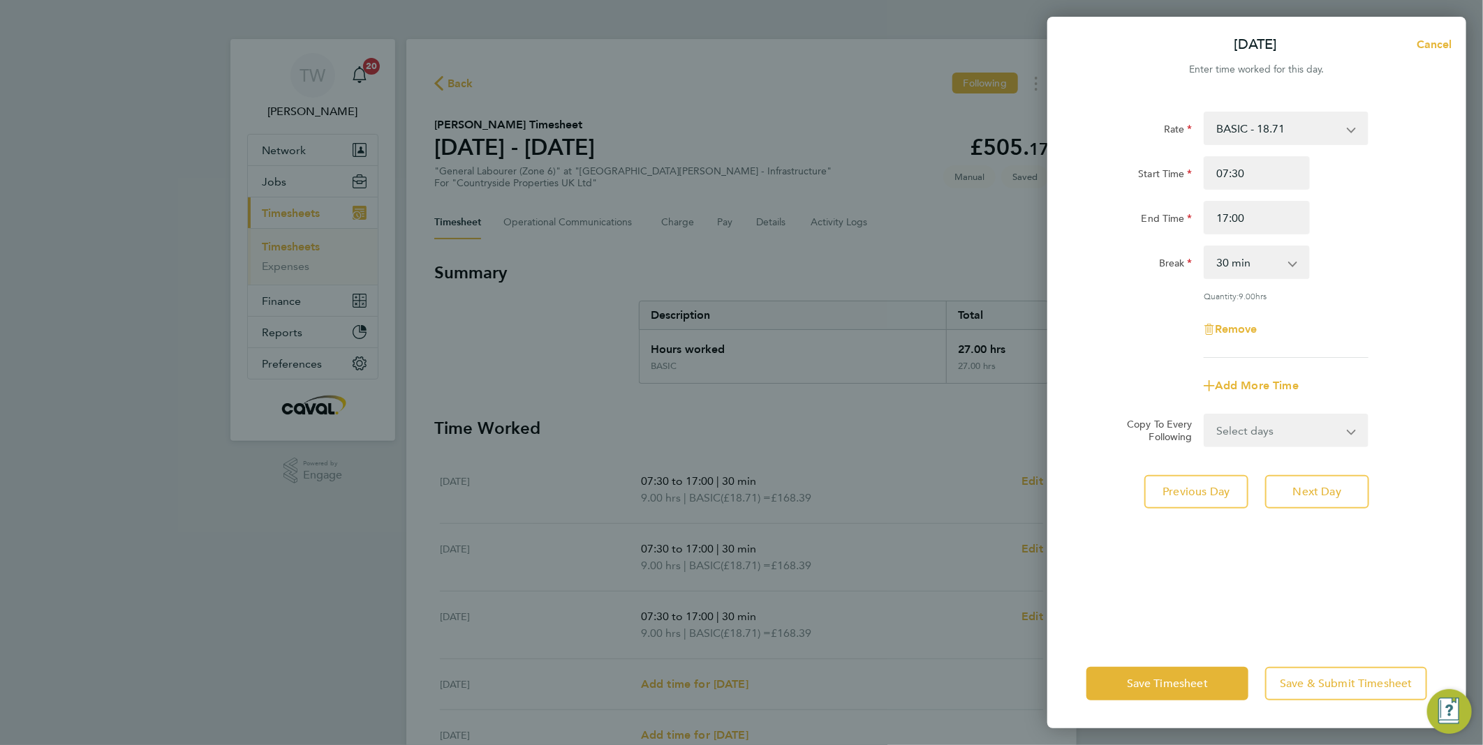
click at [1360, 246] on div "Break 0 min 15 min 30 min 45 min 60 min 75 min 90 min" at bounding box center [1256, 263] width 352 height 34
click at [1309, 493] on span "Next Day" at bounding box center [1317, 492] width 48 height 14
select select "30"
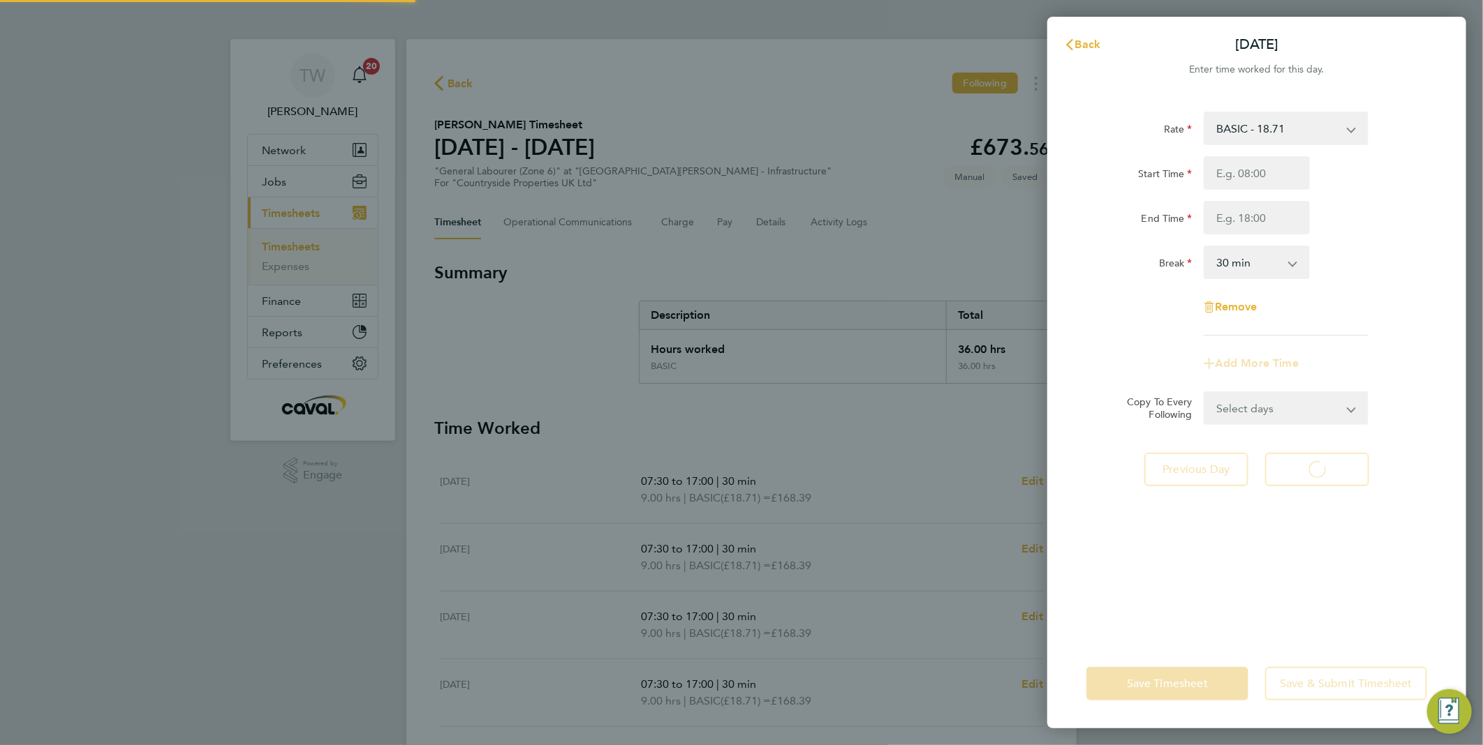
select select "30"
drag, startPoint x: 1255, startPoint y: 164, endPoint x: 1259, endPoint y: 179, distance: 15.9
click at [1259, 174] on input "Start Time" at bounding box center [1256, 173] width 106 height 34
type input "07:30"
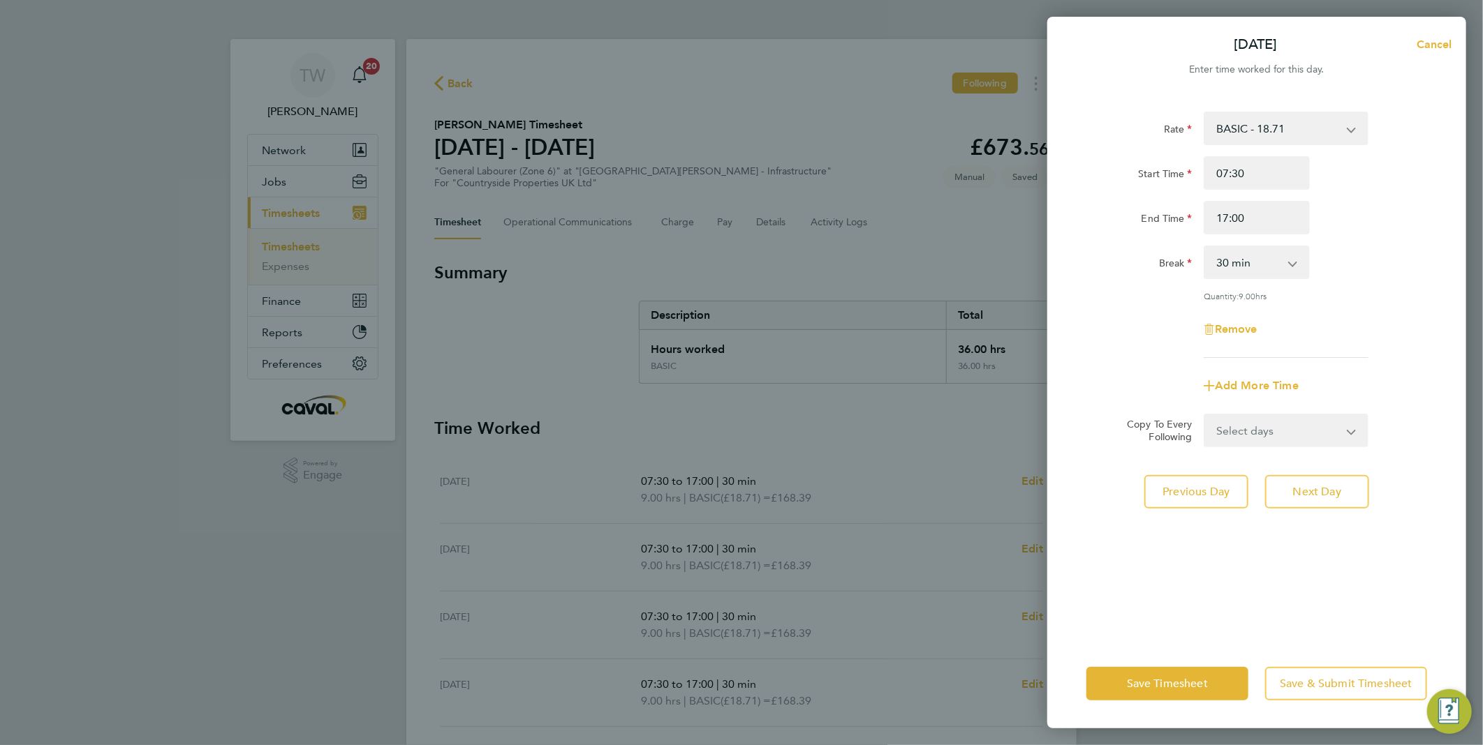
click at [1353, 269] on div "Break 0 min 15 min 30 min 45 min 60 min 75 min 90 min" at bounding box center [1256, 263] width 352 height 34
click at [1223, 221] on input "17:00" at bounding box center [1256, 218] width 106 height 34
type input "15:00"
click at [1322, 308] on div "Rate BASIC - 18.71 Start Time 07:30 End Time 15:00 Break 0 min 15 min 30 min 45…" at bounding box center [1256, 235] width 341 height 246
click at [1184, 688] on span "Save Timesheet" at bounding box center [1167, 684] width 81 height 14
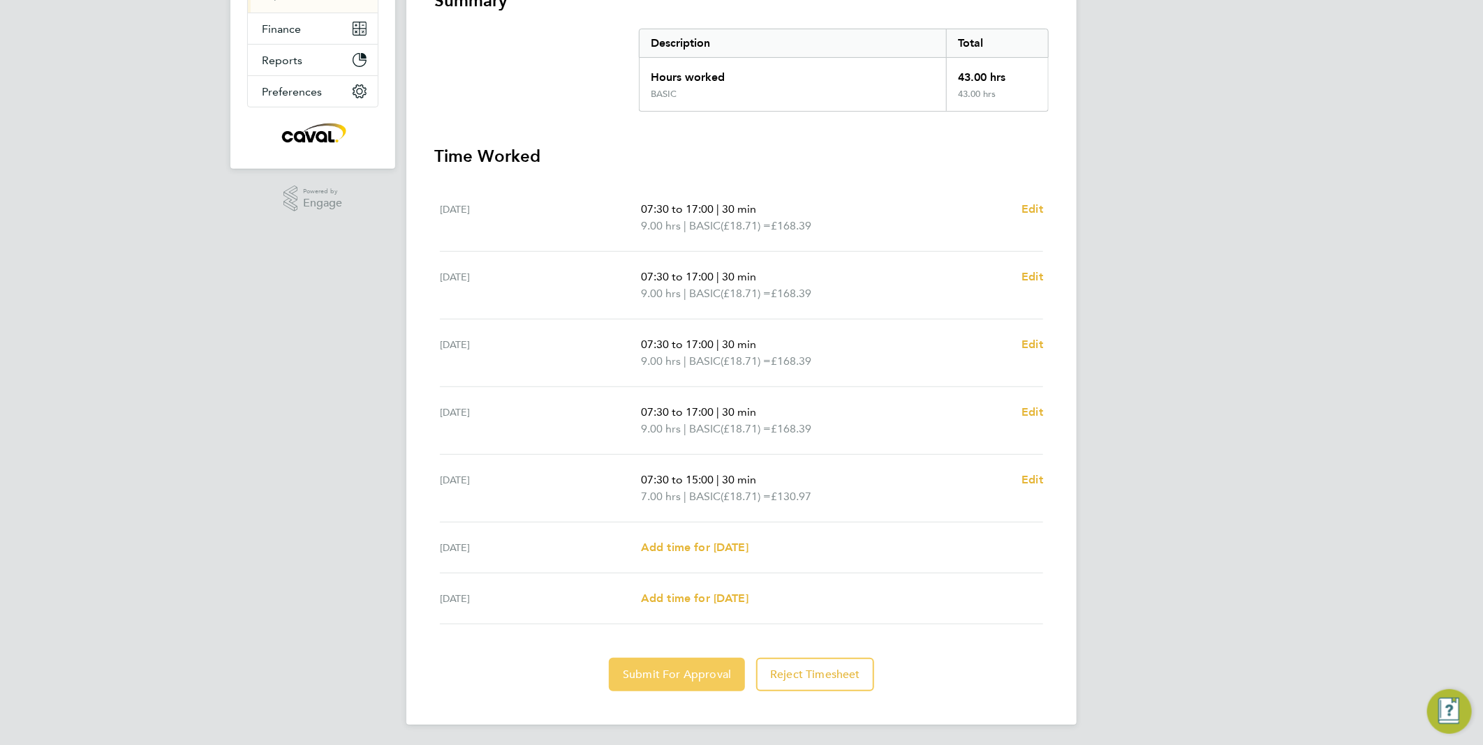
click at [628, 672] on span "Submit For Approval" at bounding box center [677, 675] width 108 height 14
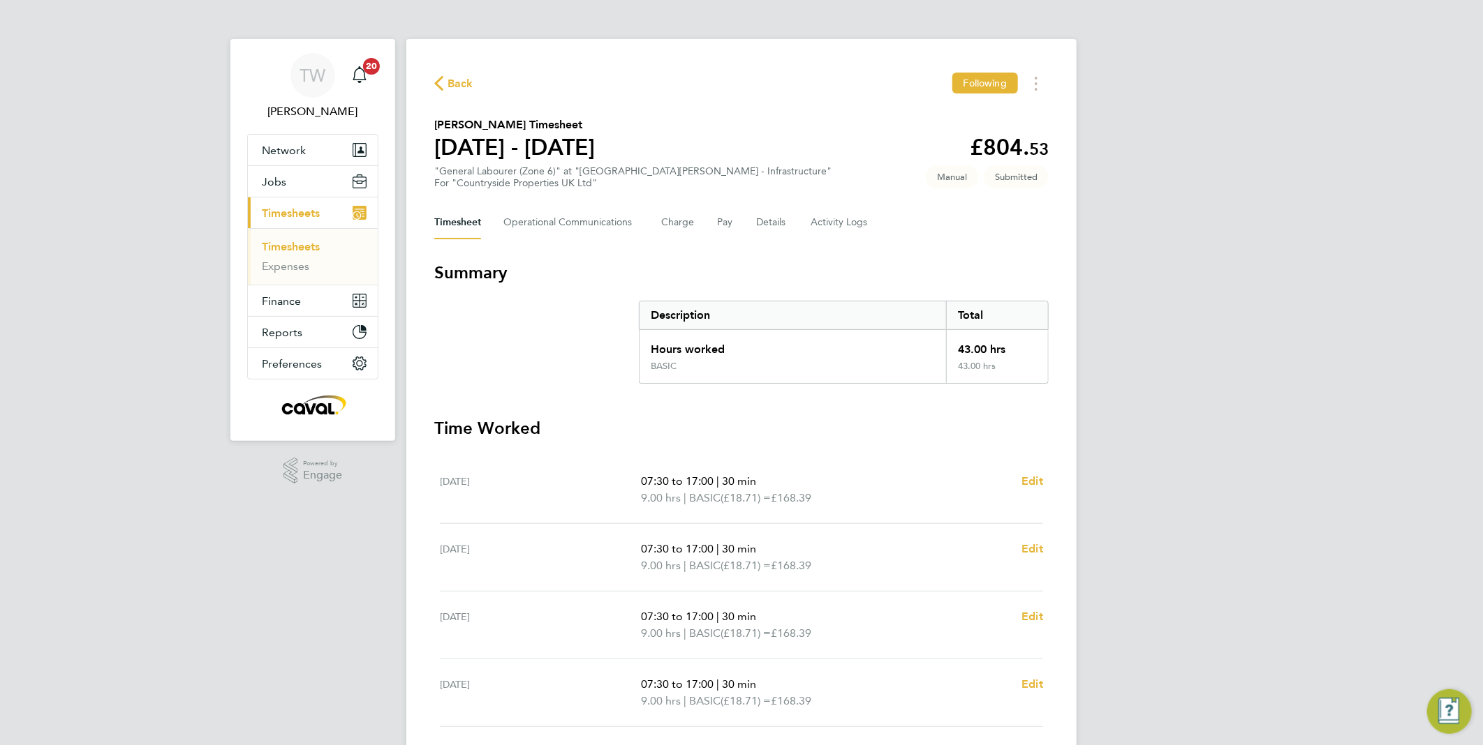
click at [304, 252] on link "Timesheets" at bounding box center [291, 246] width 58 height 13
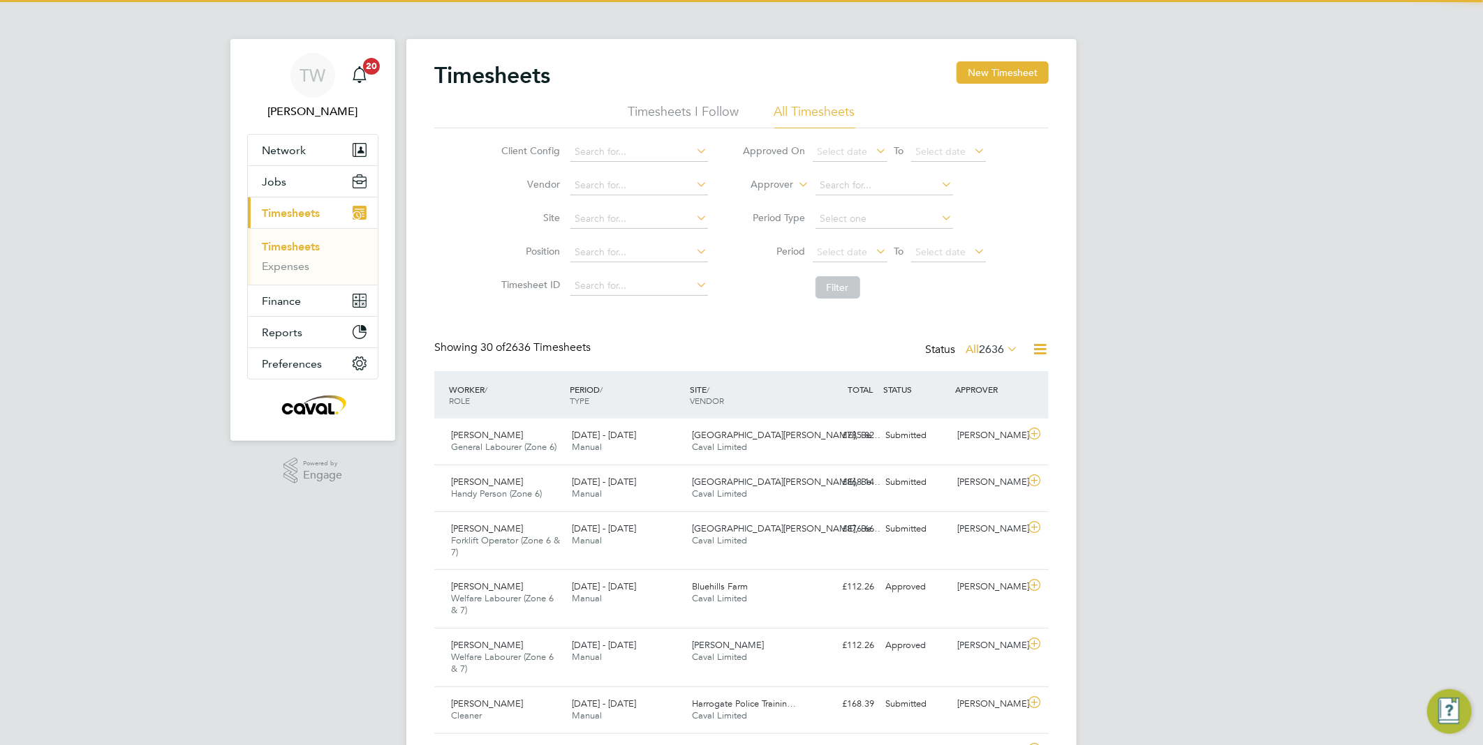
scroll to position [47, 121]
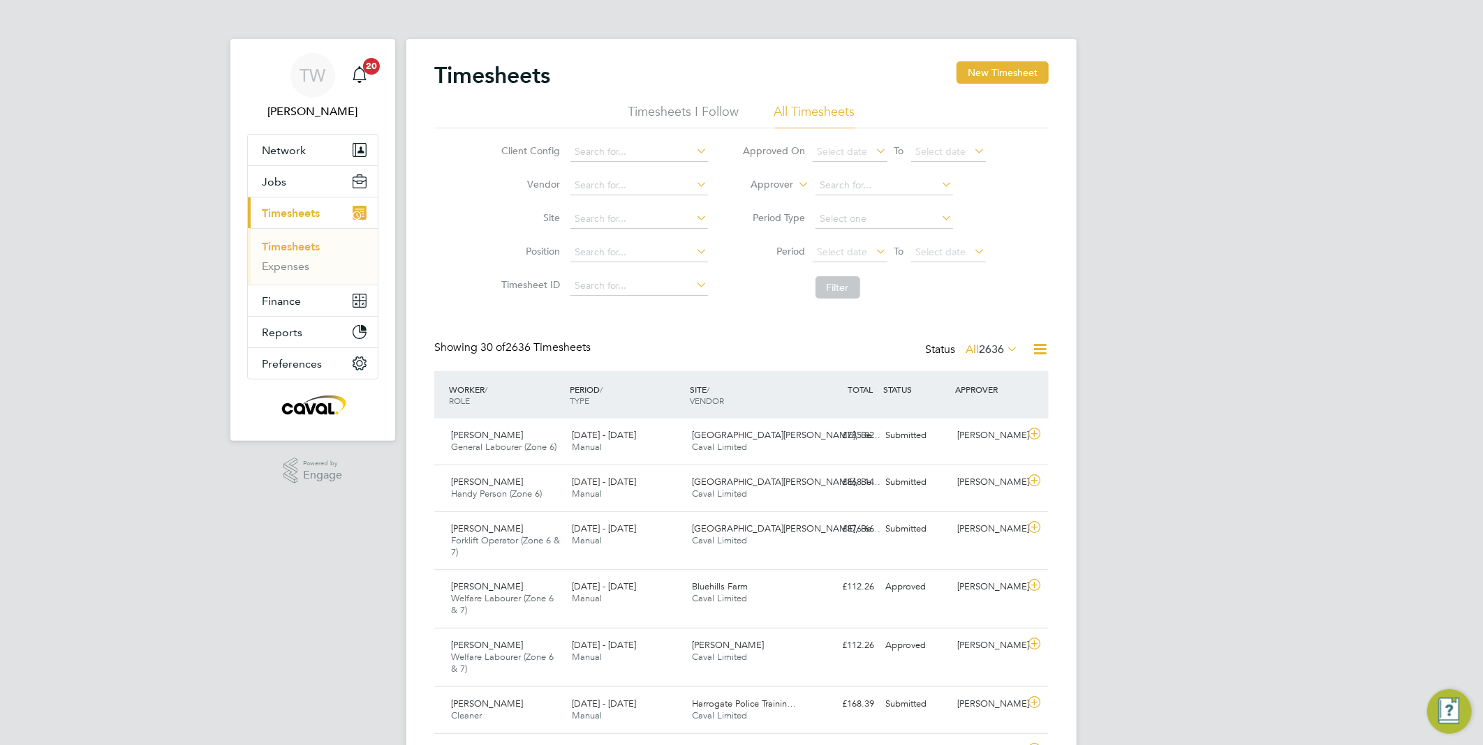
click at [311, 248] on link "Timesheets" at bounding box center [291, 246] width 58 height 13
click at [1012, 68] on button "New Timesheet" at bounding box center [1002, 72] width 92 height 22
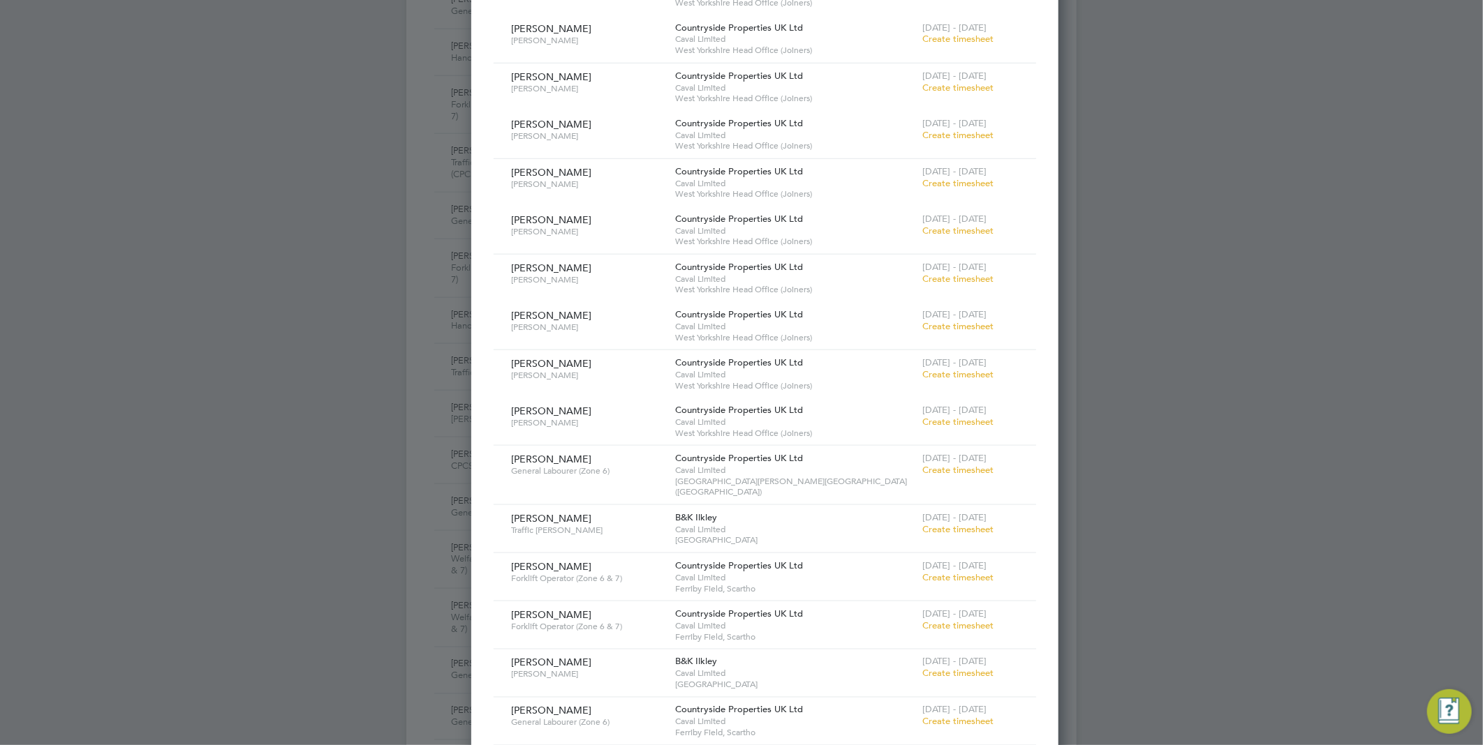
click at [646, 621] on span "Forklift Operator (Zone 6 & 7)" at bounding box center [588, 626] width 154 height 11
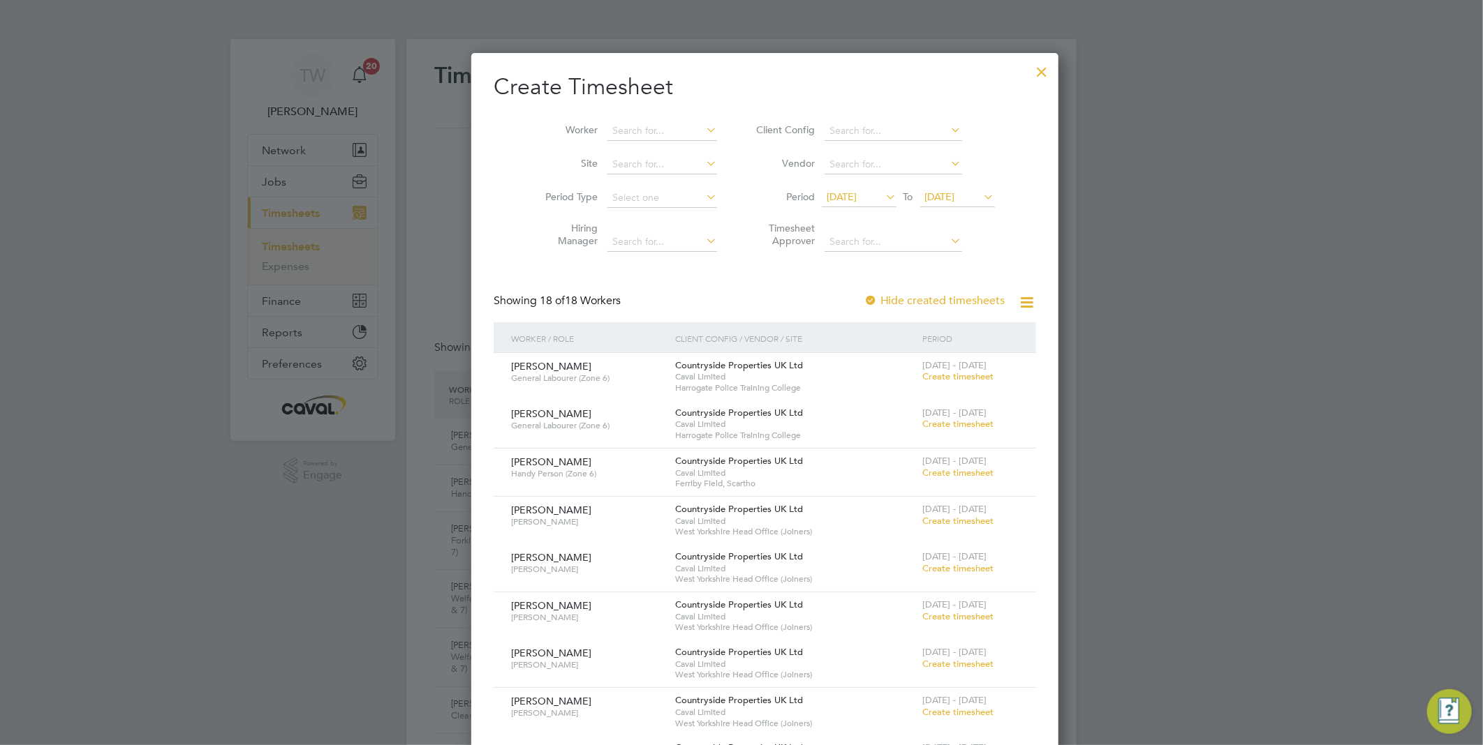
click at [1030, 70] on div at bounding box center [1042, 68] width 25 height 25
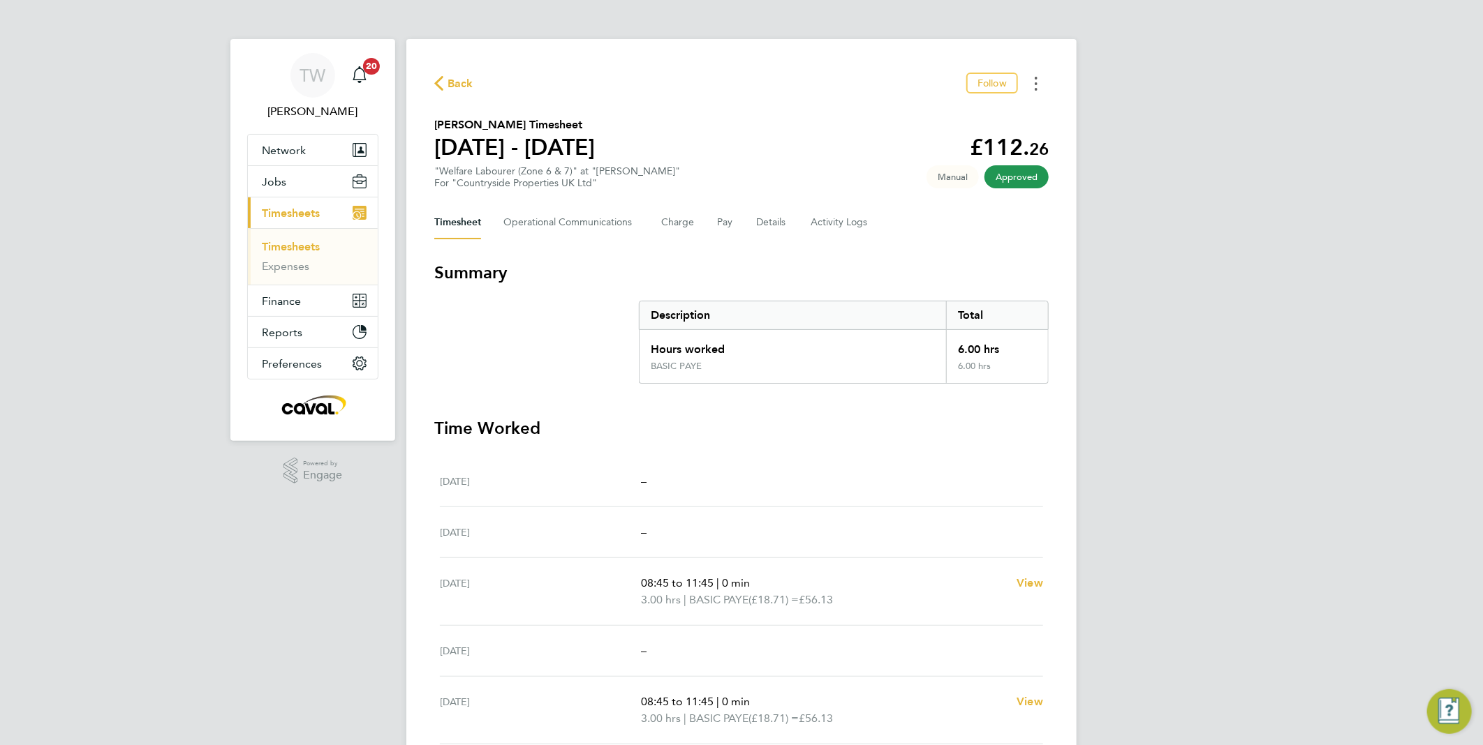
click at [1035, 80] on icon "Timesheets Menu" at bounding box center [1035, 84] width 3 height 14
click at [973, 110] on link "Download timesheet" at bounding box center [965, 115] width 168 height 28
click at [1036, 89] on circle "Timesheets Menu" at bounding box center [1035, 89] width 3 height 3
click at [946, 119] on link "Download timesheet" at bounding box center [965, 115] width 168 height 28
click at [1033, 87] on button "Timesheets Menu" at bounding box center [1035, 84] width 25 height 22
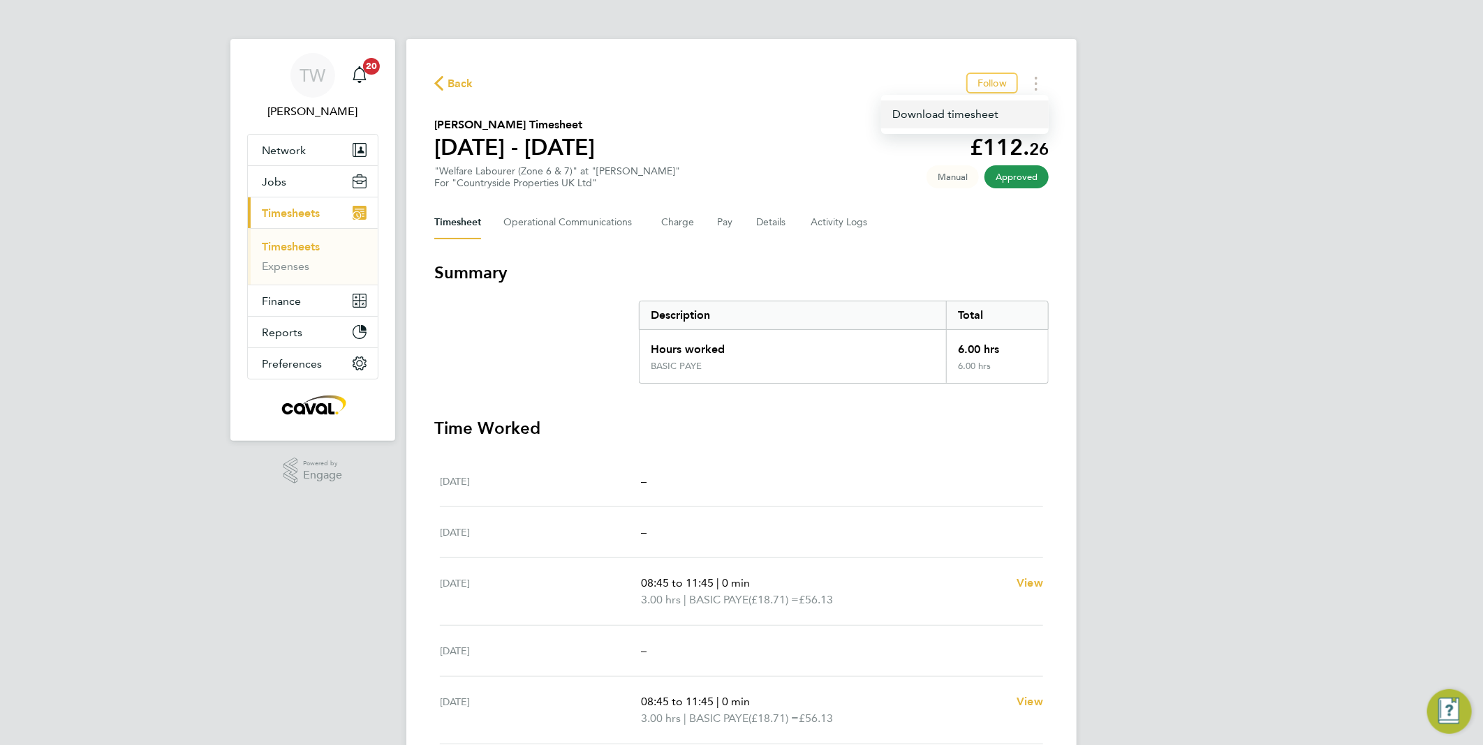
click at [967, 124] on link "Download timesheet" at bounding box center [965, 115] width 168 height 28
click at [1043, 78] on button "Timesheets Menu" at bounding box center [1035, 84] width 25 height 22
click at [972, 122] on link "Download timesheet" at bounding box center [965, 115] width 168 height 28
